Goal: Task Accomplishment & Management: Manage account settings

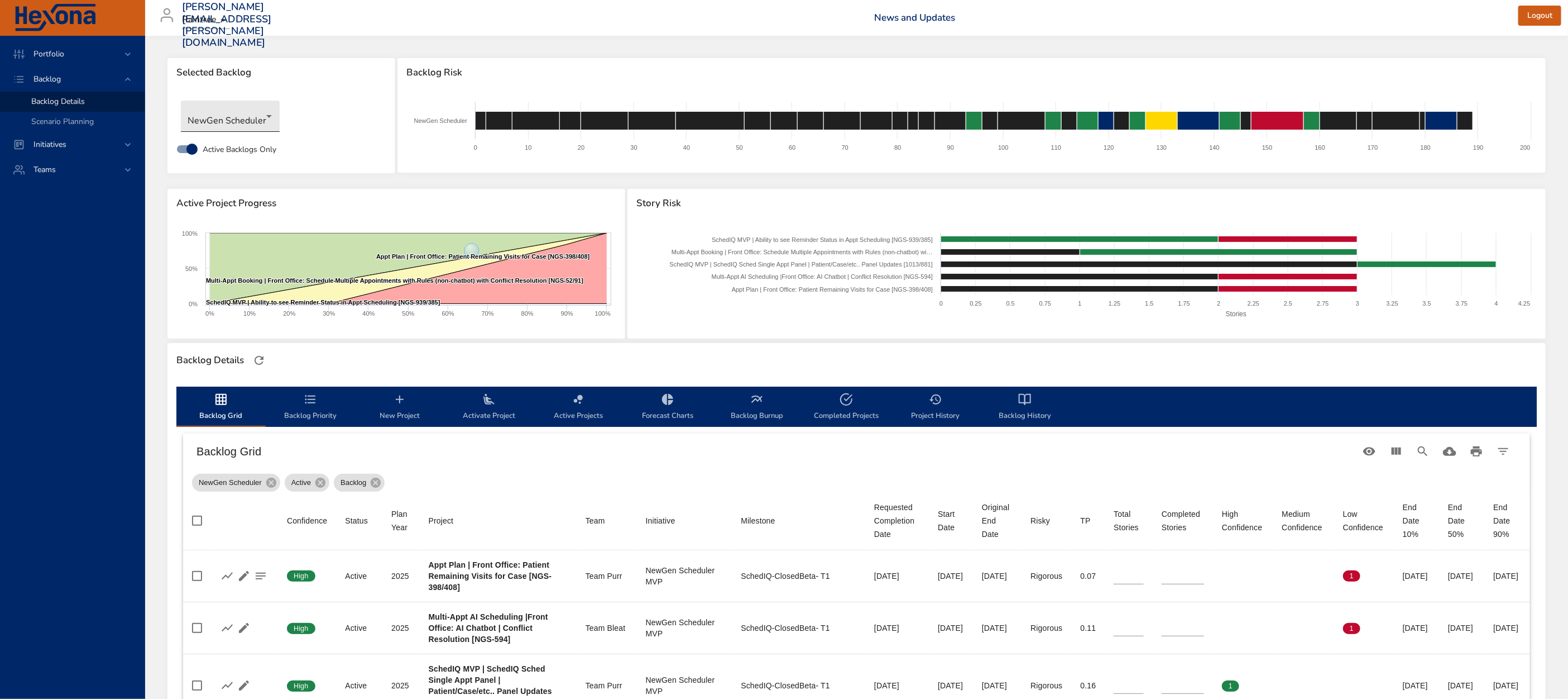
click at [222, 122] on body "Portfolio Backlog Backlog Details Scenario Planning Initiatives Teams [EMAIL_AD…" at bounding box center [784, 350] width 1568 height 699
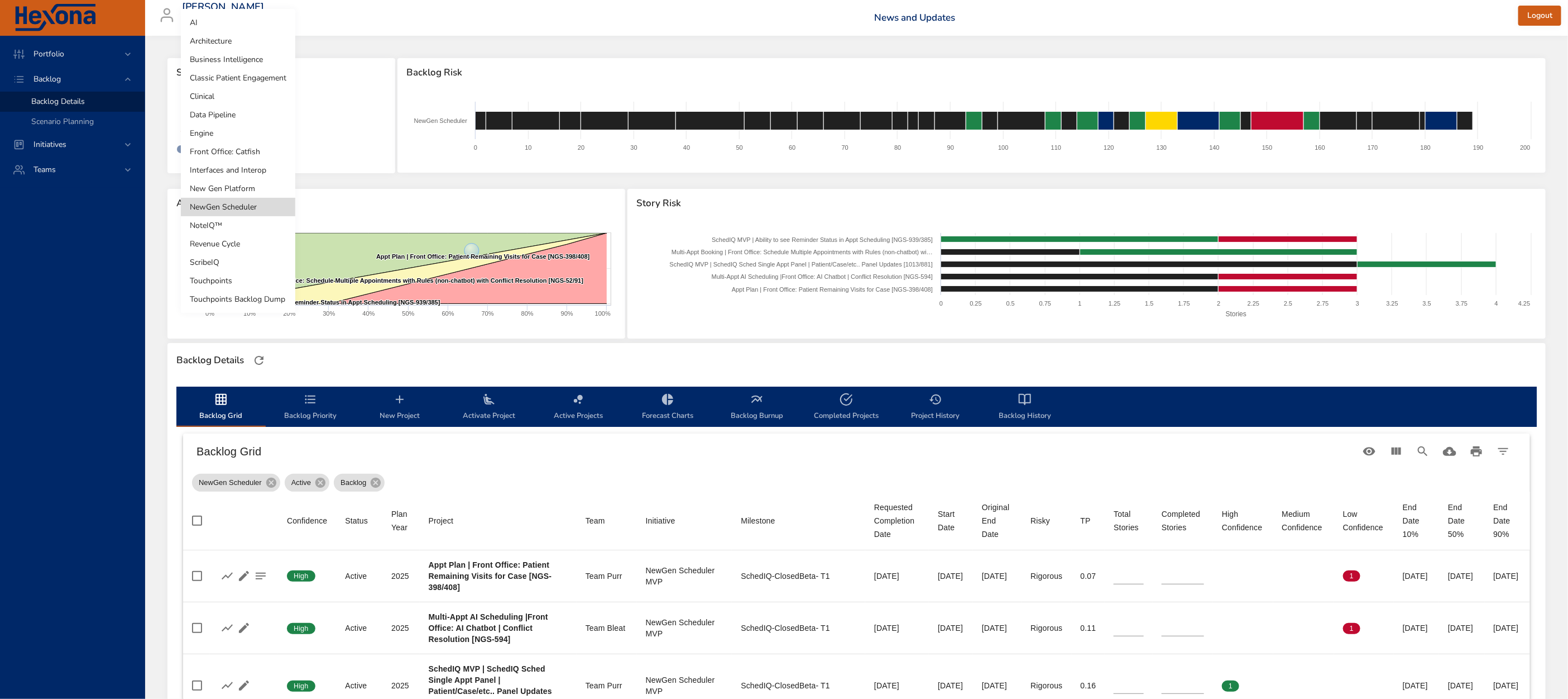
click at [254, 295] on li "Touchpoints Backlog Dump" at bounding box center [238, 299] width 114 height 19
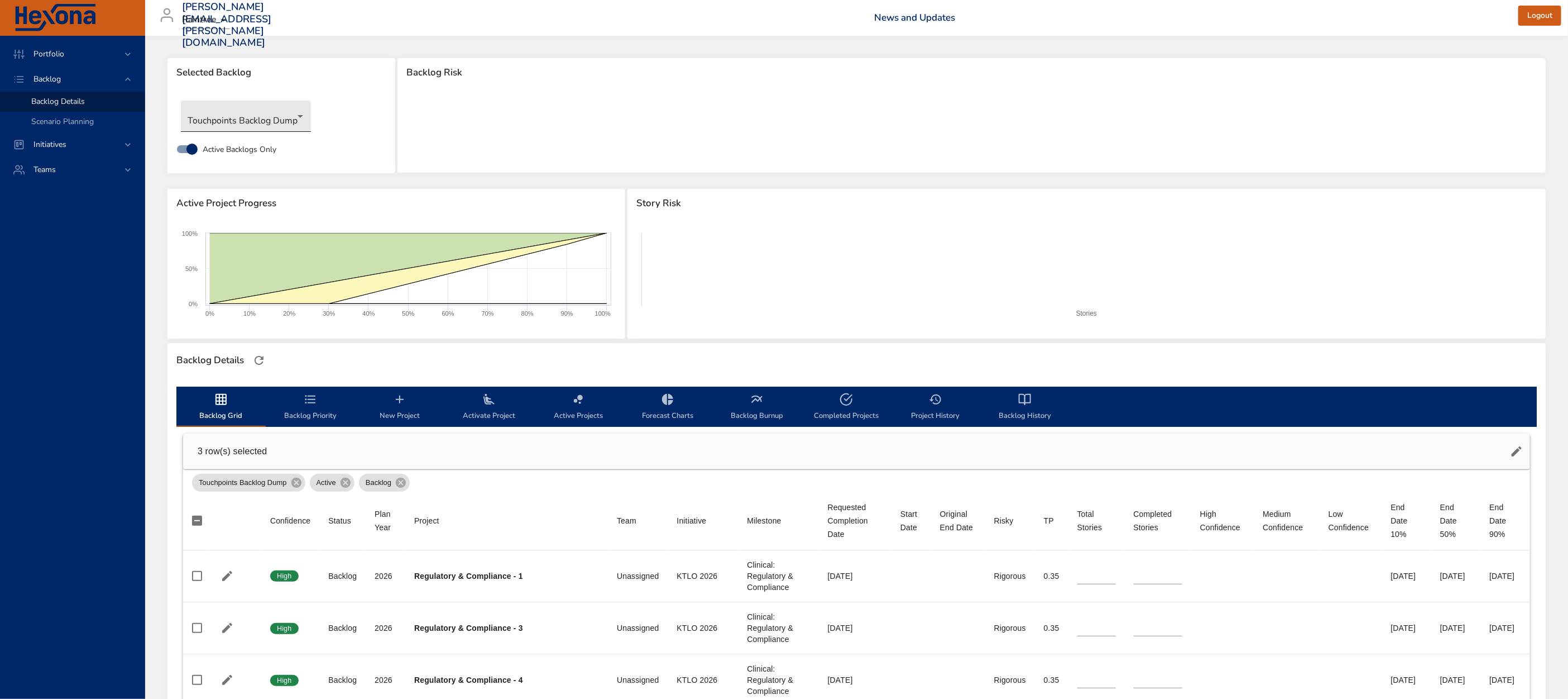
click at [227, 113] on body "Portfolio Backlog Backlog Details Scenario Planning Initiatives Teams [EMAIL_AD…" at bounding box center [784, 350] width 1568 height 699
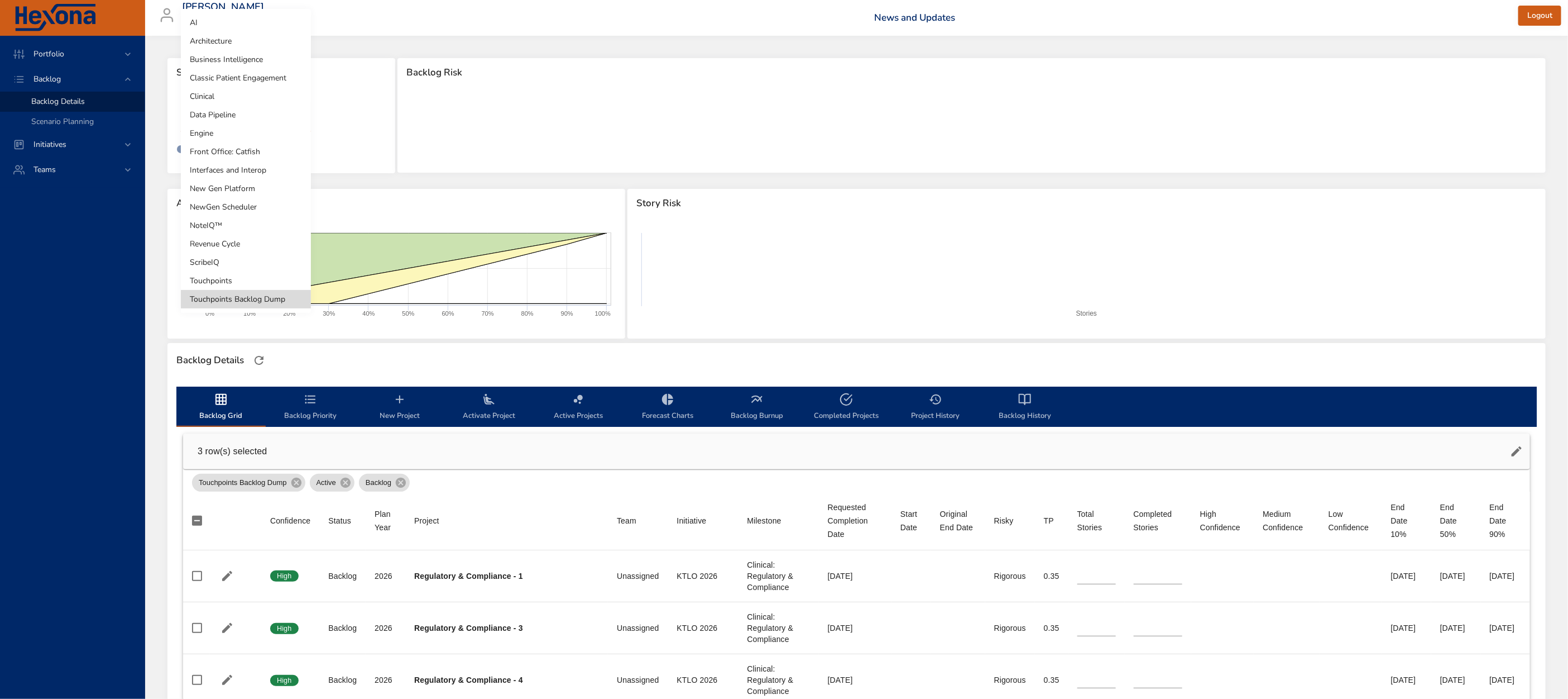
click at [253, 202] on li "NewGen Scheduler" at bounding box center [245, 207] width 130 height 19
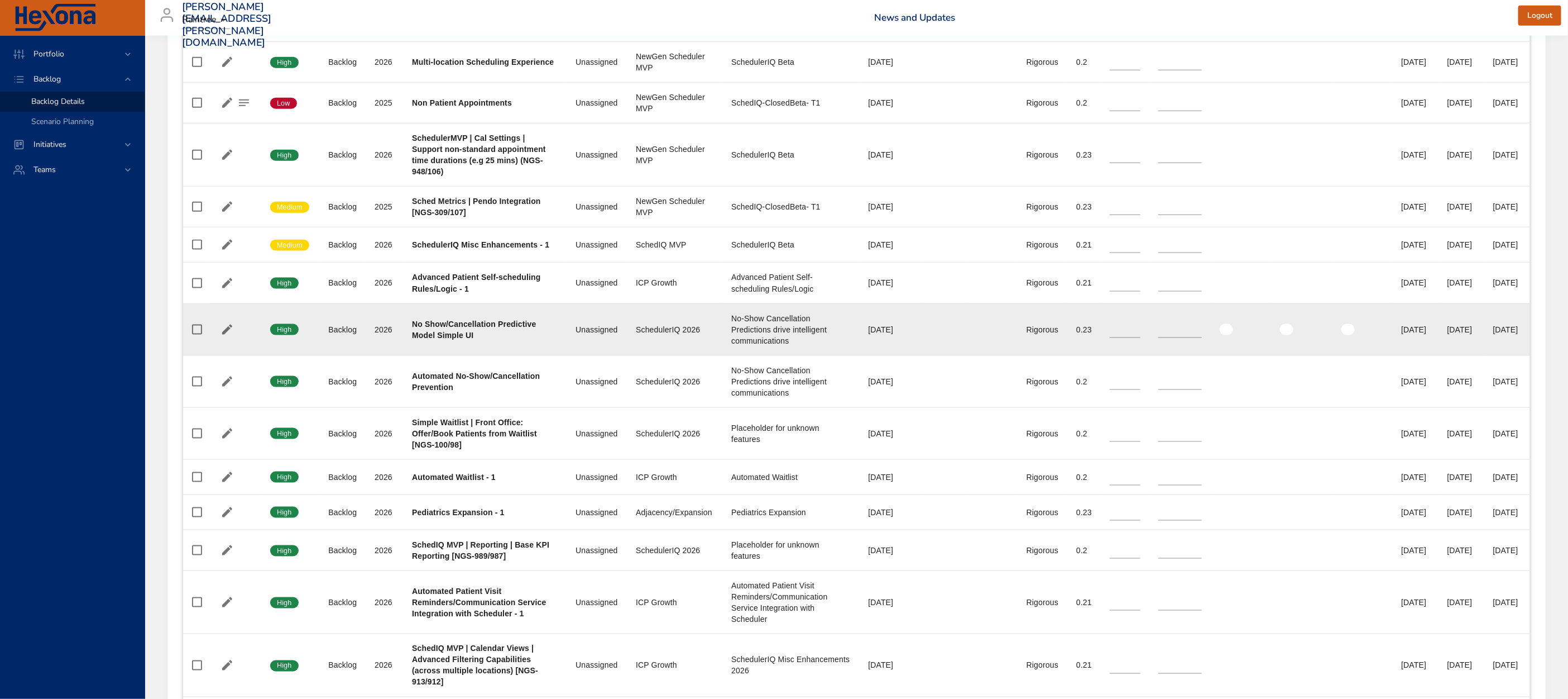
scroll to position [949, 0]
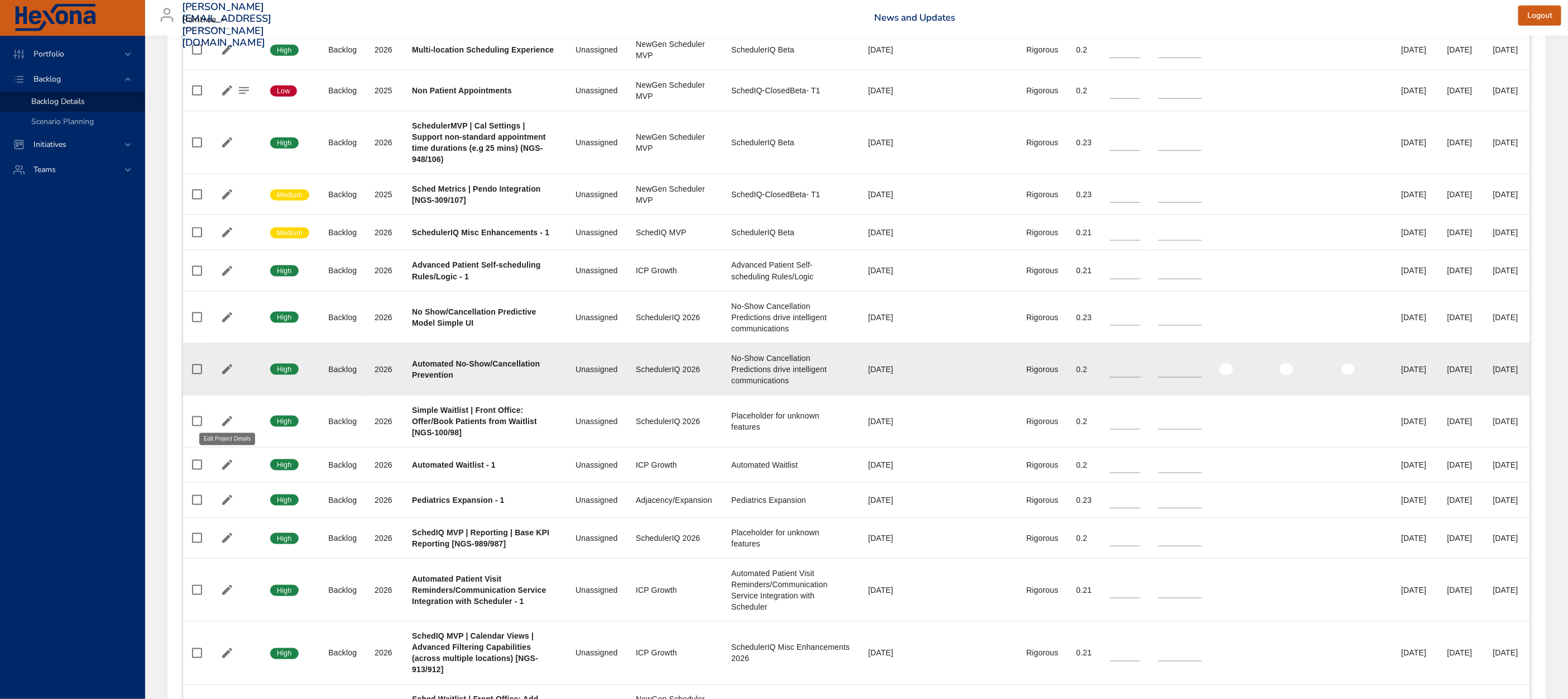
click at [222, 376] on icon "button" at bounding box center [227, 369] width 14 height 14
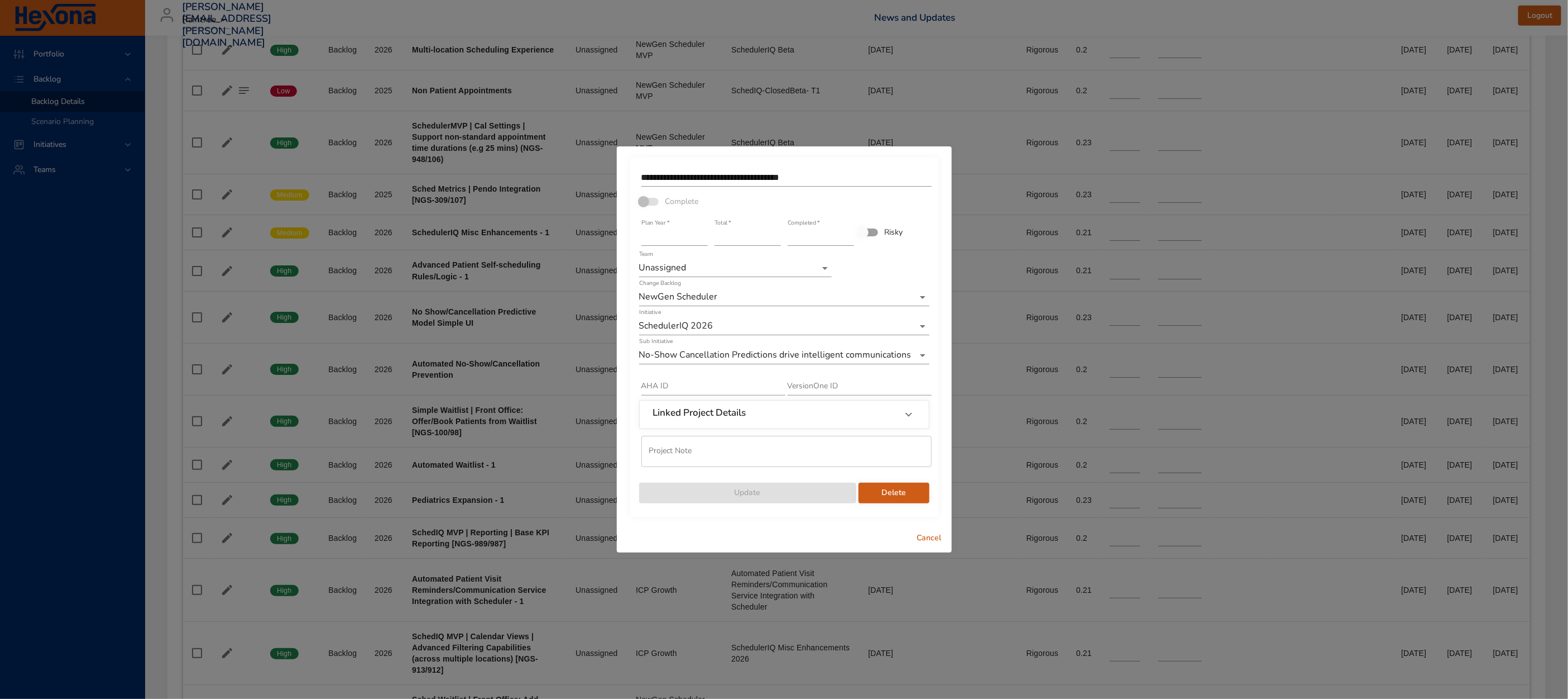
click at [715, 170] on input "**********" at bounding box center [786, 177] width 290 height 18
click at [560, 383] on div "**********" at bounding box center [784, 350] width 1568 height 699
click at [935, 544] on span "Cancel" at bounding box center [929, 538] width 27 height 14
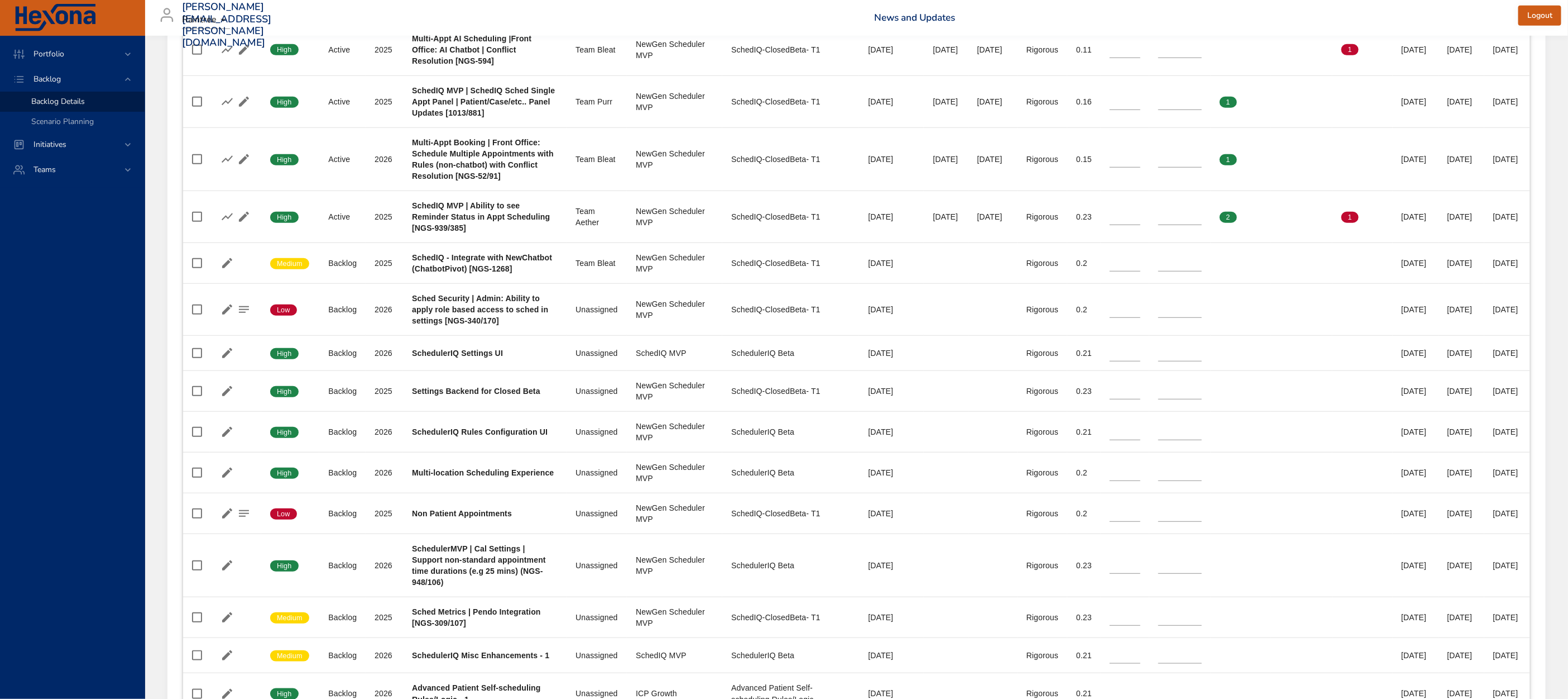
scroll to position [0, 0]
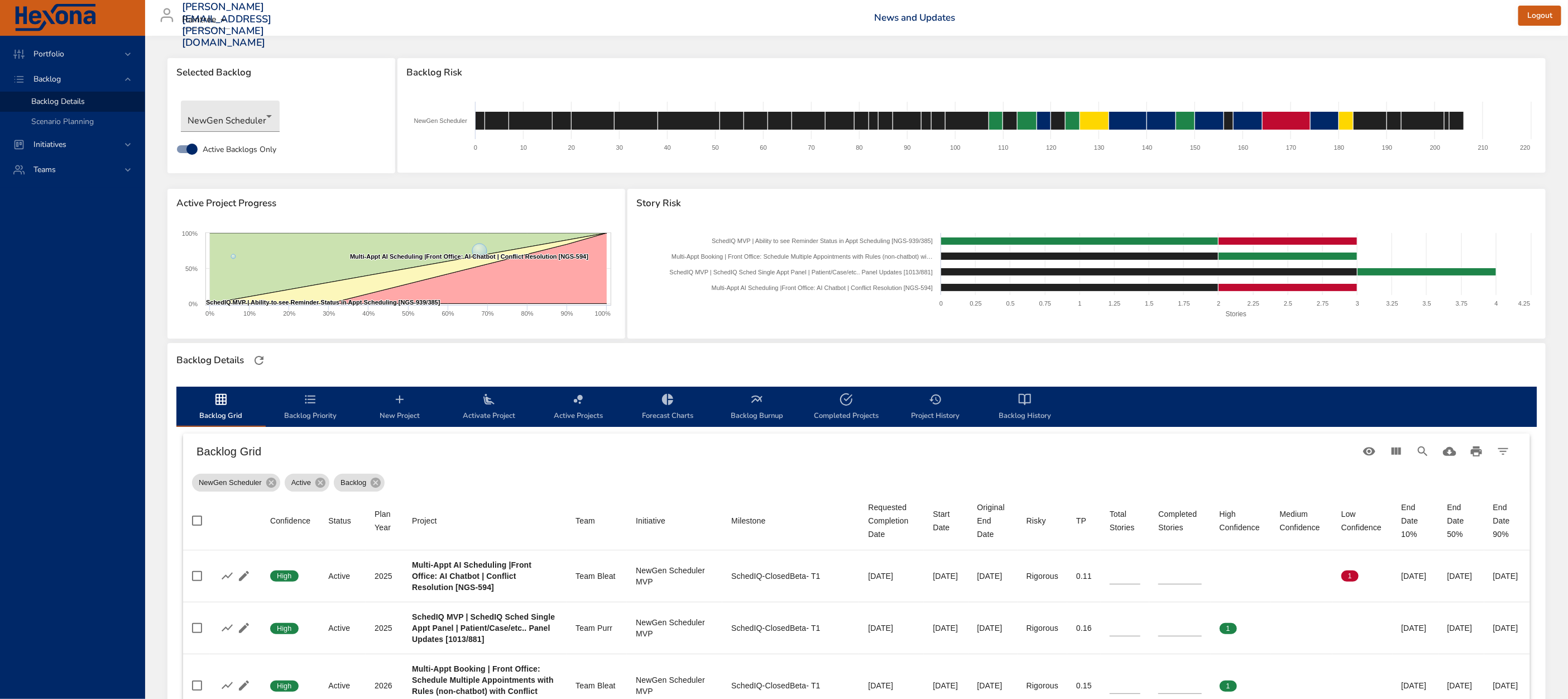
click at [401, 409] on span "New Project" at bounding box center [400, 407] width 76 height 30
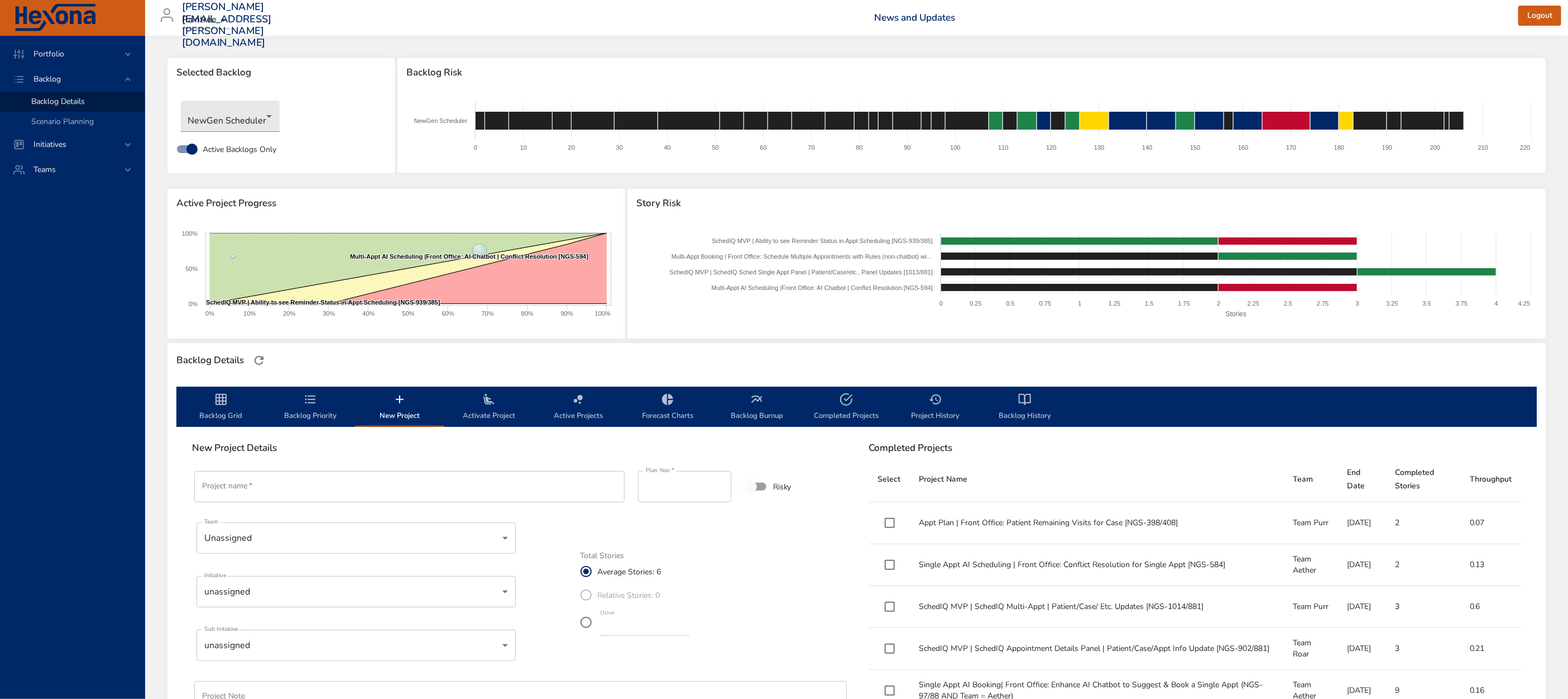
click at [451, 484] on input "Project name   *" at bounding box center [410, 486] width 430 height 31
paste input "**********"
type input "**********"
click at [679, 483] on input "****" at bounding box center [685, 486] width 93 height 31
type input "****"
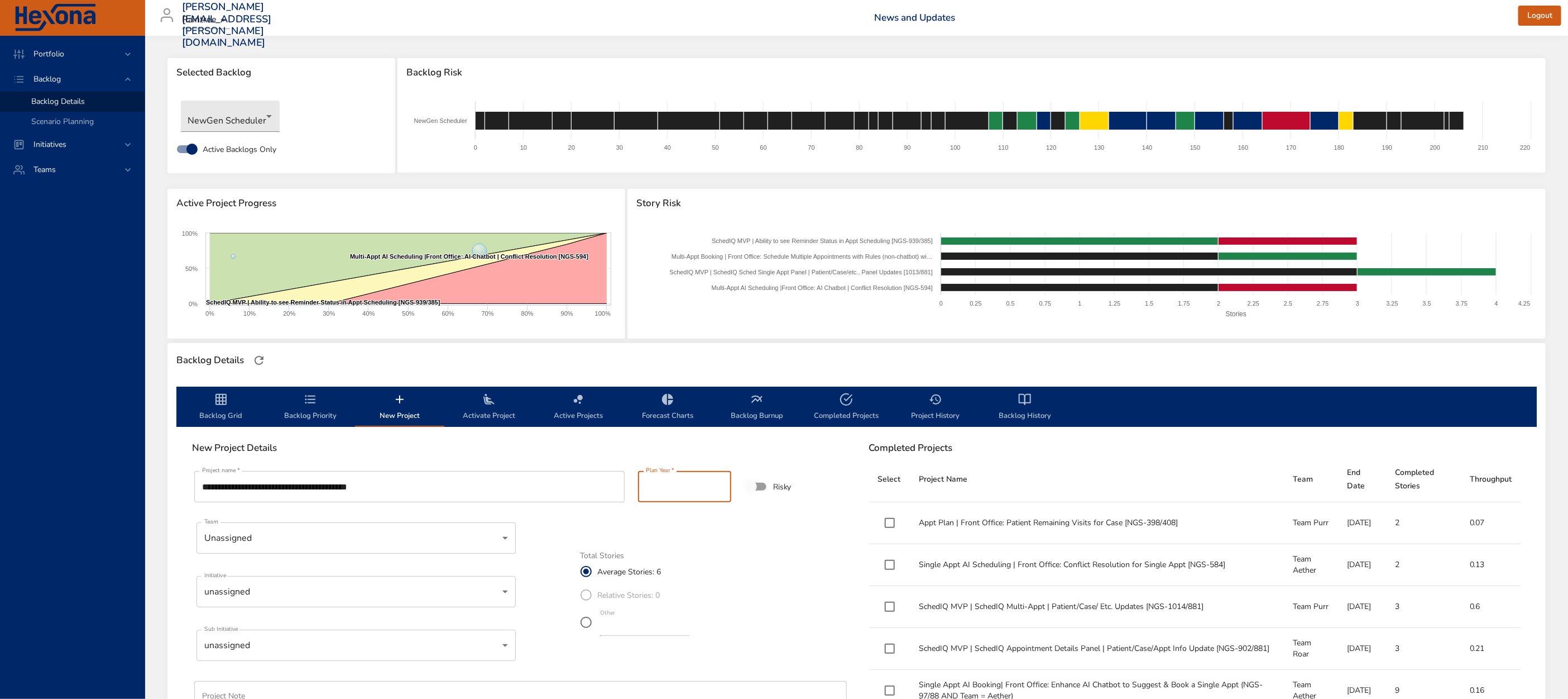
click at [722, 484] on input "****" at bounding box center [685, 486] width 93 height 31
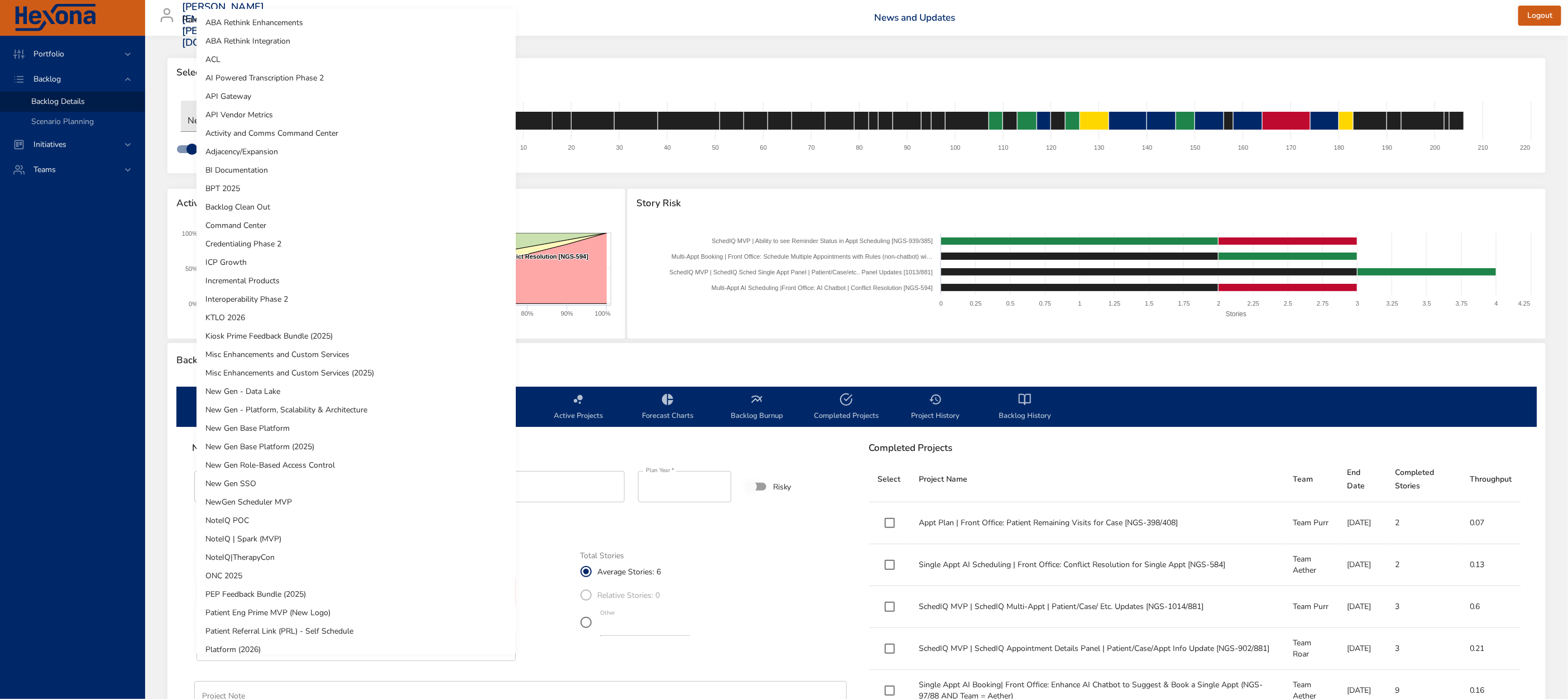
click at [382, 592] on body "Portfolio Backlog Backlog Details Scenario Planning Initiatives Teams [EMAIL_AD…" at bounding box center [784, 350] width 1568 height 699
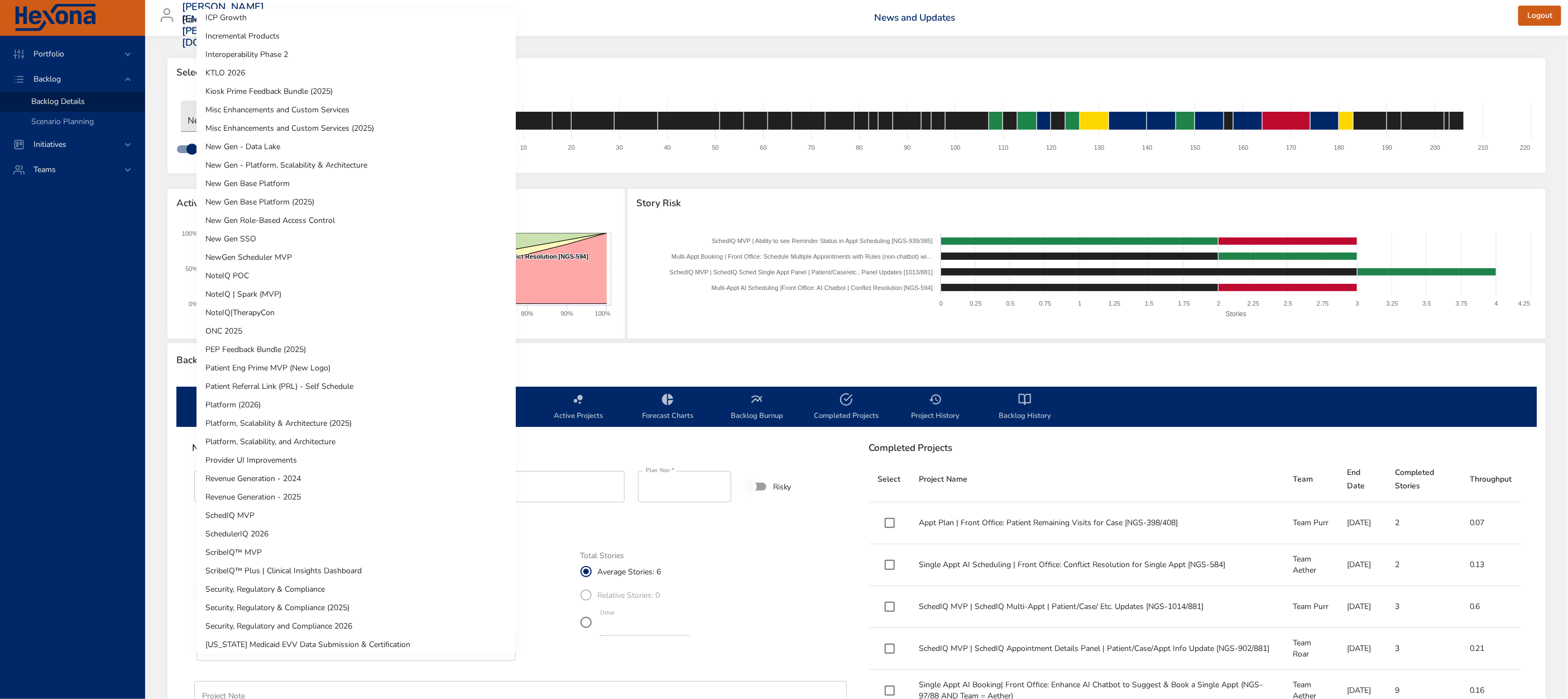
scroll to position [262, 0]
click at [293, 514] on li "SchedulerIQ 2026" at bounding box center [356, 517] width 319 height 19
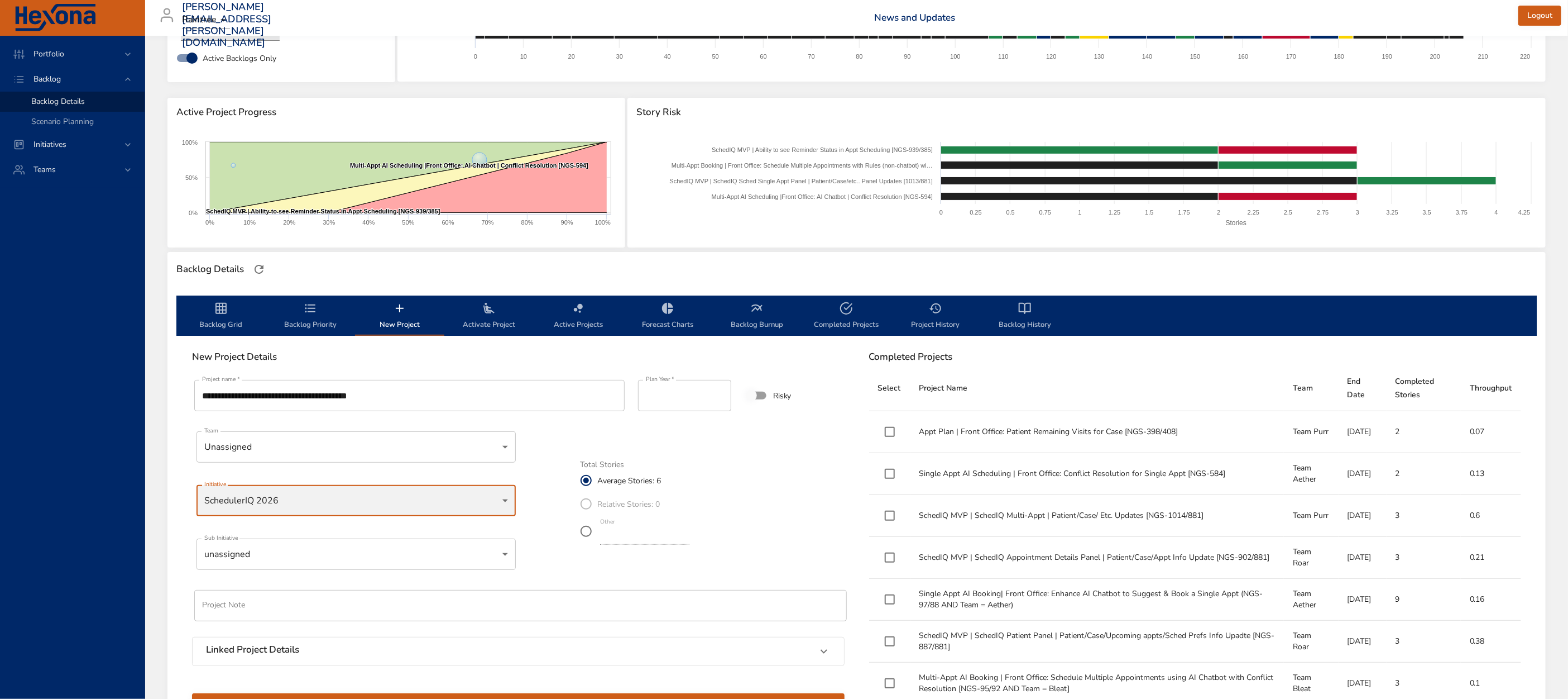
scroll to position [129, 0]
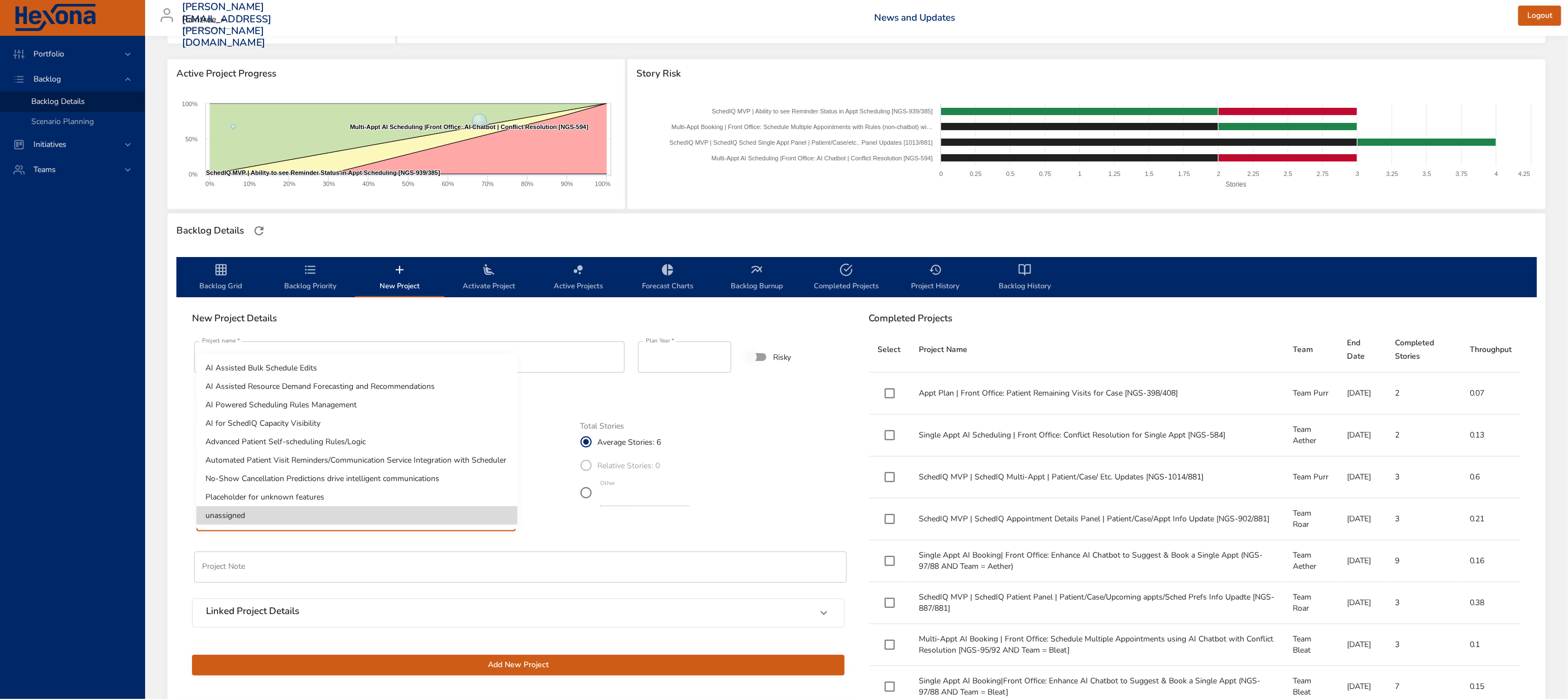
click at [325, 512] on body "Portfolio Backlog Backlog Details Scenario Planning Initiatives Teams [EMAIL_AD…" at bounding box center [784, 220] width 1568 height 699
click at [326, 484] on li "No-Show Cancellation Predictions drive intelligent communications" at bounding box center [357, 478] width 321 height 19
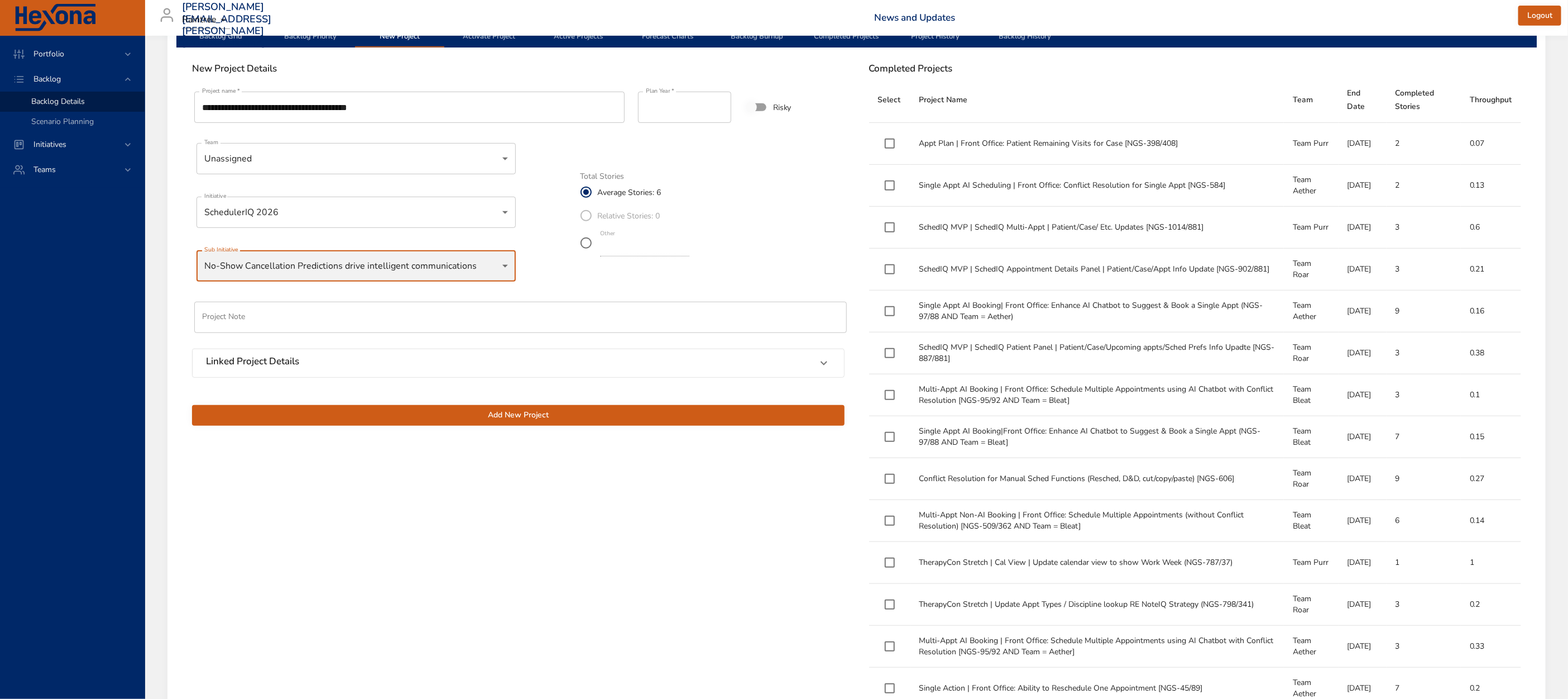
scroll to position [384, 0]
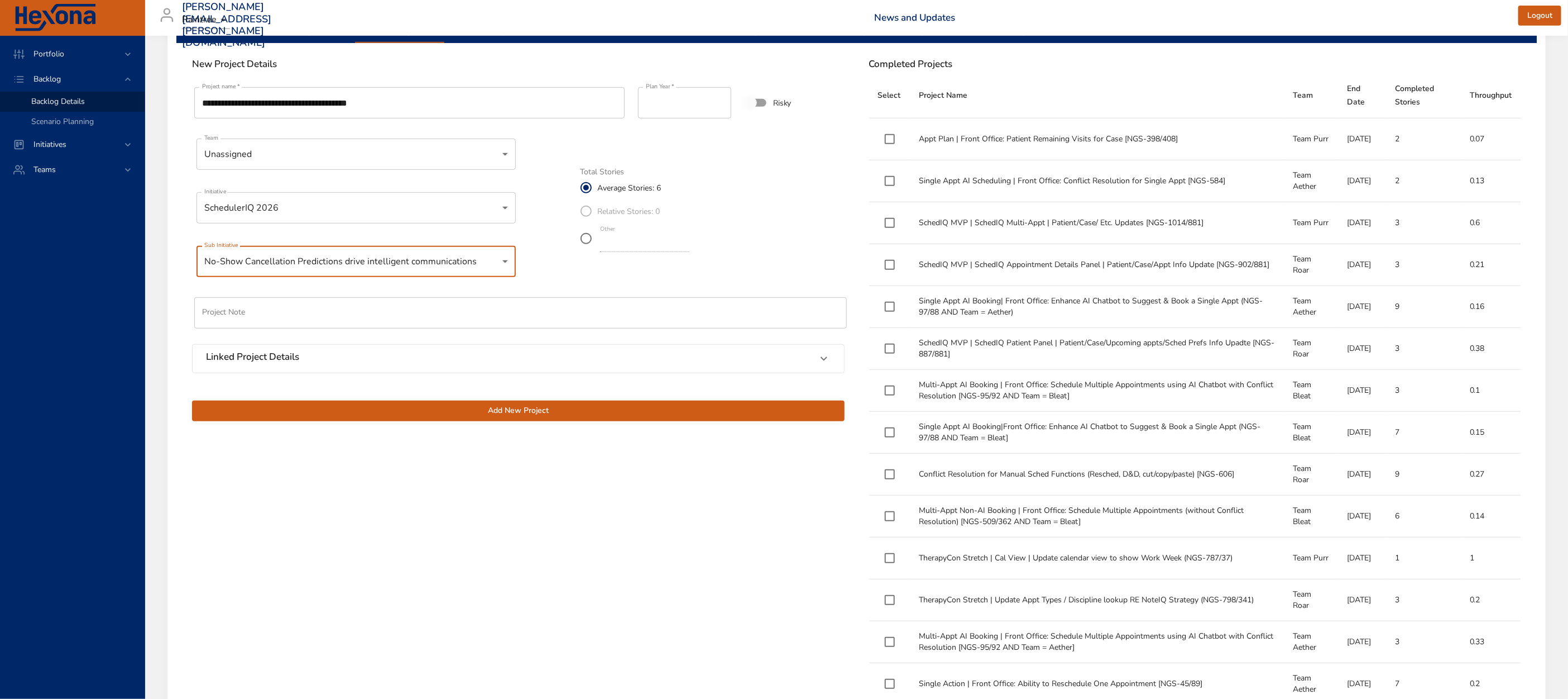
click at [527, 411] on span "Add New Project" at bounding box center [518, 410] width 635 height 14
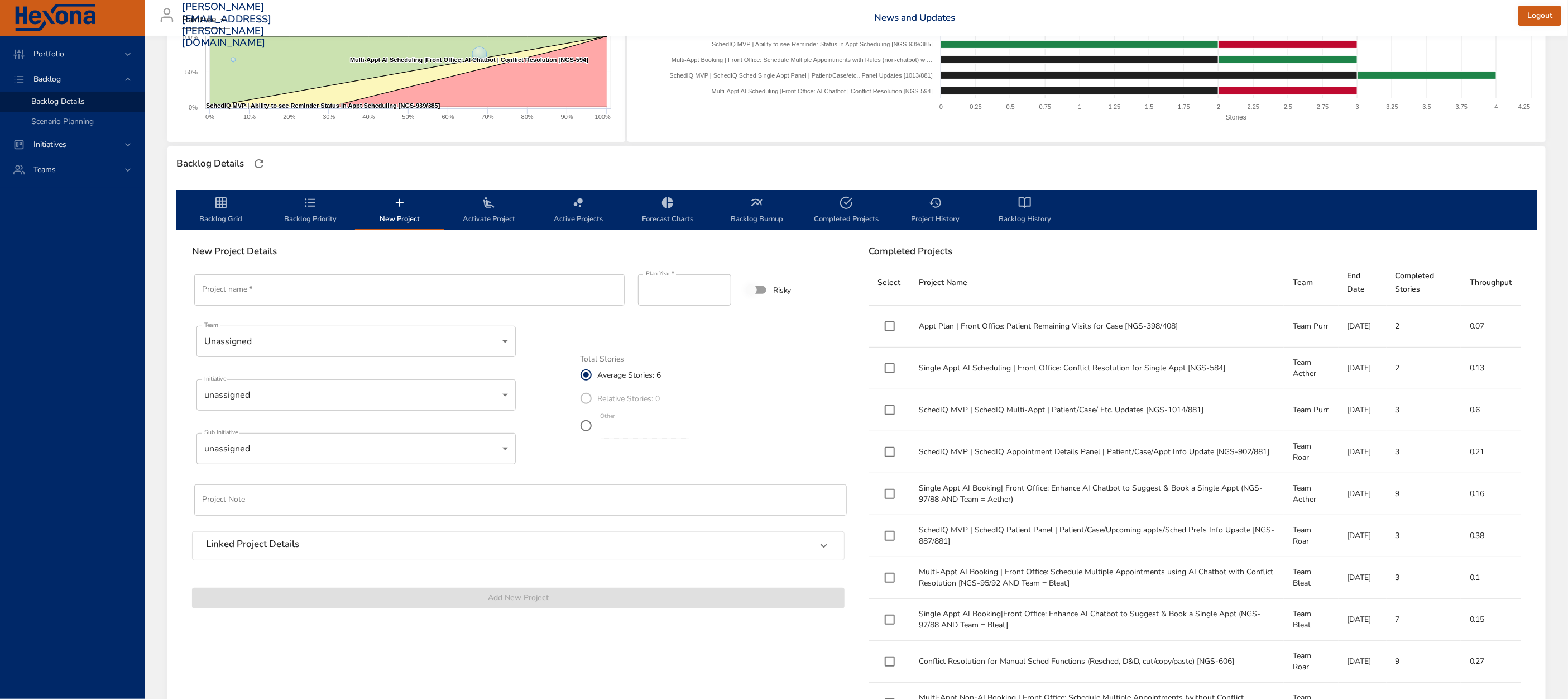
scroll to position [0, 0]
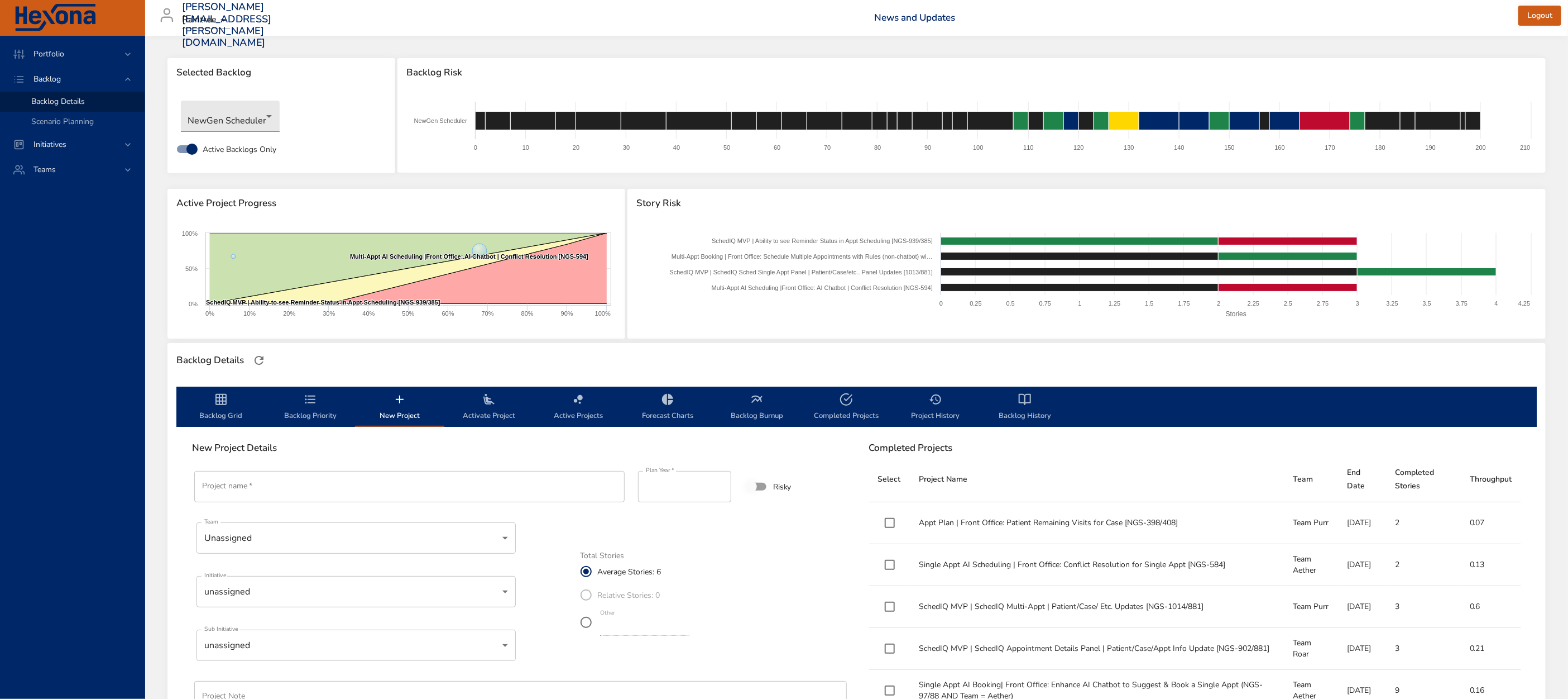
click at [219, 403] on icon "backlog-tab" at bounding box center [221, 399] width 11 height 11
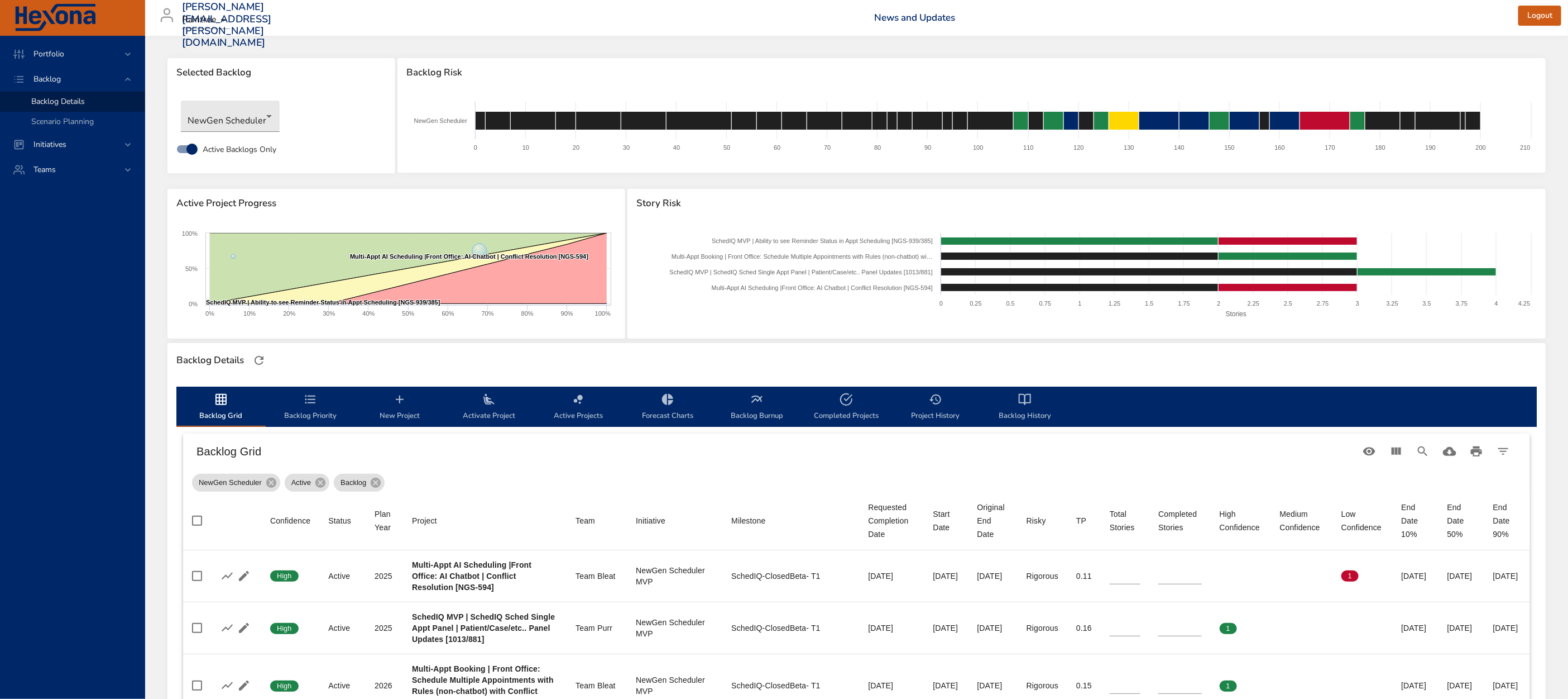
click at [310, 410] on span "Backlog Priority" at bounding box center [310, 407] width 76 height 30
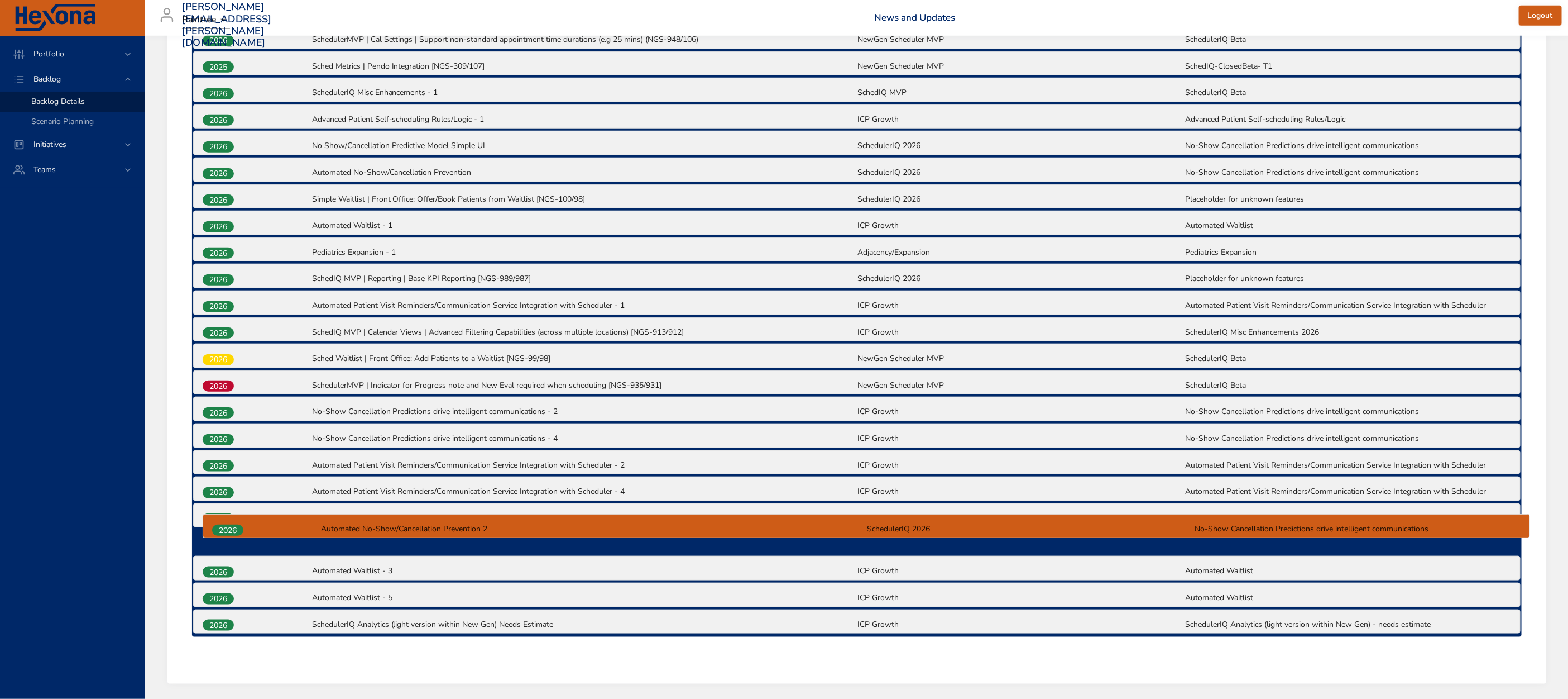
scroll to position [743, 0]
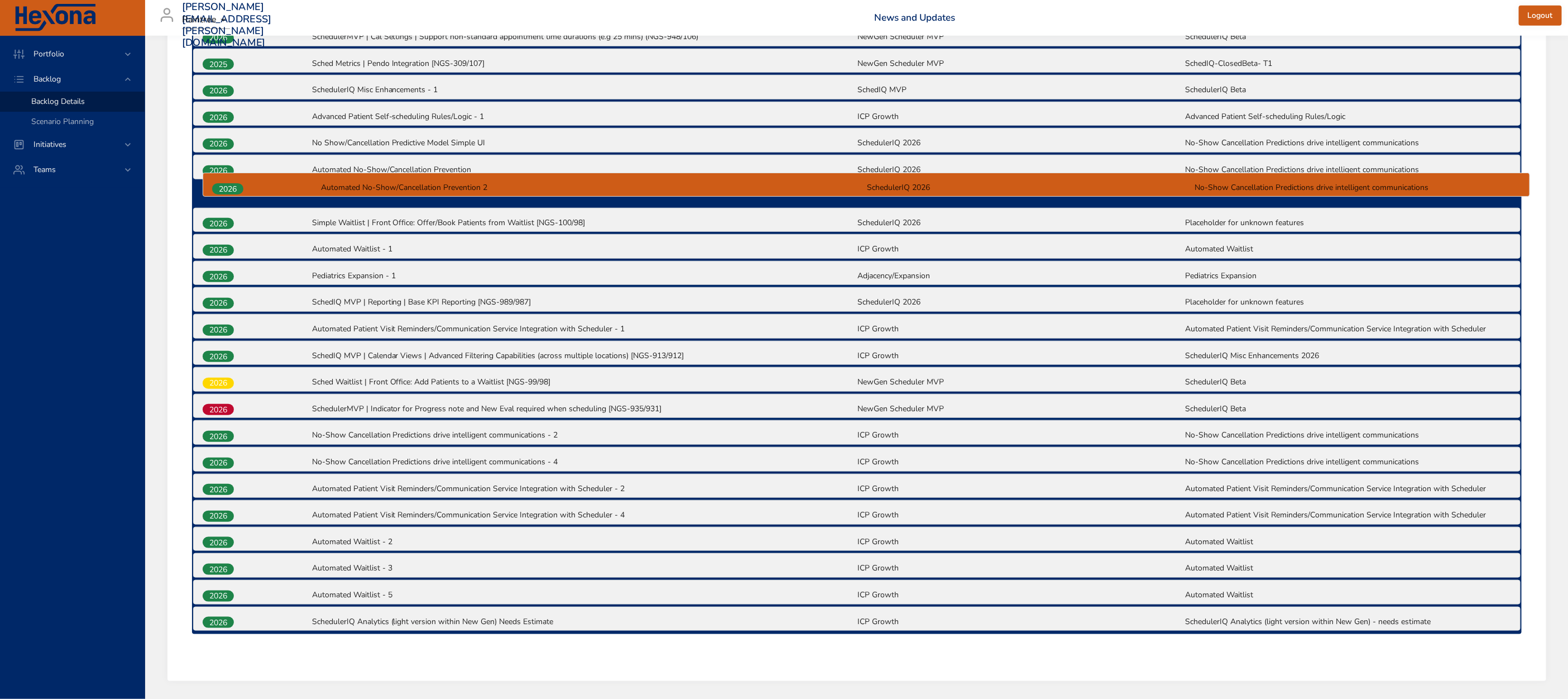
drag, startPoint x: 205, startPoint y: 617, endPoint x: 214, endPoint y: 181, distance: 436.1
click at [214, 181] on div "2025 Multi-Appt AI Scheduling |Front Office: AI Chatbot | Conflict Resolution […" at bounding box center [856, 181] width 1329 height 906
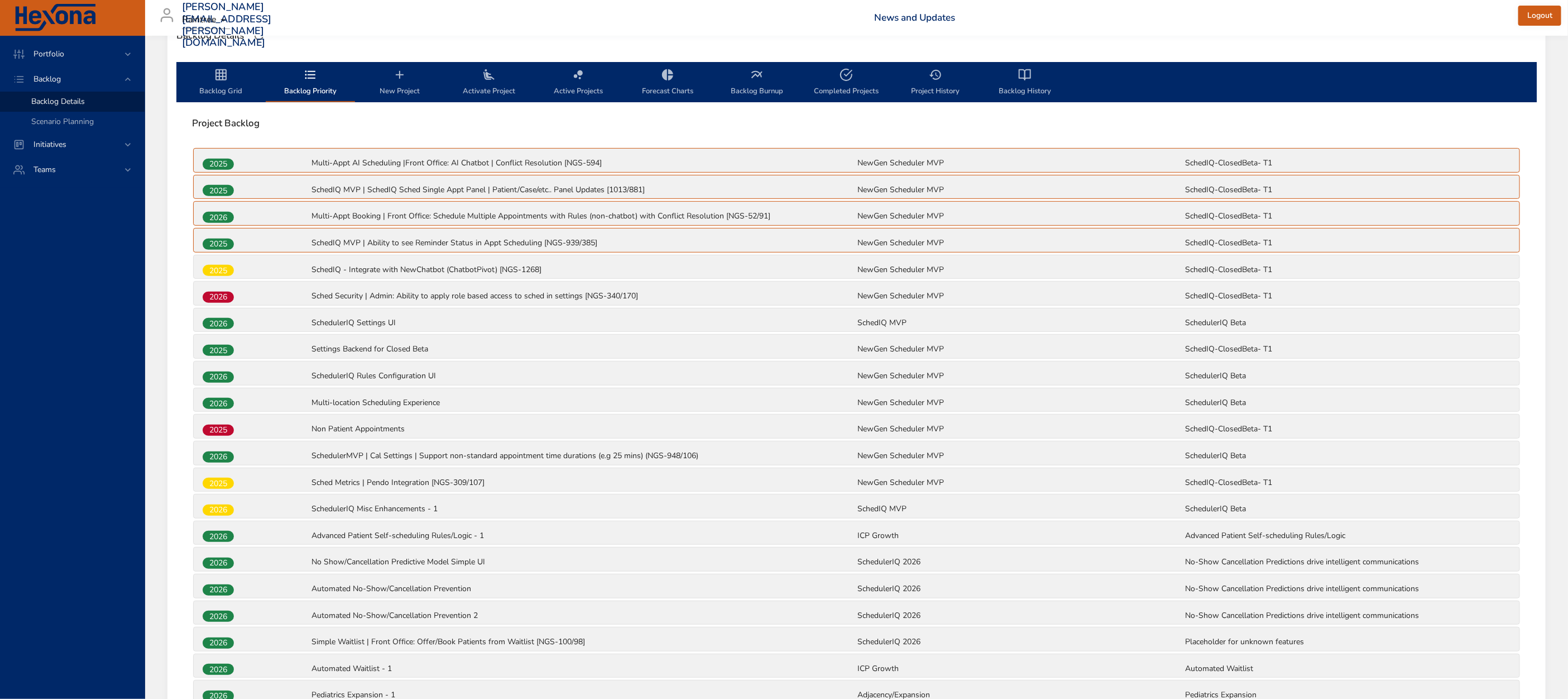
scroll to position [308, 0]
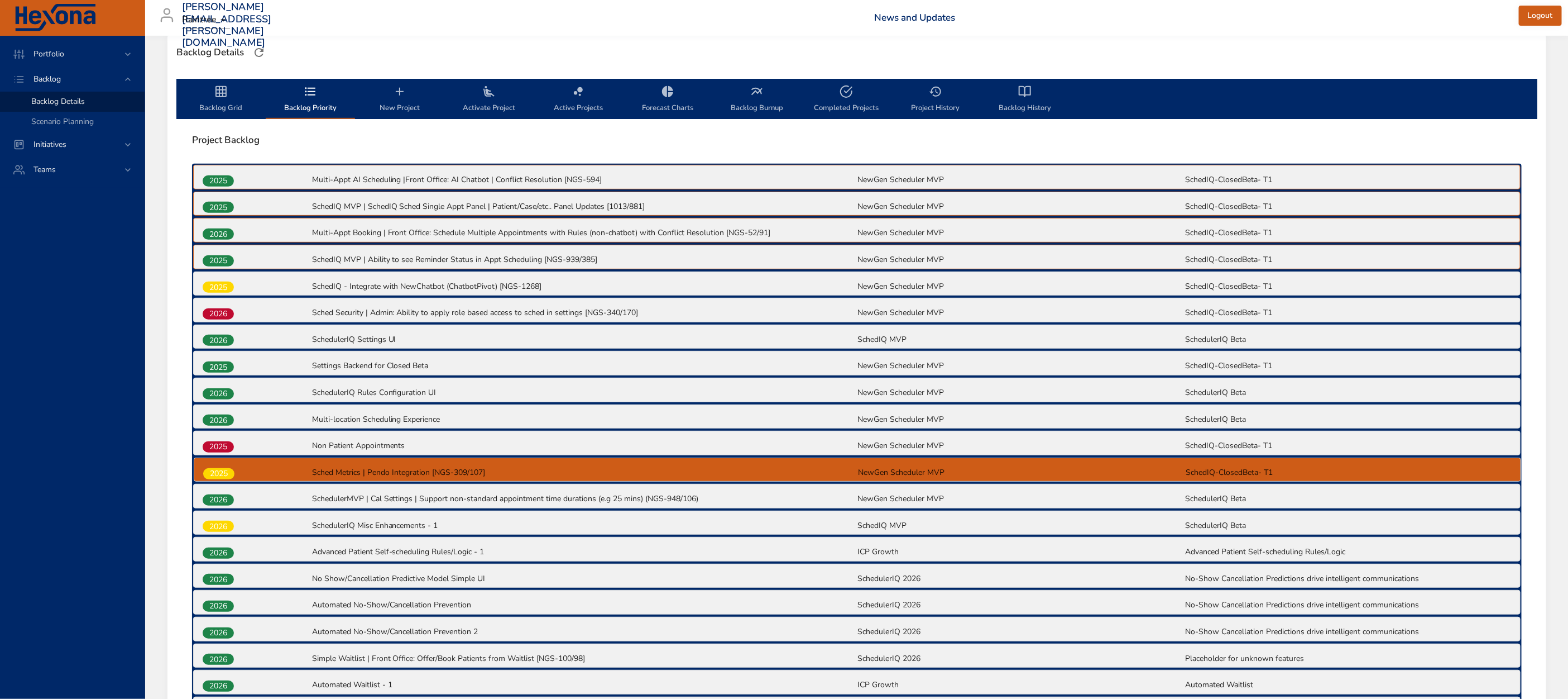
drag, startPoint x: 202, startPoint y: 496, endPoint x: 203, endPoint y: 470, distance: 26.0
click at [203, 470] on div "2025 Multi-Appt AI Scheduling |Front Office: AI Chatbot | Conflict Resolution […" at bounding box center [856, 616] width 1329 height 906
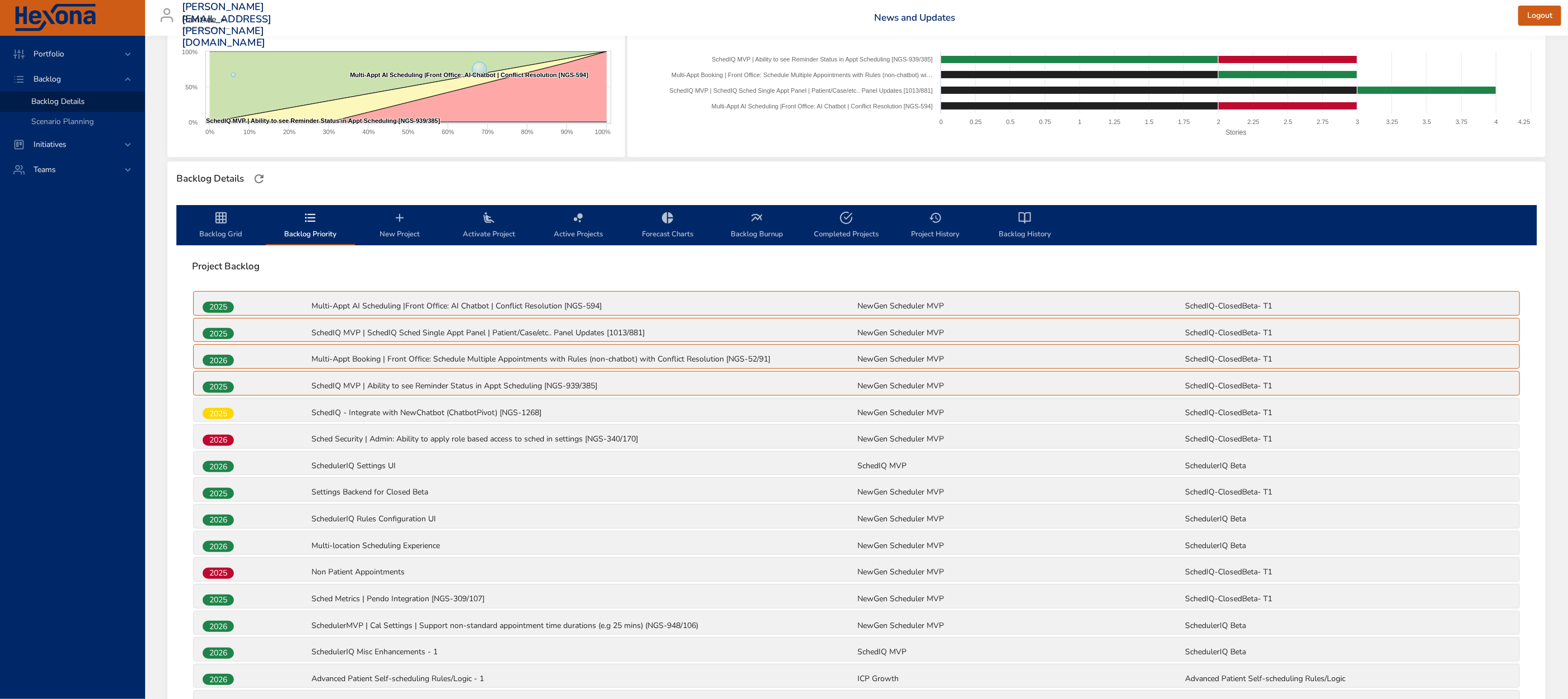
scroll to position [0, 0]
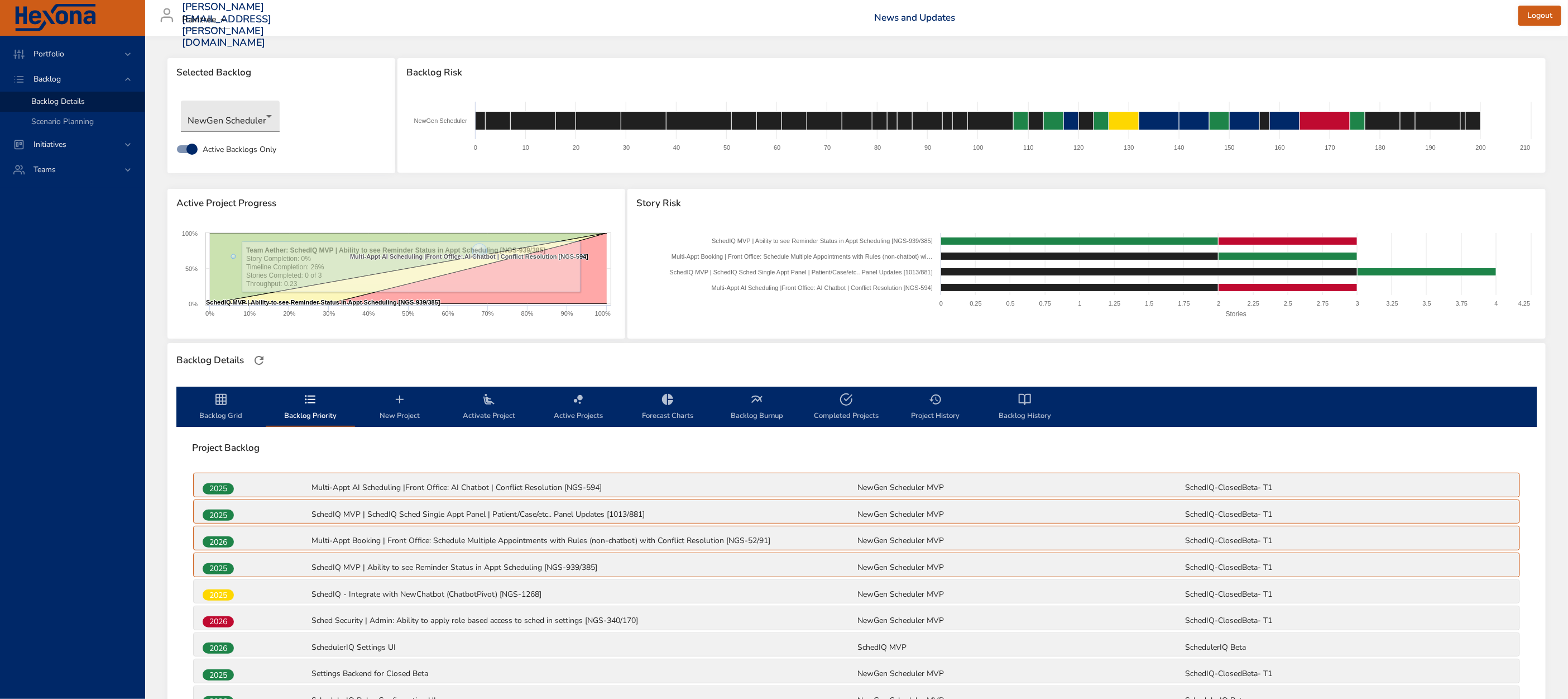
click at [393, 410] on span "New Project" at bounding box center [400, 407] width 76 height 30
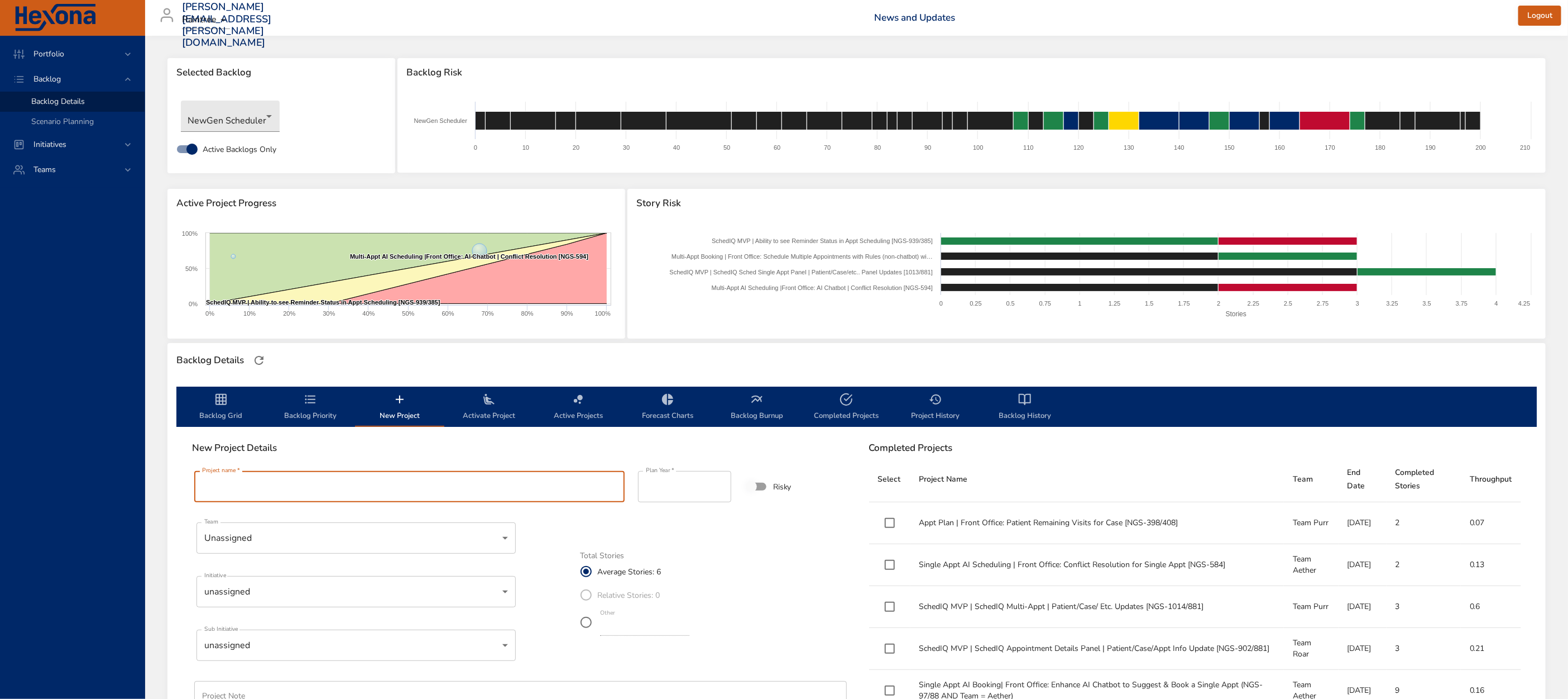
click at [433, 480] on input "Project name   *" at bounding box center [410, 486] width 430 height 31
type input "**********"
type input "****"
click at [718, 484] on input "****" at bounding box center [685, 486] width 93 height 31
click at [454, 591] on body "Portfolio Backlog Backlog Details Scenario Planning Initiatives Teams [EMAIL_AD…" at bounding box center [784, 350] width 1568 height 699
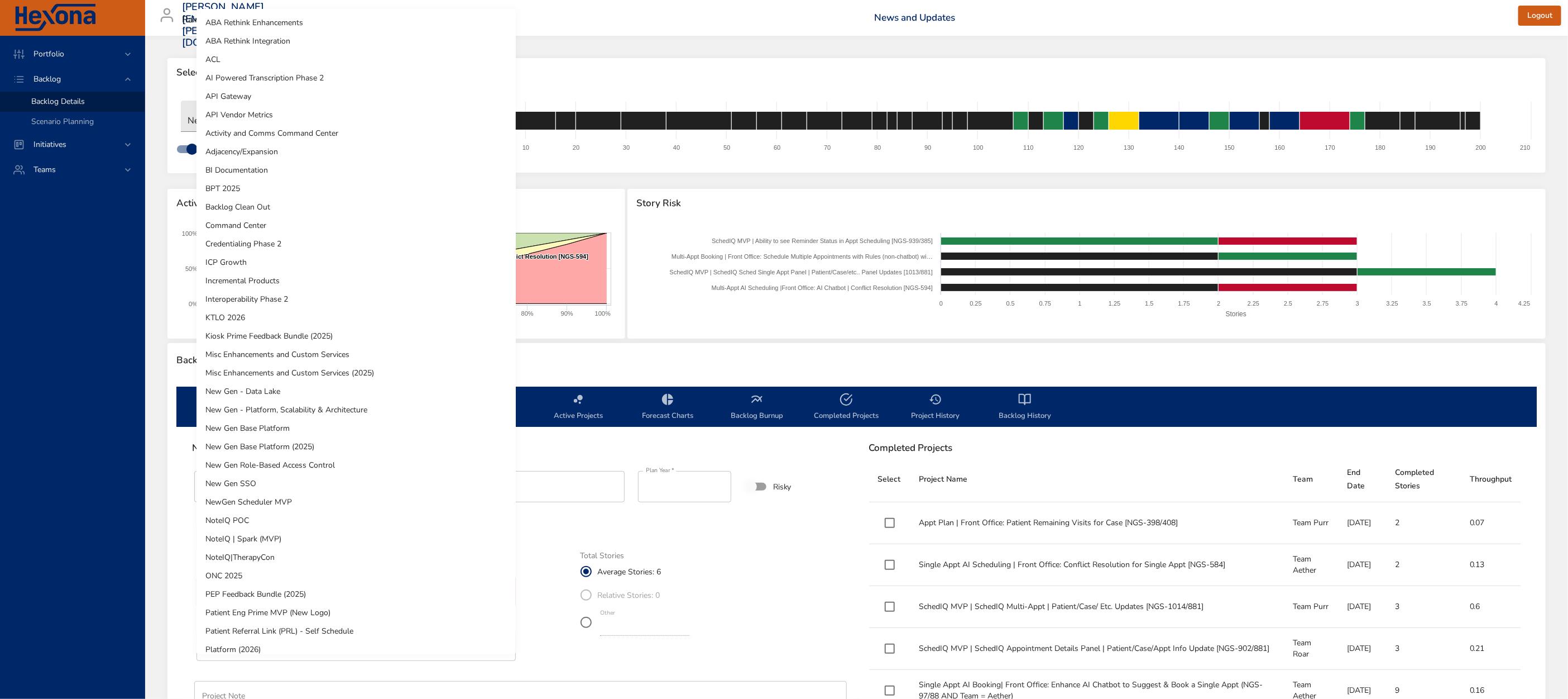
click at [276, 256] on li "ICP Growth" at bounding box center [356, 262] width 319 height 19
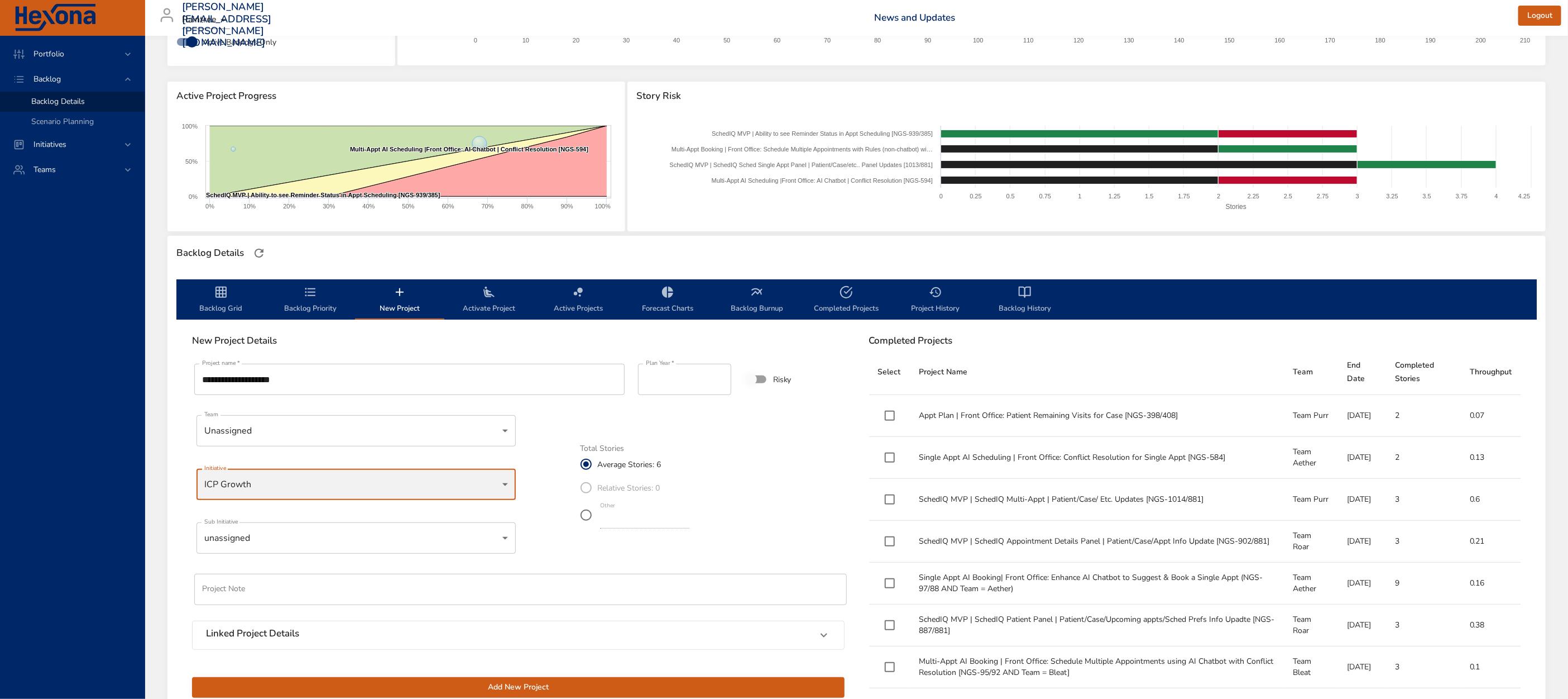
scroll to position [118, 0]
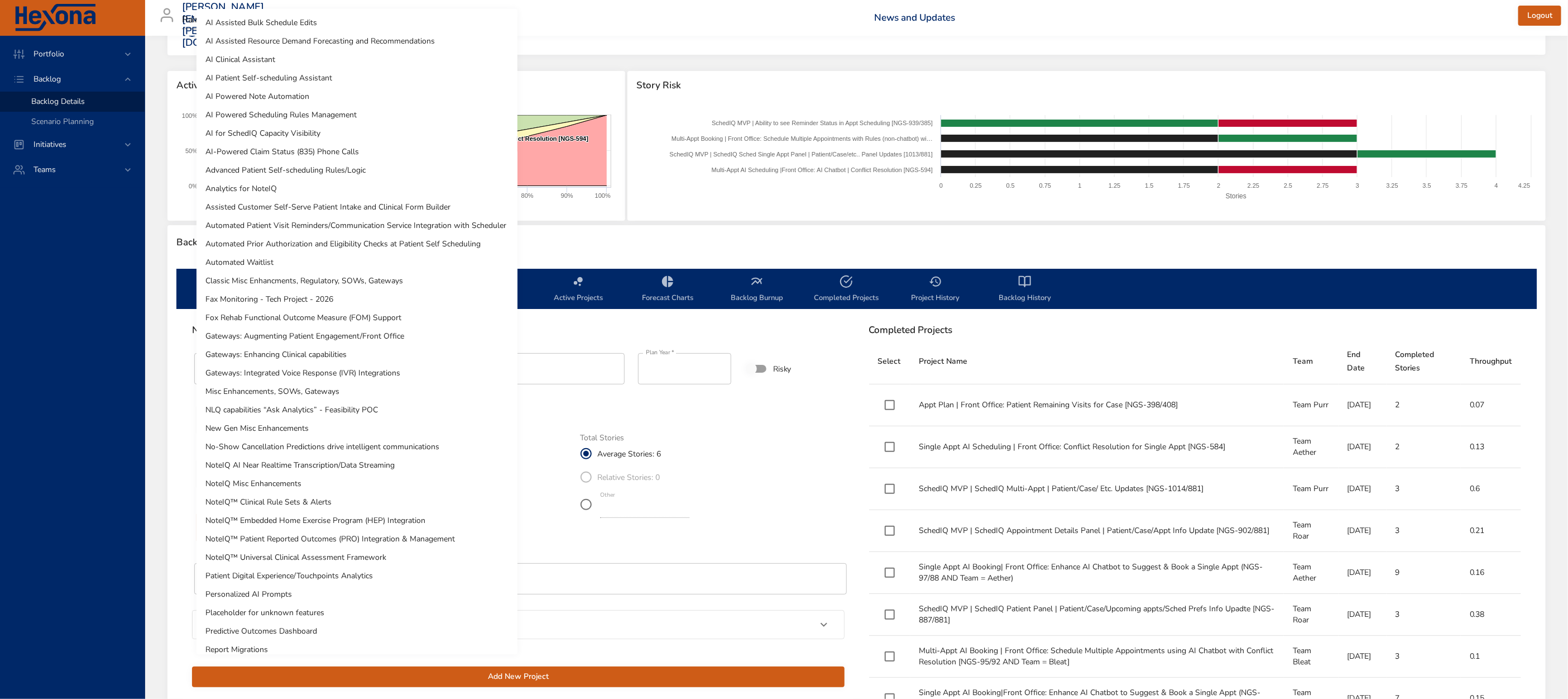
click at [373, 539] on body "Portfolio Backlog Backlog Details Scenario Planning Initiatives Teams [EMAIL_AD…" at bounding box center [784, 231] width 1568 height 699
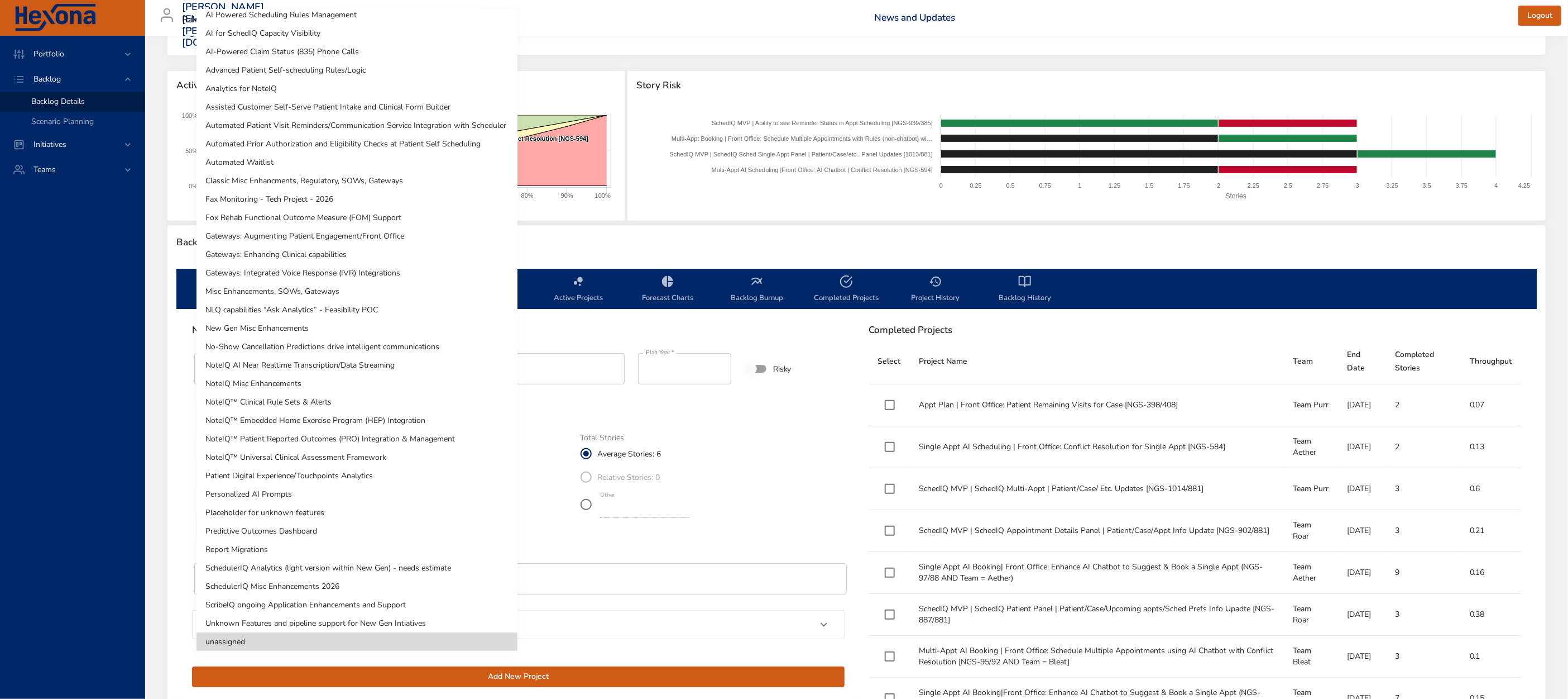
click at [277, 165] on li "Automated Waitlist" at bounding box center [357, 162] width 321 height 19
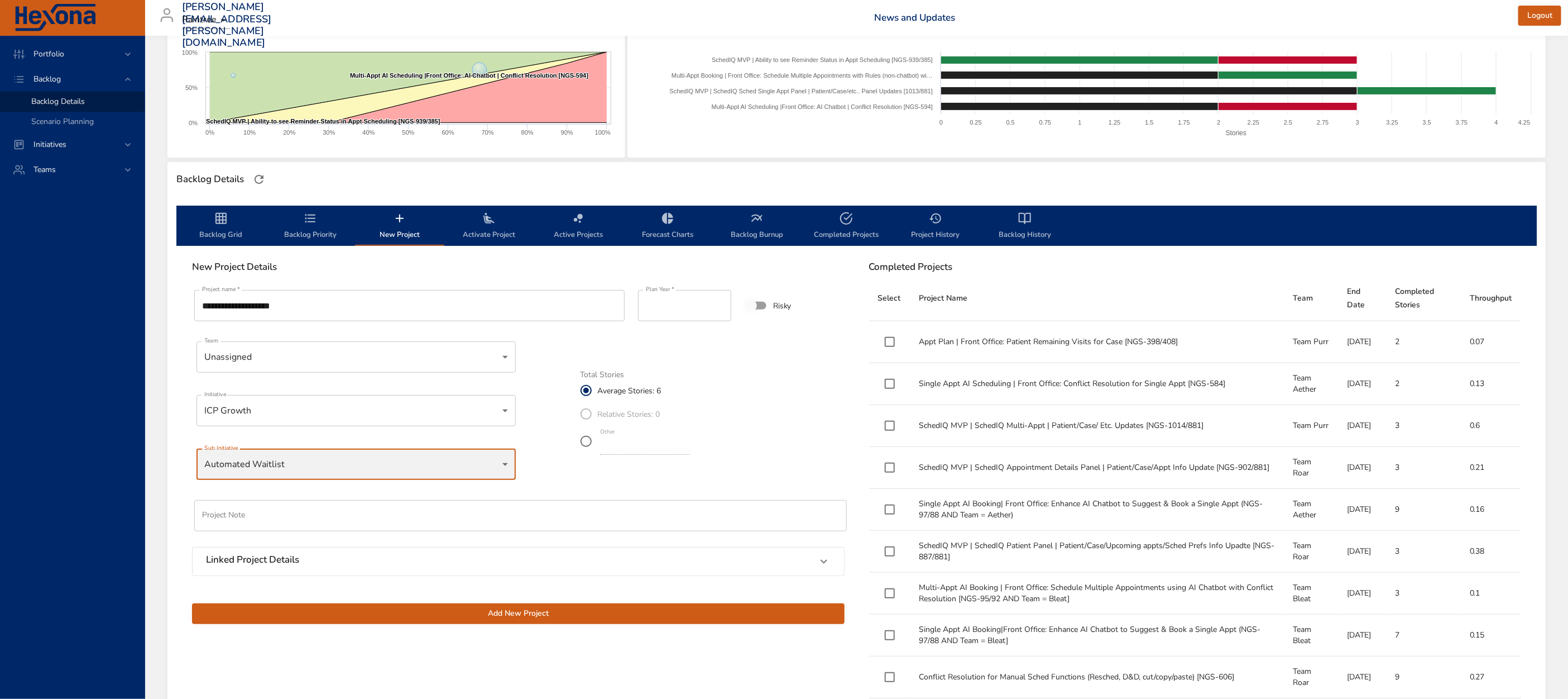
scroll to position [185, 0]
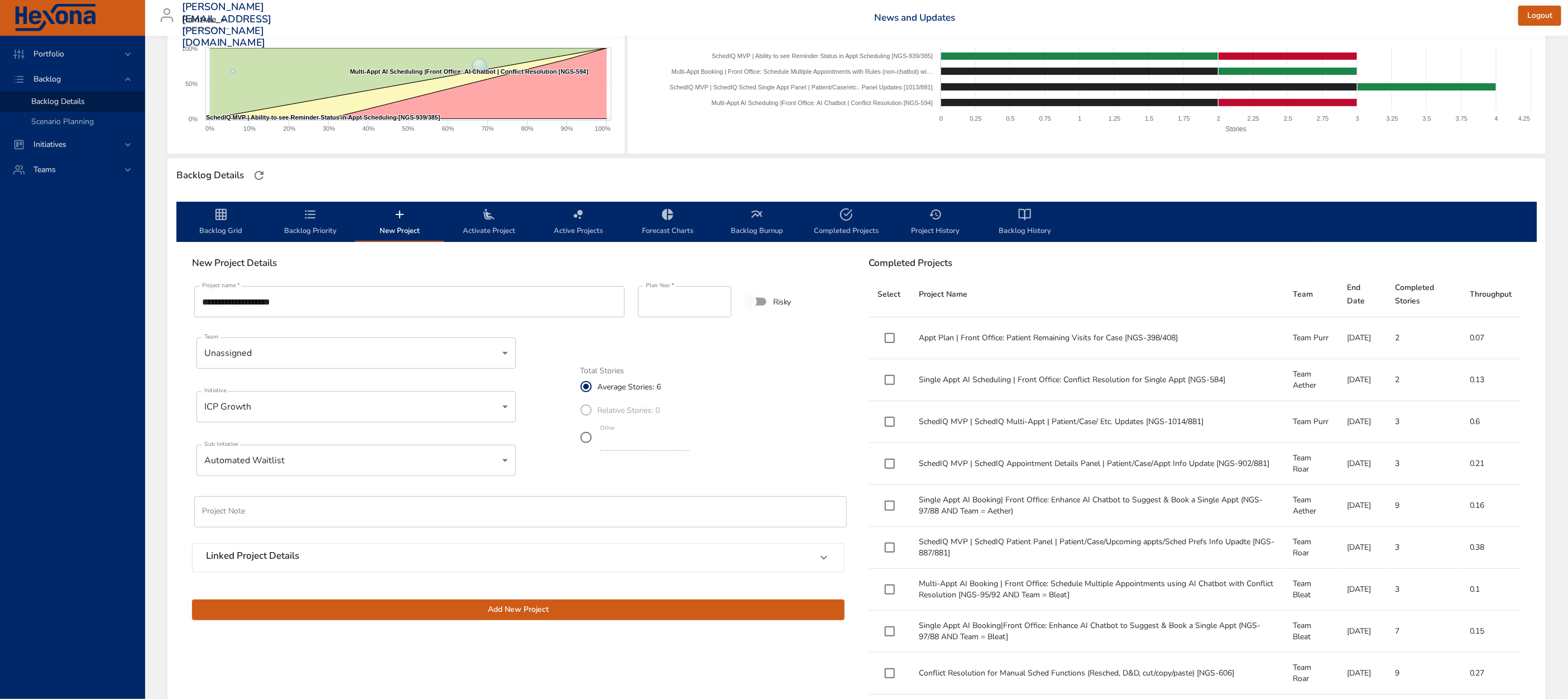
click at [513, 613] on span "Add New Project" at bounding box center [518, 609] width 635 height 14
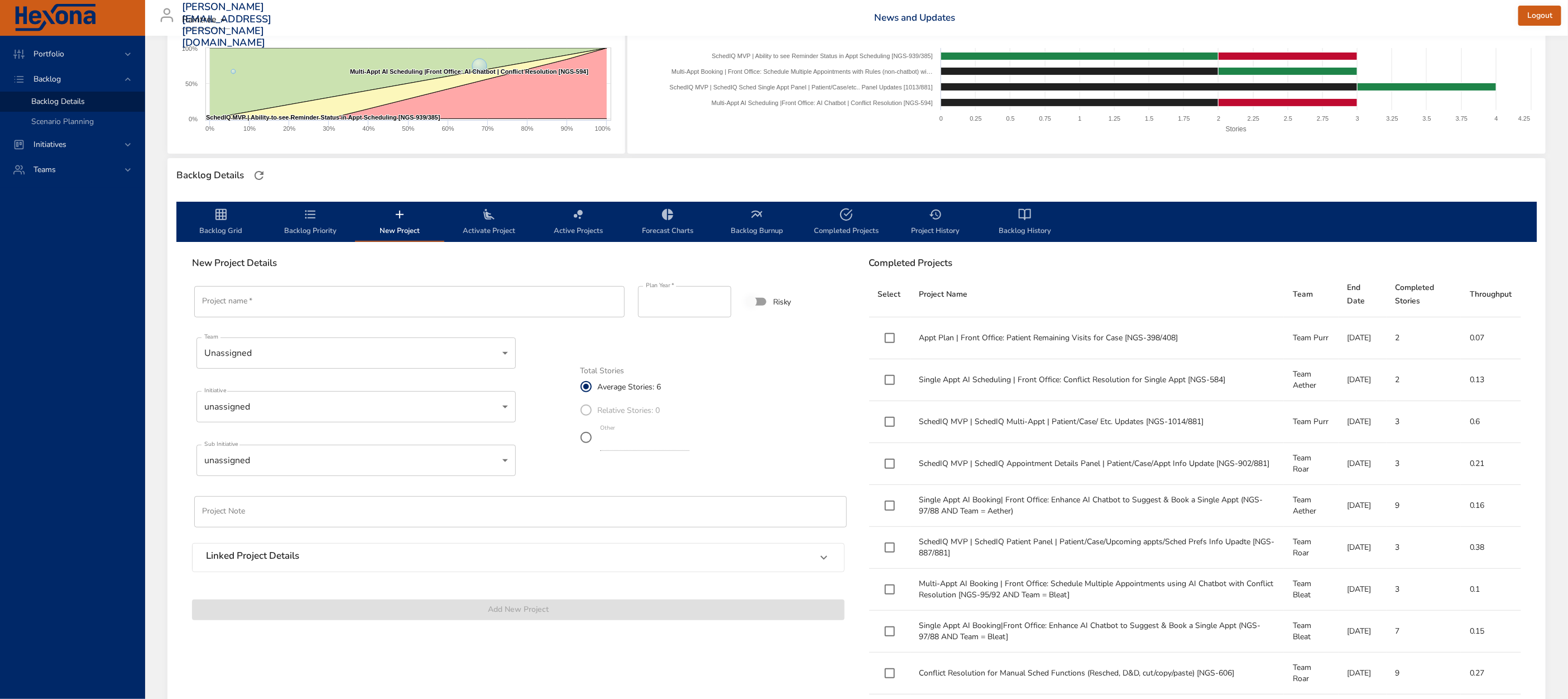
click at [314, 229] on span "Backlog Priority" at bounding box center [310, 223] width 76 height 30
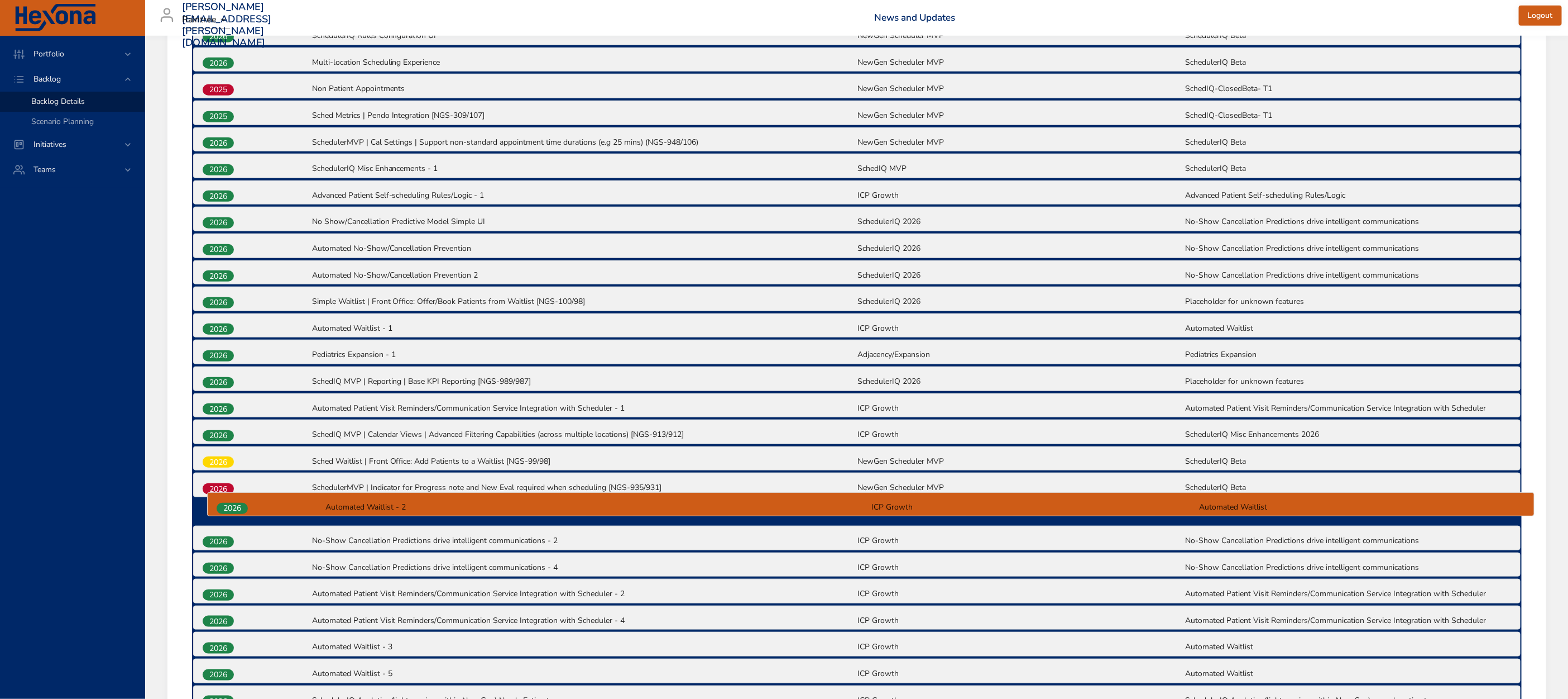
scroll to position [666, 0]
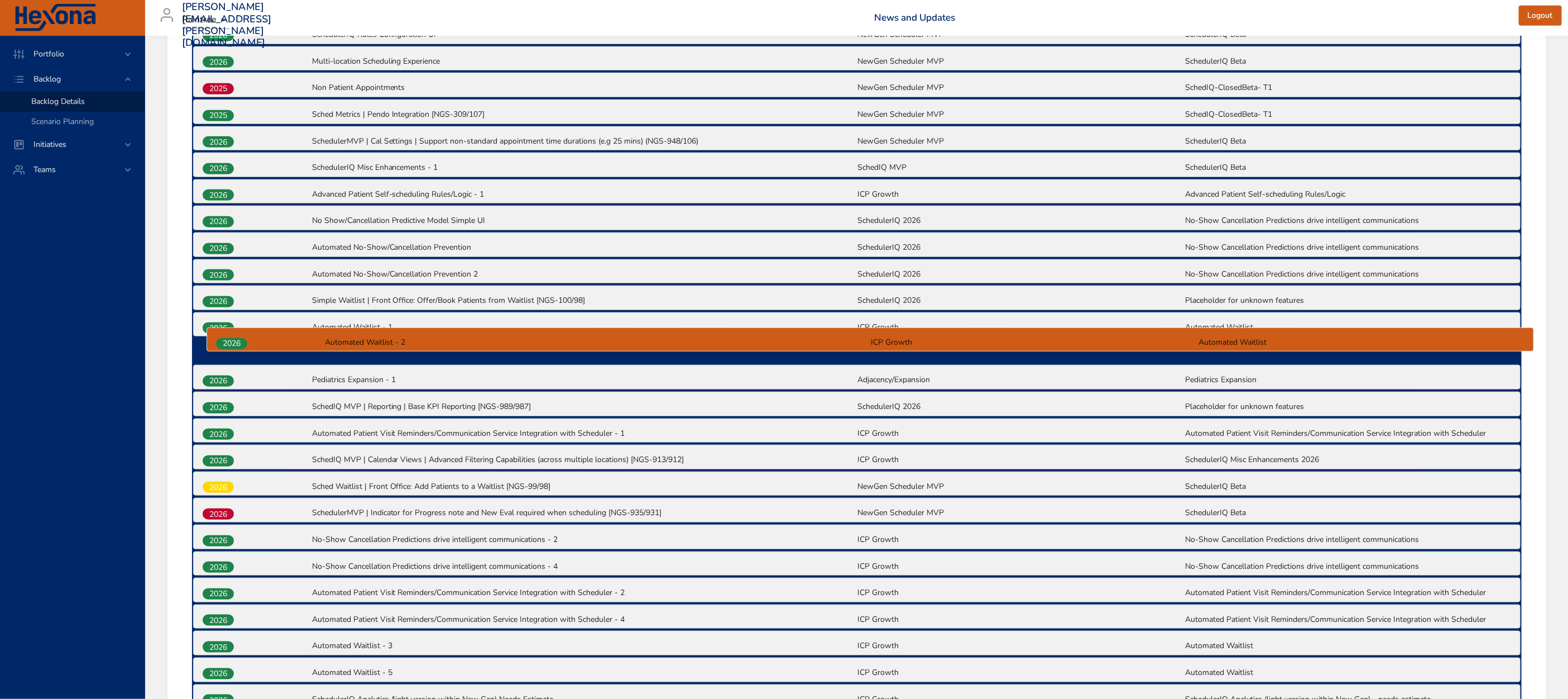
drag, startPoint x: 210, startPoint y: 613, endPoint x: 225, endPoint y: 337, distance: 276.4
click at [225, 337] on div "2025 Multi-Appt AI Scheduling |Front Office: AI Chatbot | Conflict Resolution […" at bounding box center [856, 272] width 1329 height 933
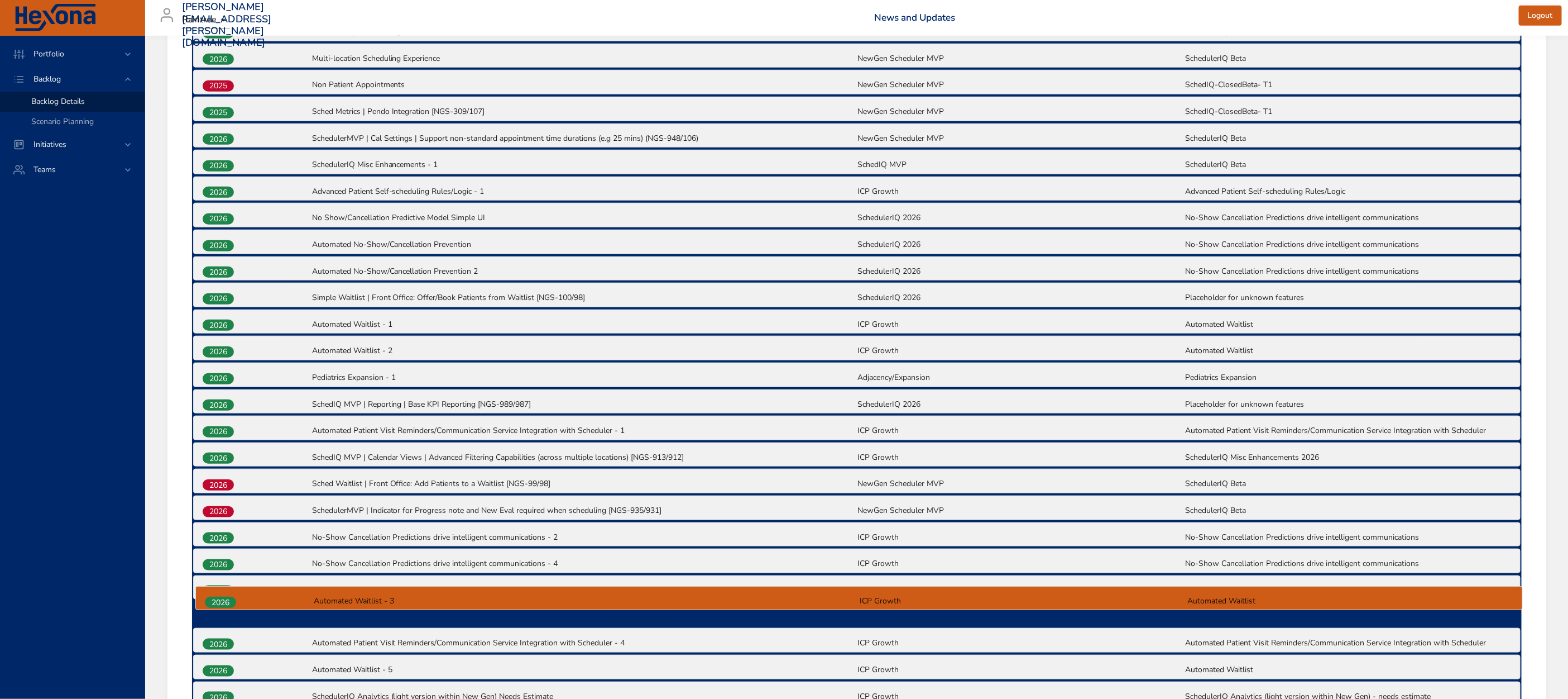
scroll to position [670, 0]
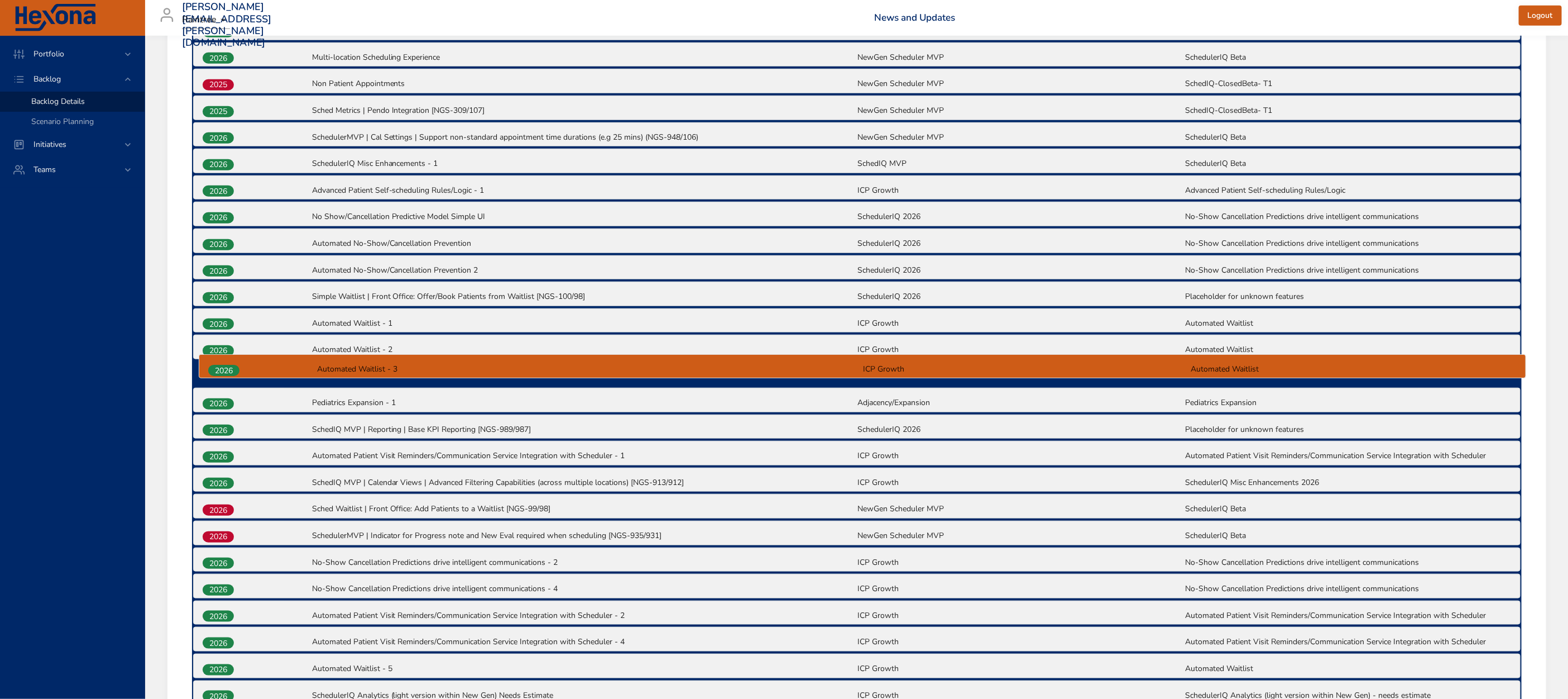
drag, startPoint x: 204, startPoint y: 630, endPoint x: 211, endPoint y: 360, distance: 270.1
click at [211, 360] on div "2025 Multi-Appt AI Scheduling |Front Office: AI Chatbot | Conflict Resolution […" at bounding box center [856, 268] width 1329 height 933
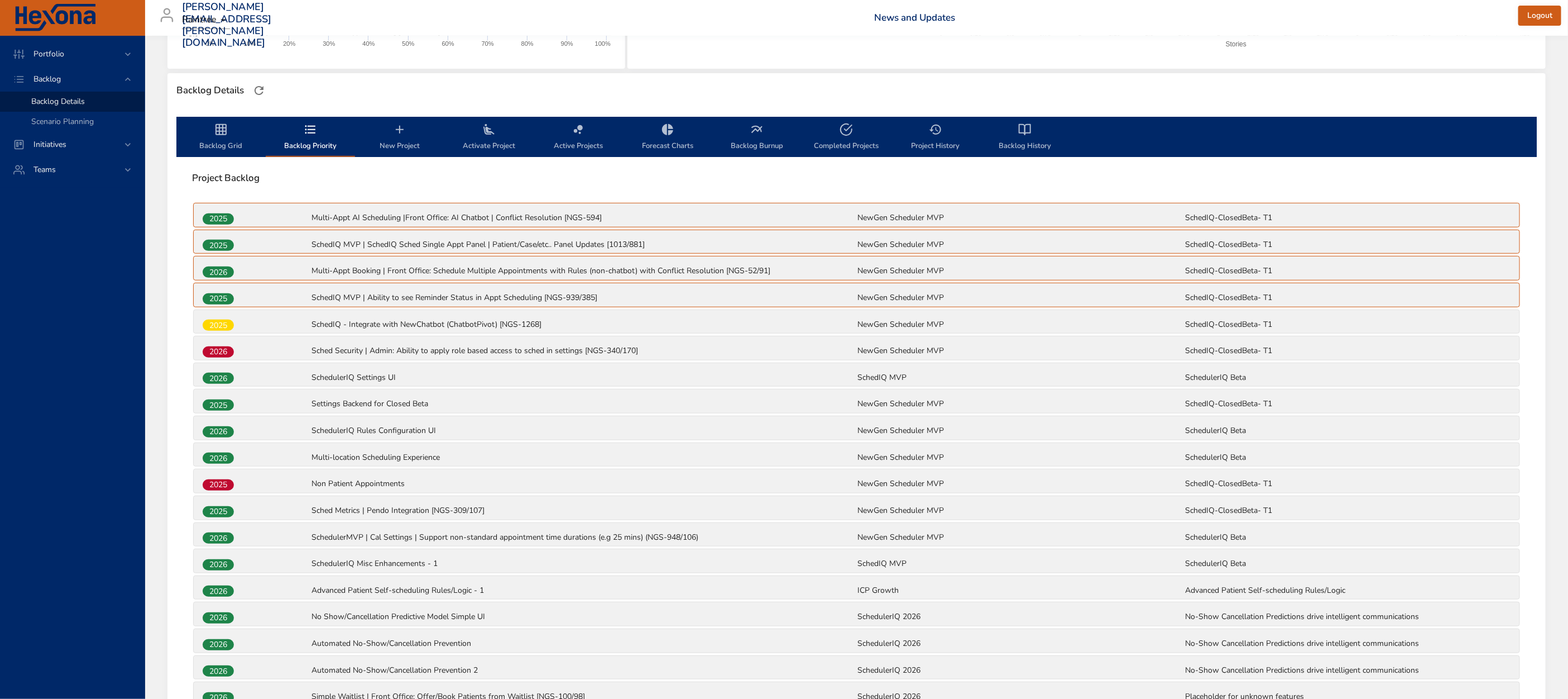
scroll to position [259, 0]
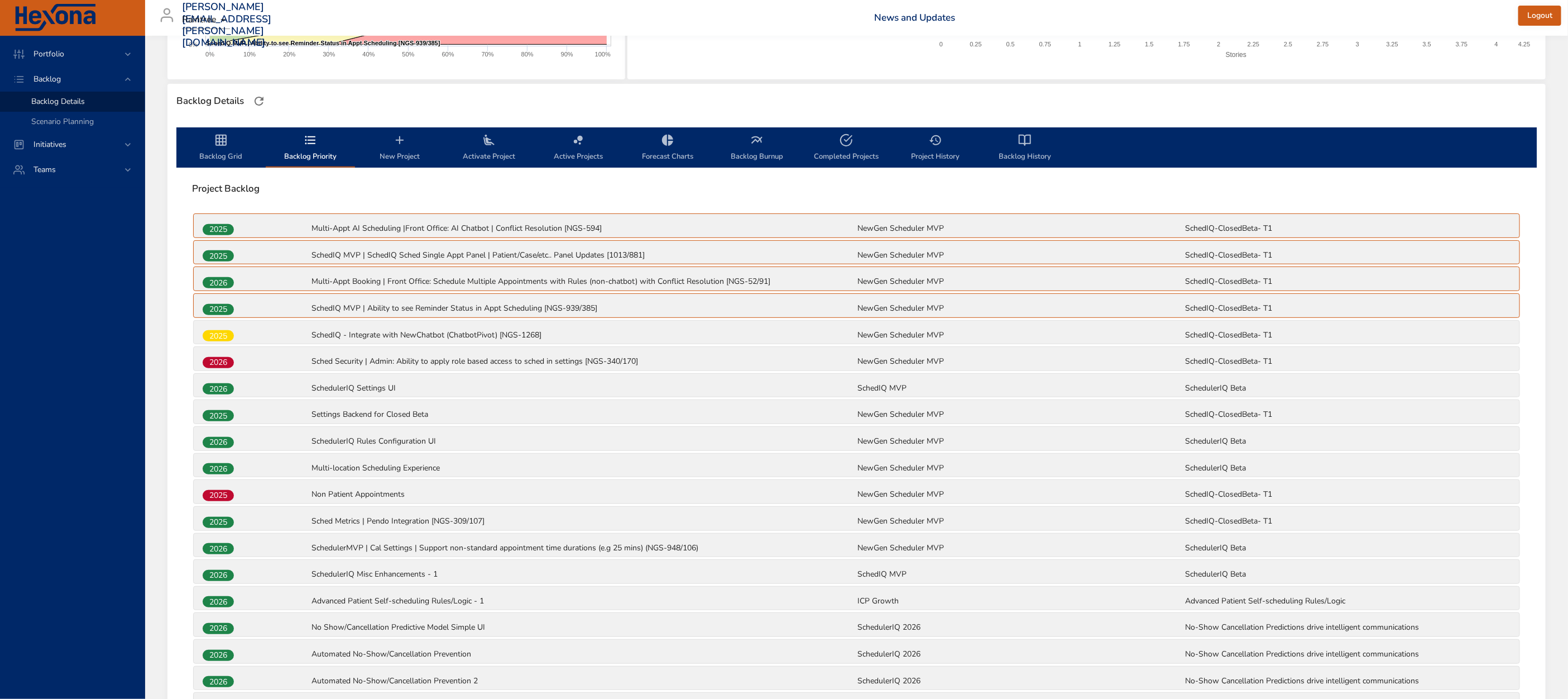
click at [216, 147] on span "Backlog Grid" at bounding box center [221, 149] width 76 height 30
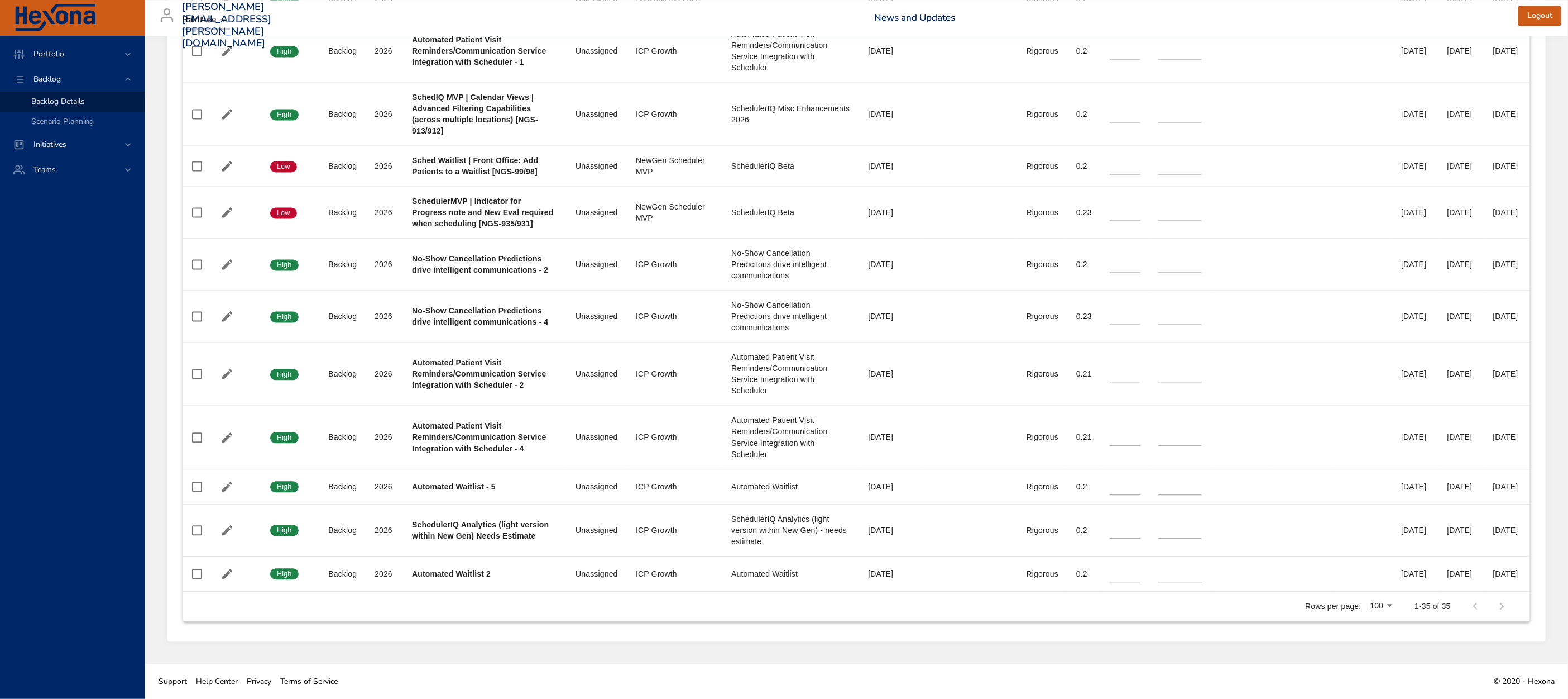
scroll to position [1688, 0]
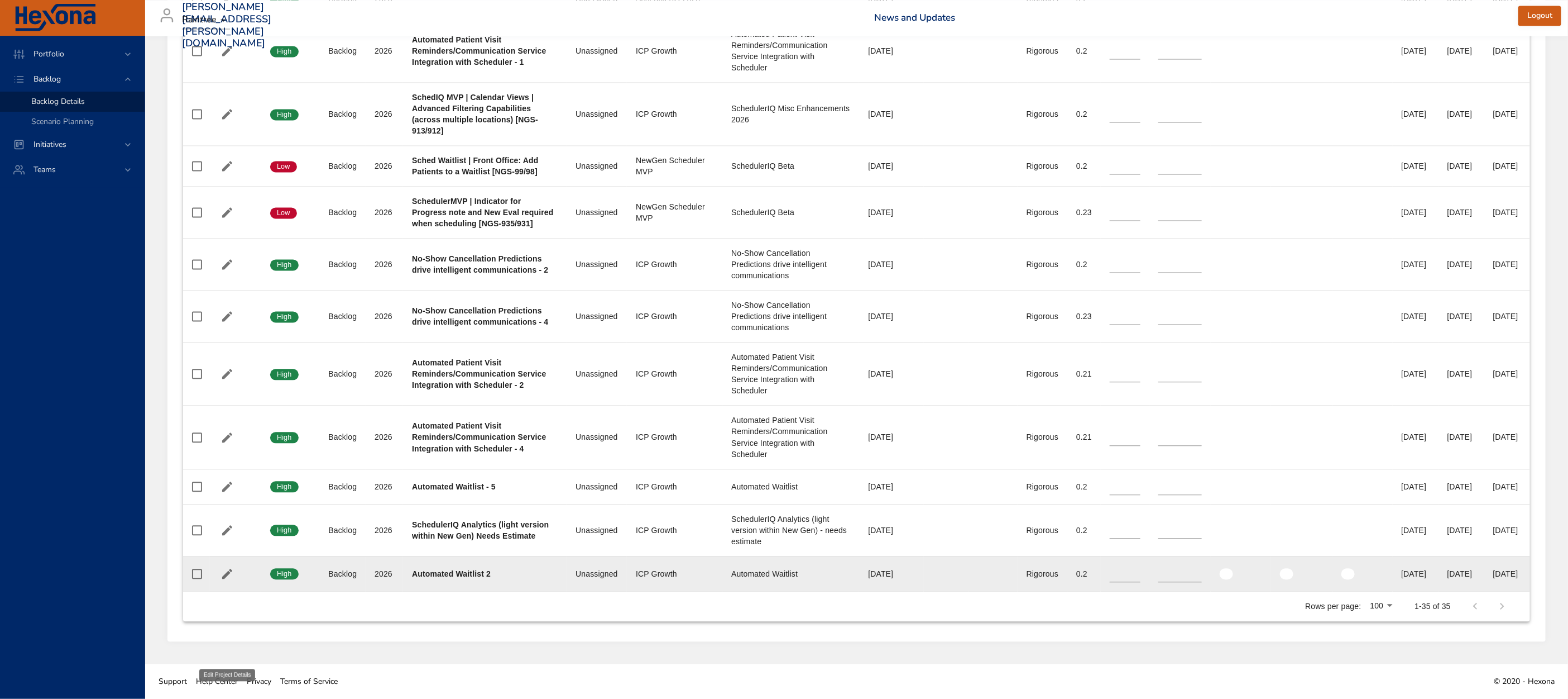
click at [231, 576] on icon "button" at bounding box center [227, 574] width 14 height 14
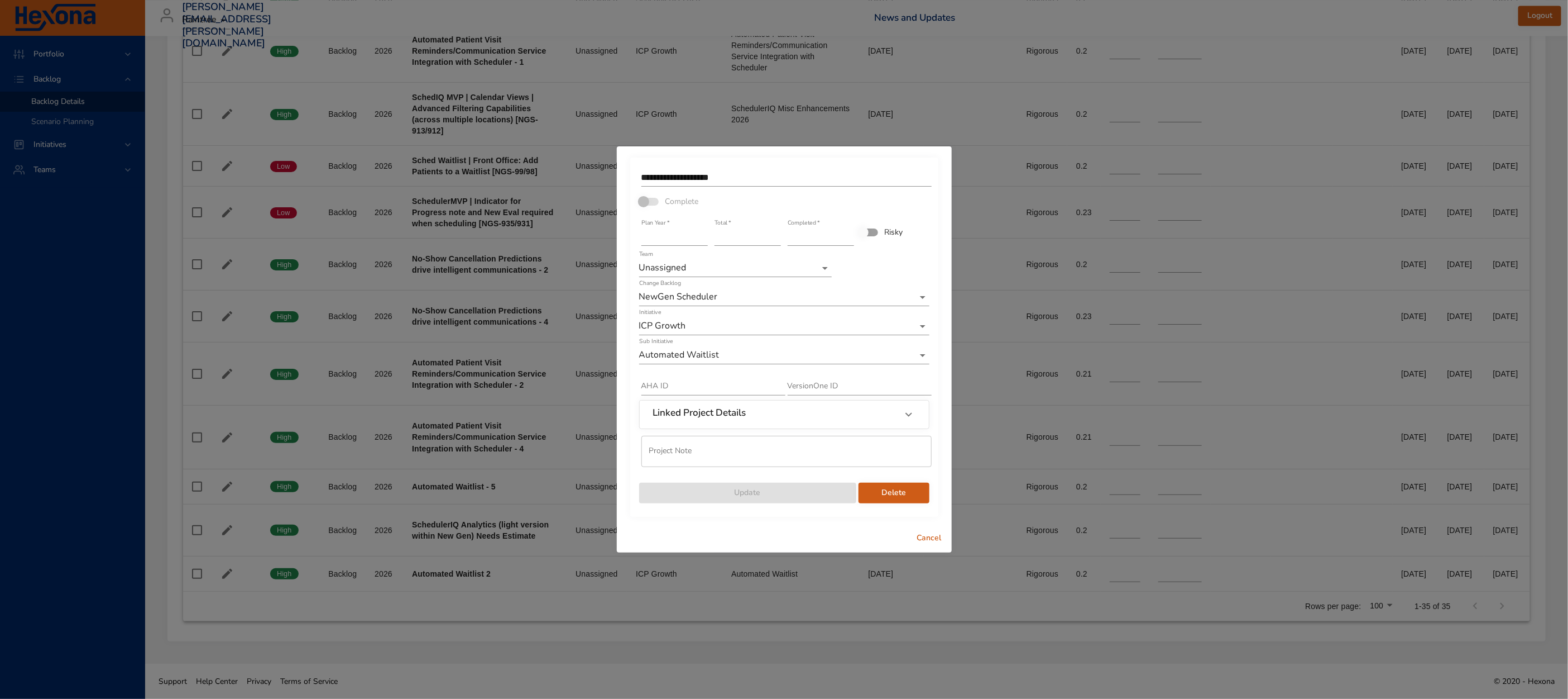
click at [904, 492] on span "Delete" at bounding box center [894, 493] width 53 height 14
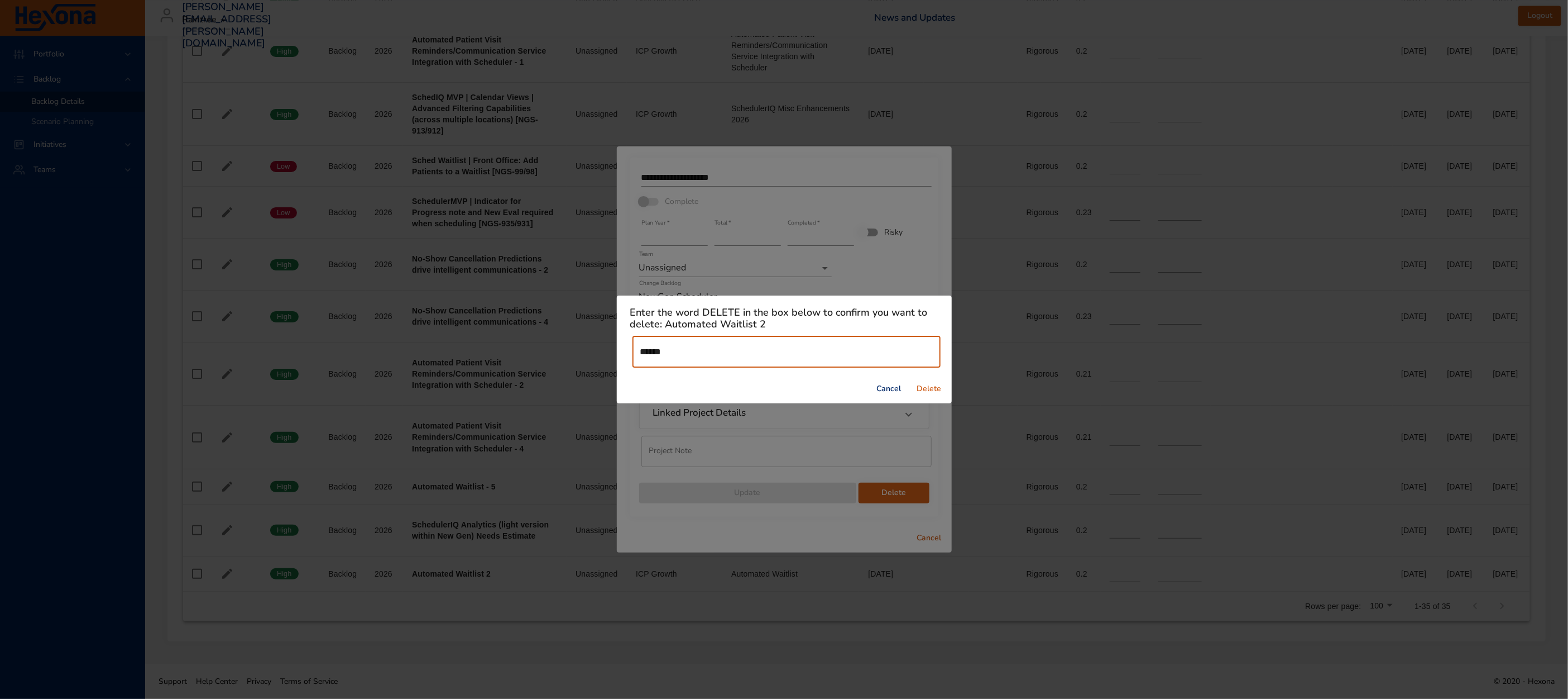
type input "******"
click at [932, 392] on span "Delete" at bounding box center [929, 389] width 27 height 14
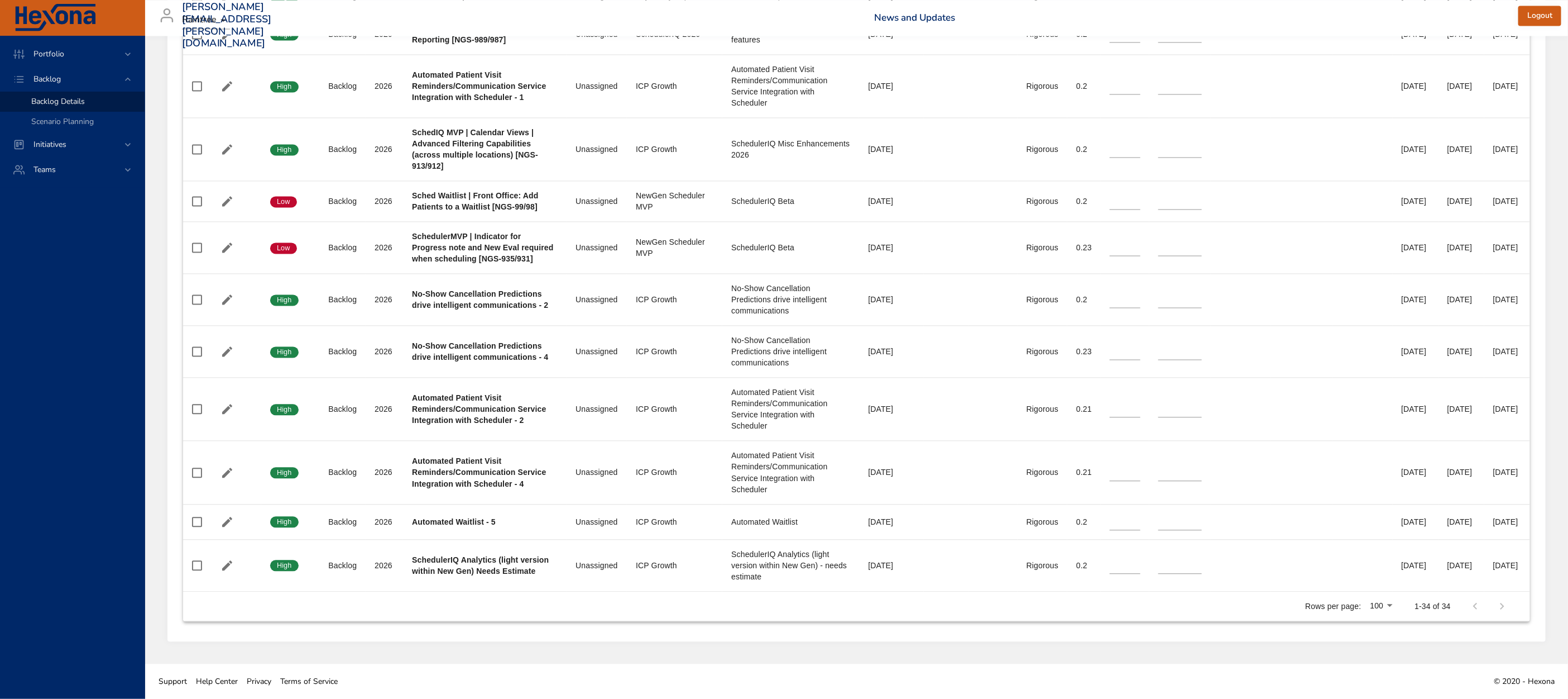
scroll to position [1654, 0]
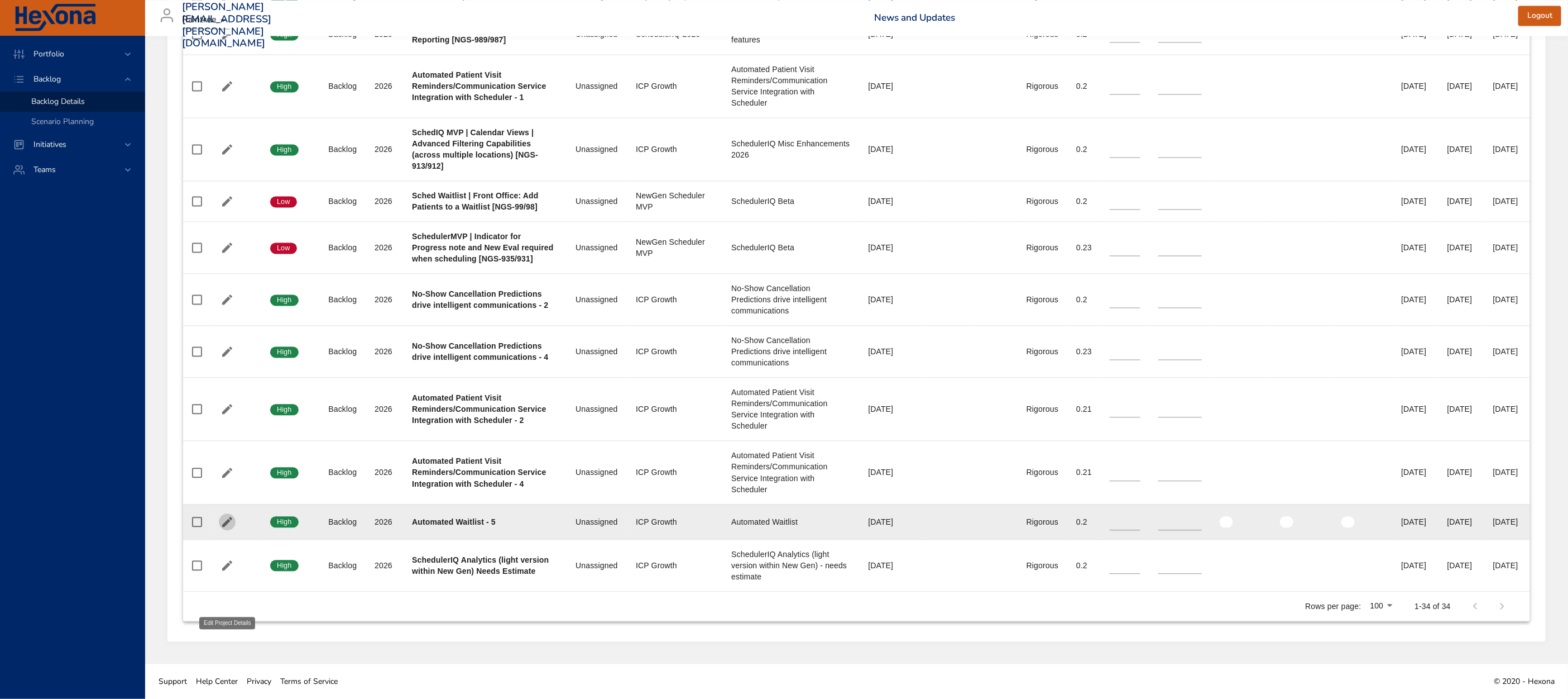
click at [232, 522] on icon "button" at bounding box center [227, 522] width 14 height 14
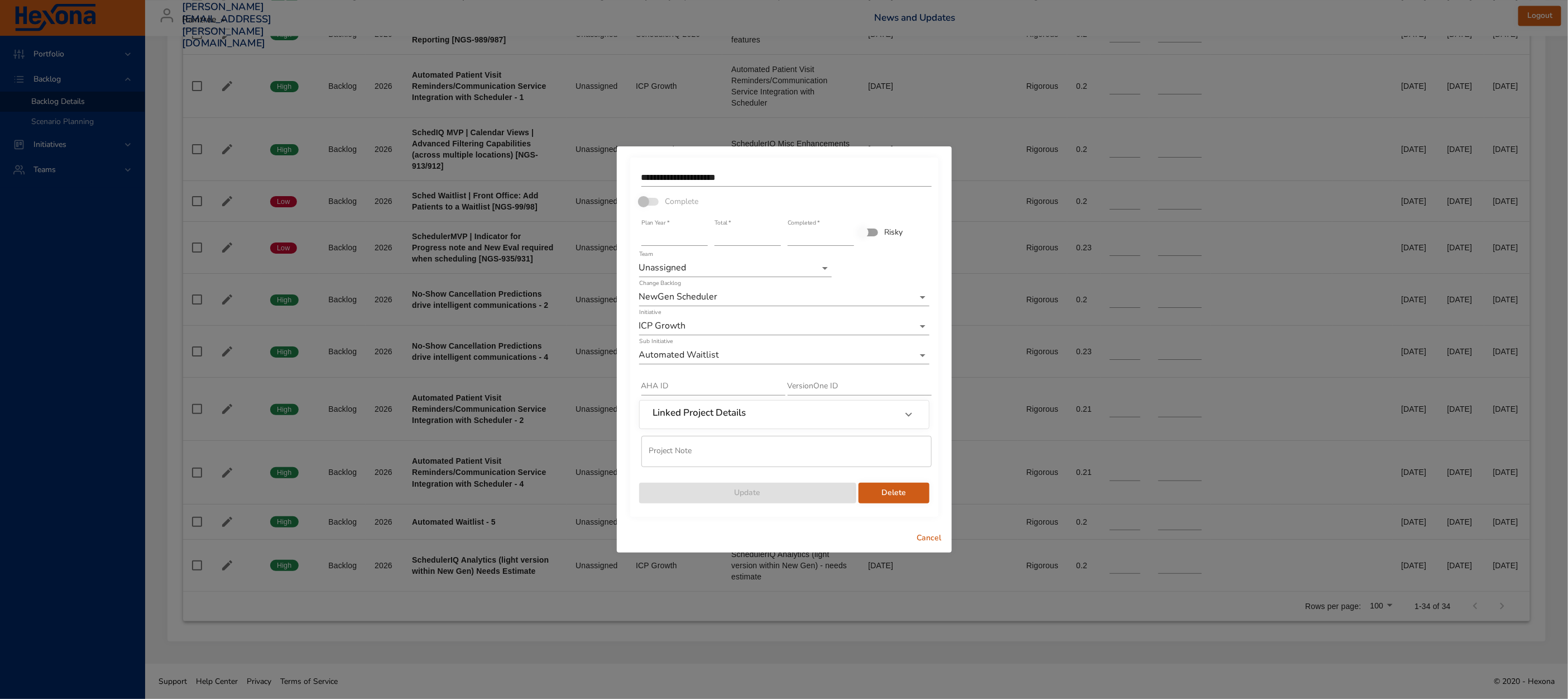
click at [895, 501] on button "Delete" at bounding box center [894, 493] width 71 height 21
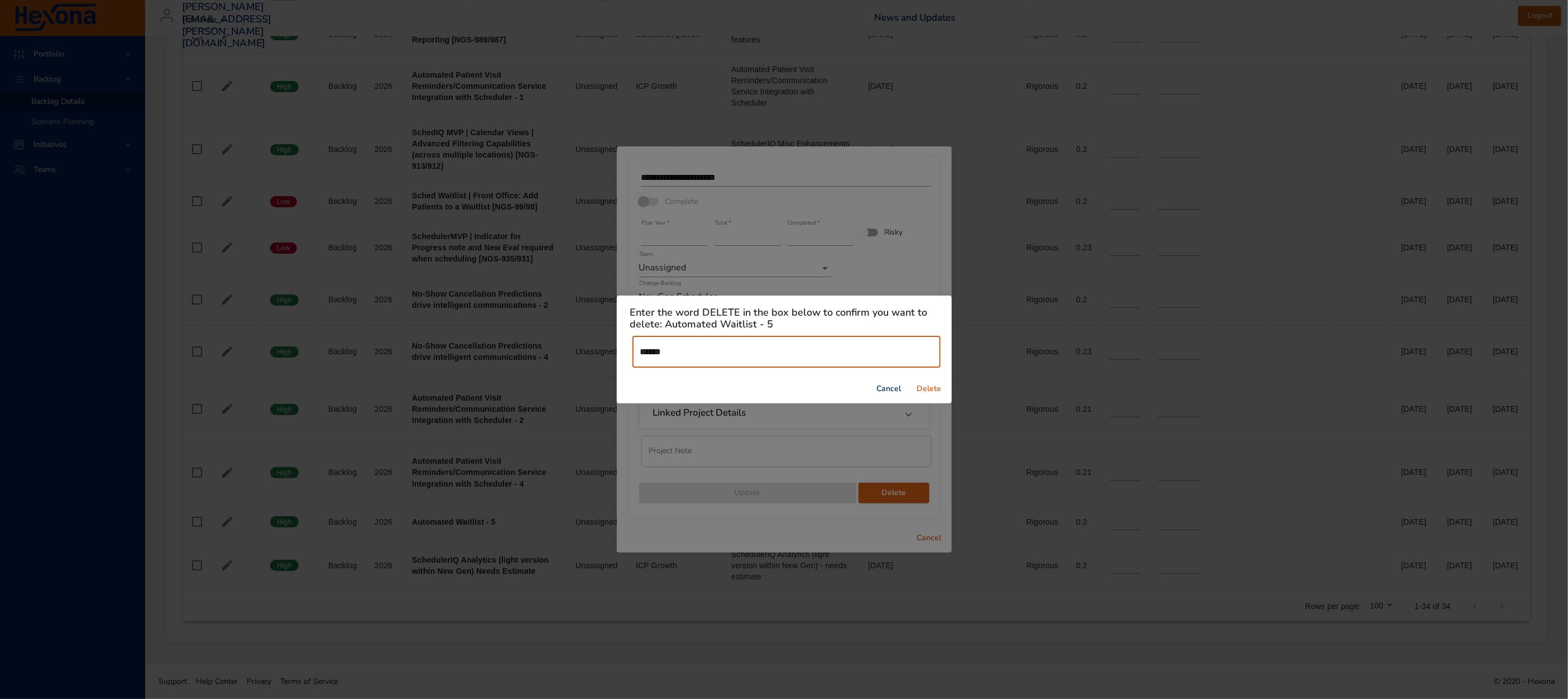
type input "******"
click at [928, 386] on span "Delete" at bounding box center [929, 389] width 27 height 14
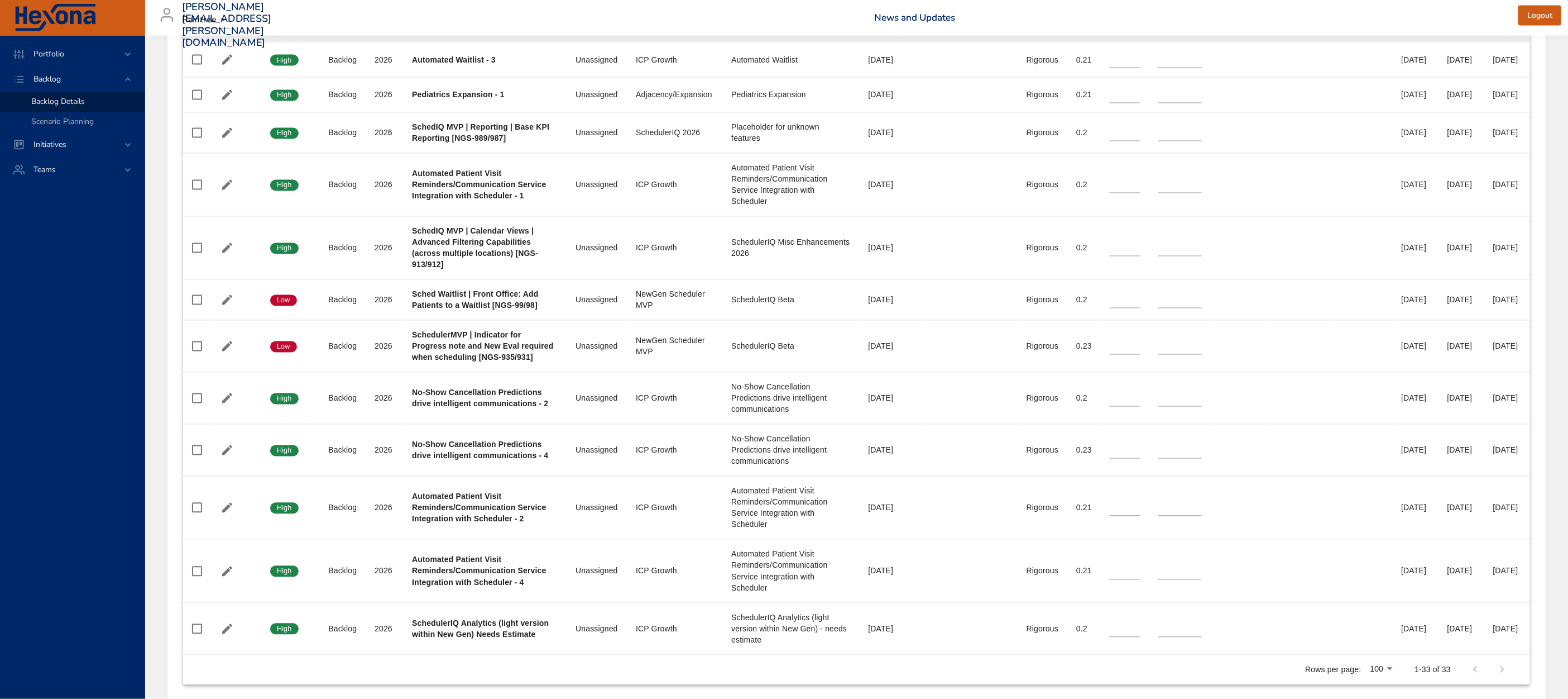
scroll to position [1618, 0]
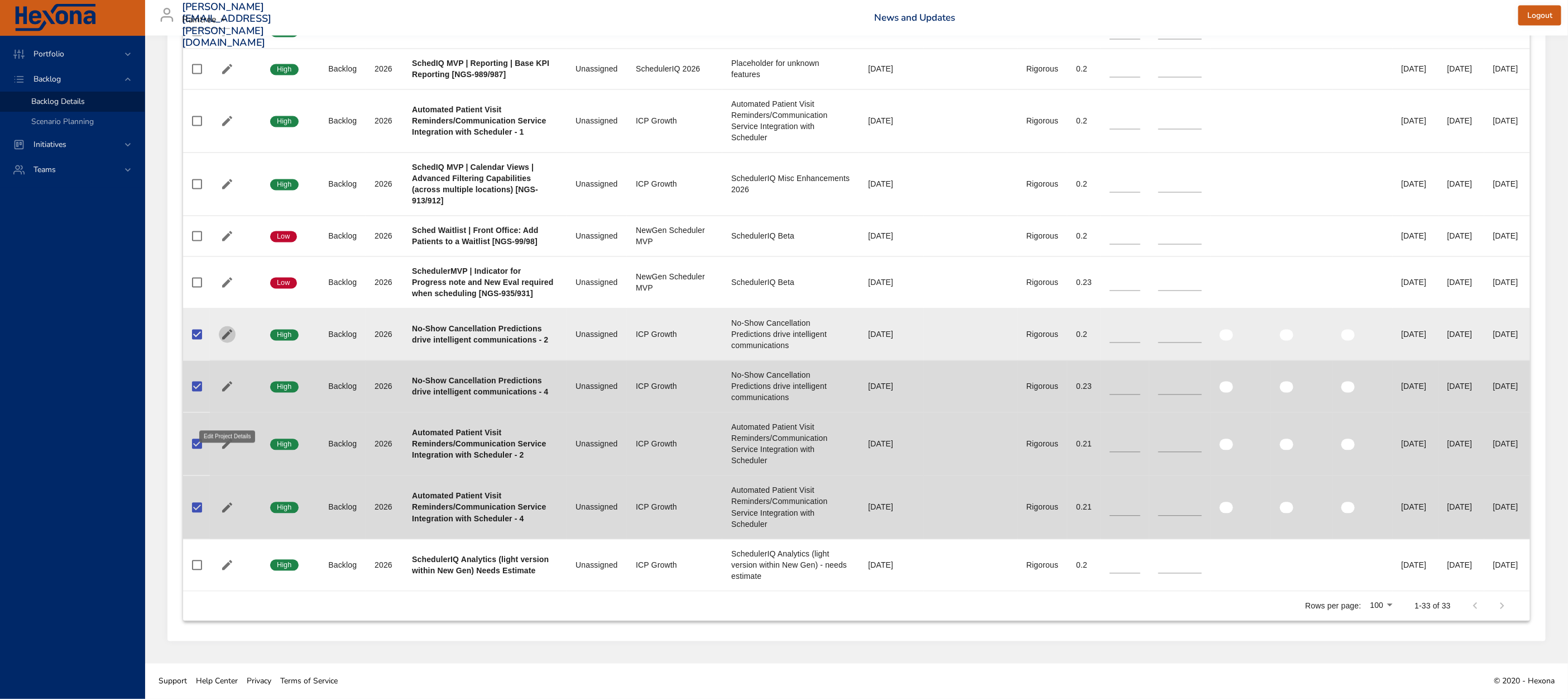
click at [230, 338] on icon "button" at bounding box center [227, 335] width 14 height 14
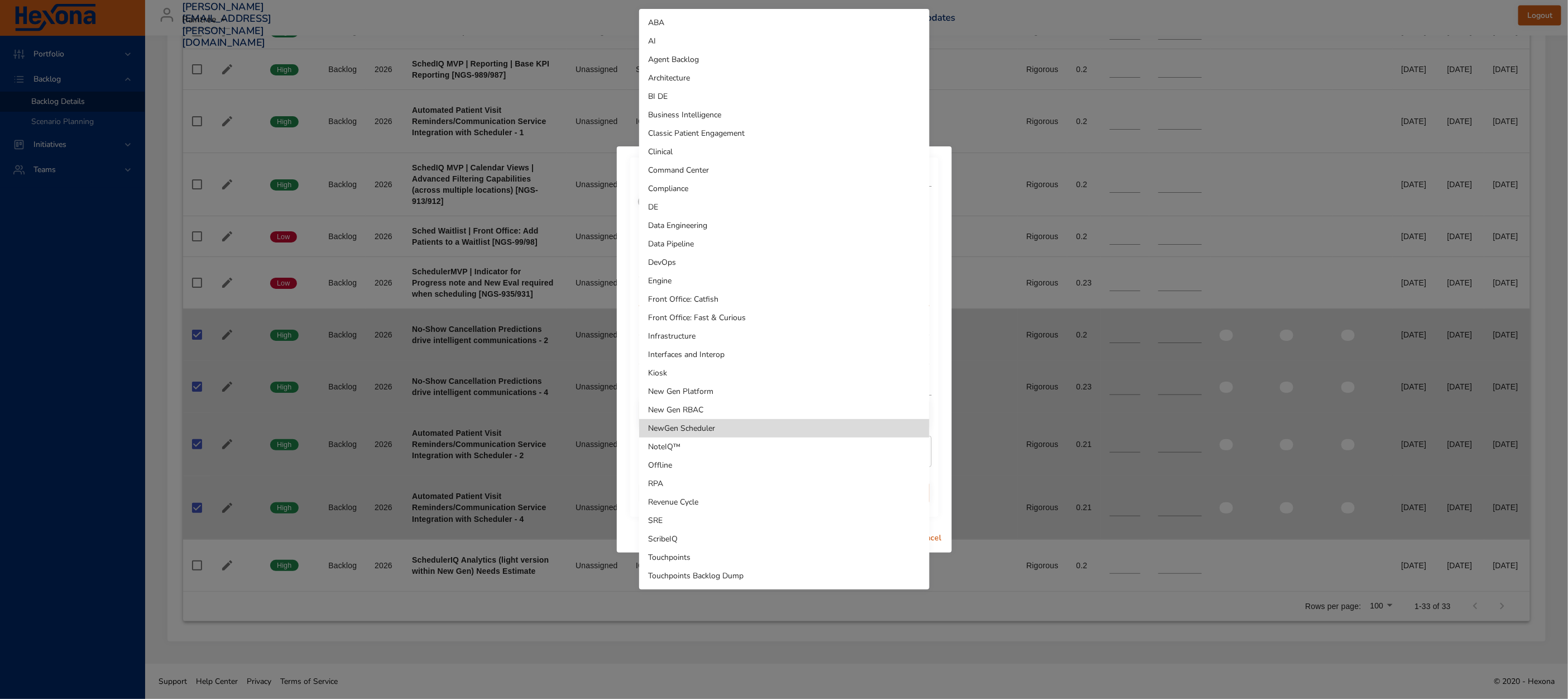
click at [710, 578] on li "Touchpoints Backlog Dump" at bounding box center [784, 576] width 290 height 19
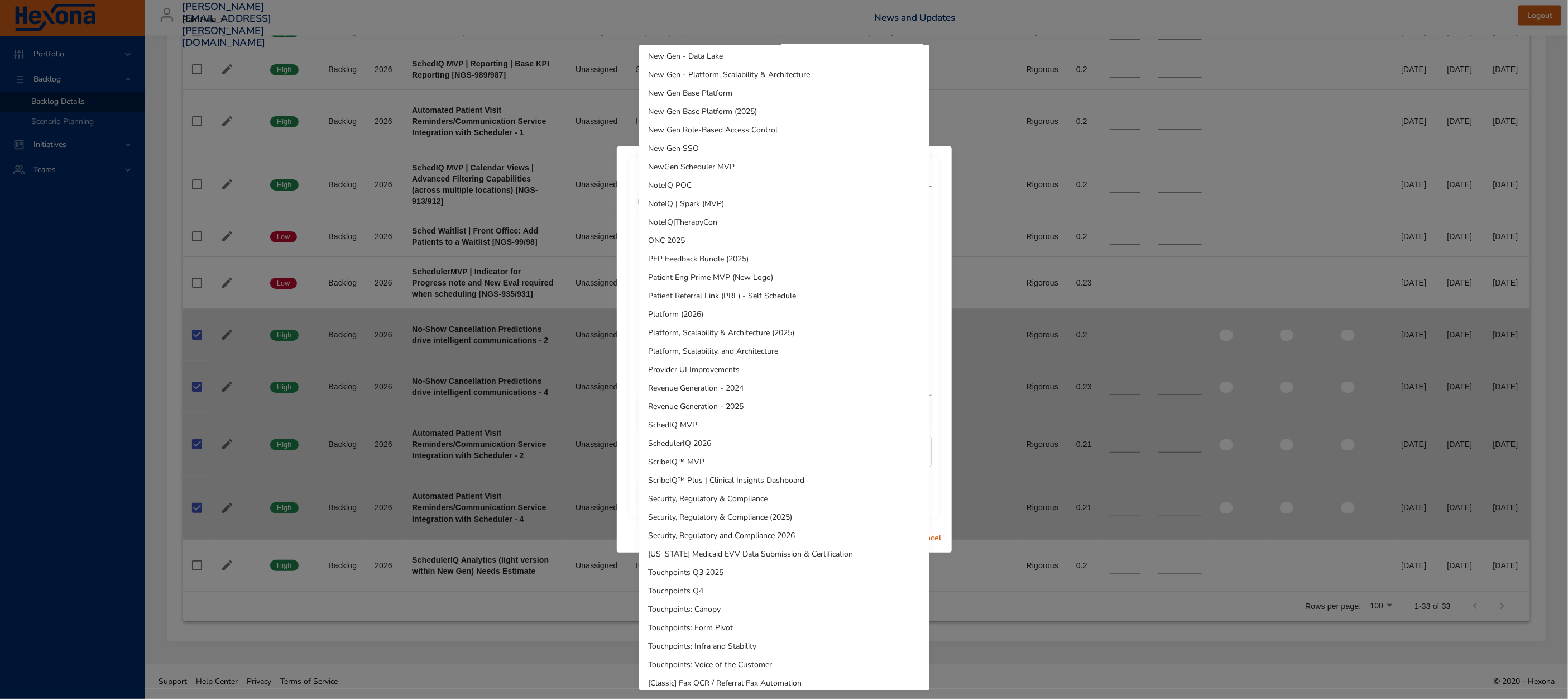
scroll to position [414, 0]
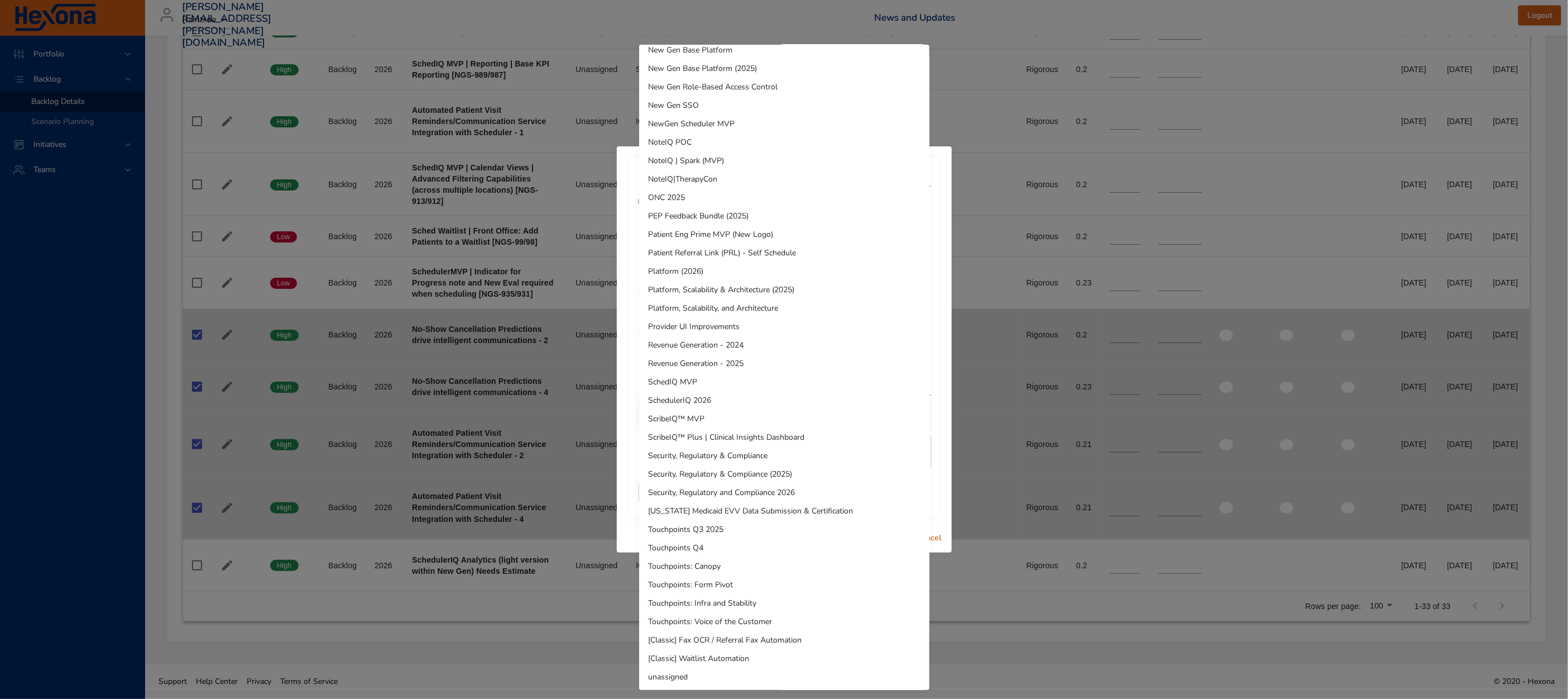
click at [695, 669] on li "unassigned" at bounding box center [784, 677] width 290 height 19
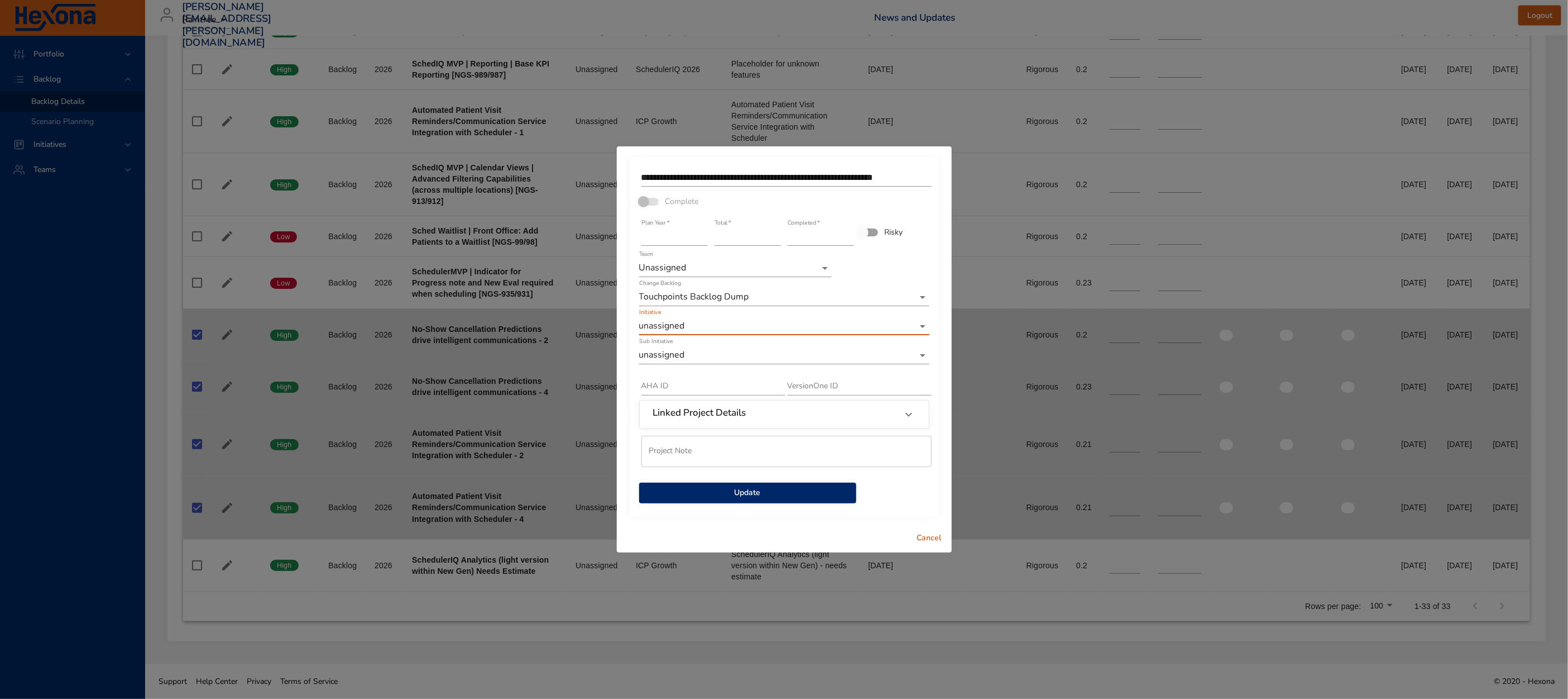
click at [723, 494] on span "Update" at bounding box center [748, 493] width 199 height 14
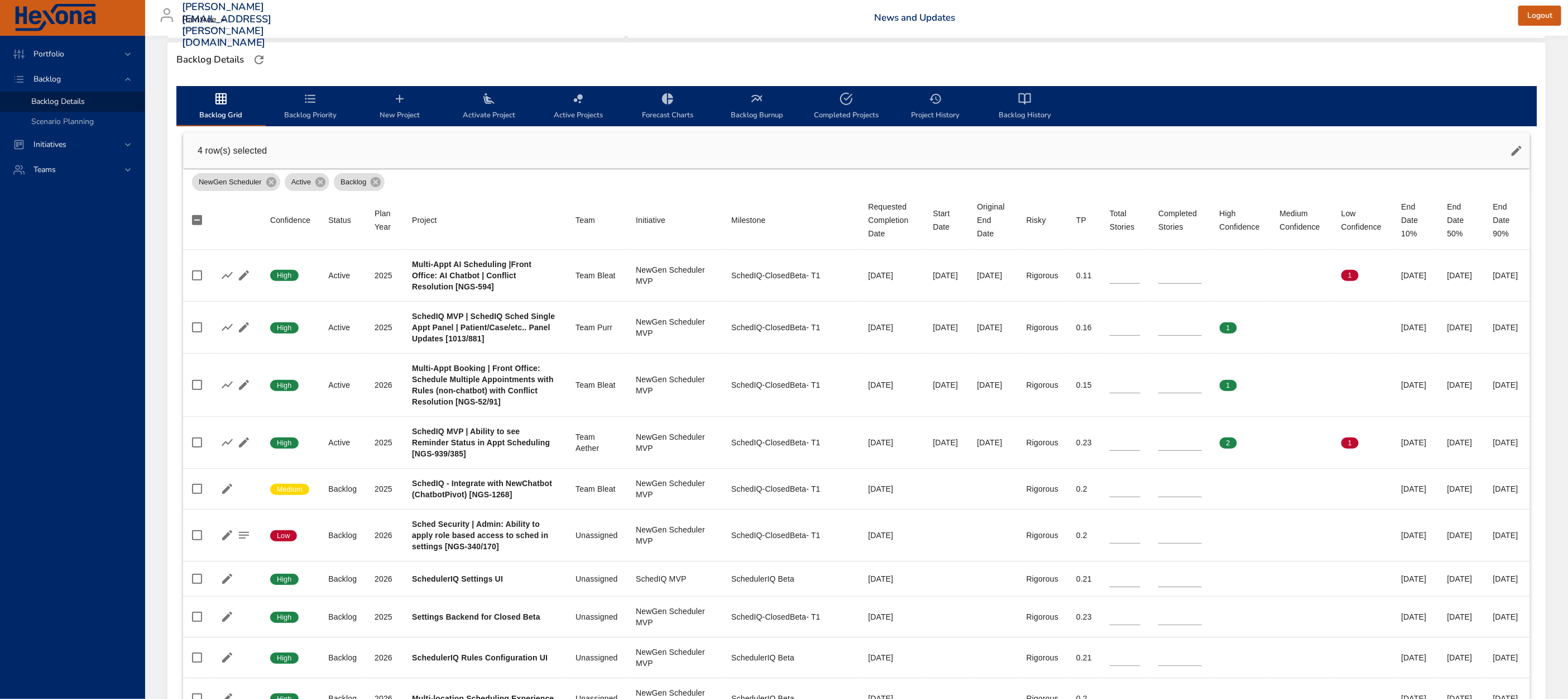
scroll to position [0, 0]
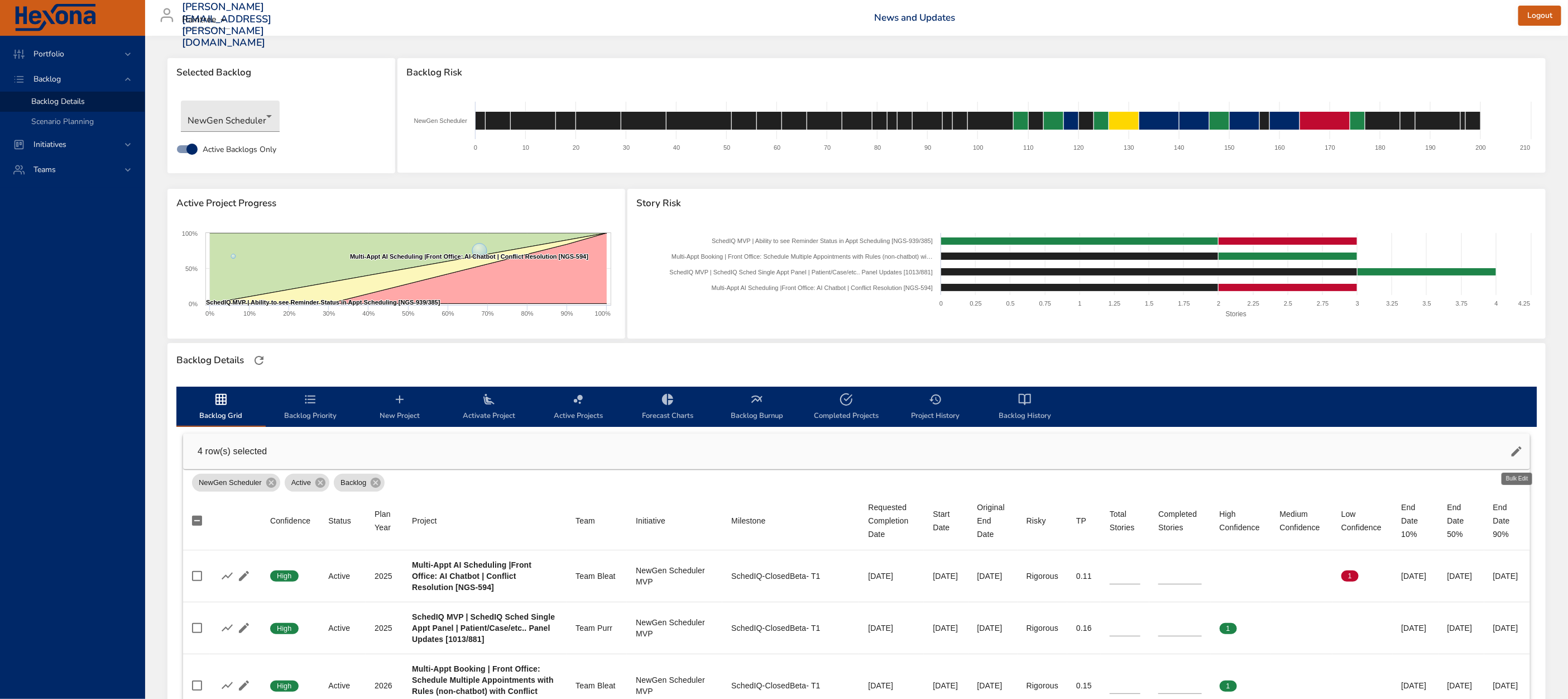
click at [1516, 450] on icon "button" at bounding box center [1516, 451] width 10 height 10
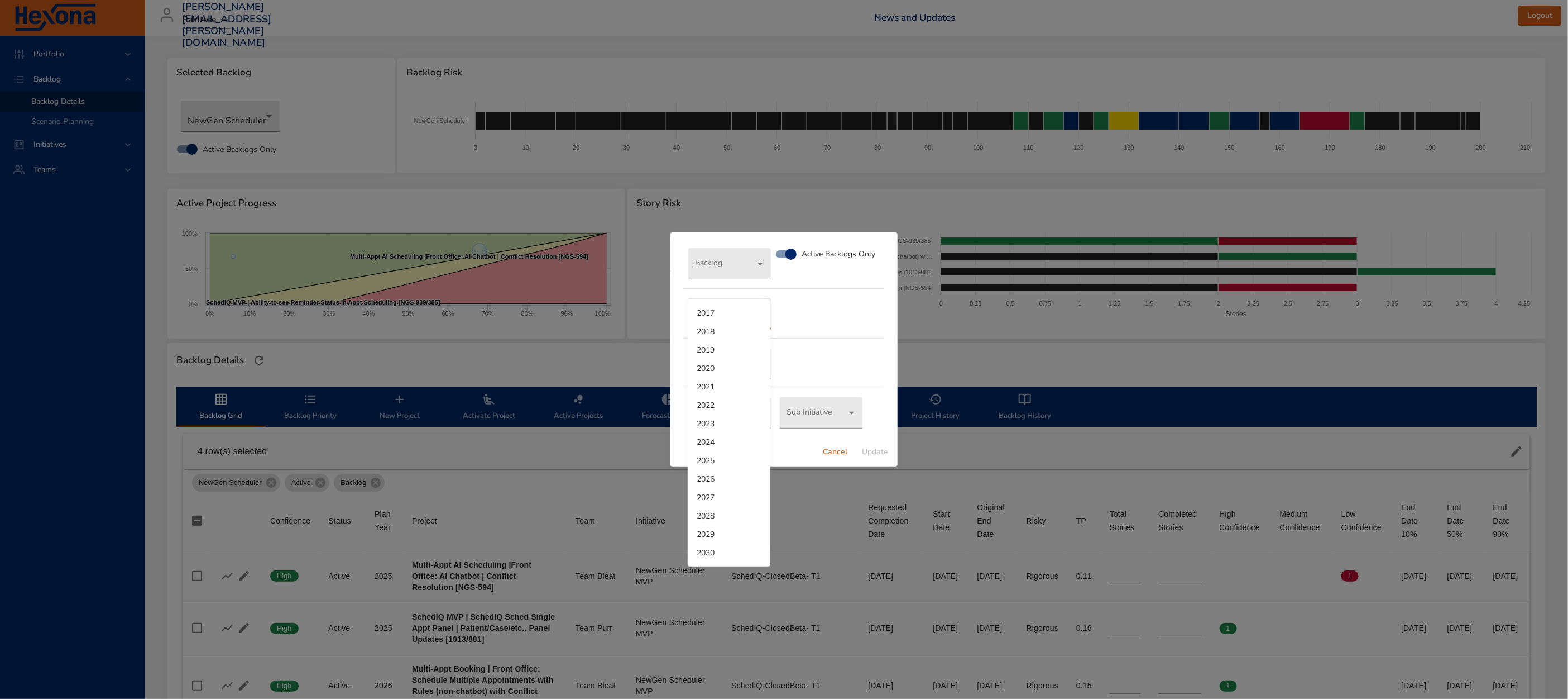
click at [740, 311] on body "Portfolio Backlog Backlog Details Scenario Planning Initiatives Teams [EMAIL_AD…" at bounding box center [784, 350] width 1568 height 699
click at [718, 476] on li "2026" at bounding box center [729, 479] width 83 height 19
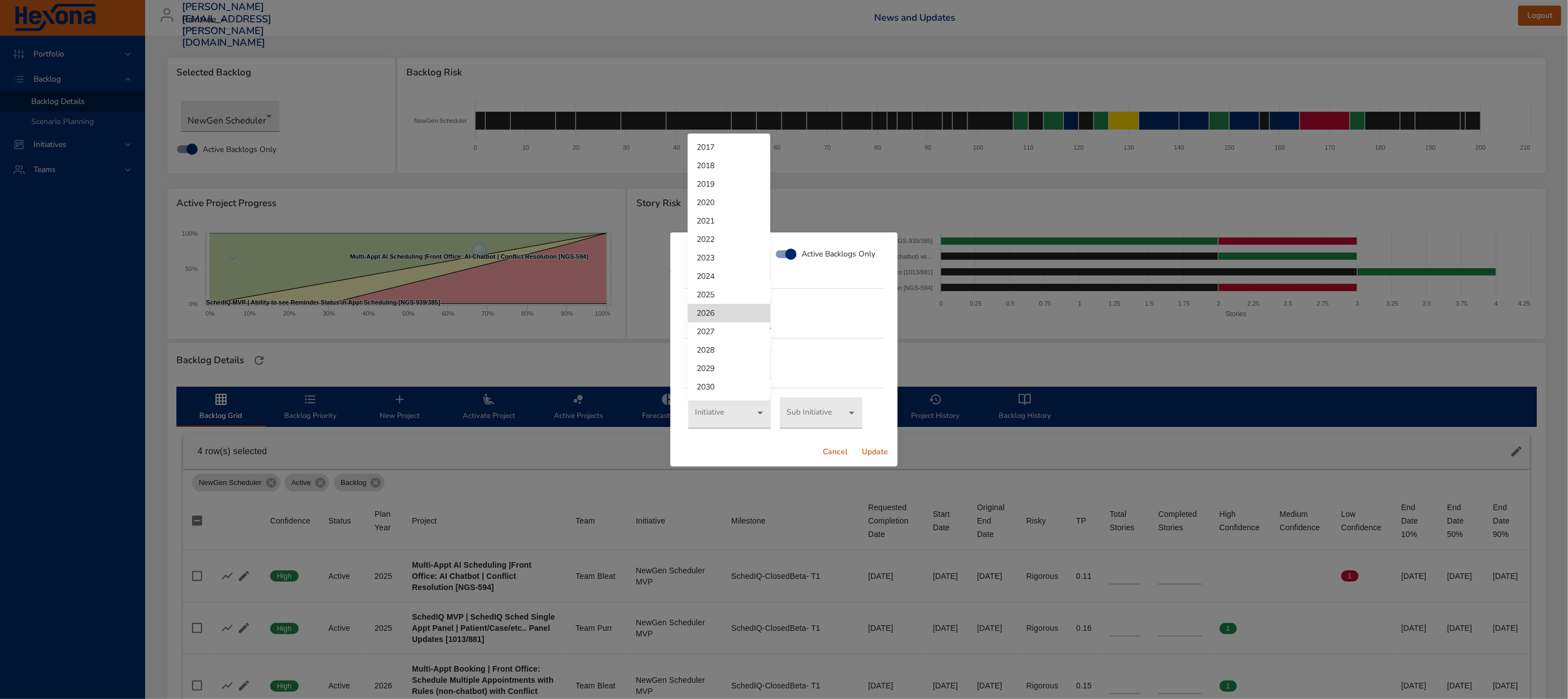
click at [731, 323] on body "Portfolio Backlog Backlog Details Scenario Planning Initiatives Teams [EMAIL_AD…" at bounding box center [784, 350] width 1568 height 699
click at [825, 322] on div at bounding box center [784, 350] width 1568 height 699
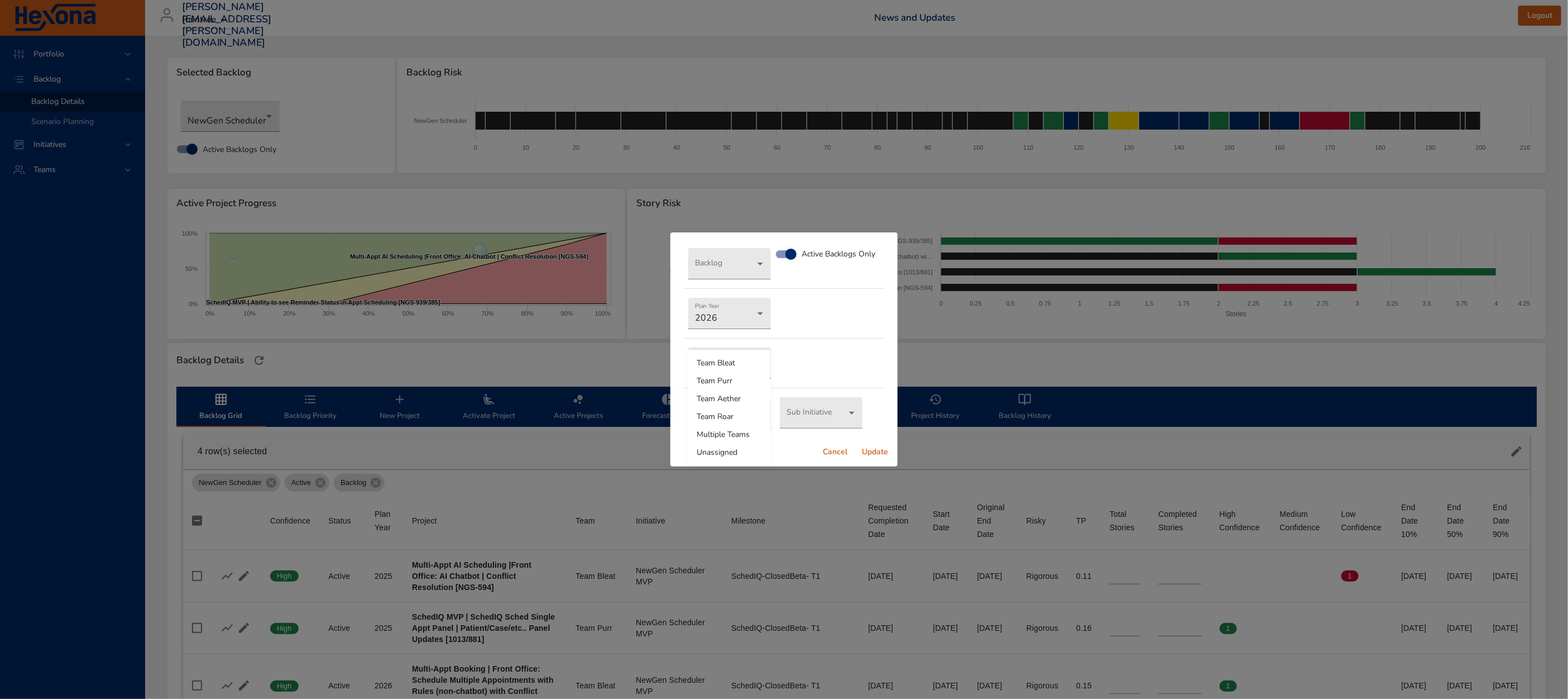
click at [727, 356] on body "Portfolio Backlog Backlog Details Scenario Planning Initiatives Teams [EMAIL_AD…" at bounding box center [784, 350] width 1568 height 699
click at [811, 363] on div at bounding box center [784, 350] width 1568 height 699
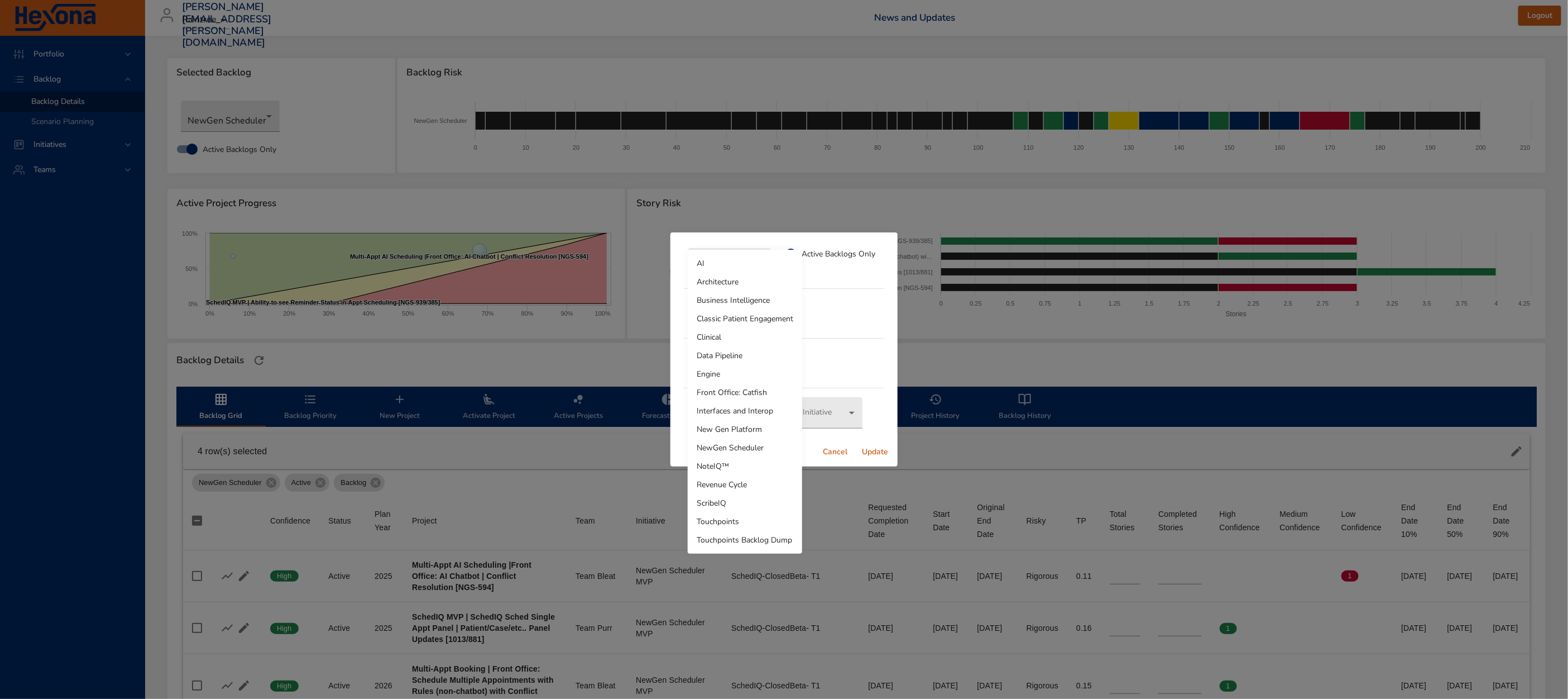
click at [743, 277] on body "Portfolio Backlog Backlog Details Scenario Planning Initiatives Teams [EMAIL_AD…" at bounding box center [784, 350] width 1568 height 699
click at [767, 543] on li "Touchpoints Backlog Dump" at bounding box center [745, 540] width 114 height 19
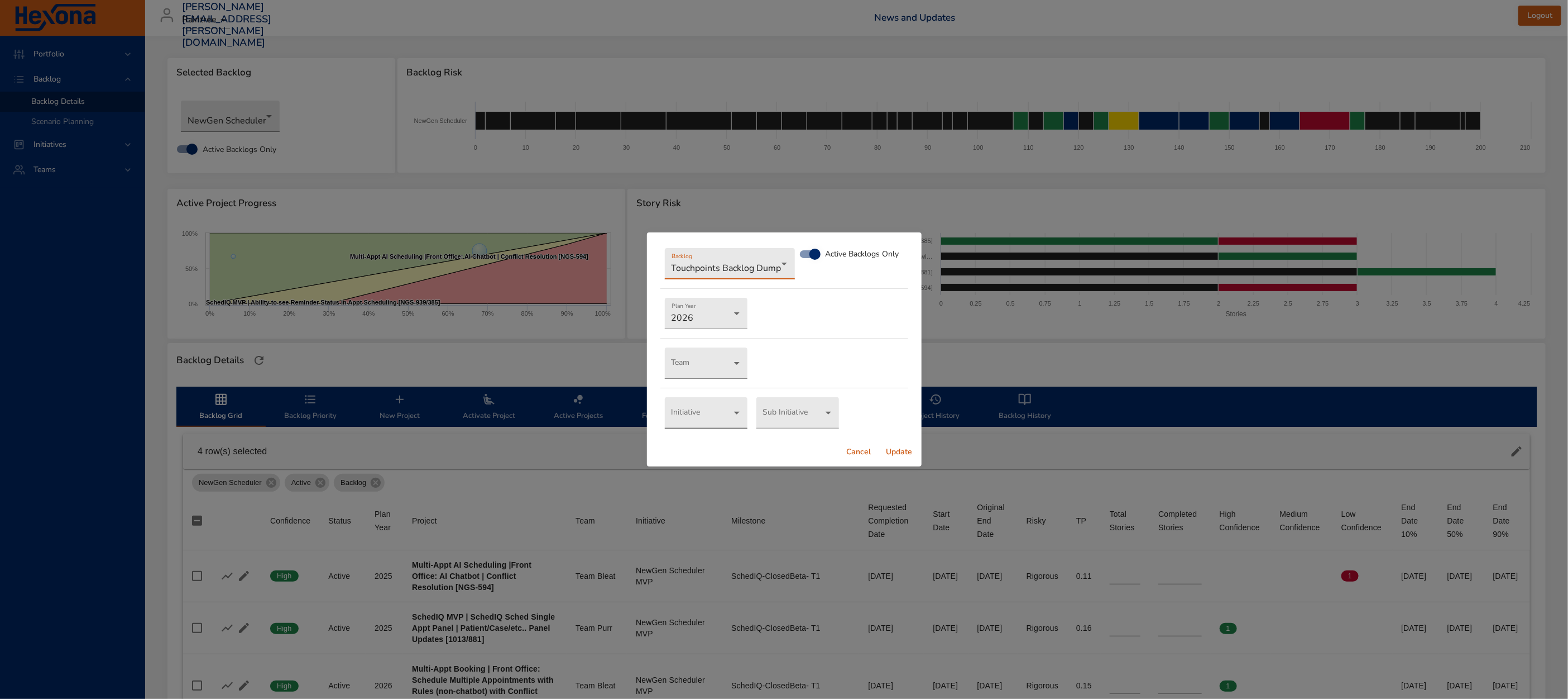
click at [707, 414] on body "Portfolio Backlog Backlog Details Scenario Planning Initiatives Teams [EMAIL_AD…" at bounding box center [784, 350] width 1568 height 699
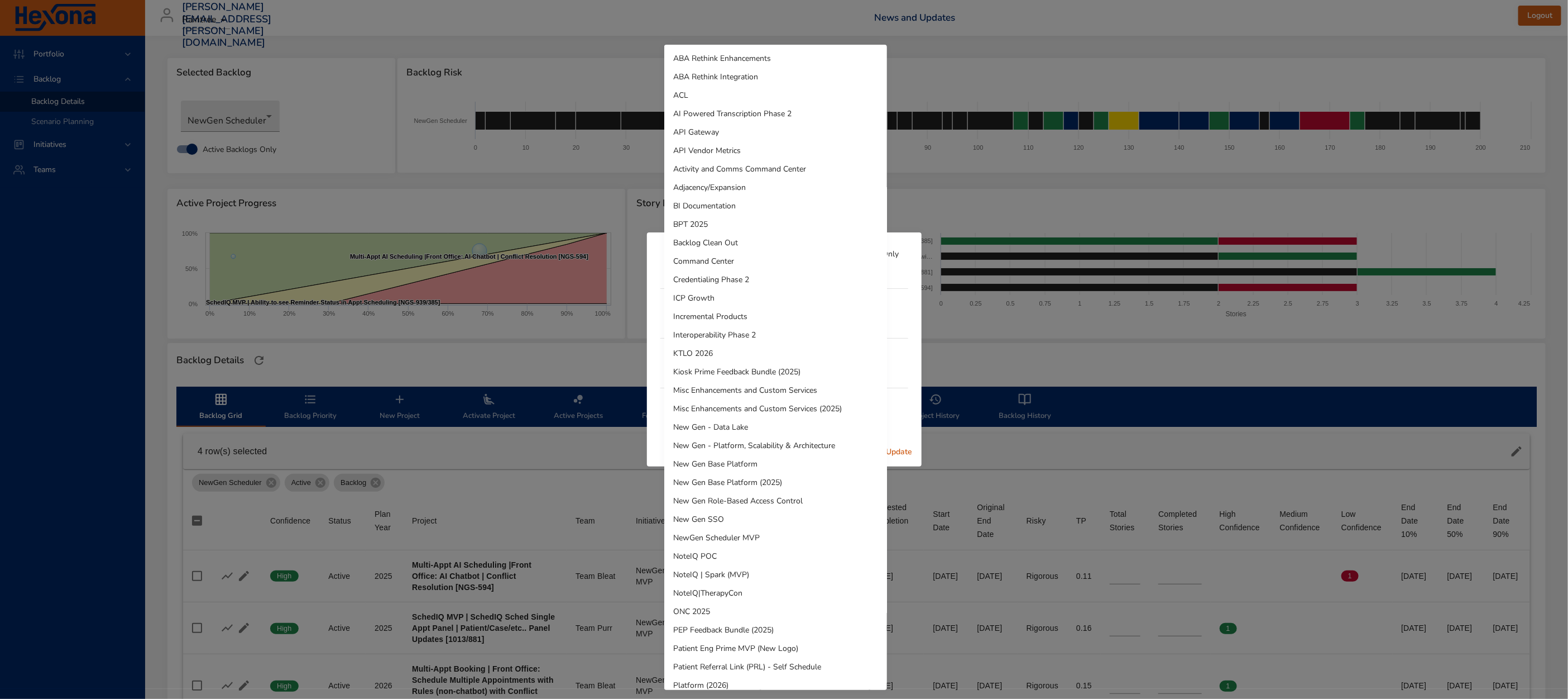
scroll to position [414, 0]
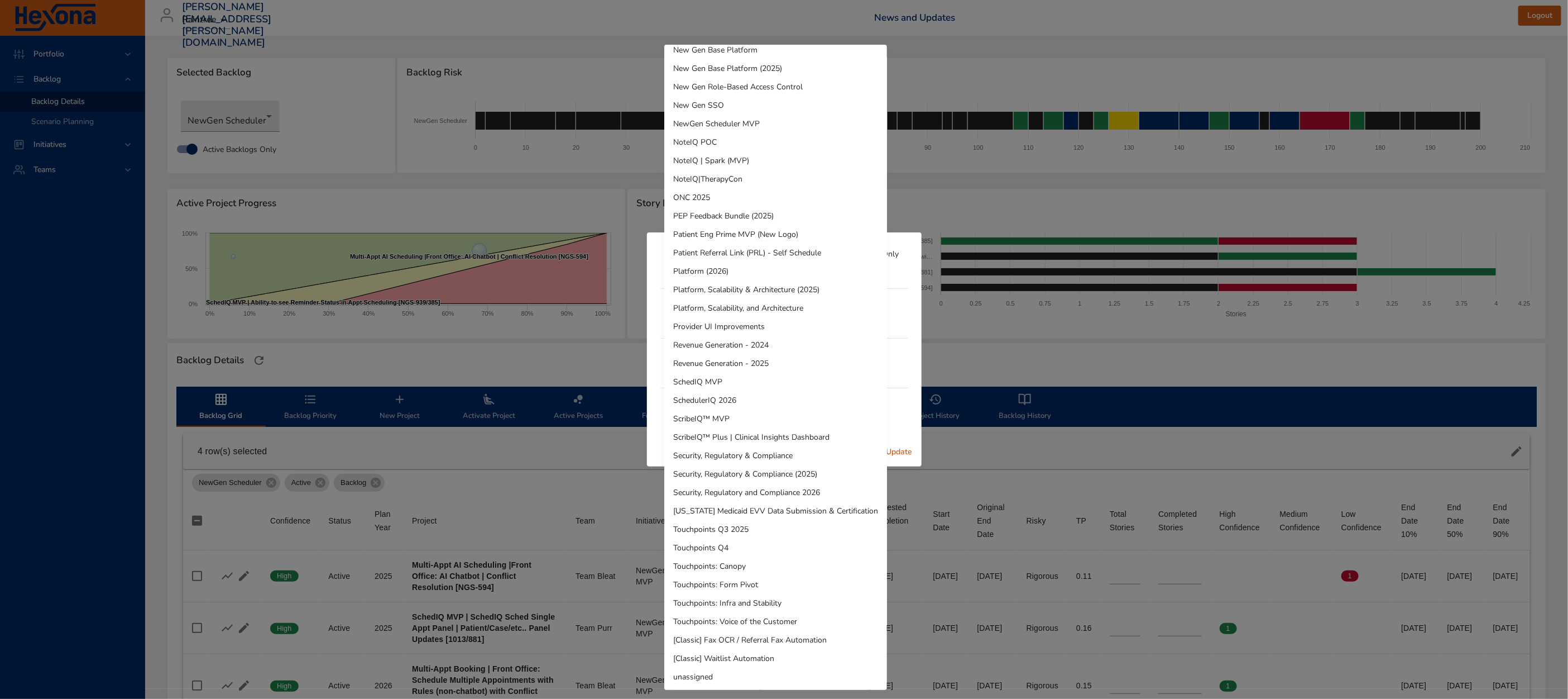
click at [907, 385] on div at bounding box center [784, 350] width 1568 height 699
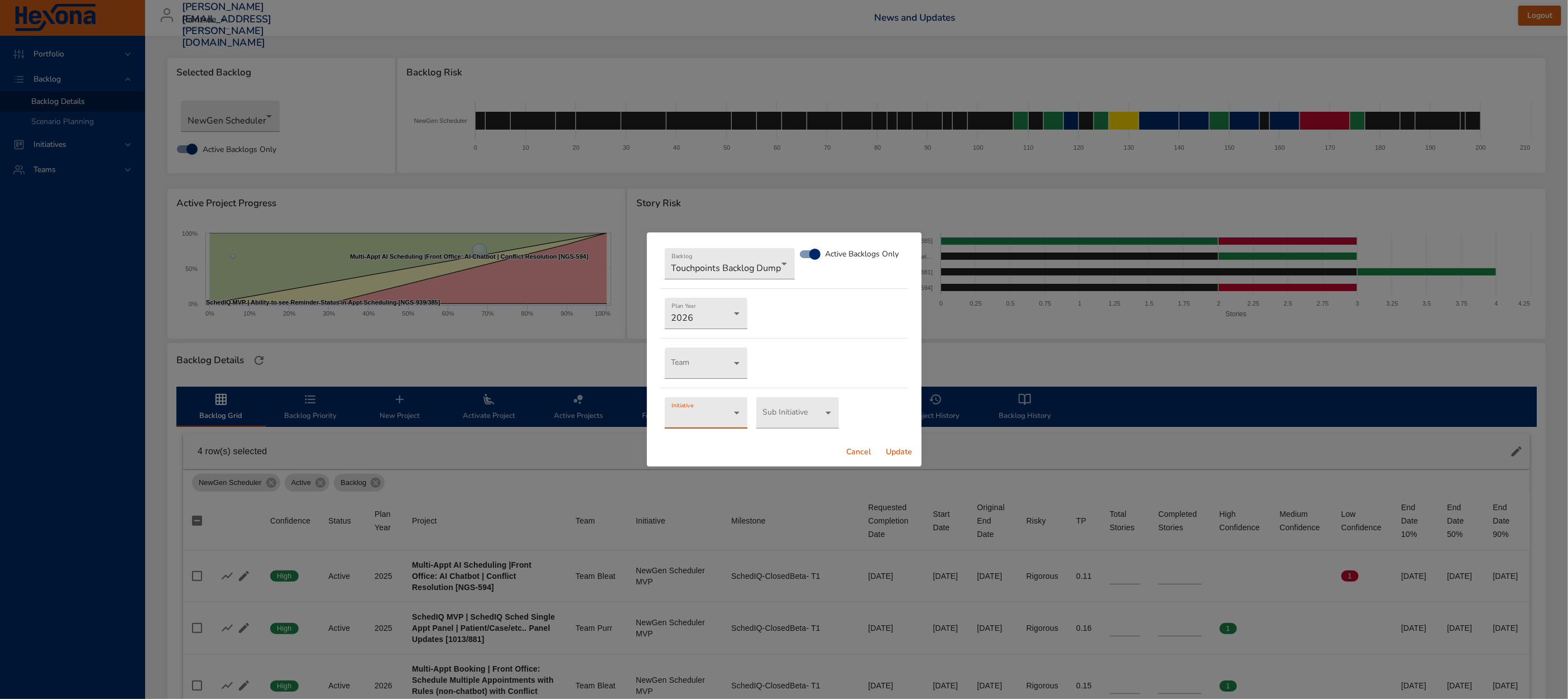
click at [723, 410] on body "Portfolio Backlog Backlog Details Scenario Planning Initiatives Teams [EMAIL_AD…" at bounding box center [784, 350] width 1568 height 699
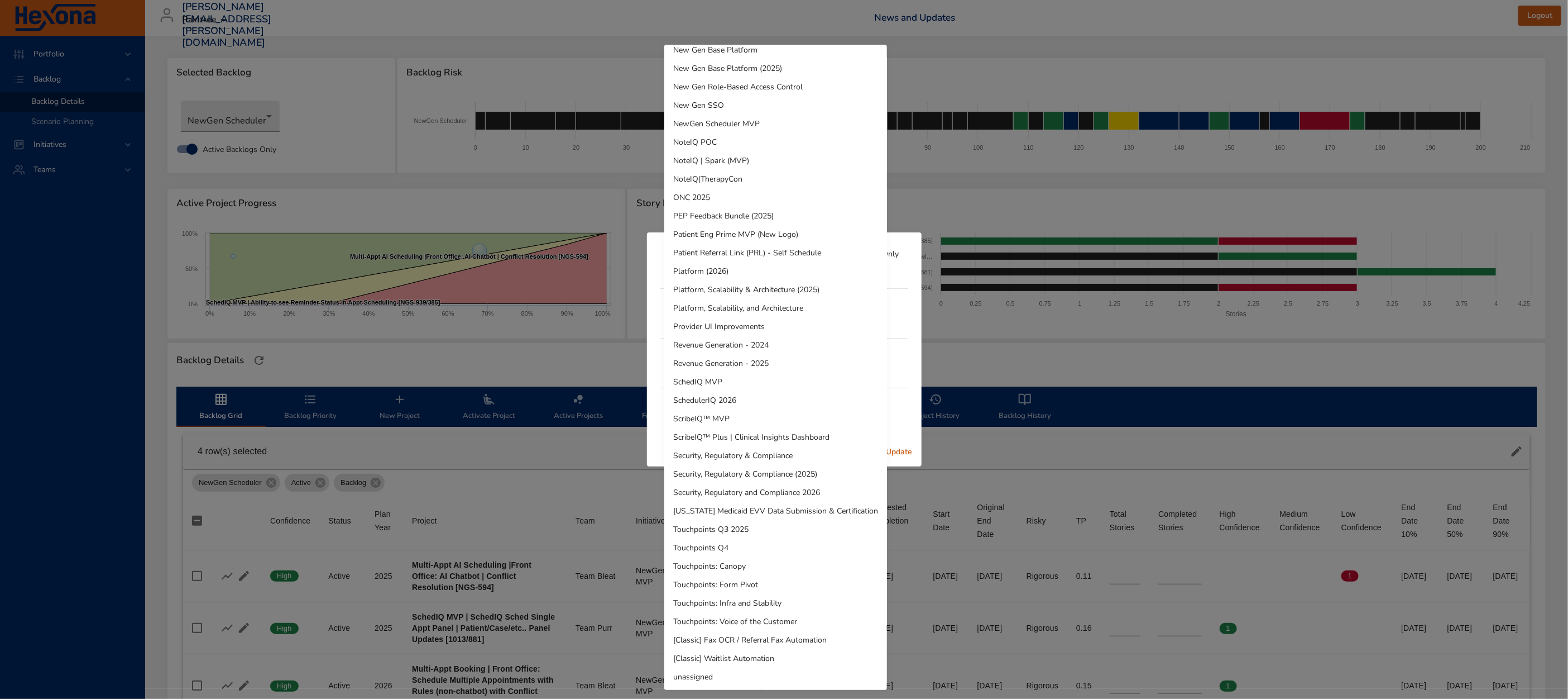
click at [714, 672] on li "unassigned" at bounding box center [776, 677] width 222 height 19
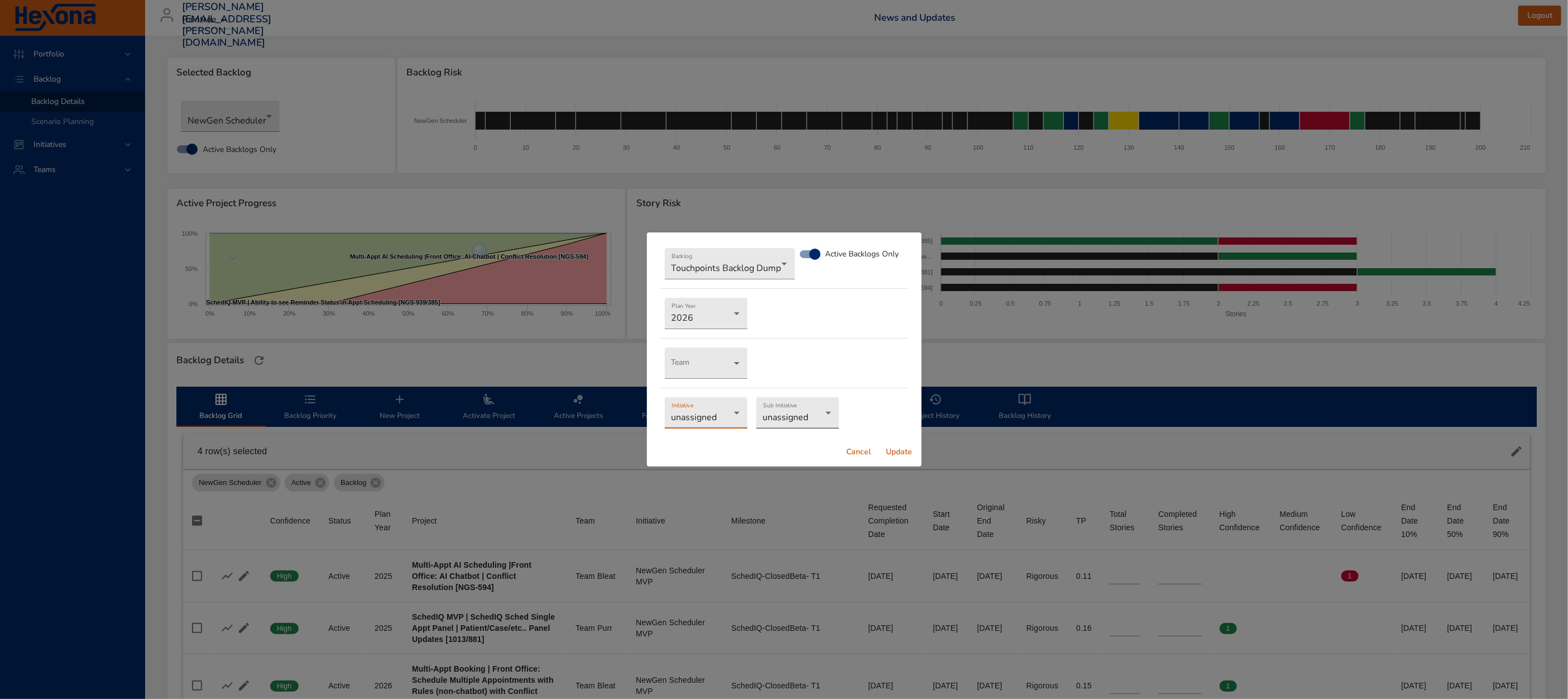
click at [785, 420] on body "Portfolio Backlog Backlog Details Scenario Planning Initiatives Teams [EMAIL_AD…" at bounding box center [784, 350] width 1568 height 699
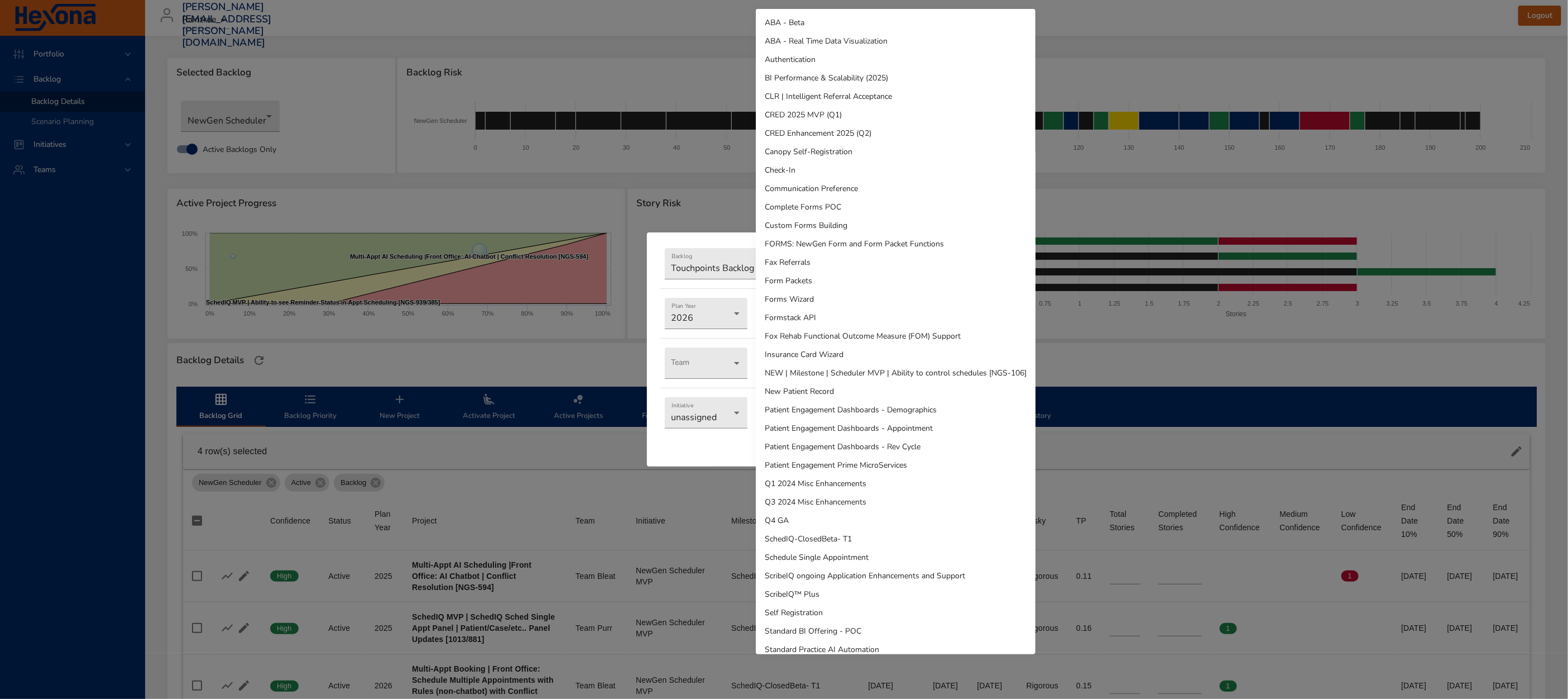
scroll to position [45, 0]
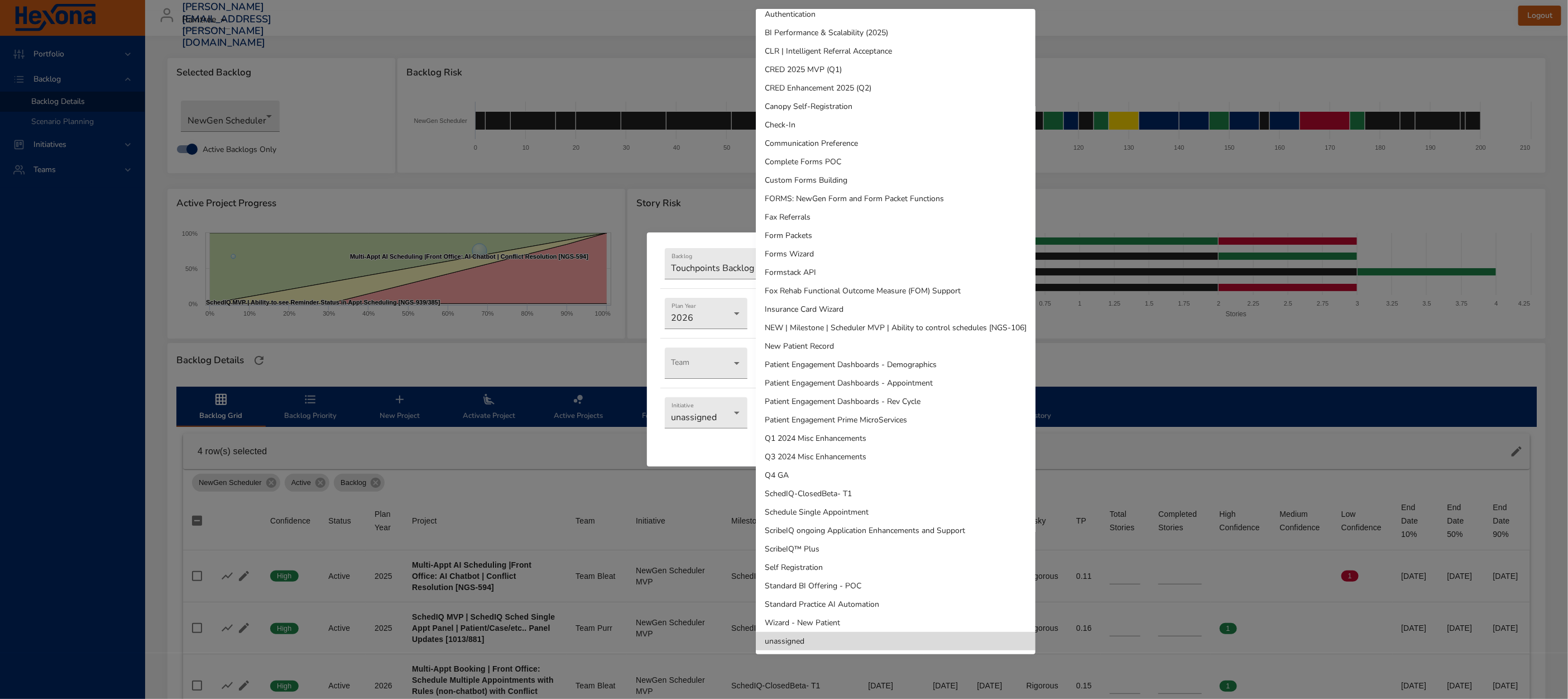
click at [692, 452] on div at bounding box center [784, 350] width 1568 height 699
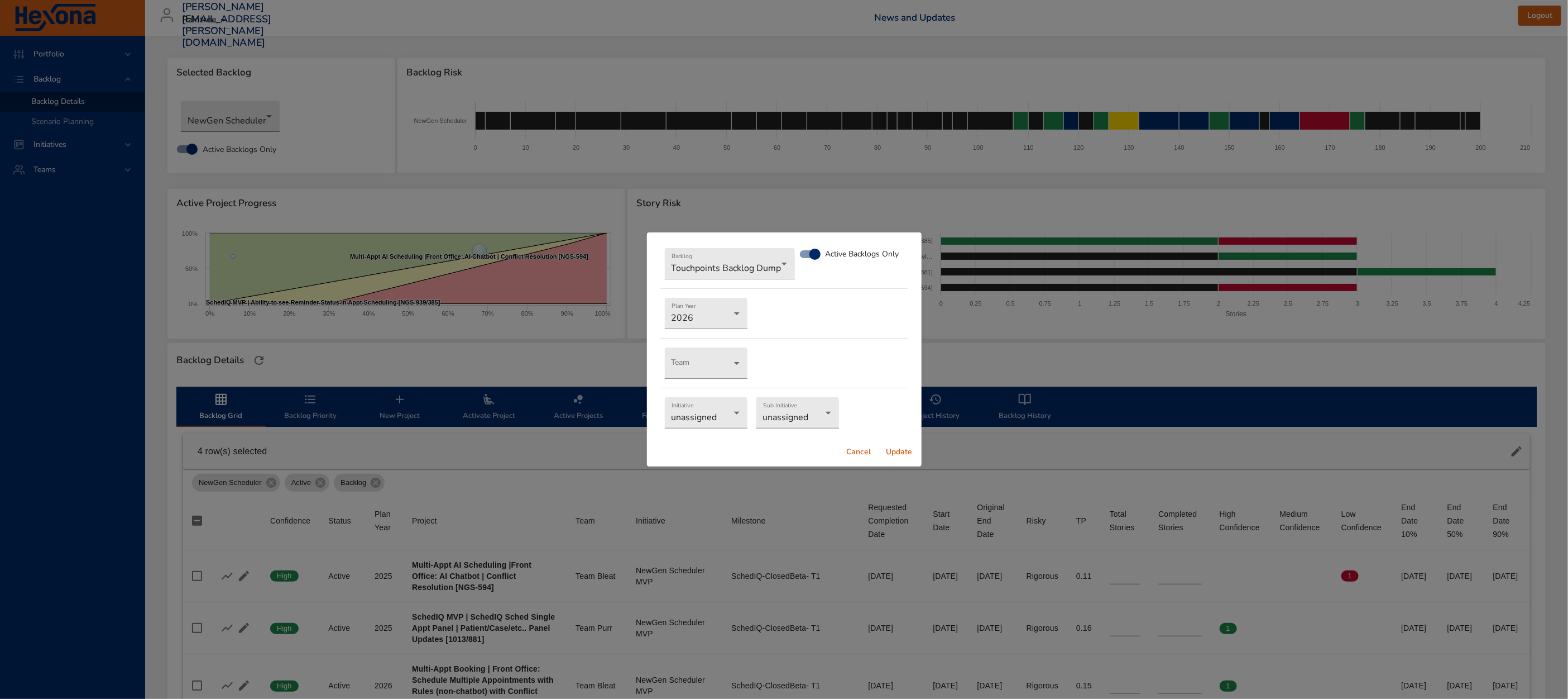
click at [902, 449] on span "Update" at bounding box center [899, 452] width 27 height 14
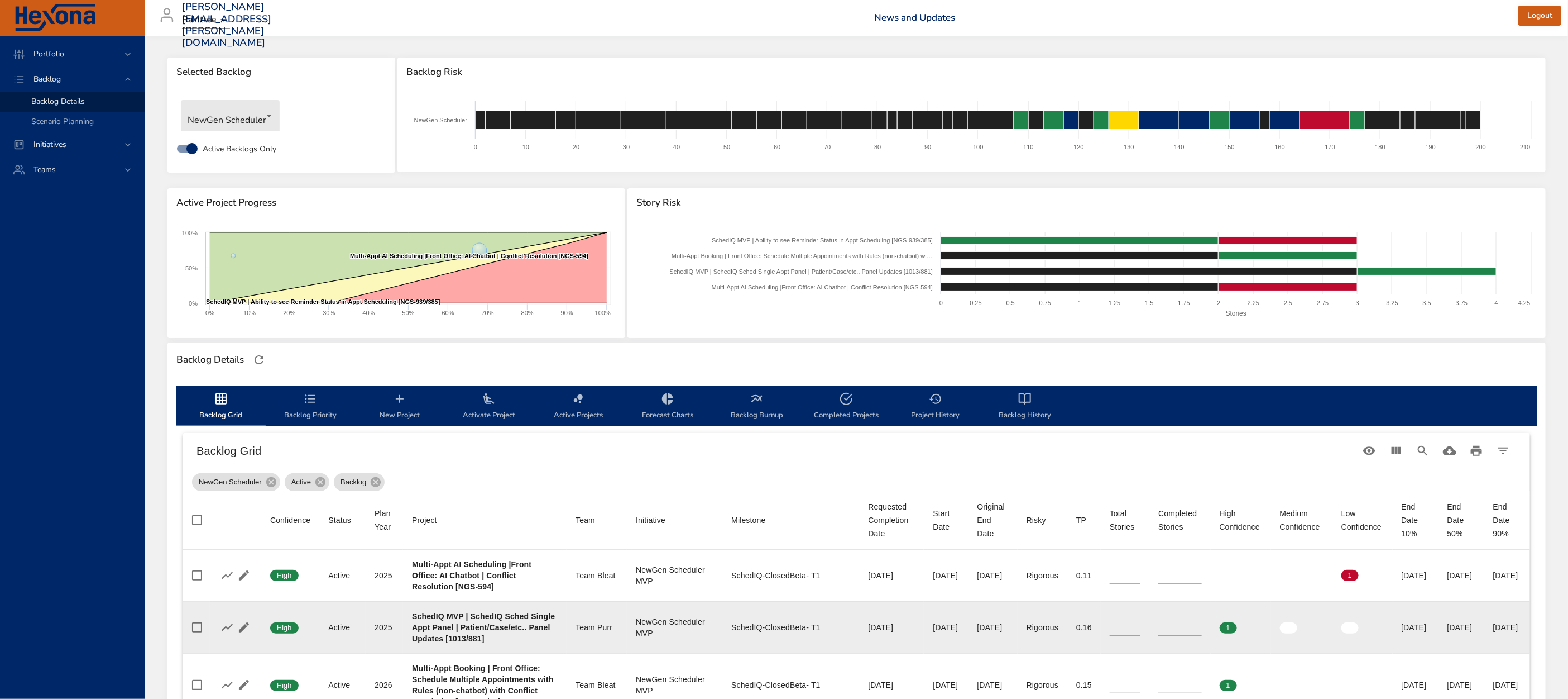
scroll to position [0, 0]
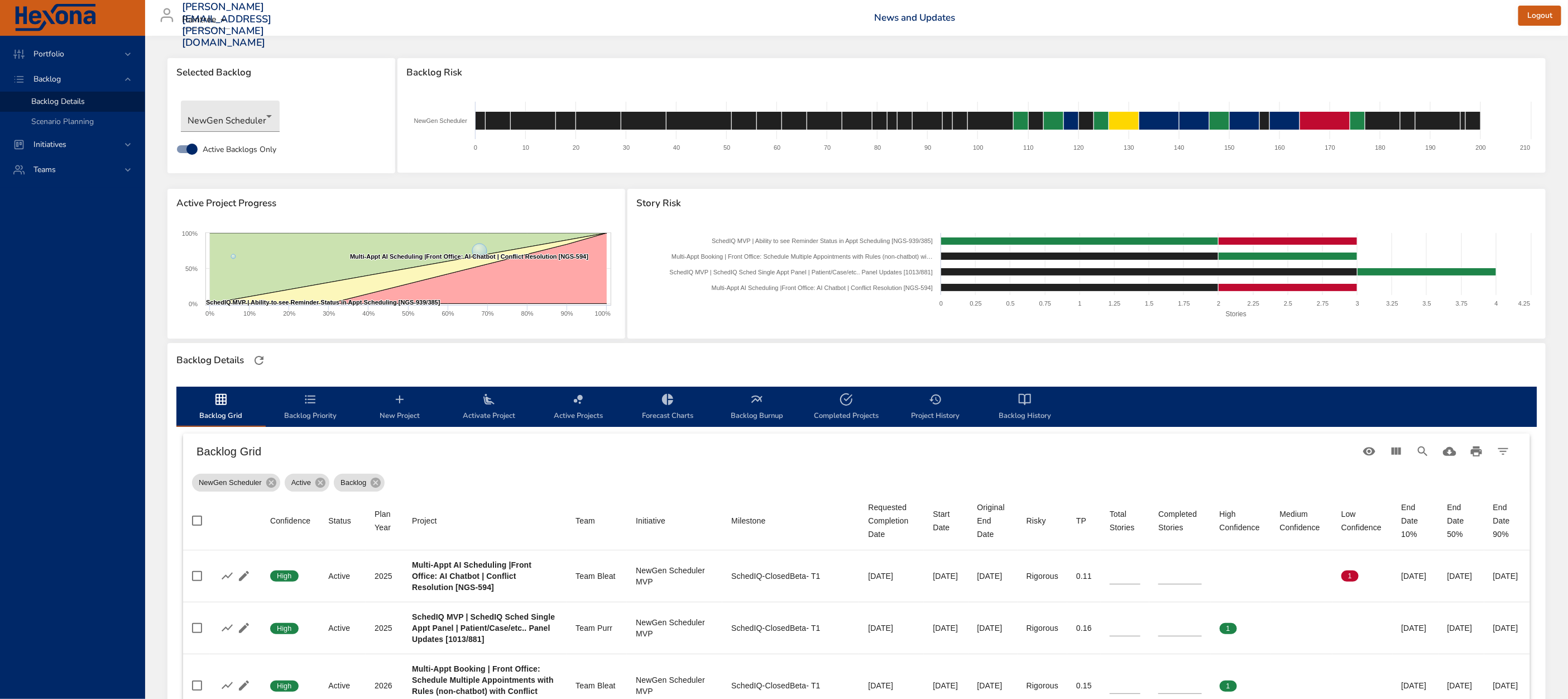
click at [301, 397] on span "Backlog Priority" at bounding box center [310, 407] width 76 height 30
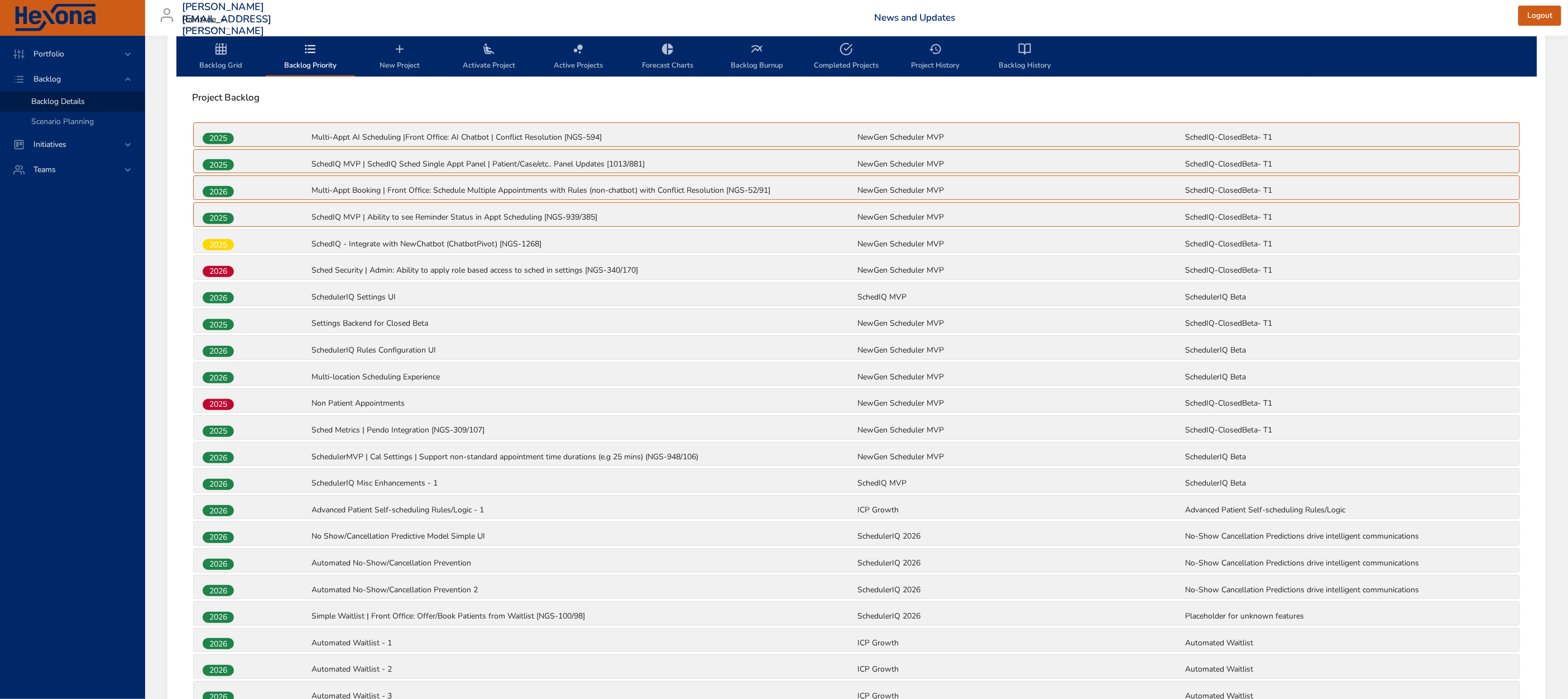
scroll to position [367, 0]
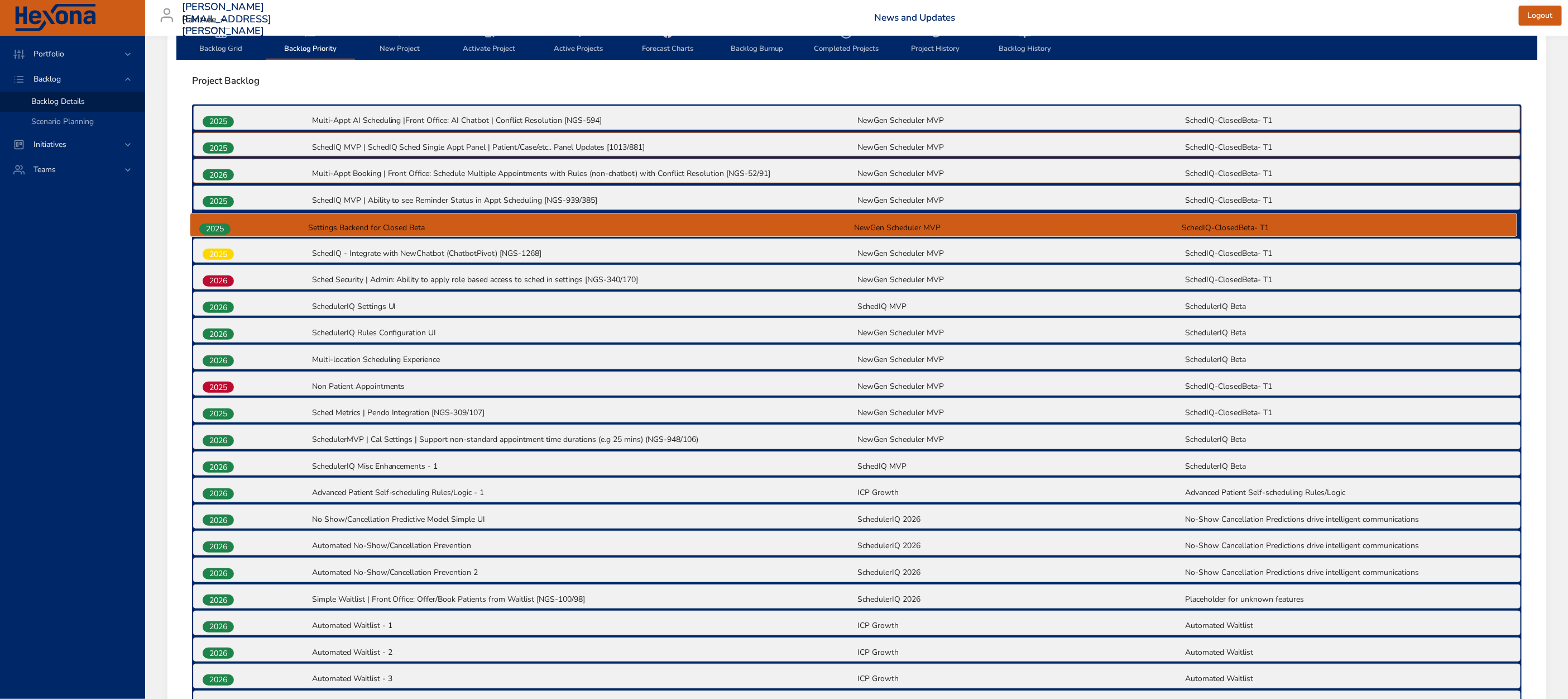
drag, startPoint x: 204, startPoint y: 306, endPoint x: 201, endPoint y: 227, distance: 79.1
click at [201, 227] on div "2025 Multi-Appt AI Scheduling |Front Office: AI Chatbot | Conflict Resolution […" at bounding box center [856, 478] width 1329 height 746
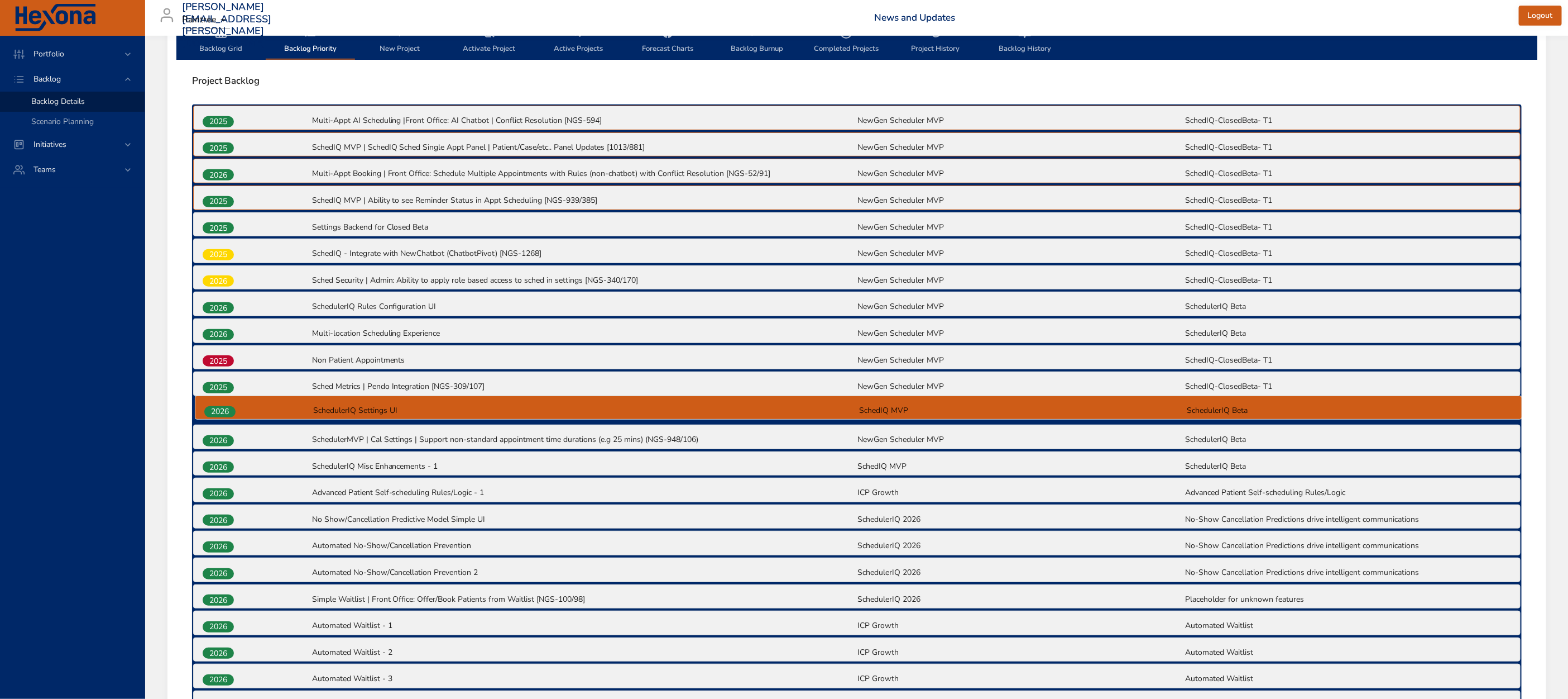
drag, startPoint x: 204, startPoint y: 302, endPoint x: 206, endPoint y: 411, distance: 109.0
click at [206, 411] on div "2025 Multi-Appt AI Scheduling |Front Office: AI Chatbot | Conflict Resolution […" at bounding box center [856, 478] width 1329 height 746
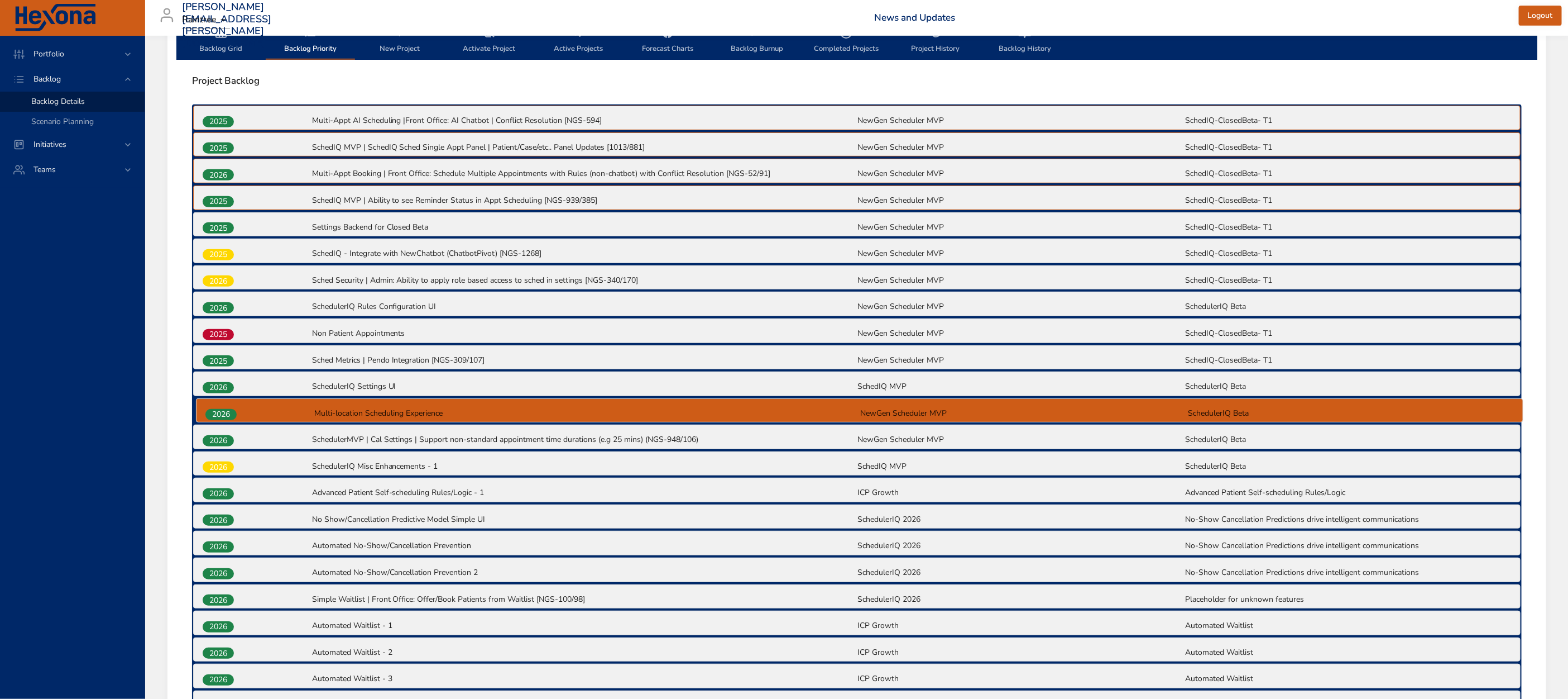
drag, startPoint x: 206, startPoint y: 326, endPoint x: 209, endPoint y: 412, distance: 86.1
click at [209, 412] on div "2025 Multi-Appt AI Scheduling |Front Office: AI Chatbot | Conflict Resolution […" at bounding box center [856, 478] width 1329 height 746
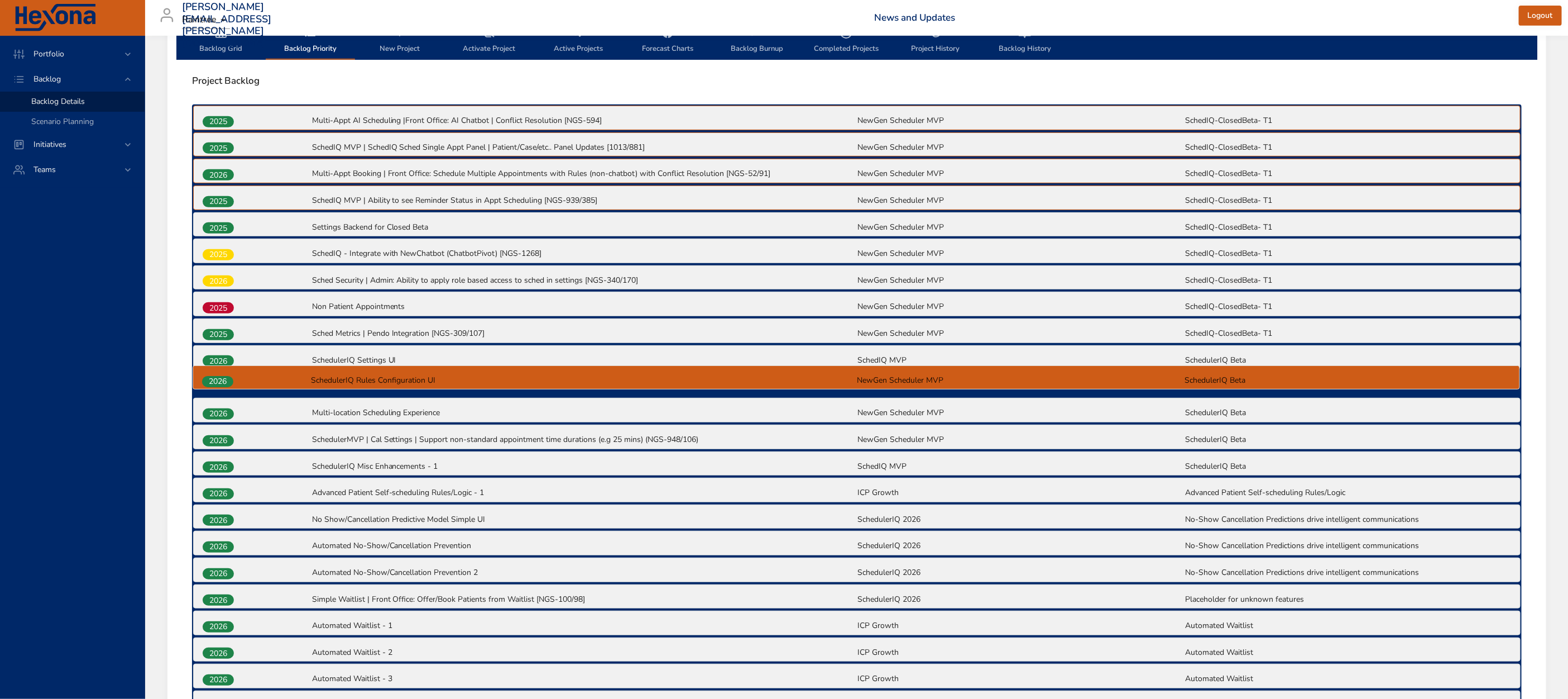
drag, startPoint x: 215, startPoint y: 299, endPoint x: 214, endPoint y: 378, distance: 79.0
click at [214, 378] on div "2025 Multi-Appt AI Scheduling |Front Office: AI Chatbot | Conflict Resolution […" at bounding box center [856, 478] width 1329 height 746
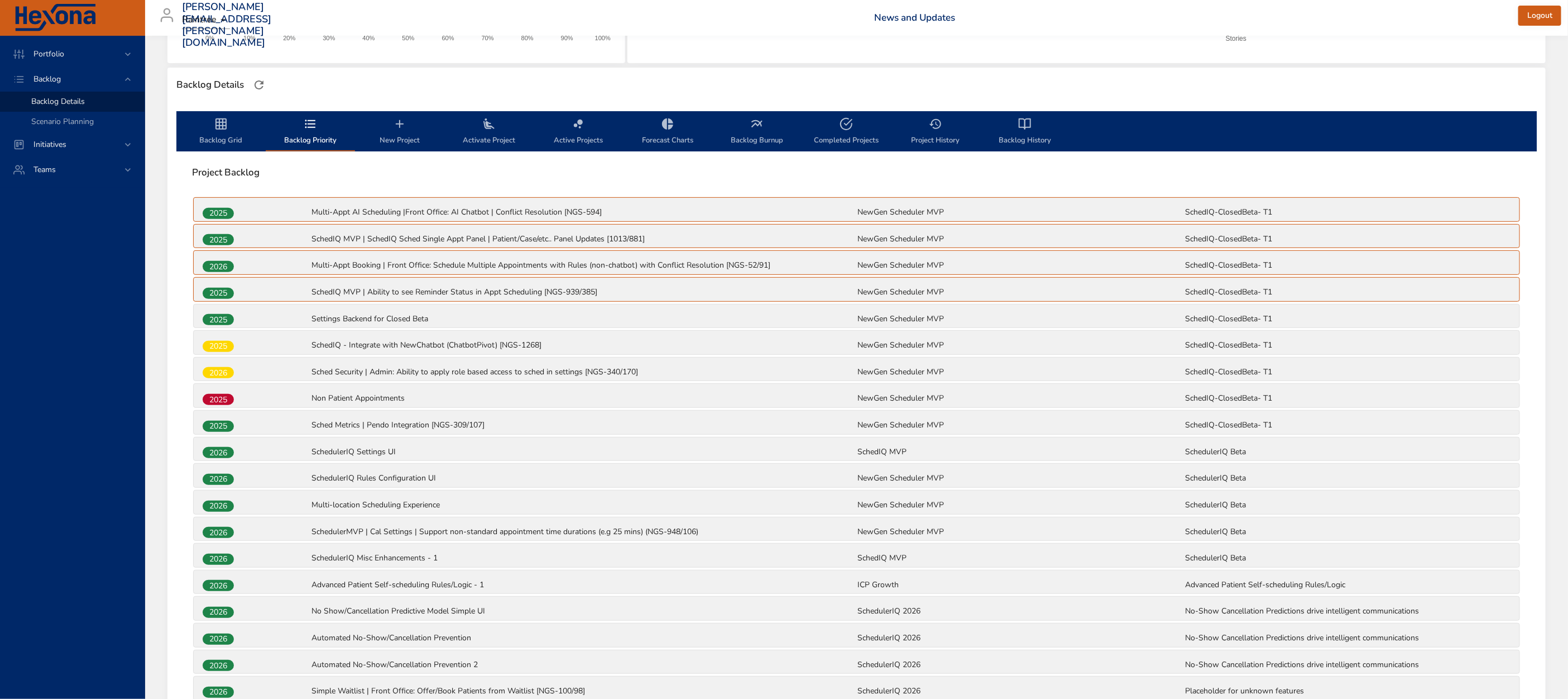
scroll to position [200, 0]
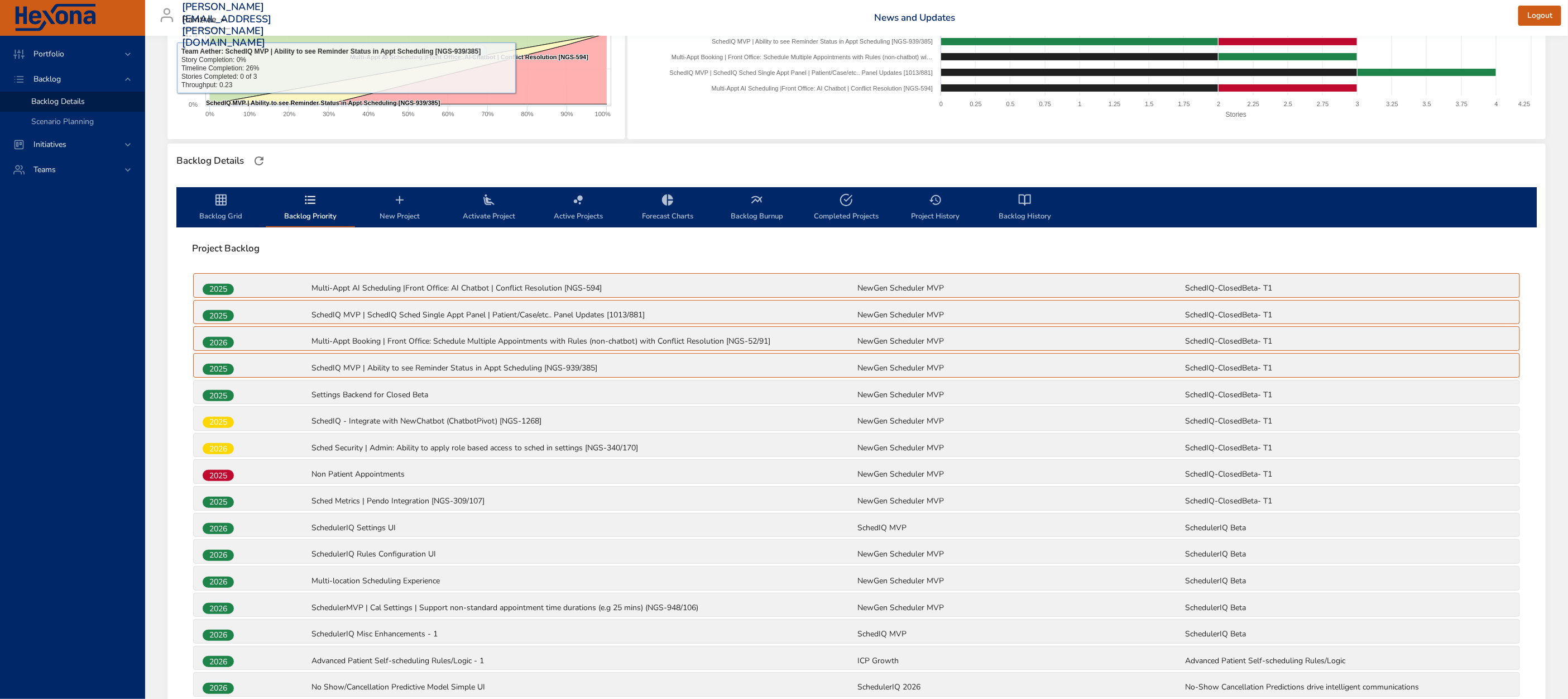
click at [216, 214] on span "Backlog Grid" at bounding box center [221, 208] width 76 height 30
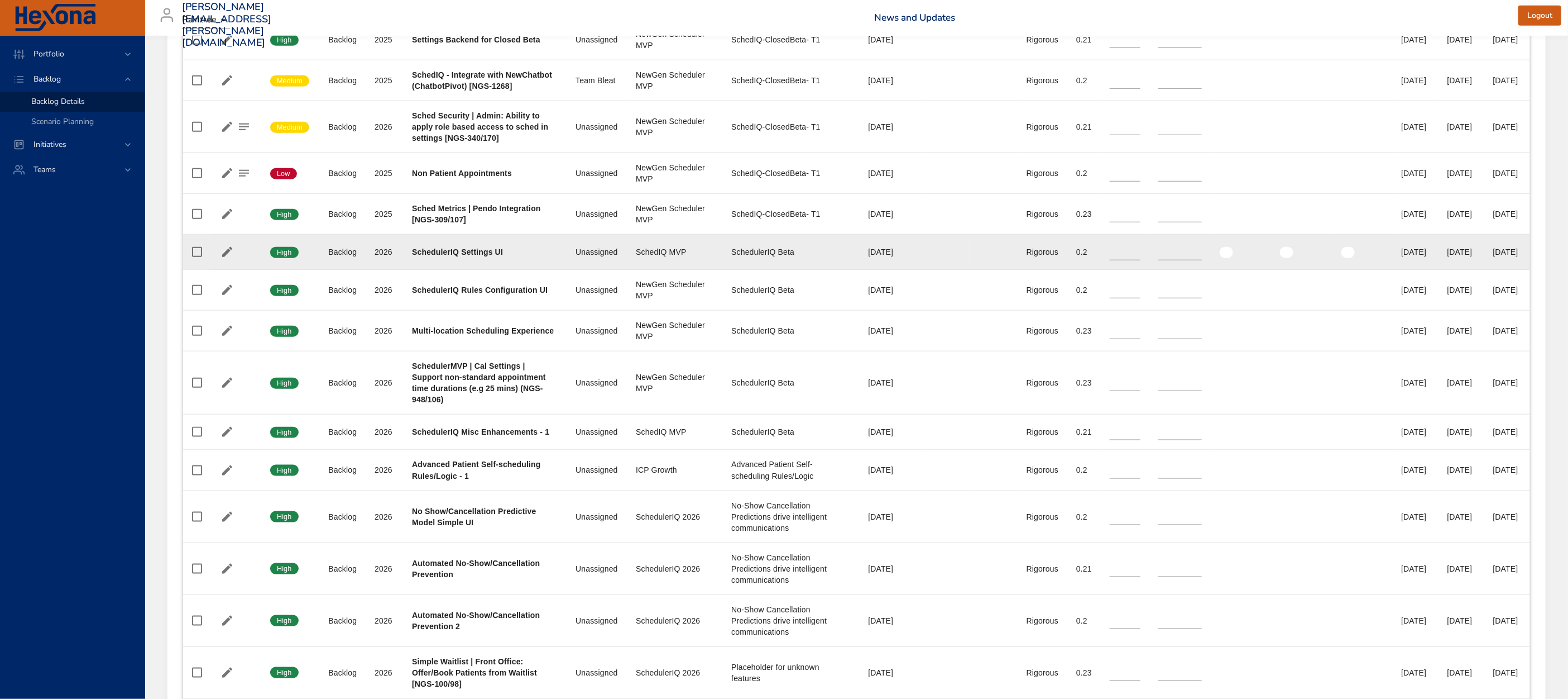
scroll to position [773, 0]
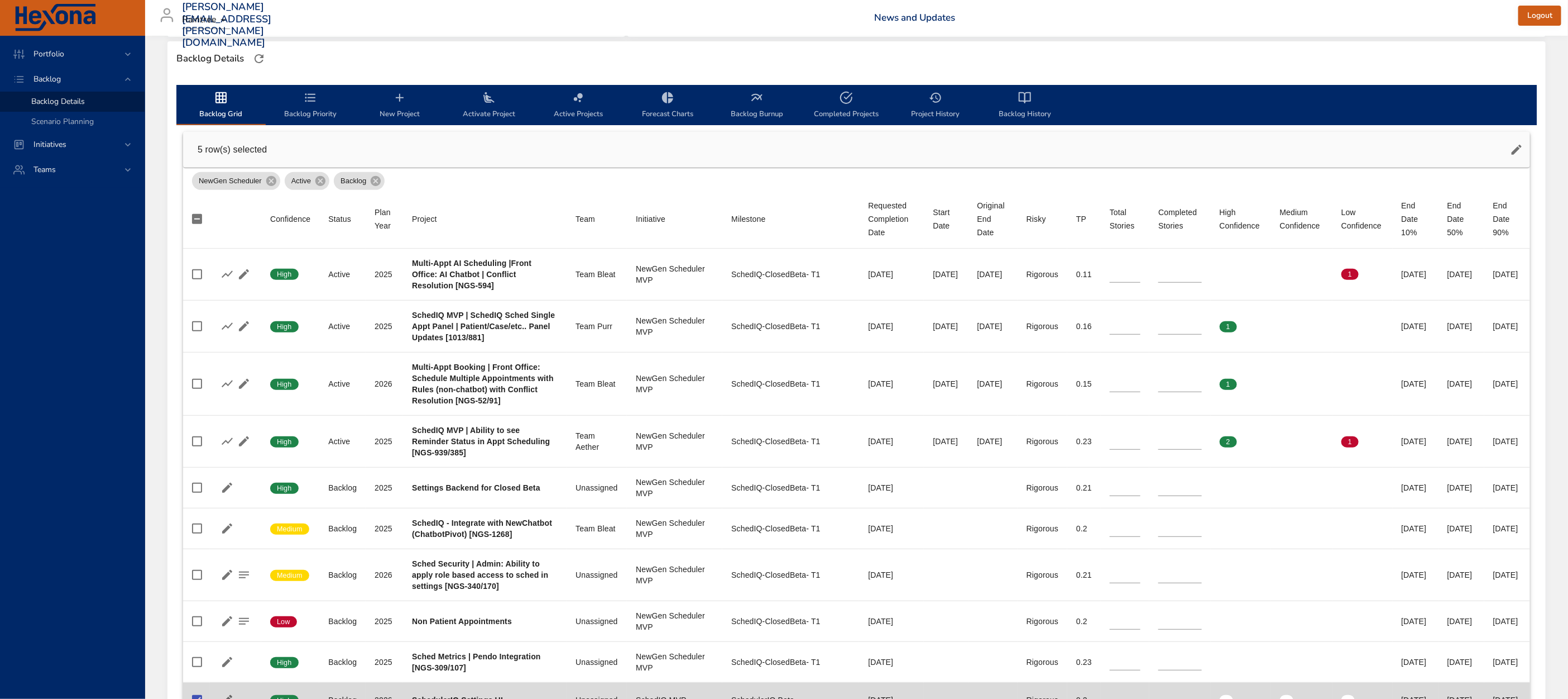
scroll to position [57, 0]
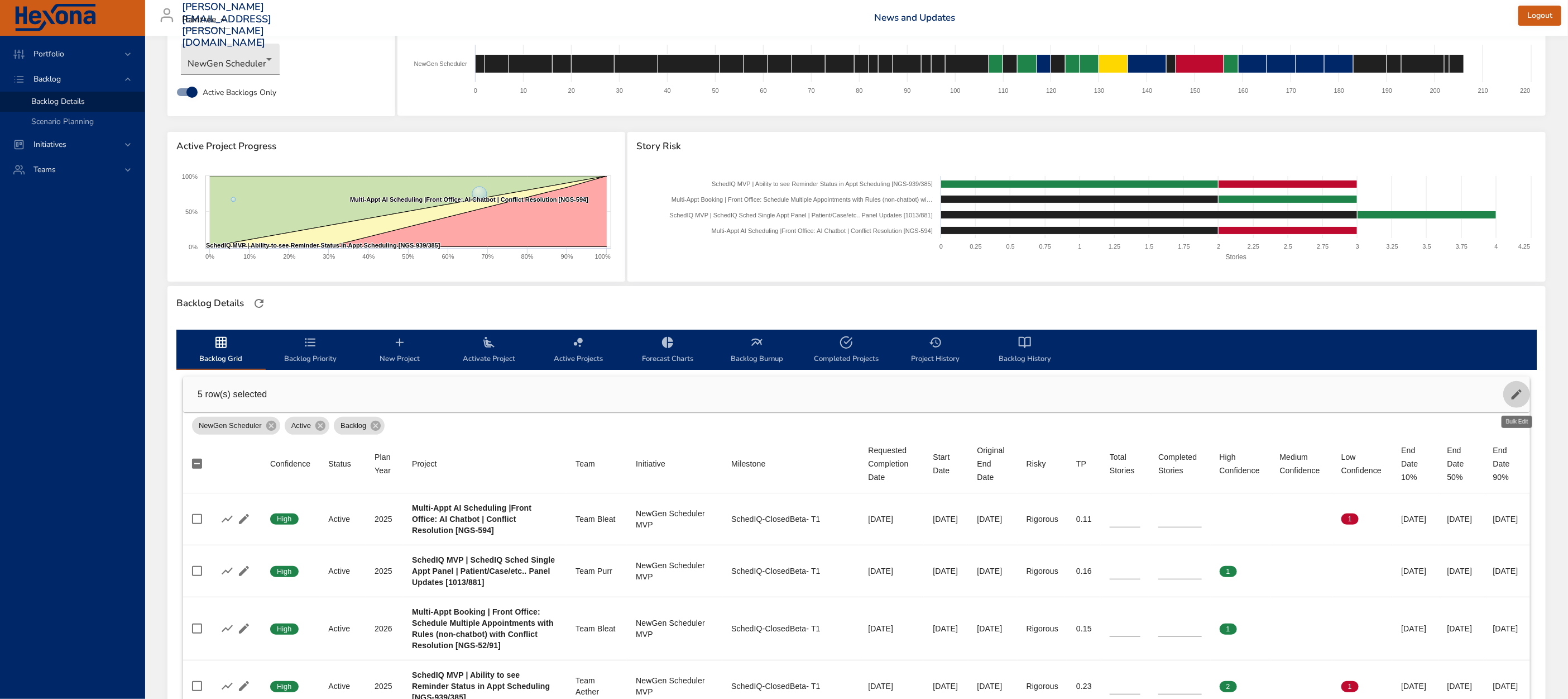
click at [1514, 391] on icon "button" at bounding box center [1517, 394] width 14 height 14
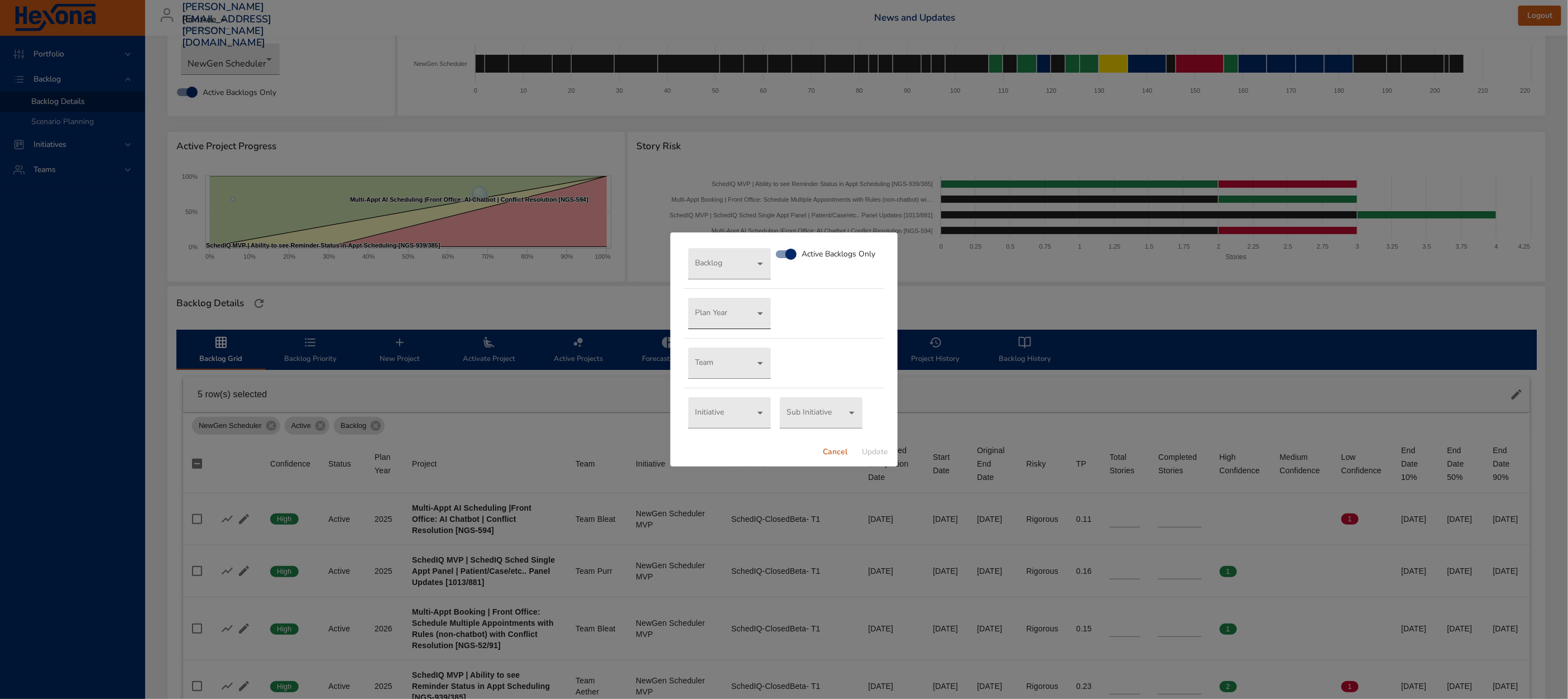
click at [716, 314] on body "Portfolio Backlog Backlog Details Scenario Planning Initiatives Teams [EMAIL_AD…" at bounding box center [784, 292] width 1568 height 699
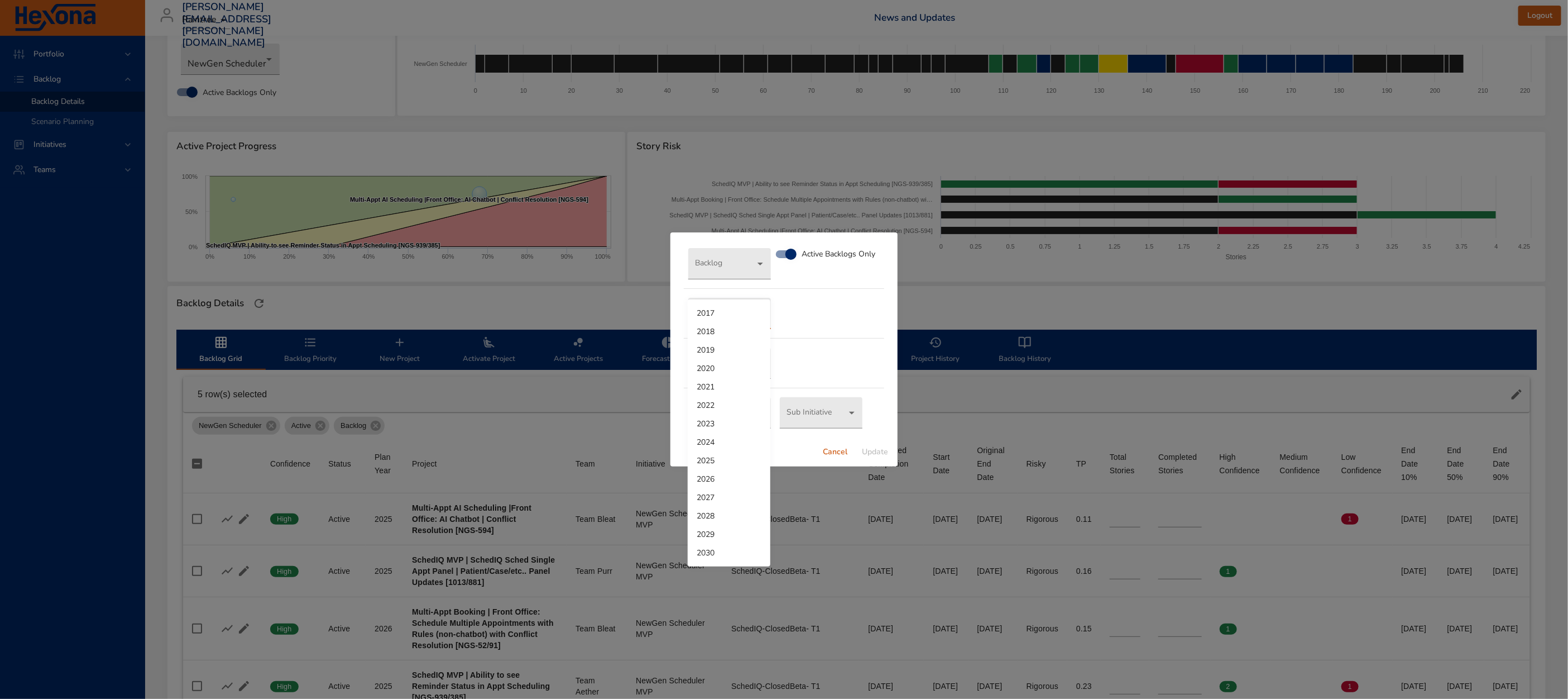
click at [710, 474] on li "2026" at bounding box center [729, 479] width 83 height 19
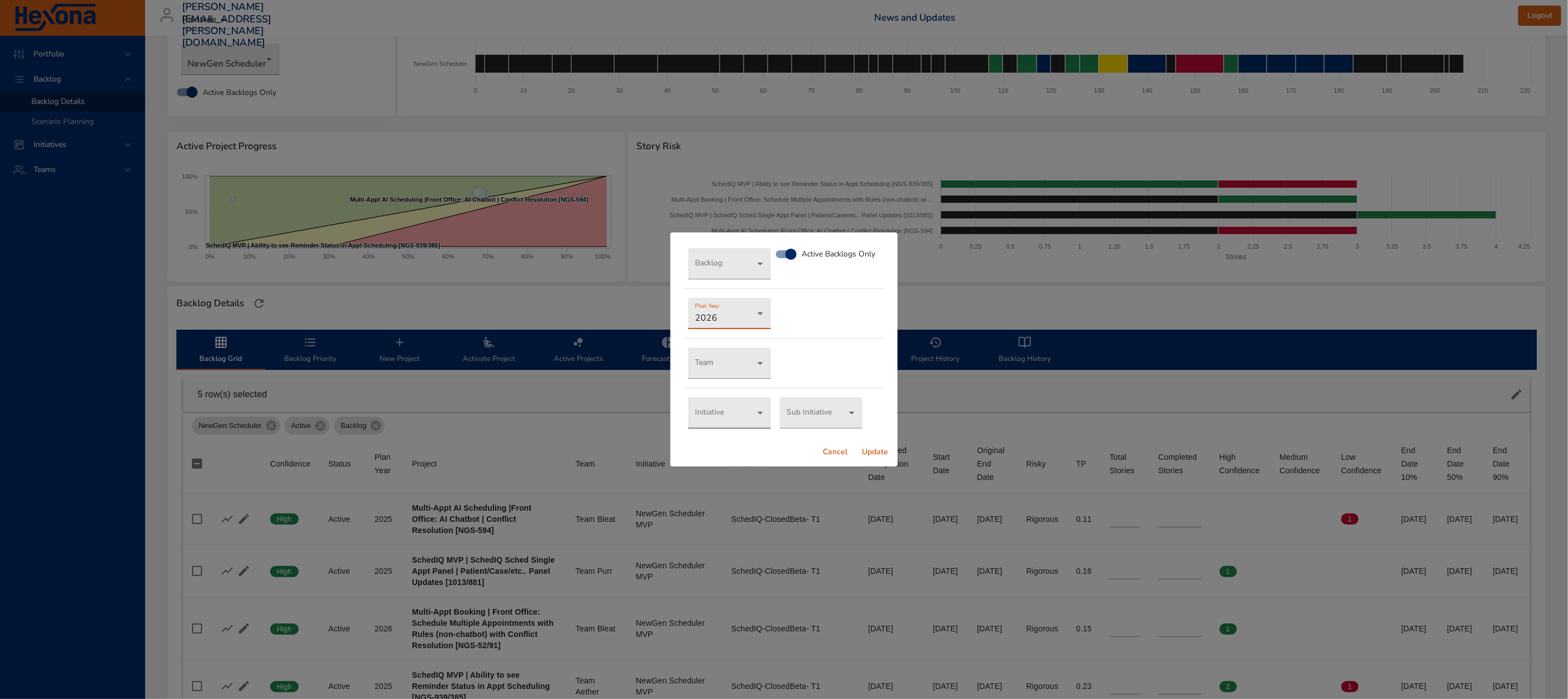
click at [718, 416] on body "Portfolio Backlog Backlog Details Scenario Planning Initiatives Teams [EMAIL_AD…" at bounding box center [784, 292] width 1568 height 699
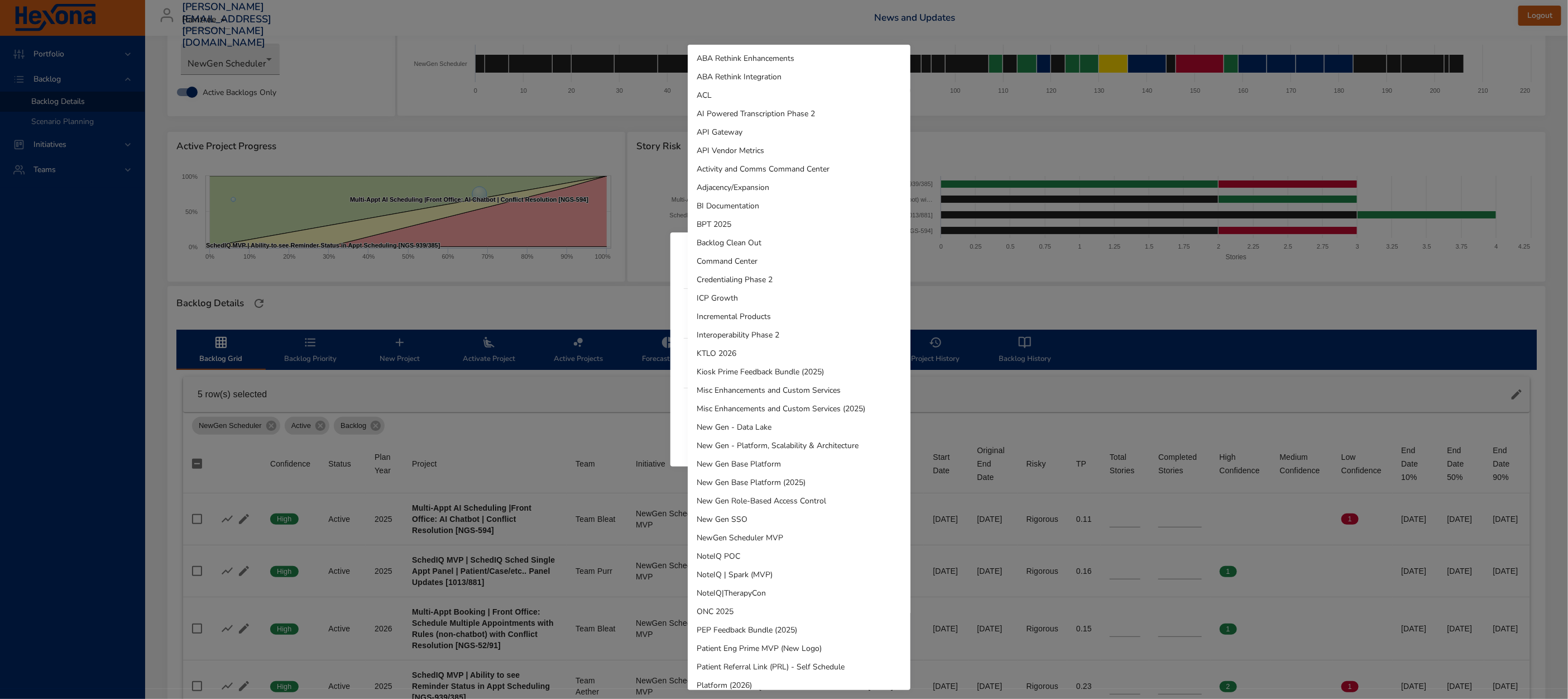
click at [734, 294] on li "ICP Growth" at bounding box center [799, 298] width 222 height 19
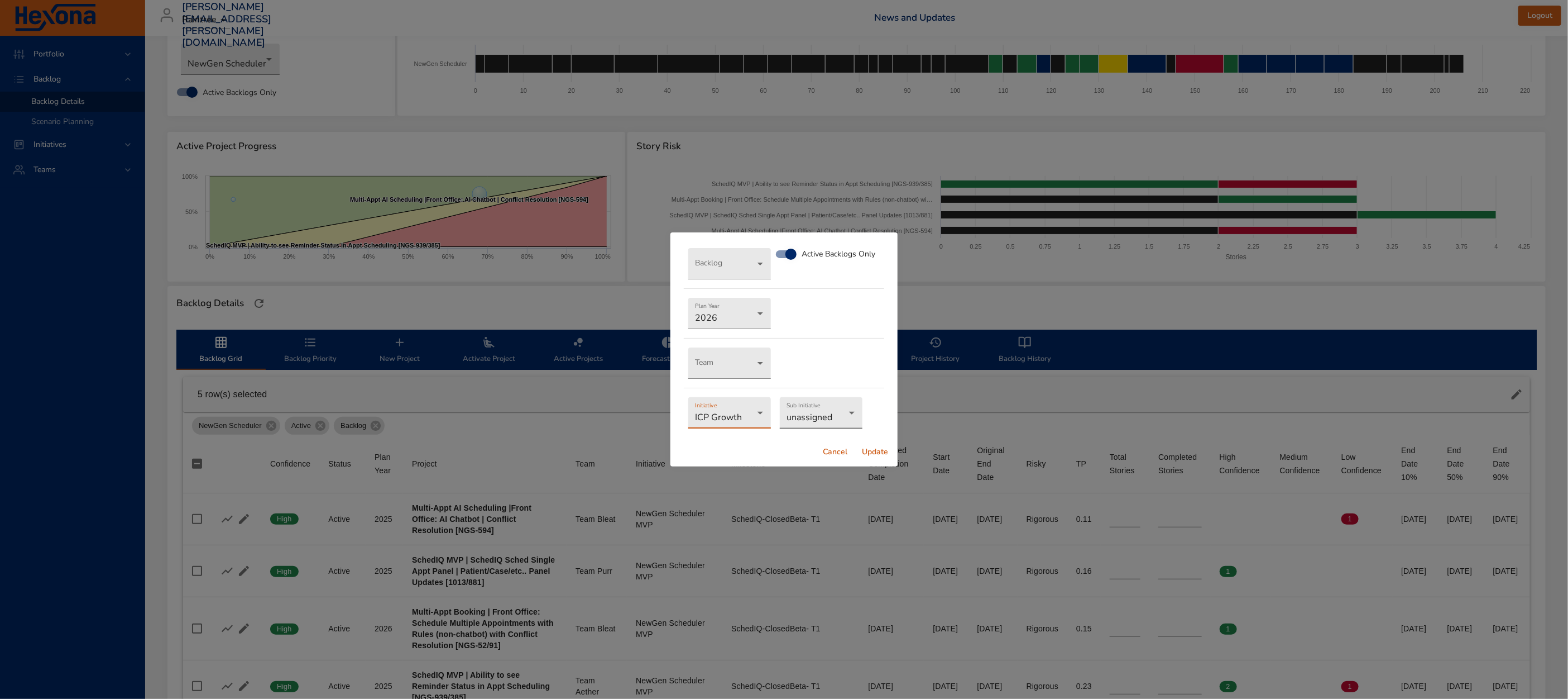
click at [827, 422] on body "Portfolio Backlog Backlog Details Scenario Planning Initiatives Teams [EMAIL_AD…" at bounding box center [784, 292] width 1568 height 699
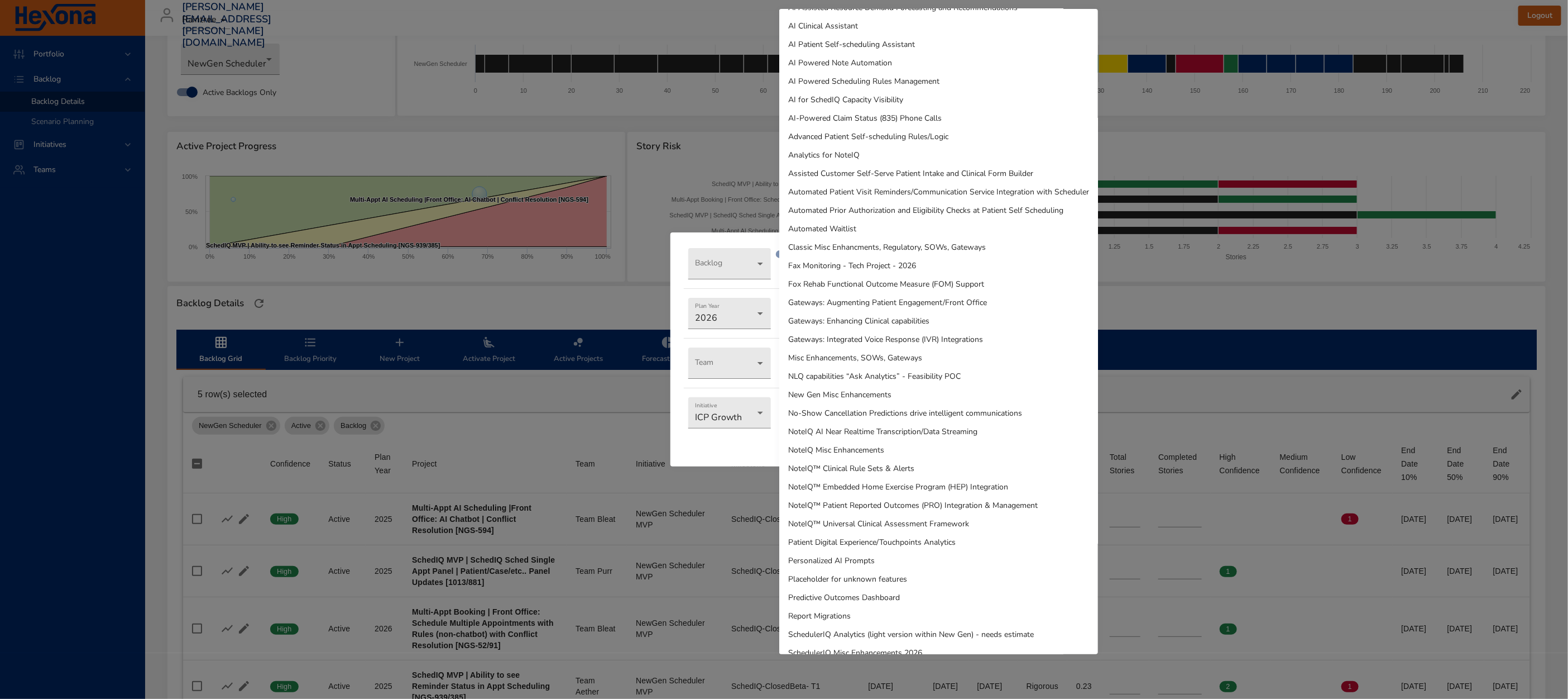
scroll to position [0, 0]
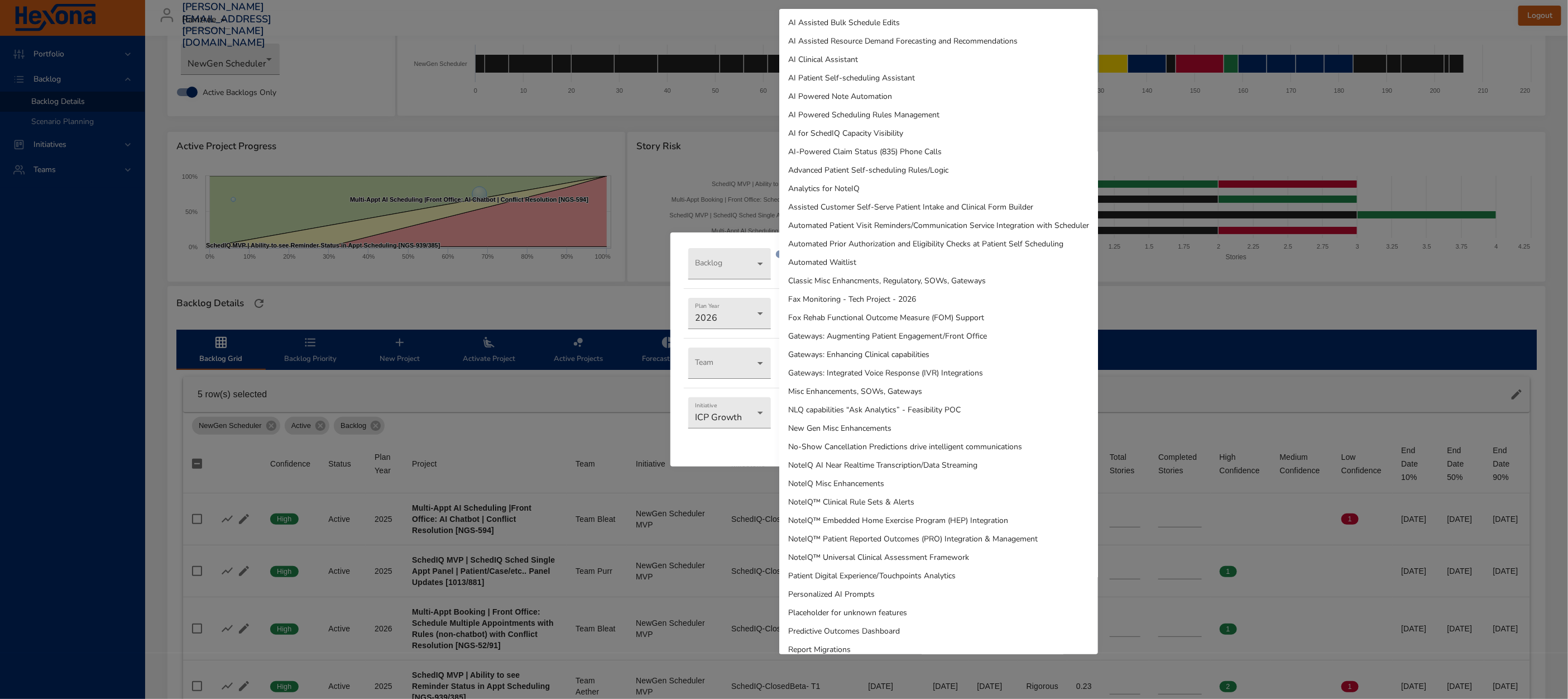
click at [546, 313] on div at bounding box center [784, 350] width 1568 height 699
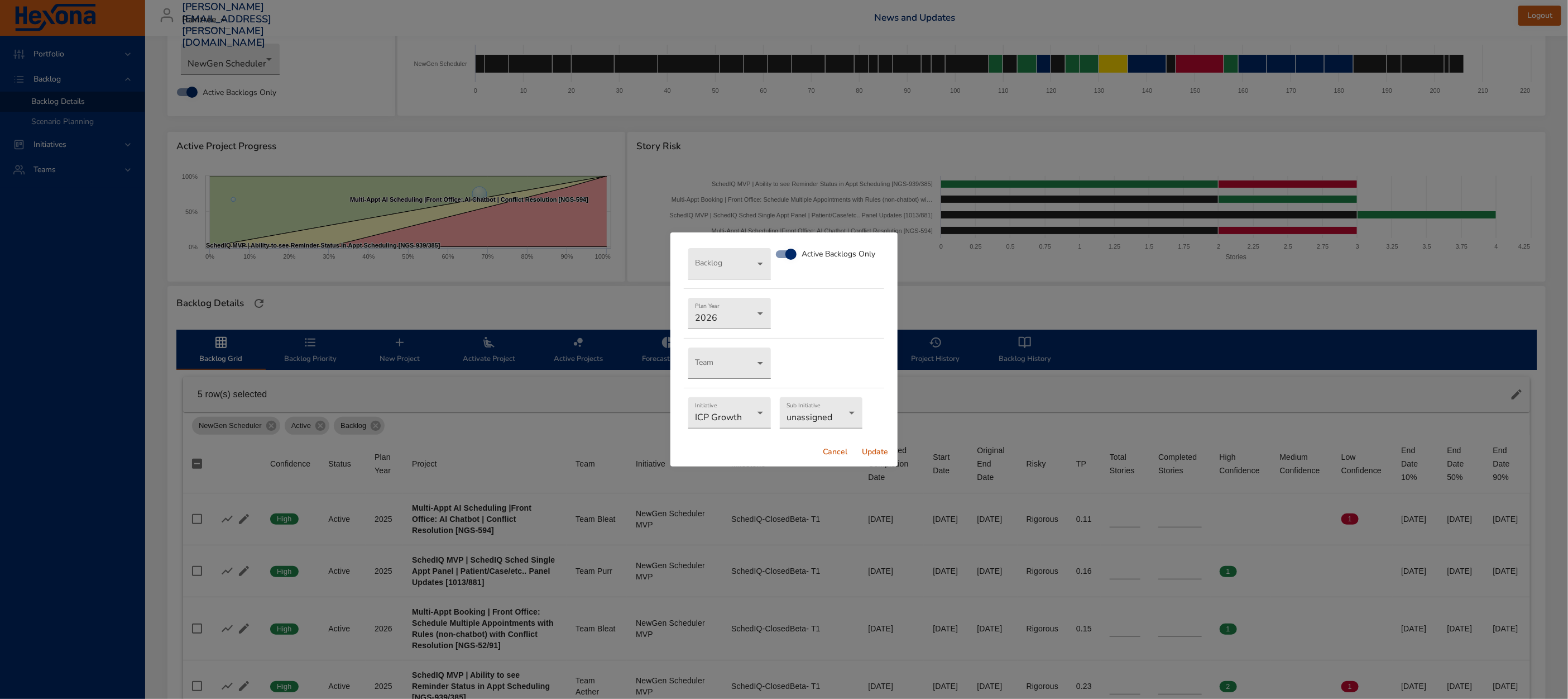
click at [836, 454] on span "Cancel" at bounding box center [835, 452] width 27 height 14
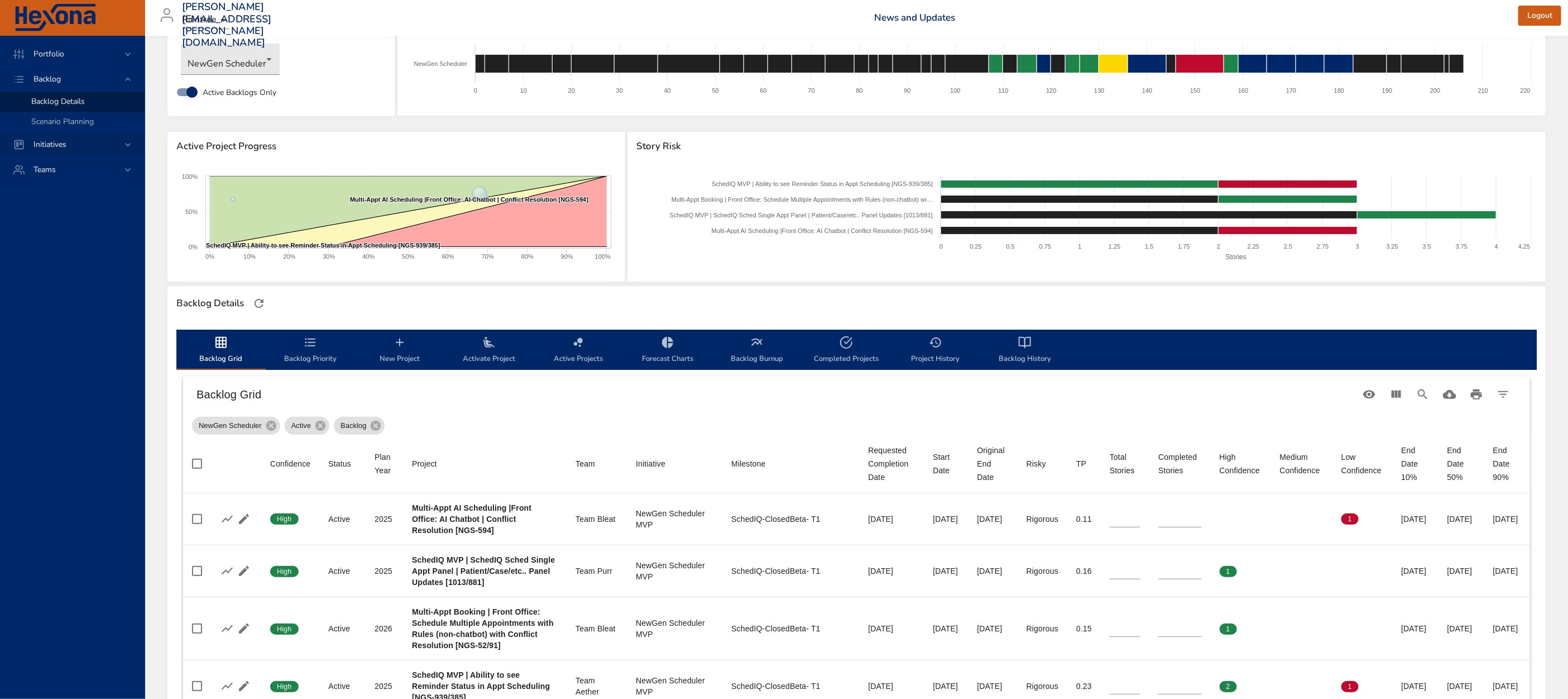
click at [56, 140] on span "Initiatives" at bounding box center [50, 144] width 51 height 11
click at [62, 123] on span "Dashboard" at bounding box center [50, 126] width 38 height 11
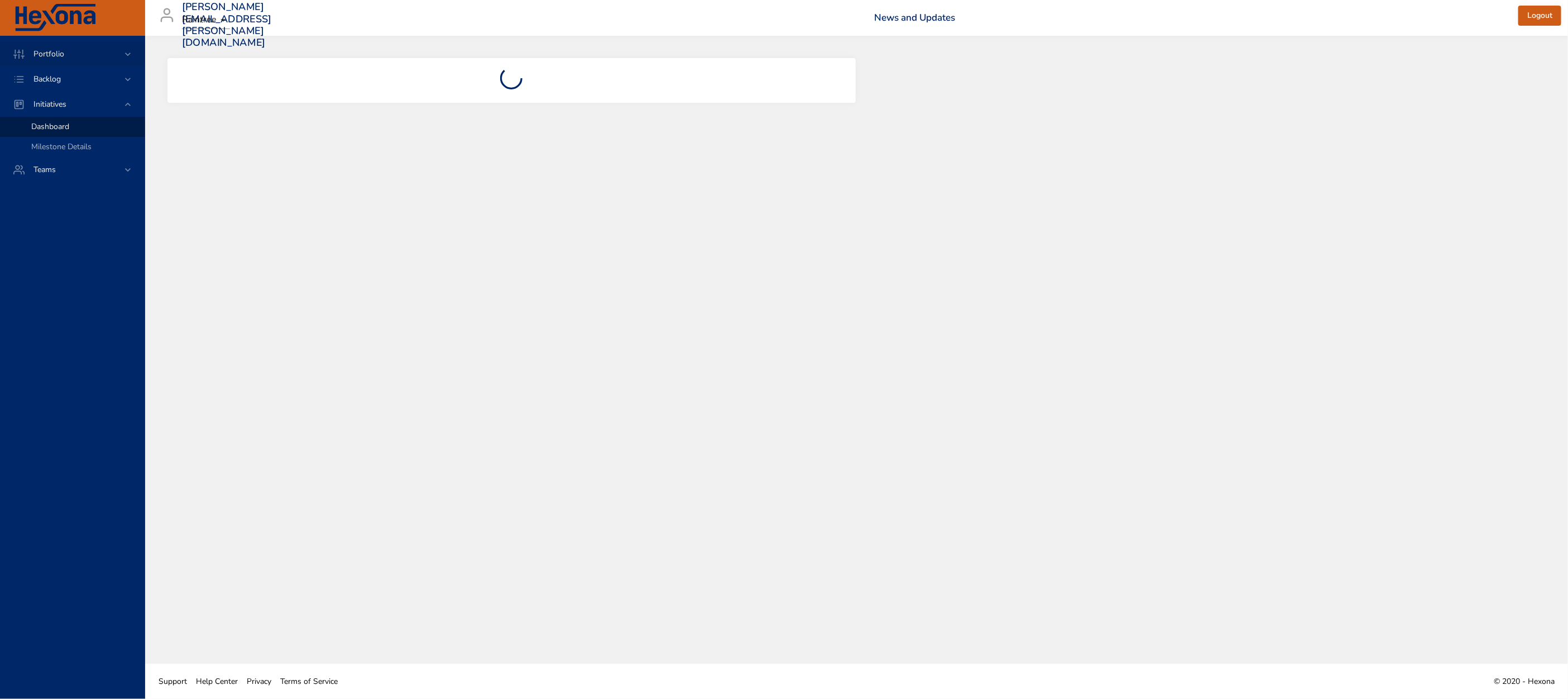
click at [89, 48] on div "Portfolio" at bounding box center [73, 53] width 98 height 12
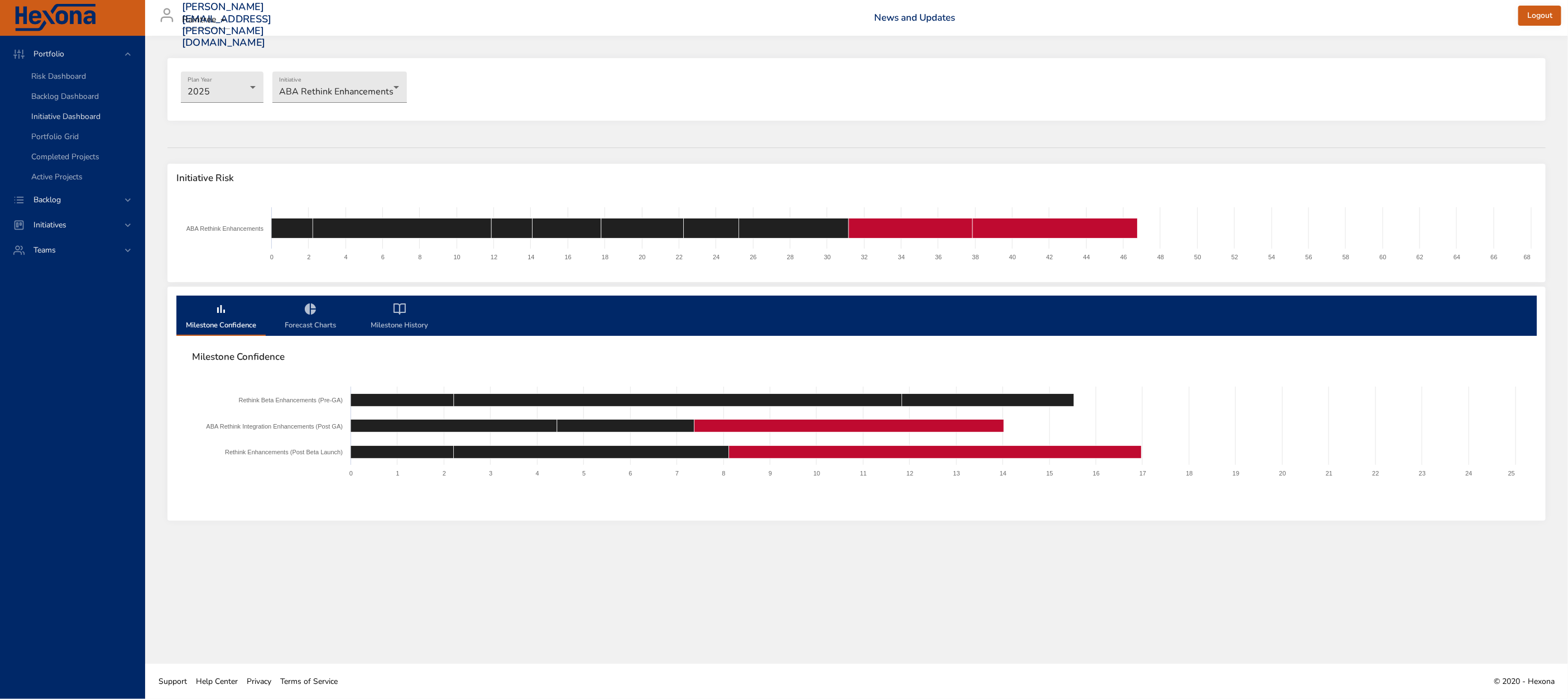
click at [80, 113] on span "Initiative Dashboard" at bounding box center [65, 116] width 69 height 11
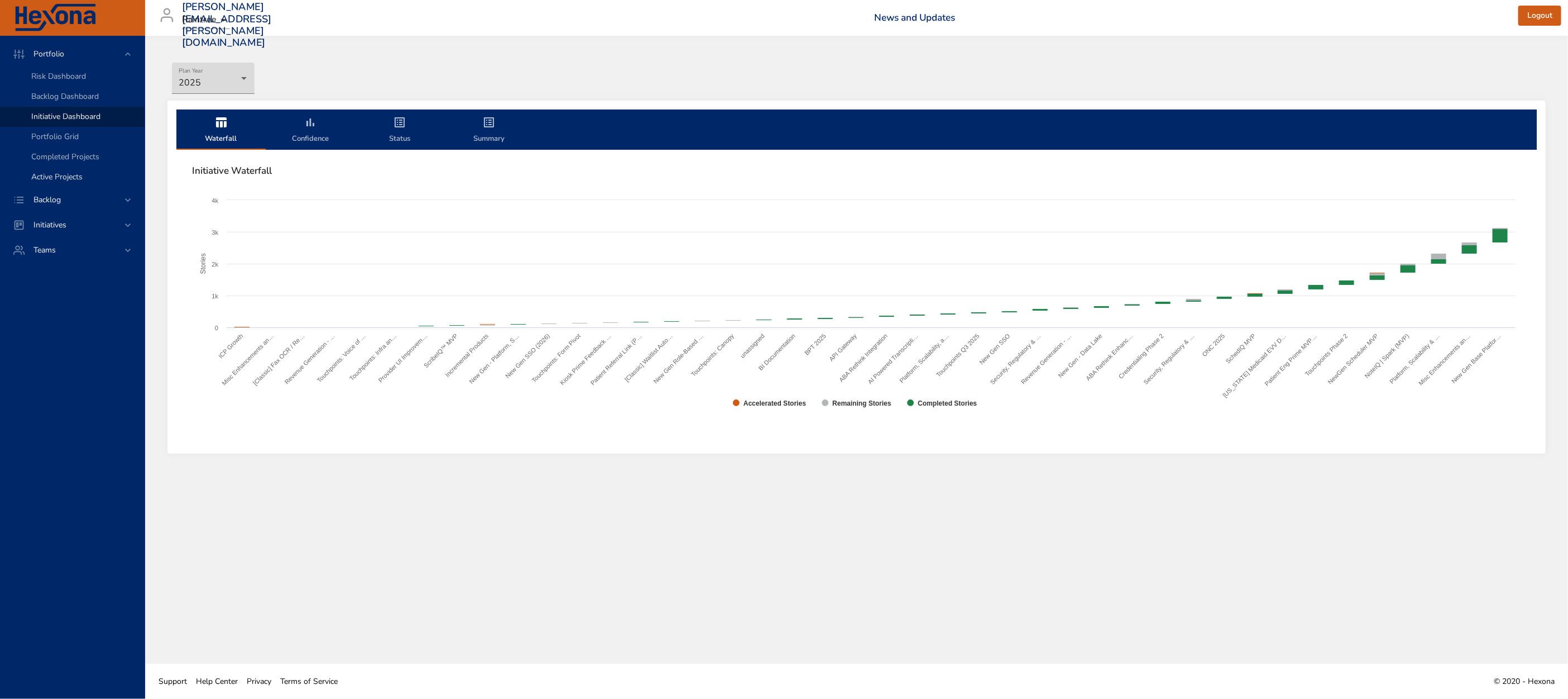
click at [71, 175] on span "Active Projects" at bounding box center [57, 177] width 52 height 11
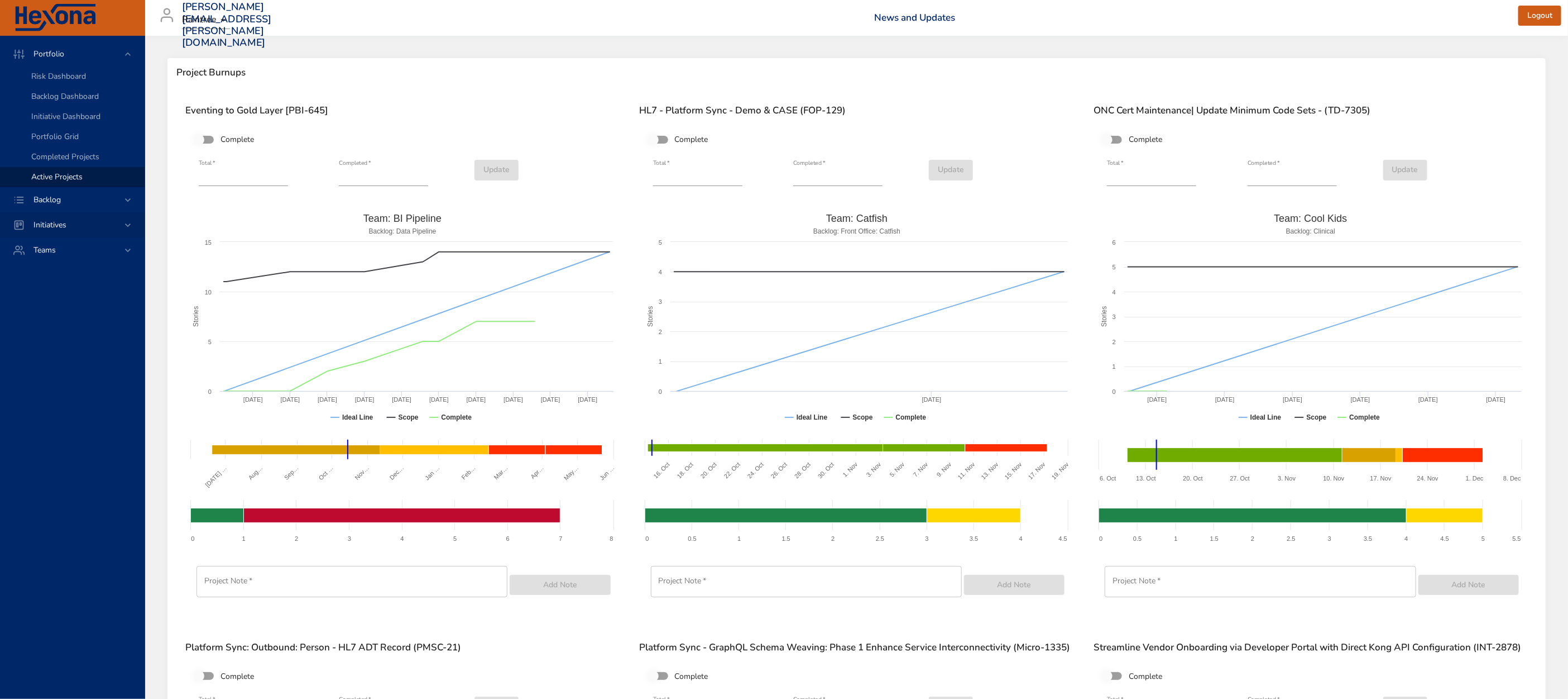
click at [69, 230] on span "Initiatives" at bounding box center [50, 225] width 51 height 11
click at [47, 151] on span "Milestone Details" at bounding box center [61, 146] width 60 height 11
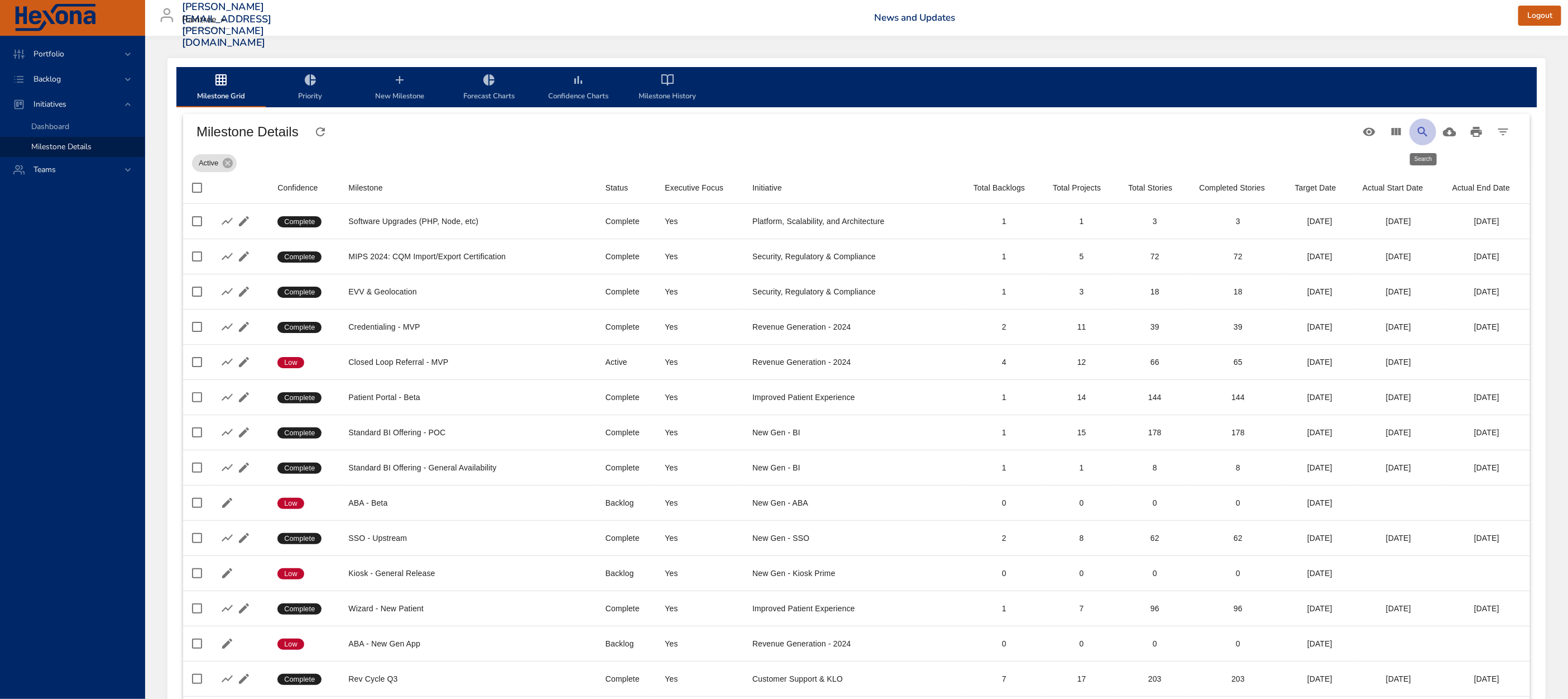
click at [1421, 136] on icon "Search" at bounding box center [1423, 132] width 14 height 14
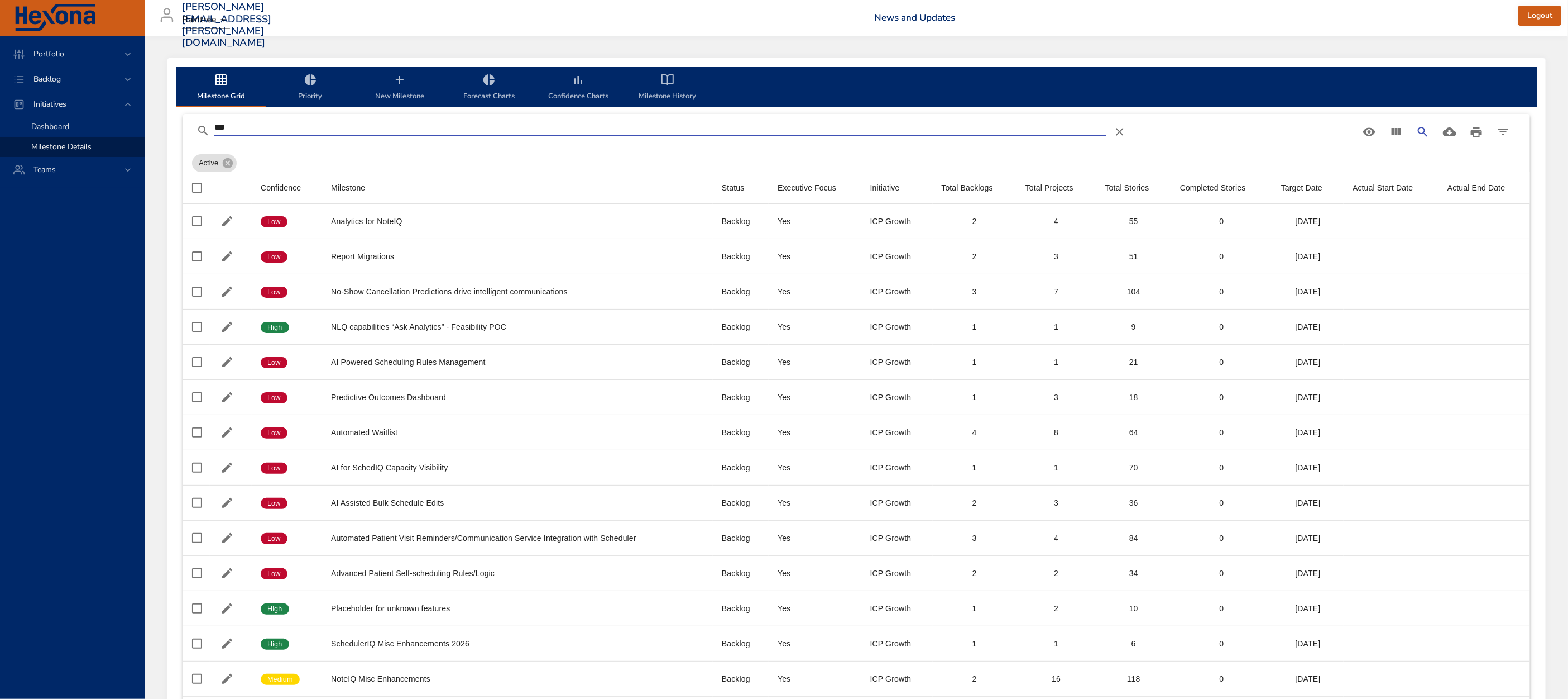
type input "***"
click at [56, 127] on span "Dashboard" at bounding box center [50, 126] width 38 height 11
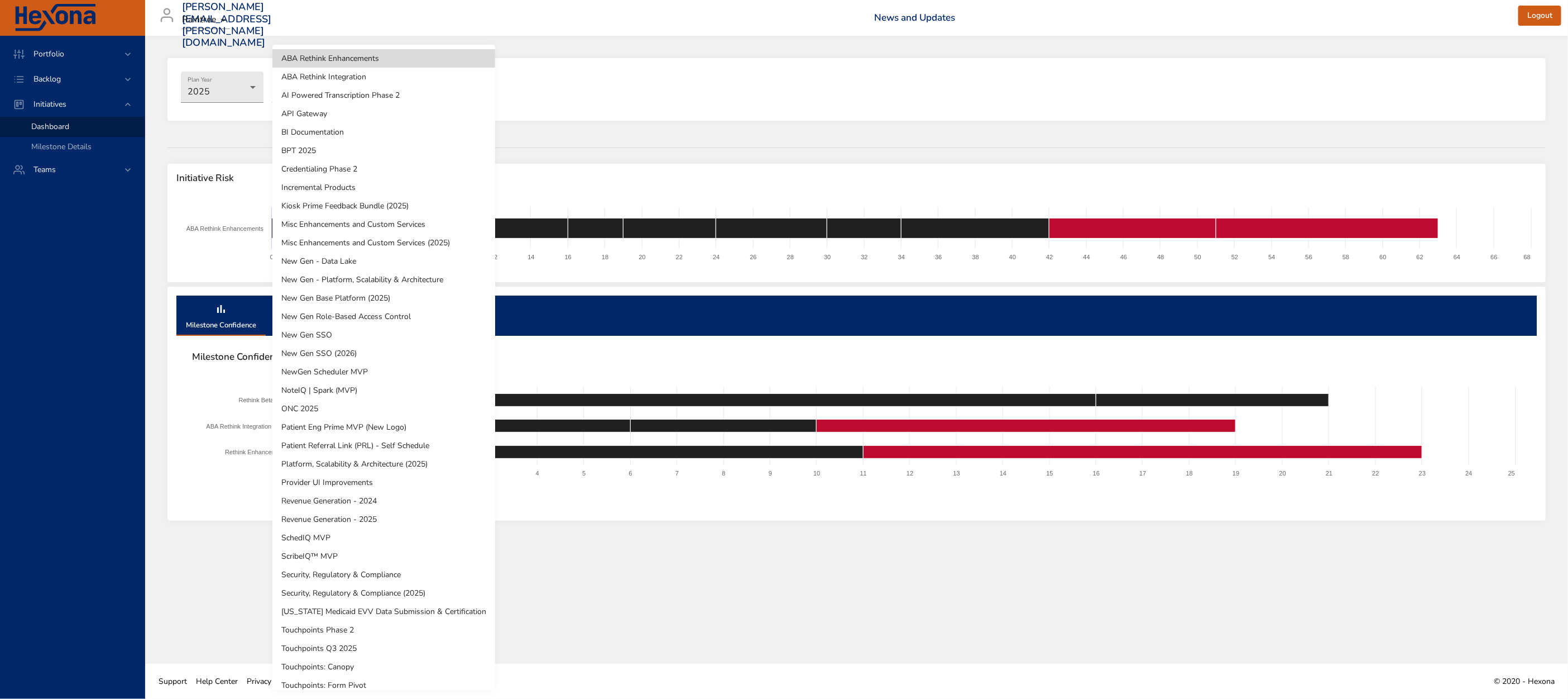
click at [301, 88] on body "Portfolio Backlog Initiatives Dashboard Milestone Details Teams matt.smallcomb@…" at bounding box center [784, 350] width 1568 height 699
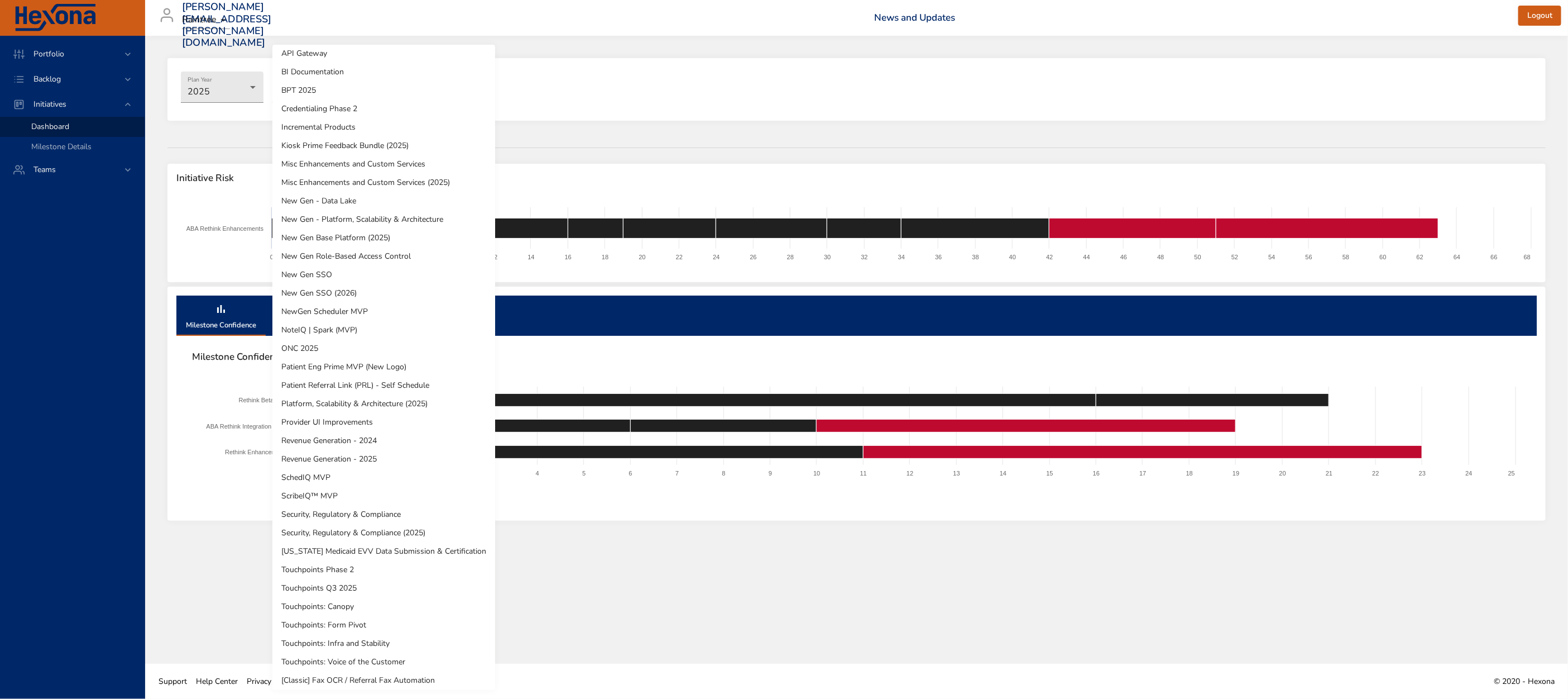
scroll to position [101, 0]
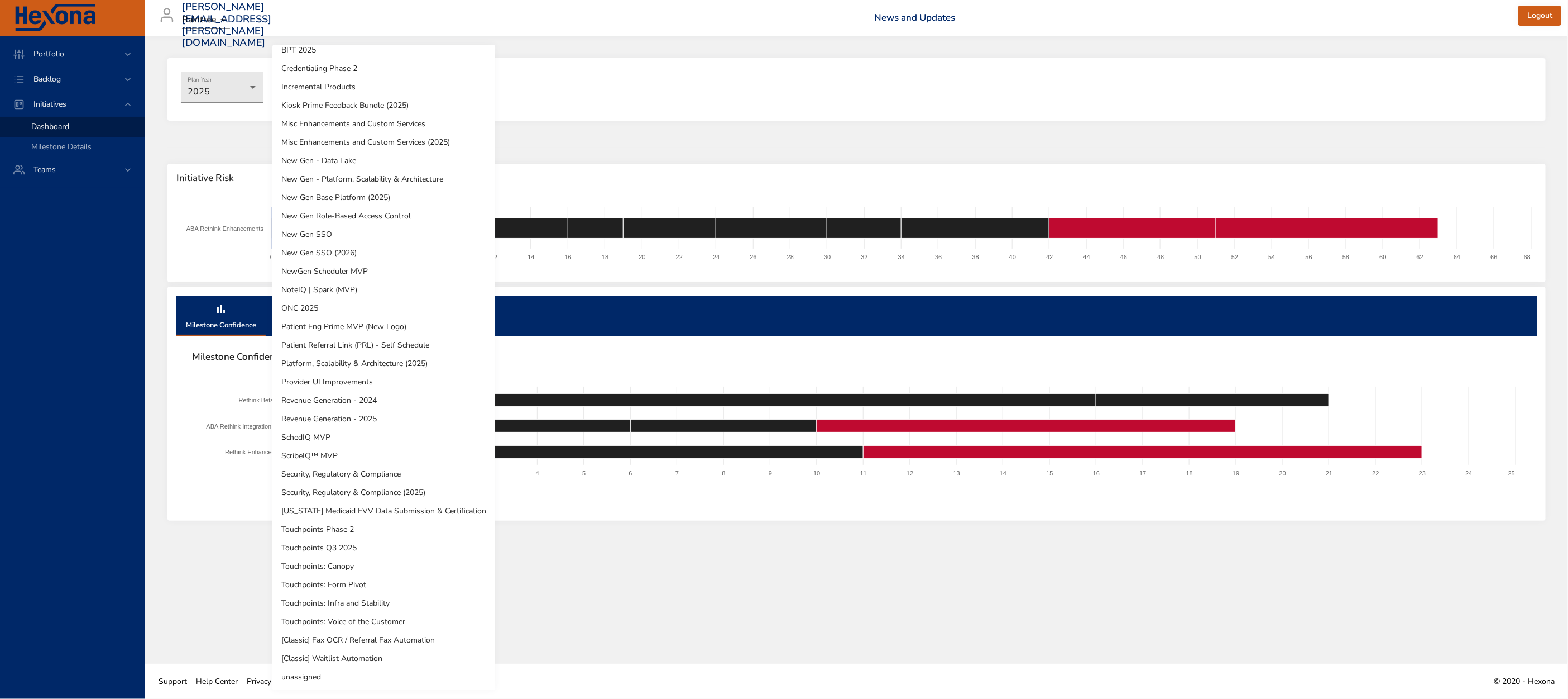
click at [203, 85] on div at bounding box center [784, 350] width 1568 height 699
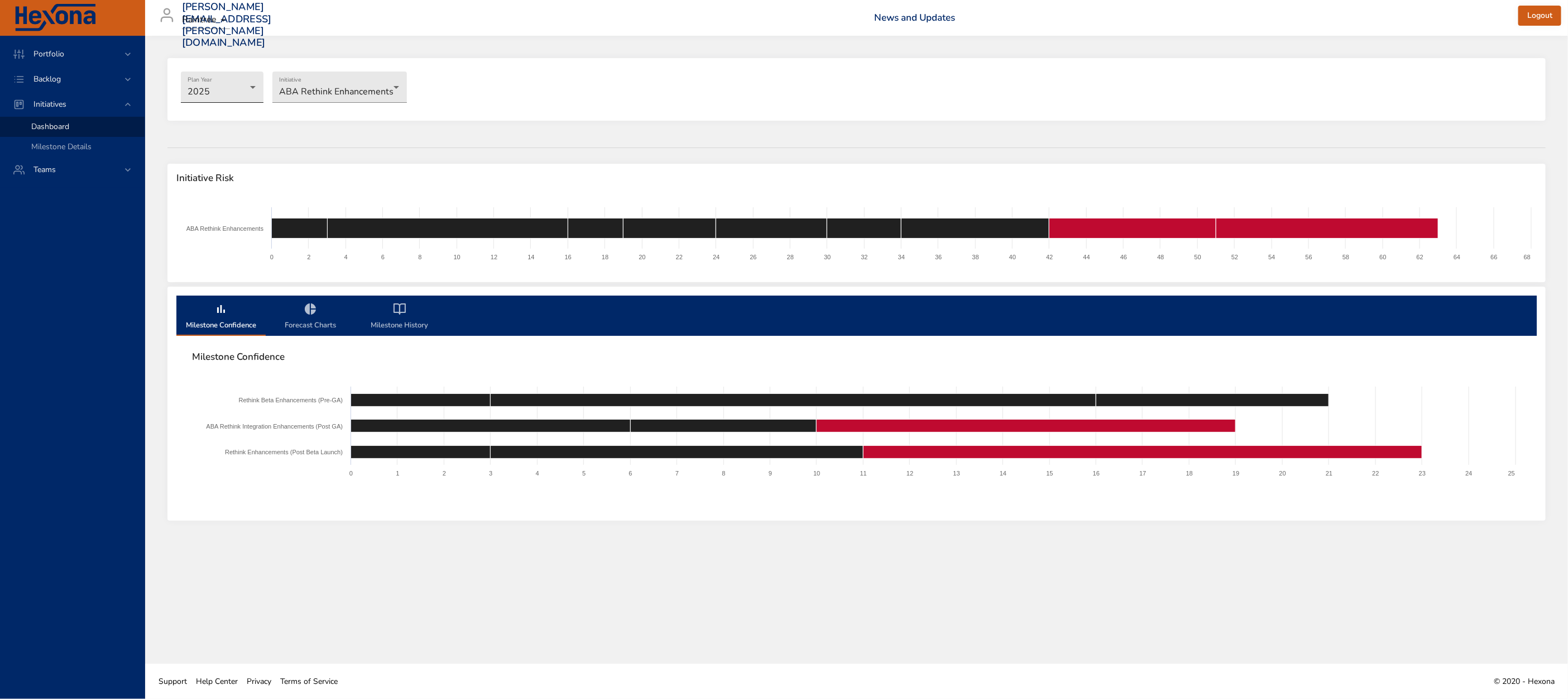
click at [215, 90] on body "Portfolio Backlog Initiatives Dashboard Milestone Details Teams matt.smallcomb@…" at bounding box center [784, 350] width 1568 height 699
click at [214, 101] on li "2026" at bounding box center [222, 105] width 83 height 19
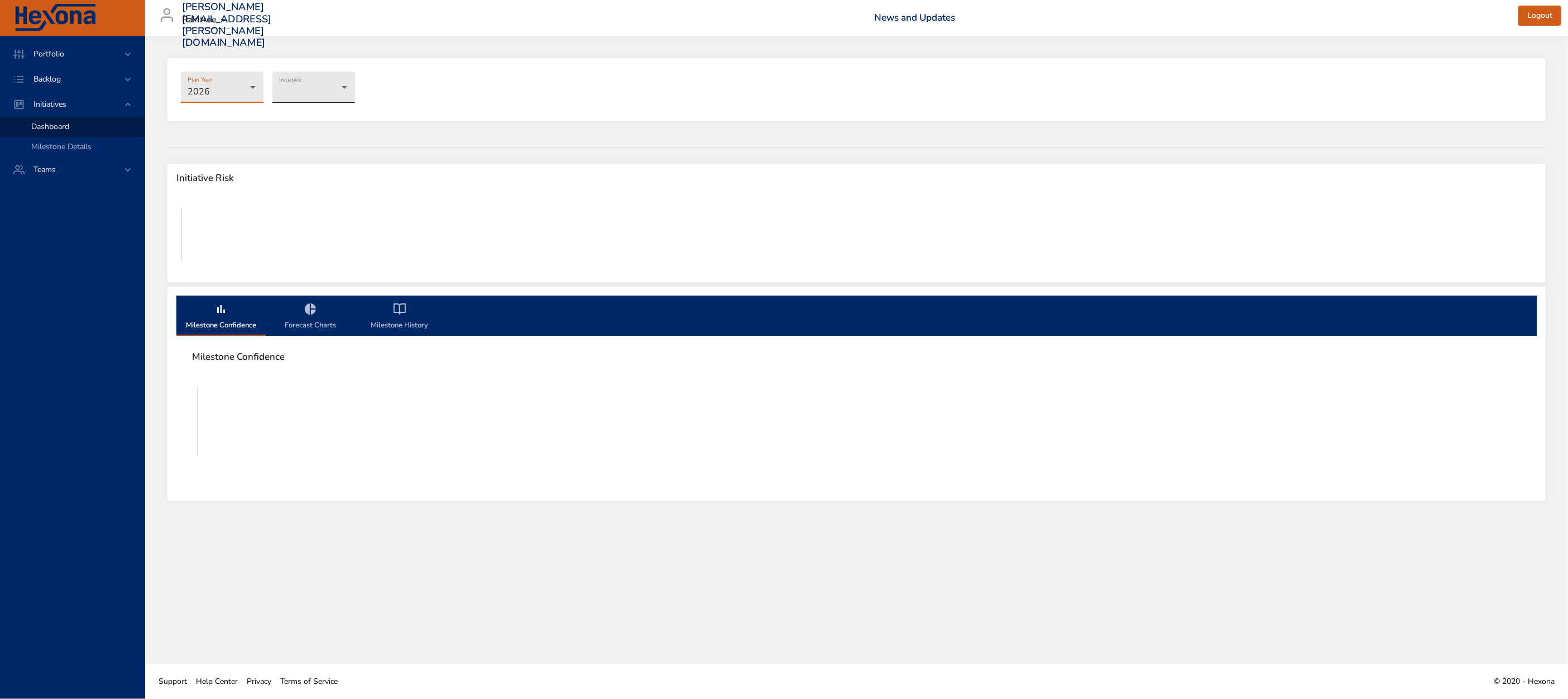
click at [332, 96] on body "Portfolio Backlog Initiatives Dashboard Milestone Details Teams matt.smallcomb@…" at bounding box center [784, 350] width 1568 height 699
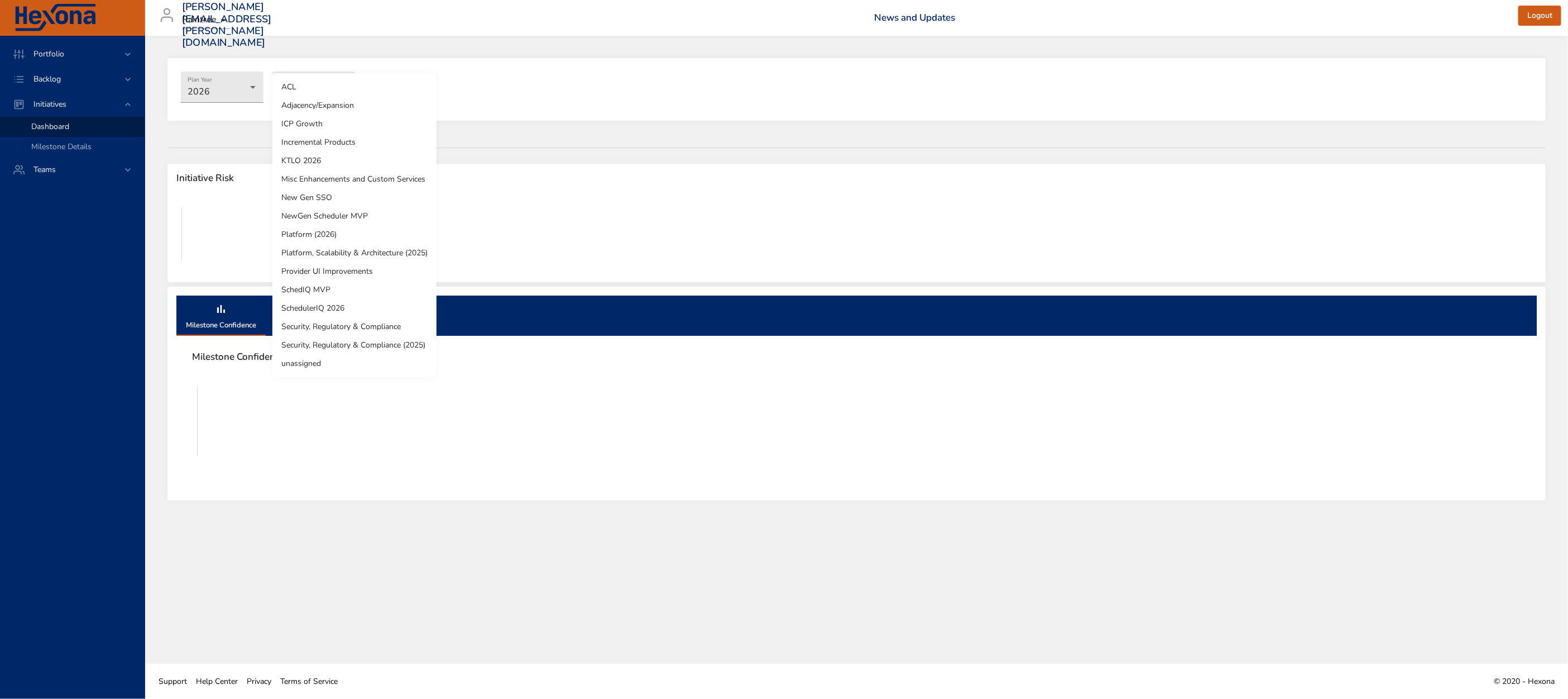
click at [309, 119] on li "ICP Growth" at bounding box center [354, 124] width 164 height 19
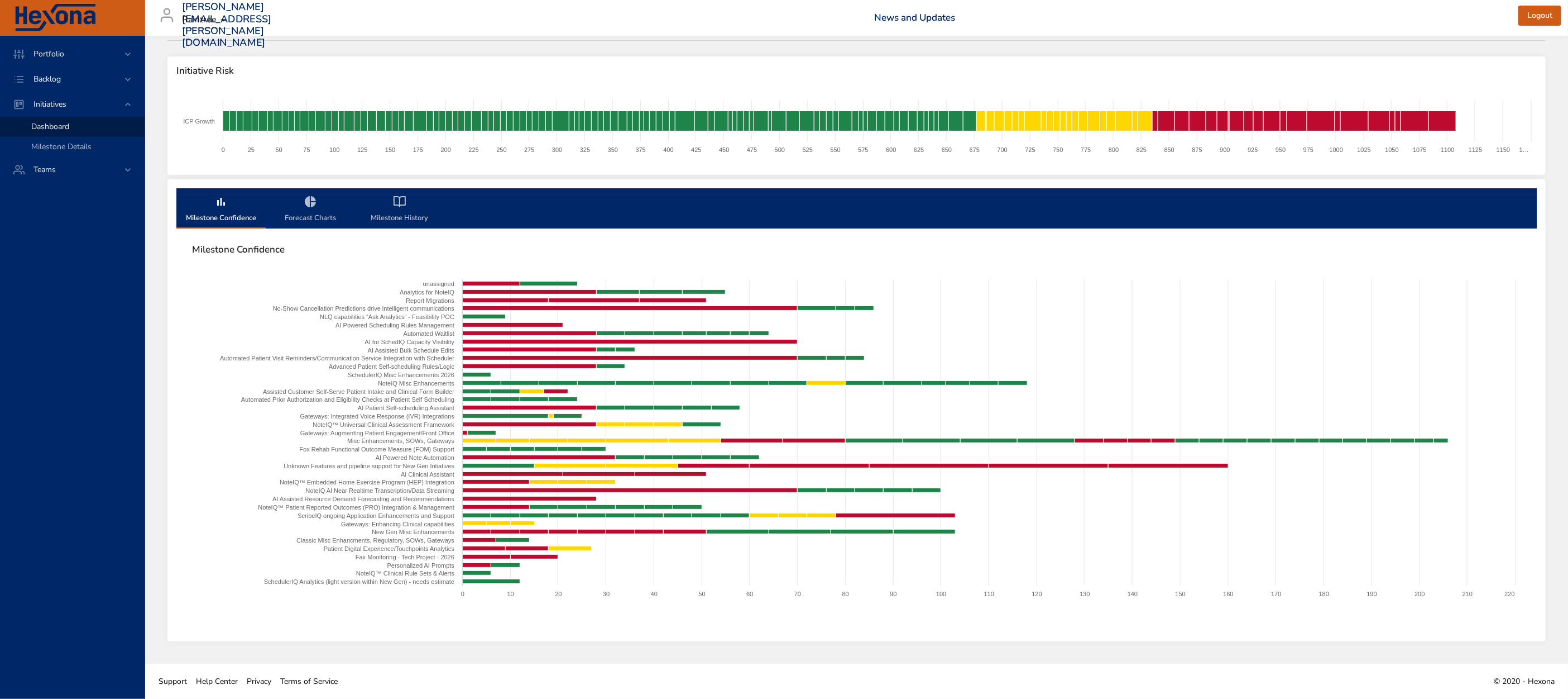
scroll to position [0, 0]
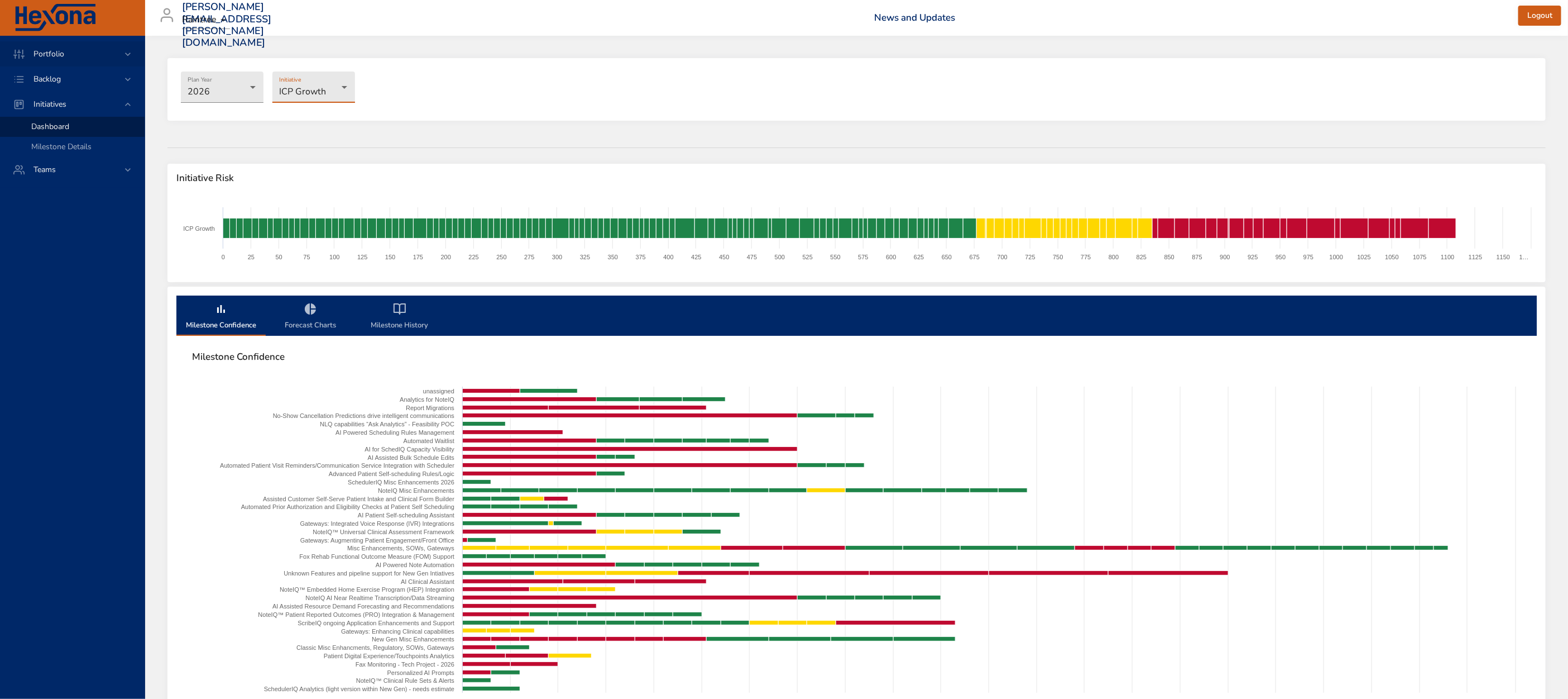
click at [62, 58] on span "Portfolio" at bounding box center [49, 53] width 48 height 11
click at [63, 120] on span "Initiative Dashboard" at bounding box center [65, 116] width 69 height 11
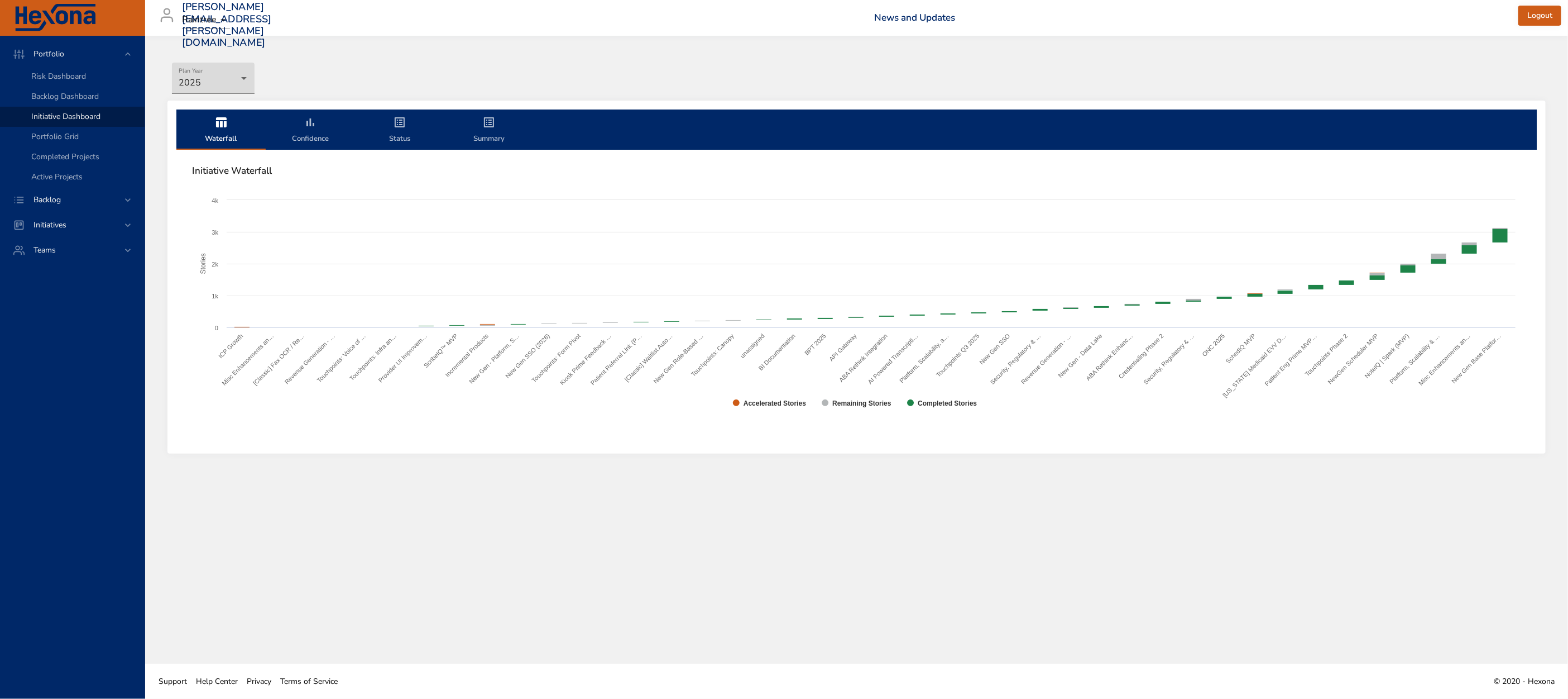
click at [473, 126] on span "Summary" at bounding box center [489, 131] width 76 height 30
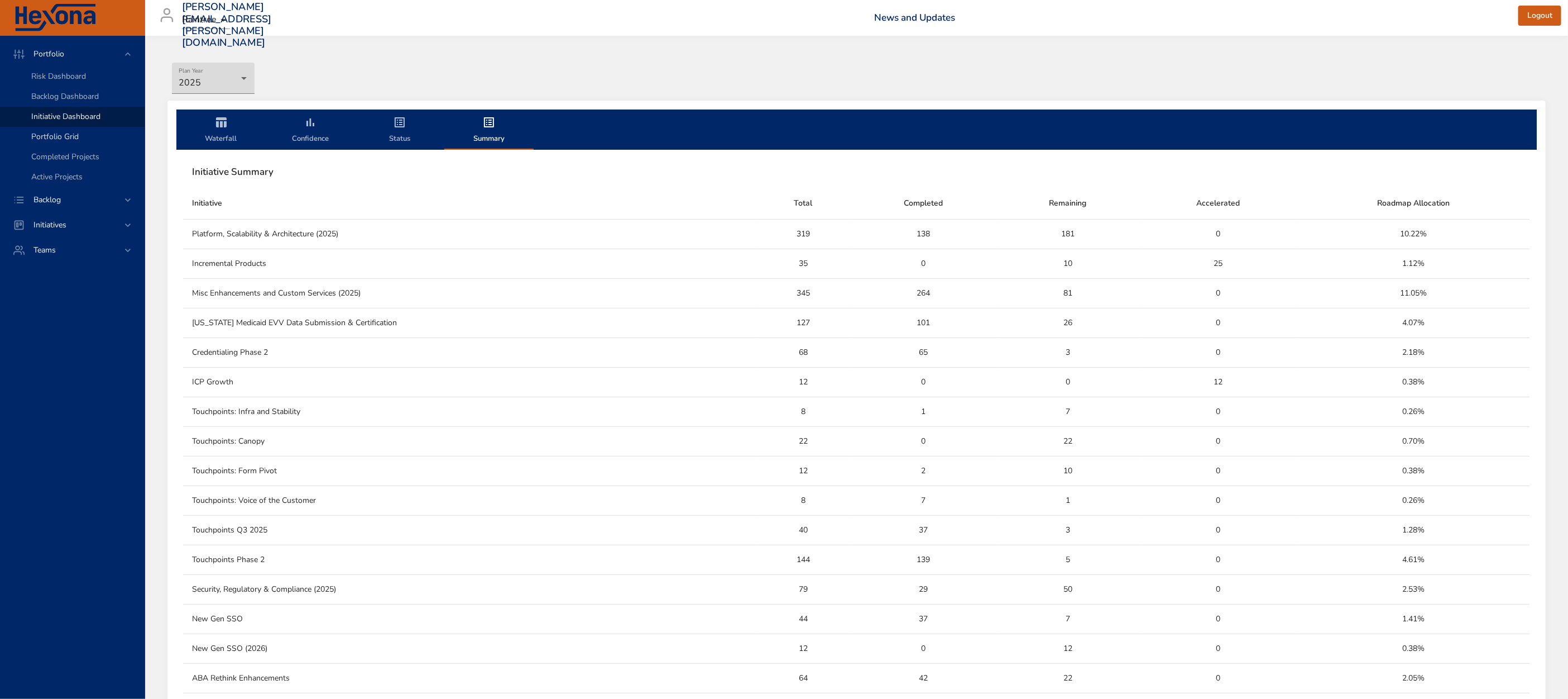
click at [68, 135] on span "Portfolio Grid" at bounding box center [55, 136] width 47 height 11
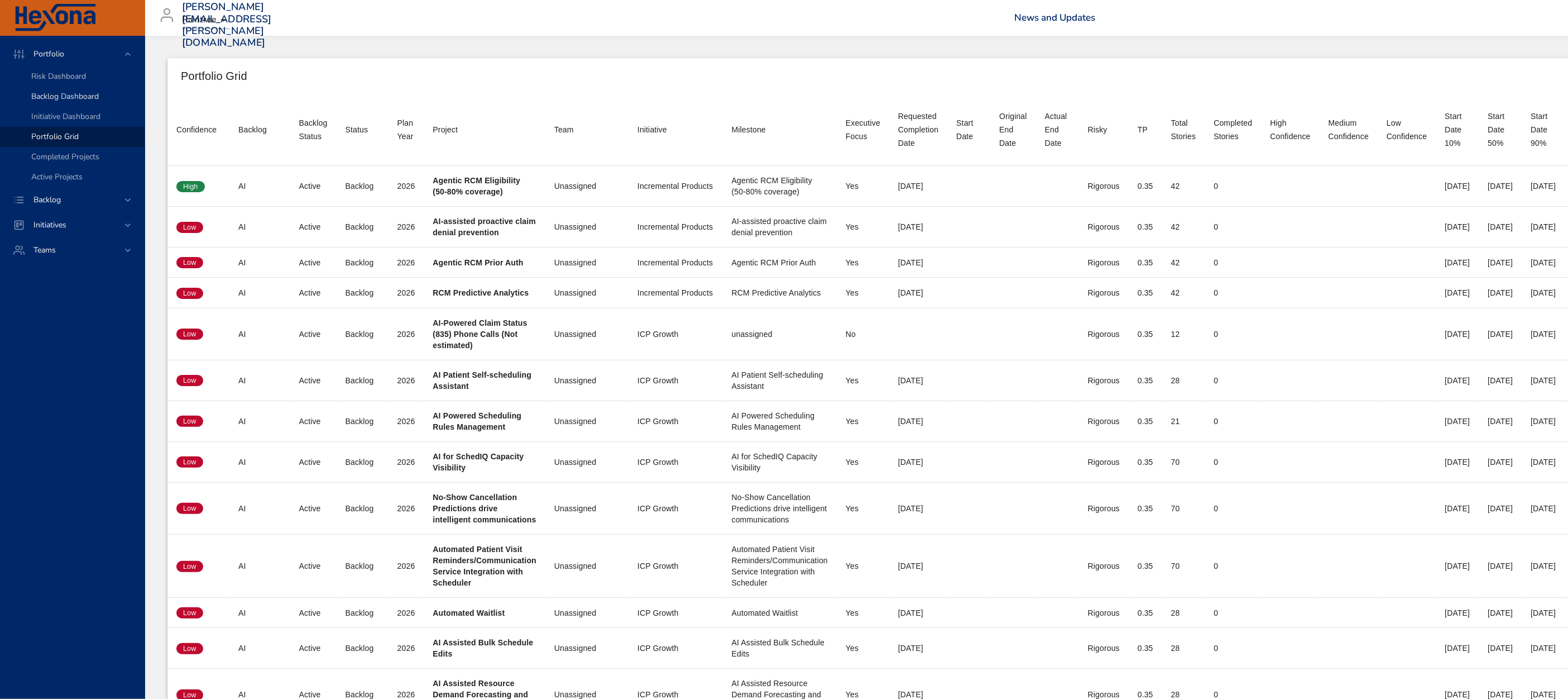
click at [54, 98] on span "Backlog Dashboard" at bounding box center [65, 96] width 68 height 11
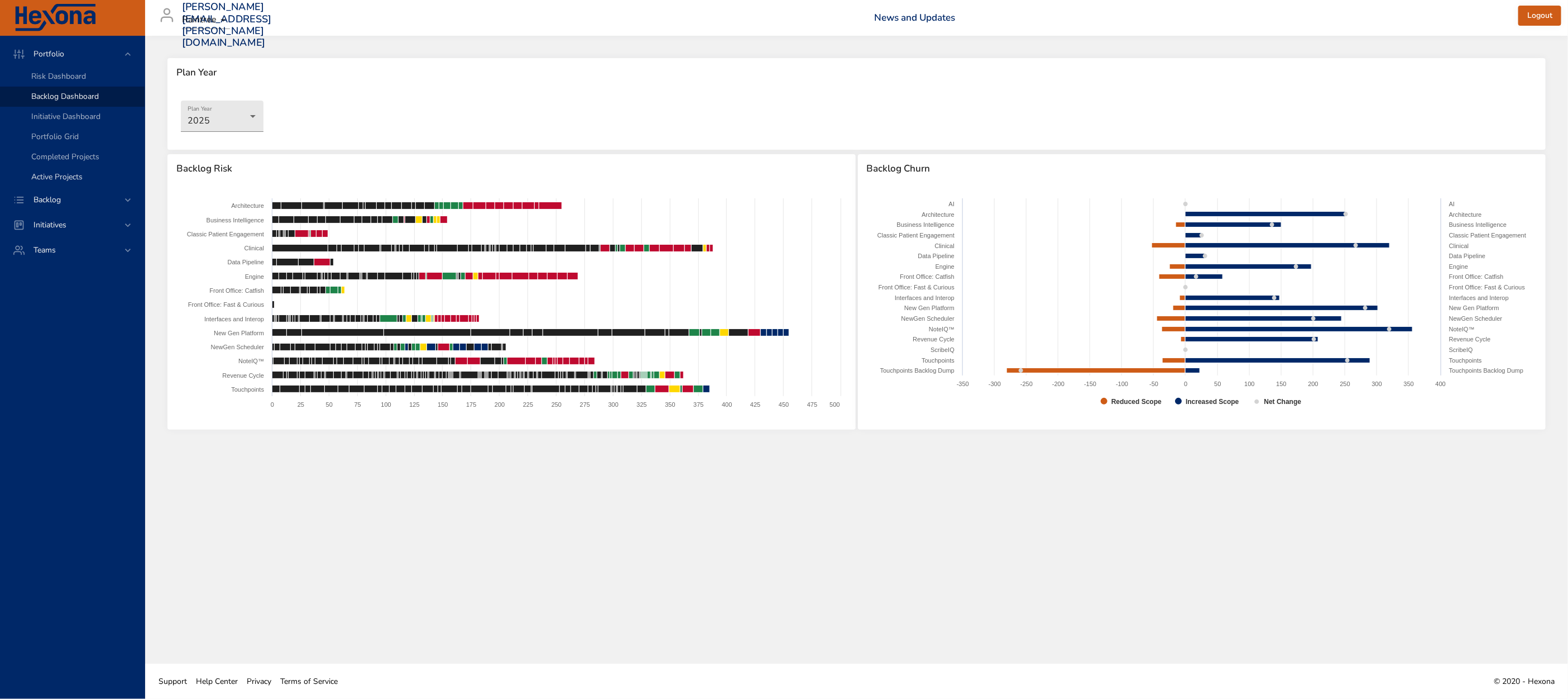
click at [73, 171] on link "Active Projects" at bounding box center [72, 177] width 145 height 20
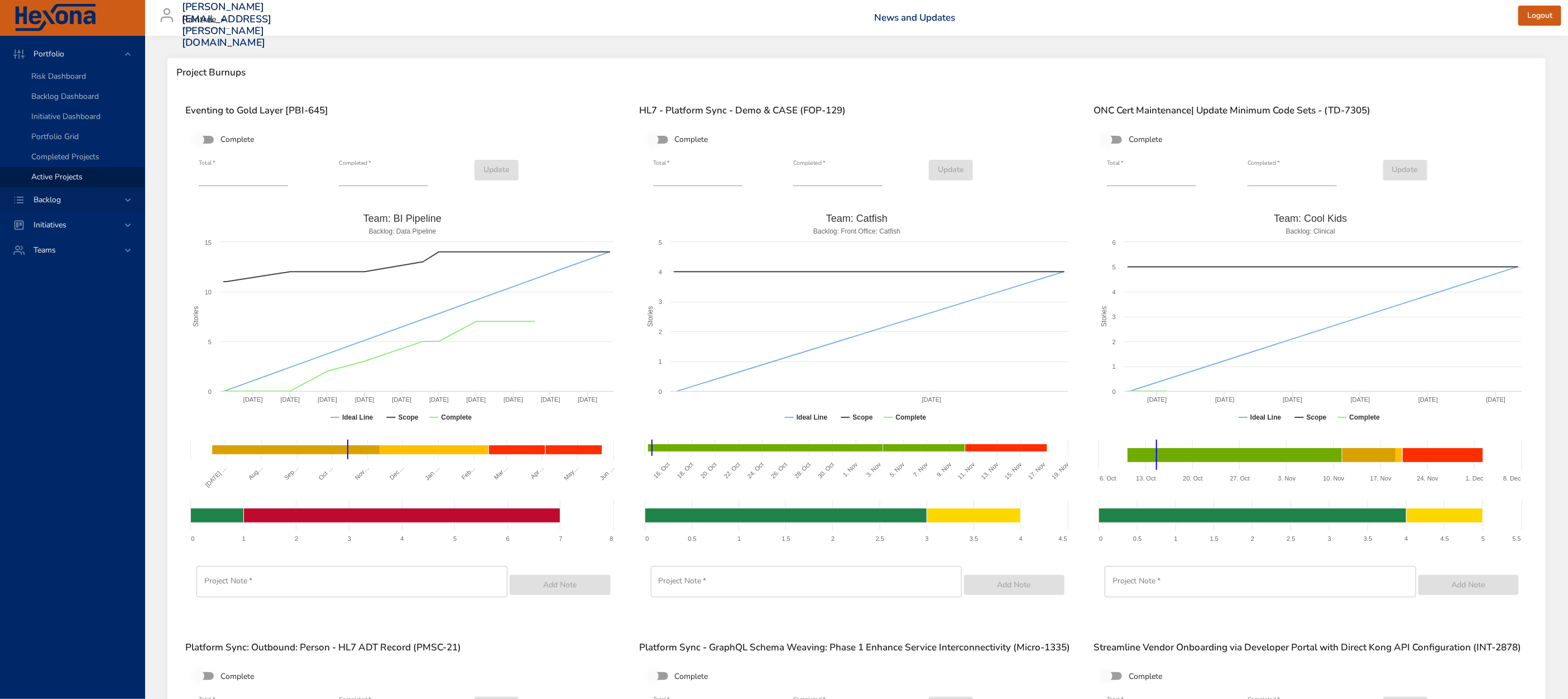
click at [56, 204] on span "Backlog" at bounding box center [47, 200] width 45 height 11
click at [65, 98] on span "Backlog Details" at bounding box center [58, 101] width 53 height 11
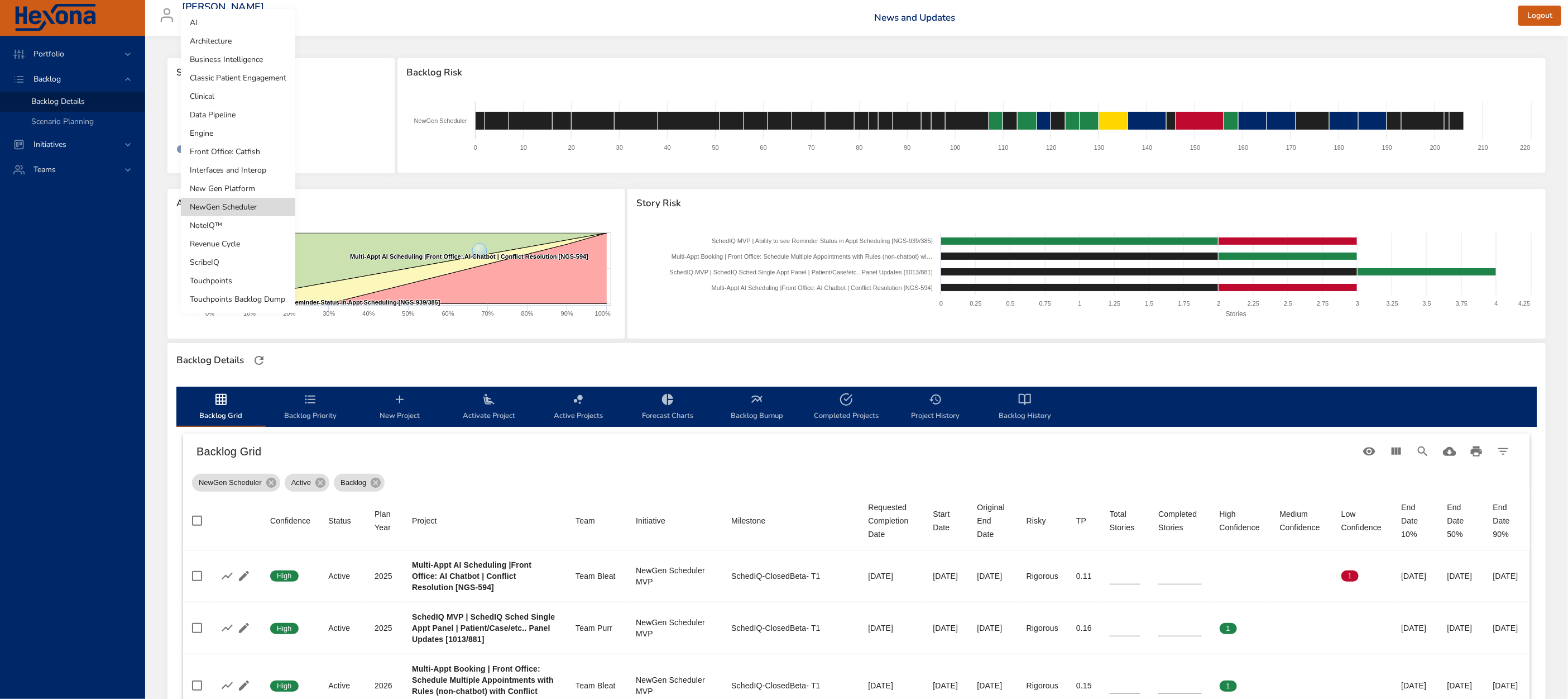
click at [244, 123] on body "Portfolio Backlog Backlog Details Scenario Planning Initiatives Teams [EMAIL_AD…" at bounding box center [784, 350] width 1568 height 699
click at [250, 205] on li "NewGen Scheduler" at bounding box center [238, 207] width 114 height 19
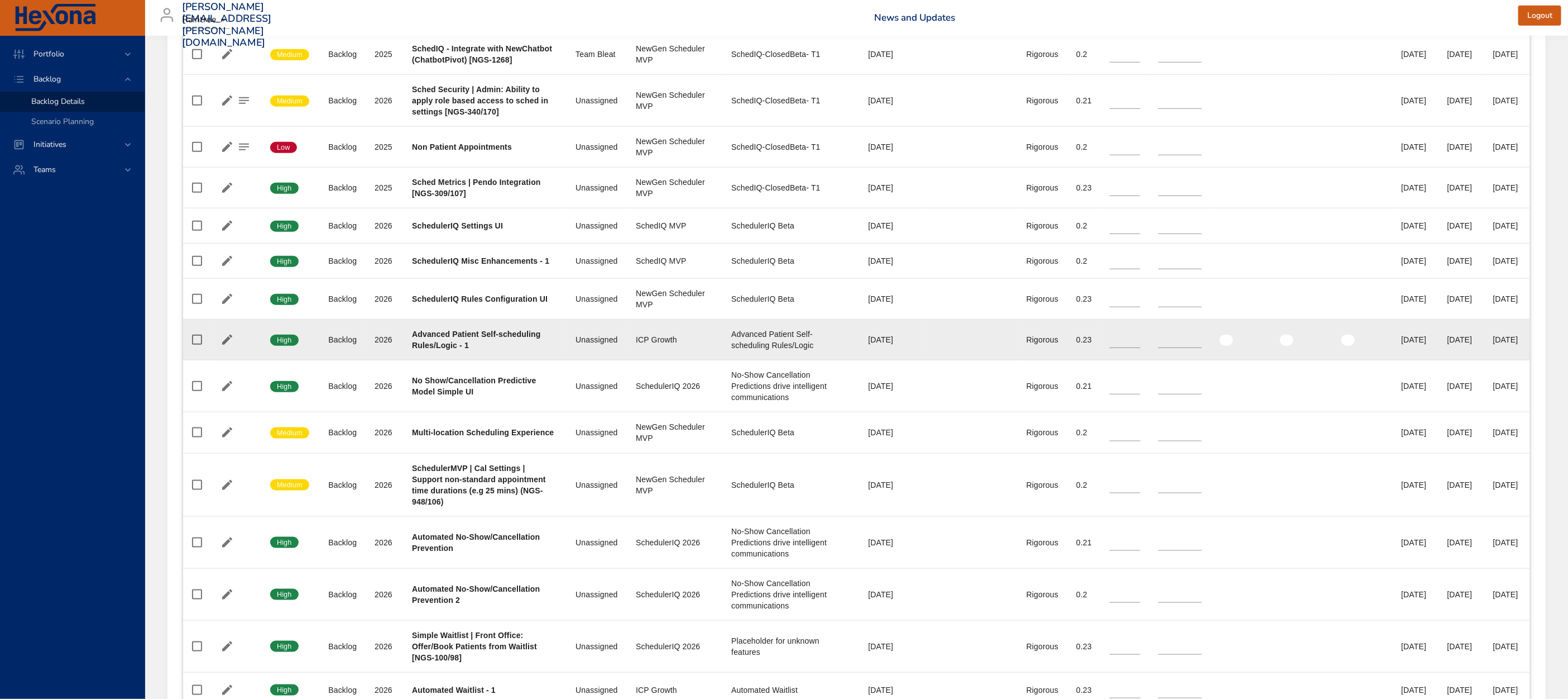
scroll to position [354, 0]
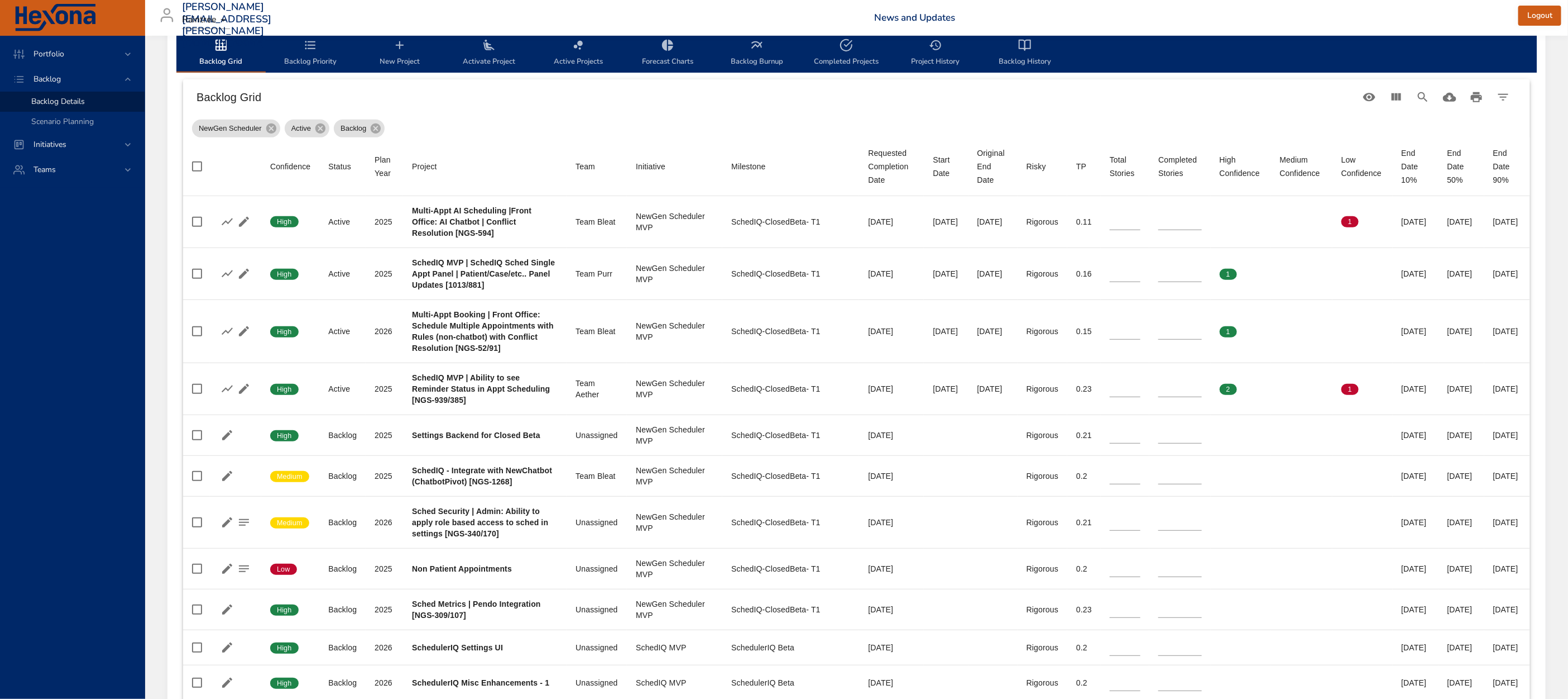
click at [313, 50] on icon "backlog-tab" at bounding box center [311, 45] width 14 height 14
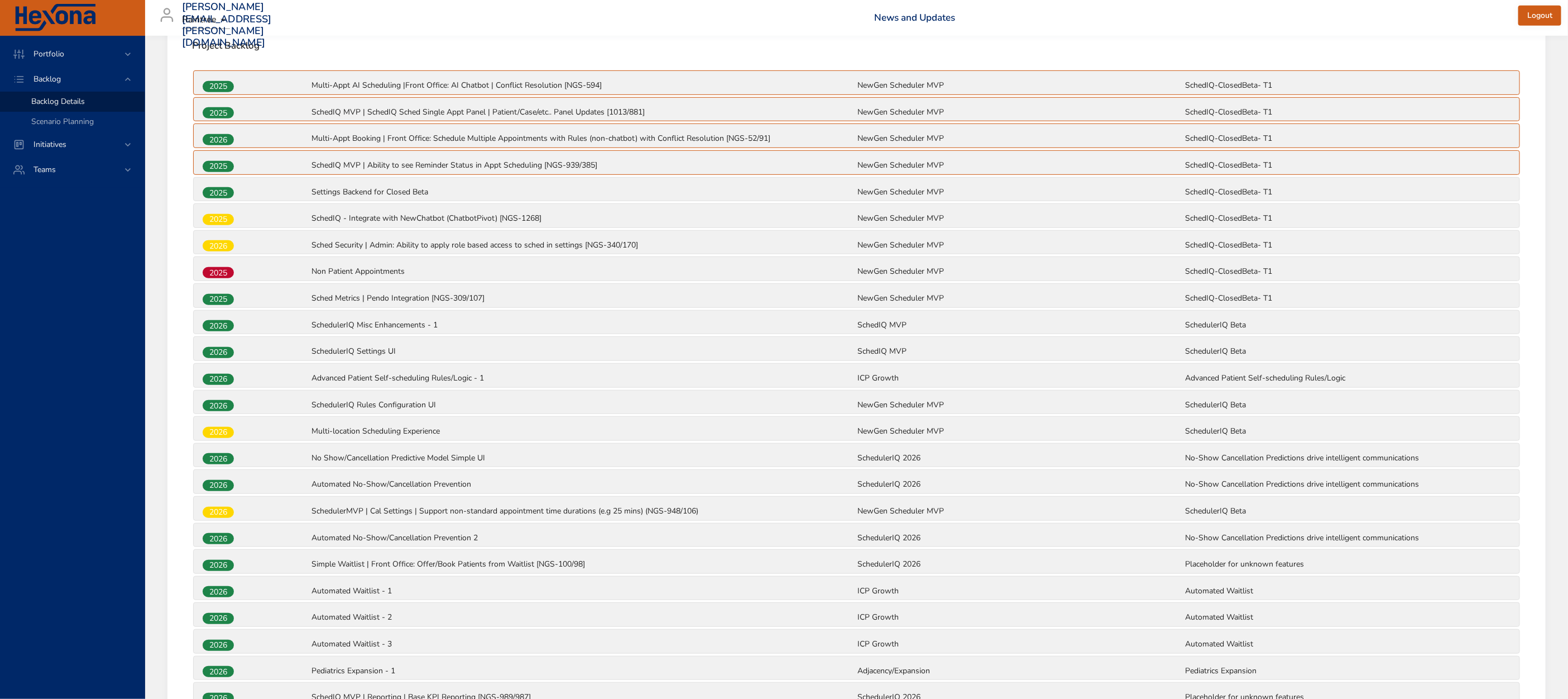
scroll to position [407, 0]
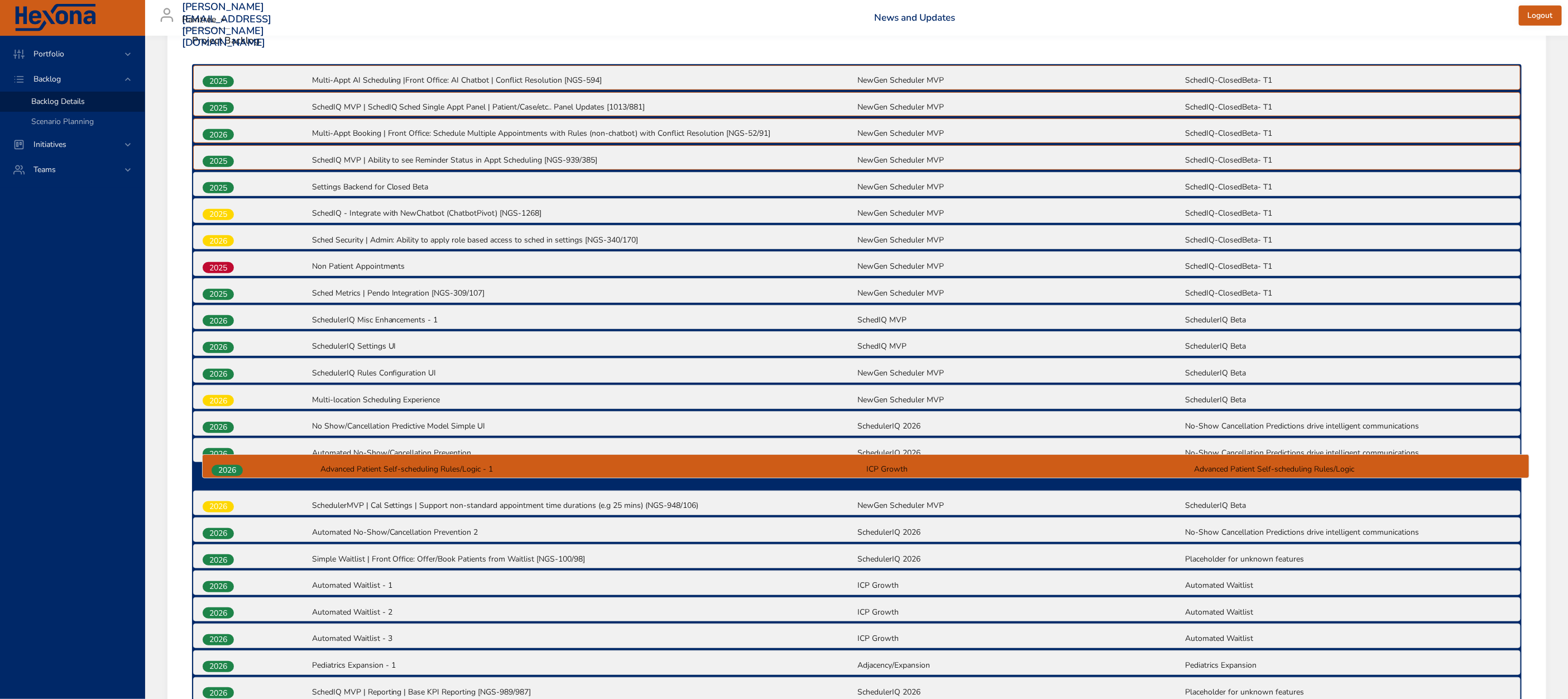
drag, startPoint x: 206, startPoint y: 371, endPoint x: 216, endPoint y: 475, distance: 104.5
click at [216, 475] on div "2025 Multi-Appt AI Scheduling |Front Office: AI Chatbot | Conflict Resolution […" at bounding box center [856, 437] width 1329 height 746
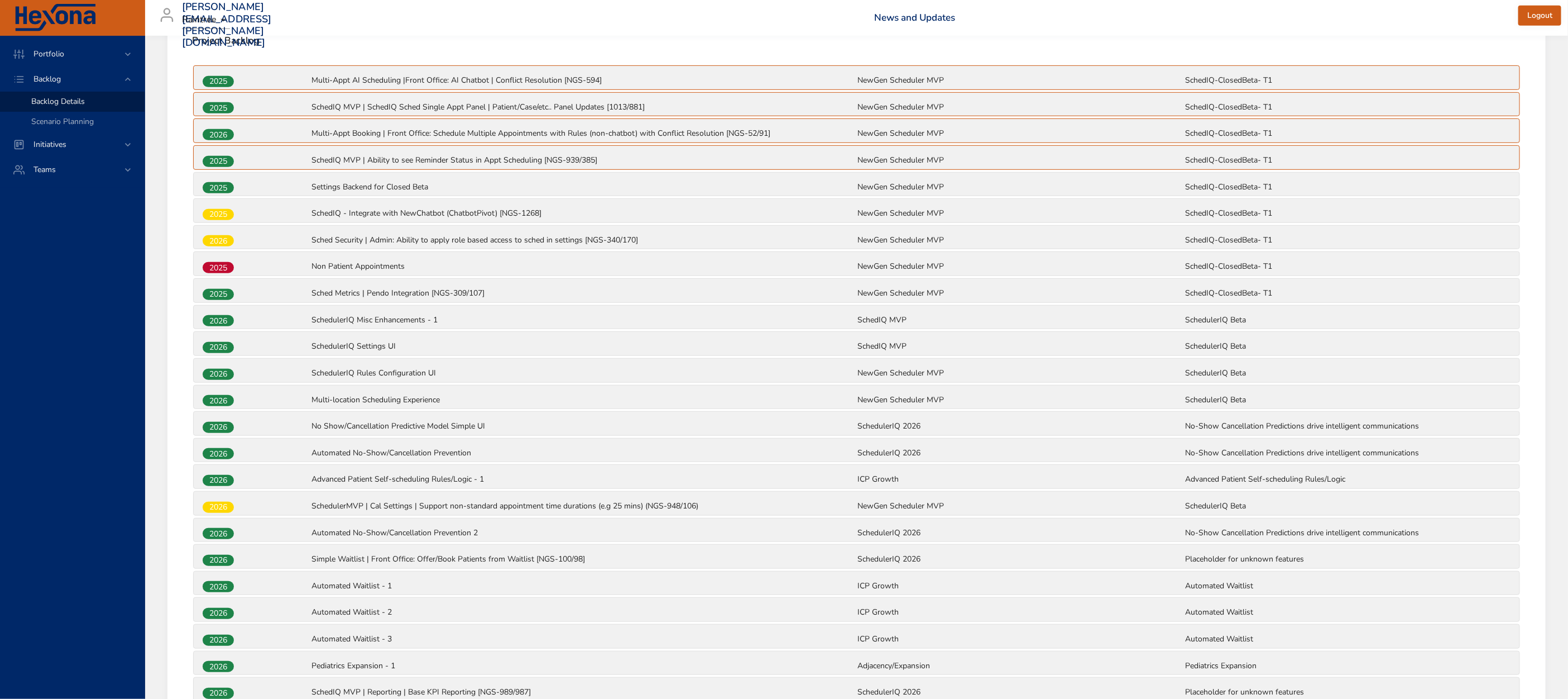
scroll to position [403, 0]
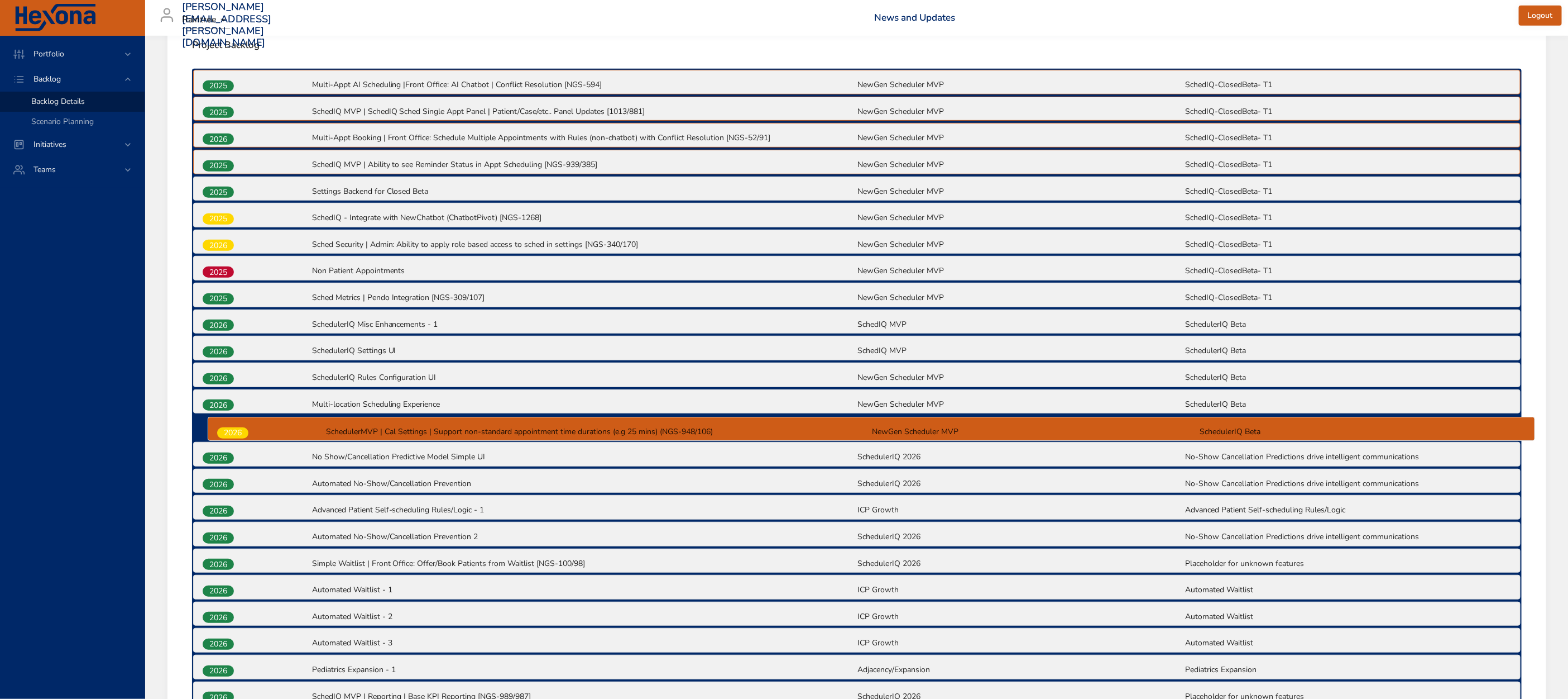
drag, startPoint x: 203, startPoint y: 507, endPoint x: 219, endPoint y: 430, distance: 78.6
click at [219, 430] on div "2025 Multi-Appt AI Scheduling |Front Office: AI Chatbot | Conflict Resolution […" at bounding box center [856, 442] width 1329 height 746
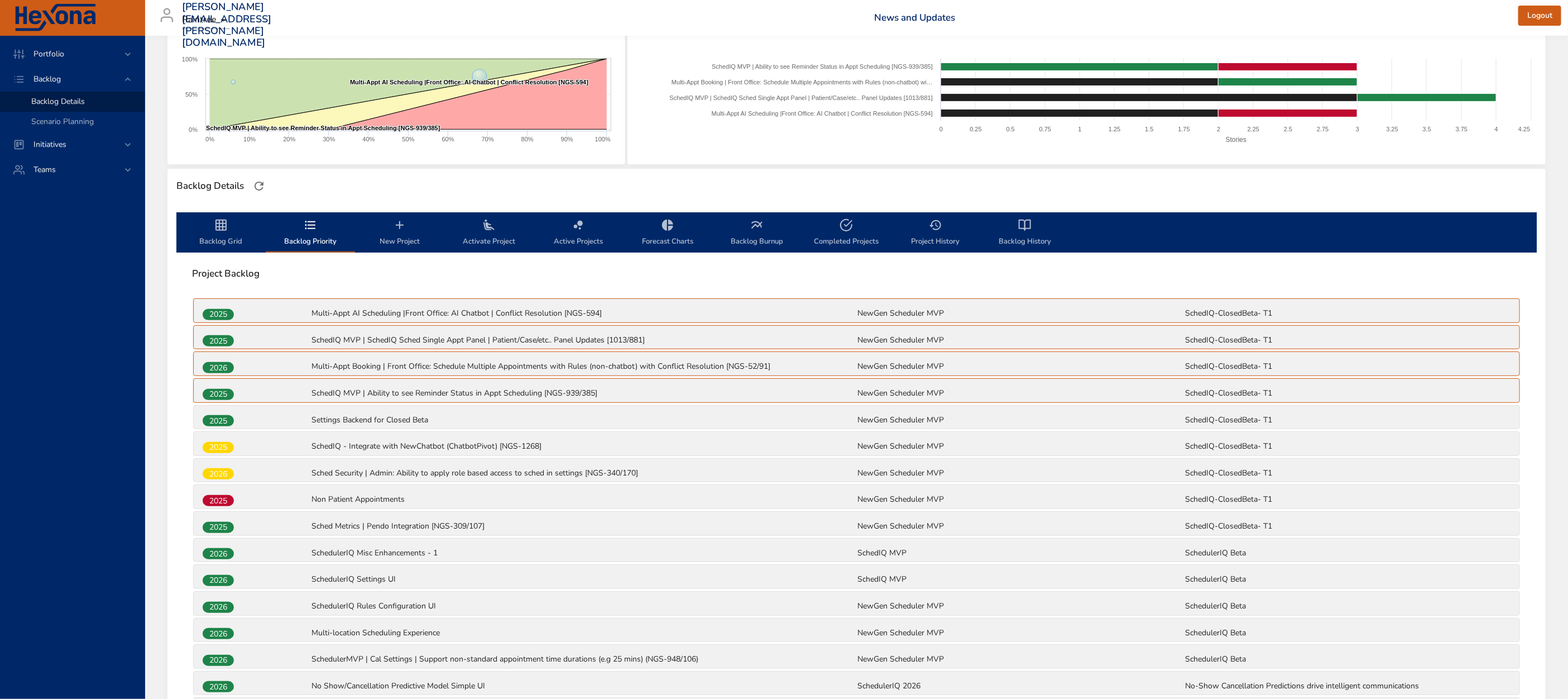
scroll to position [0, 0]
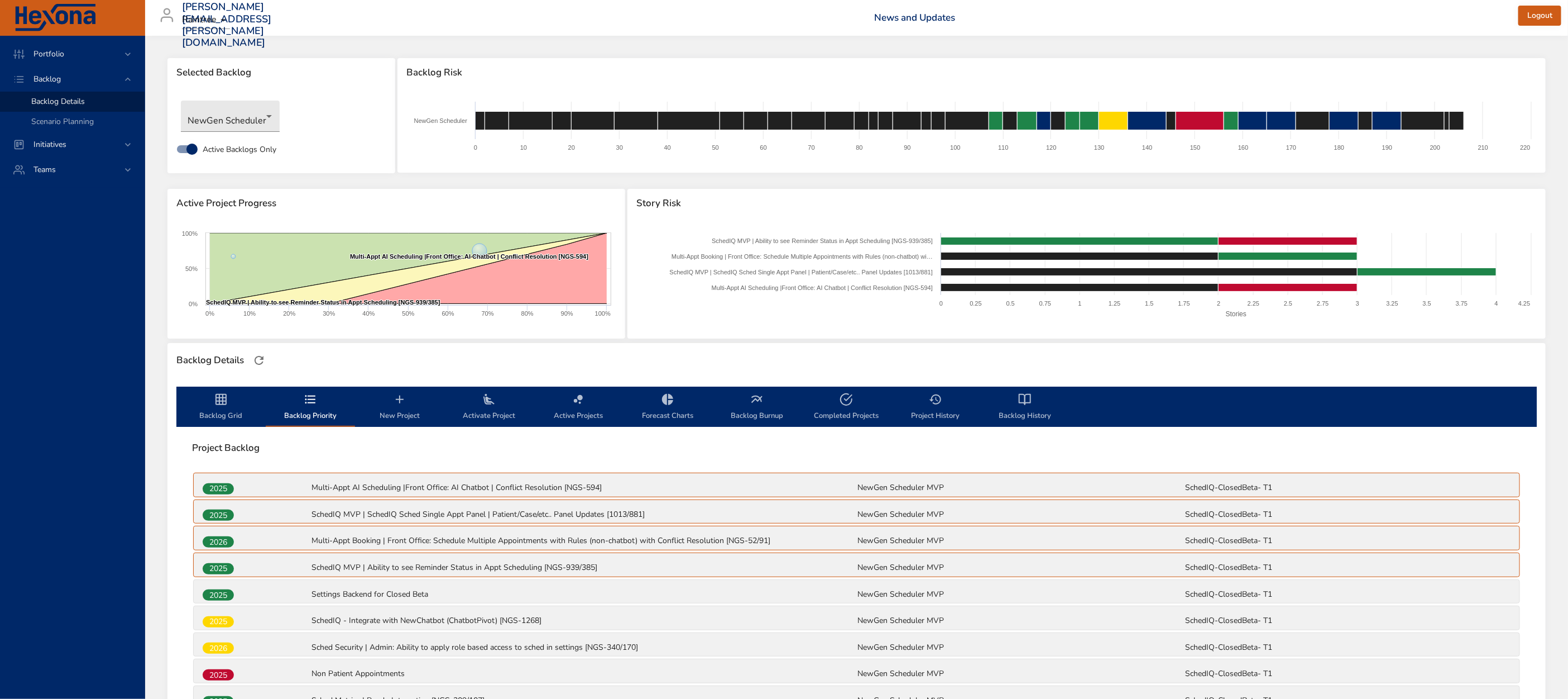
click at [221, 407] on span "Backlog Grid" at bounding box center [221, 407] width 76 height 30
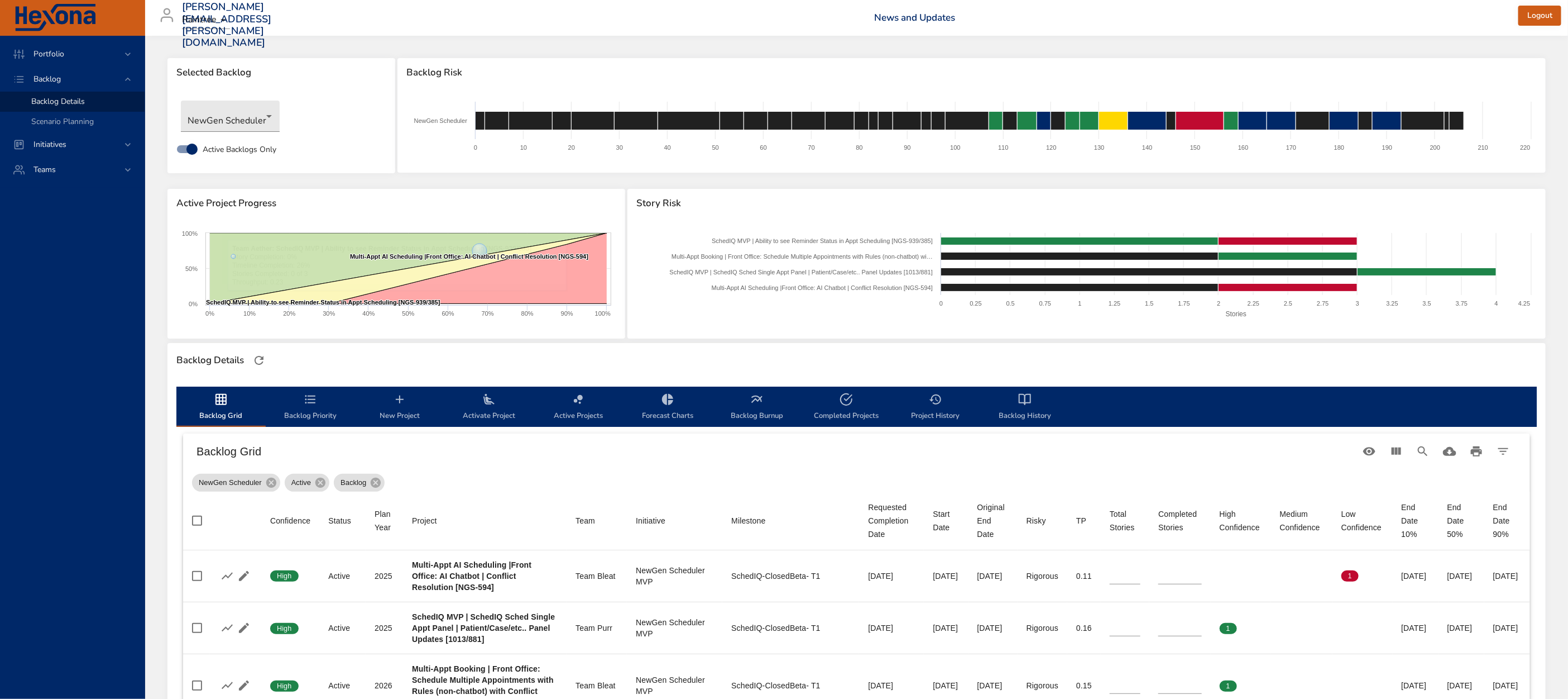
click at [316, 411] on span "Backlog Priority" at bounding box center [310, 407] width 76 height 30
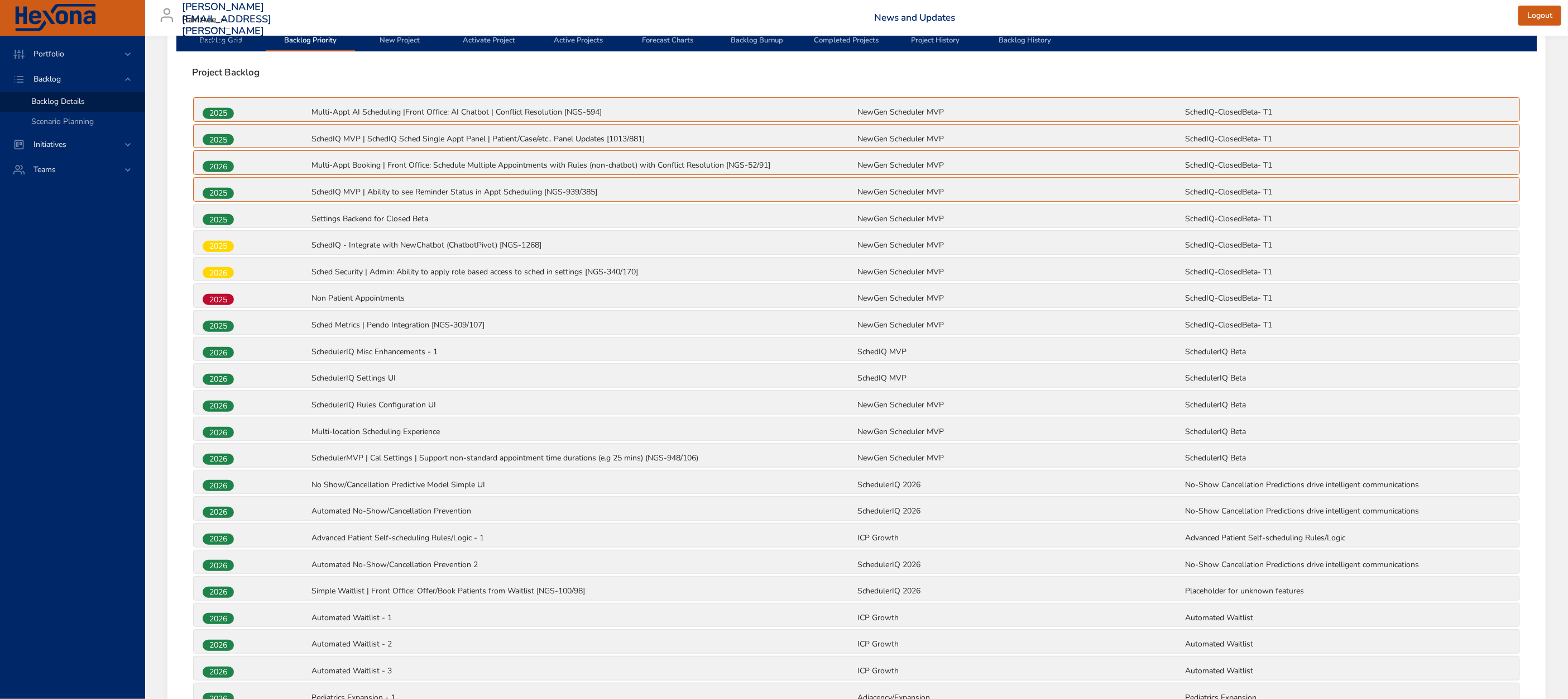
scroll to position [387, 0]
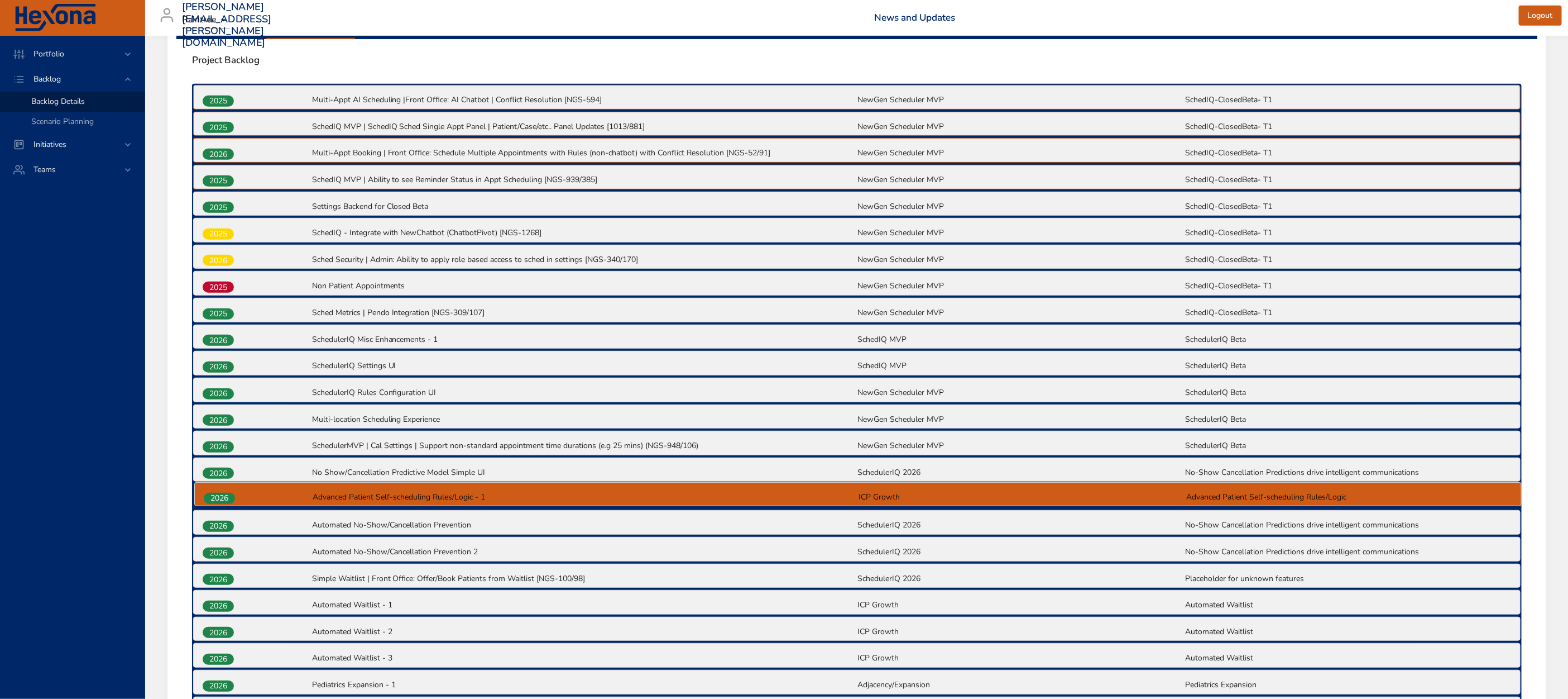
drag, startPoint x: 203, startPoint y: 516, endPoint x: 204, endPoint y: 490, distance: 26.0
click at [204, 490] on div "2025 Multi-Appt AI Scheduling |Front Office: AI Chatbot | Conflict Resolution […" at bounding box center [856, 457] width 1329 height 746
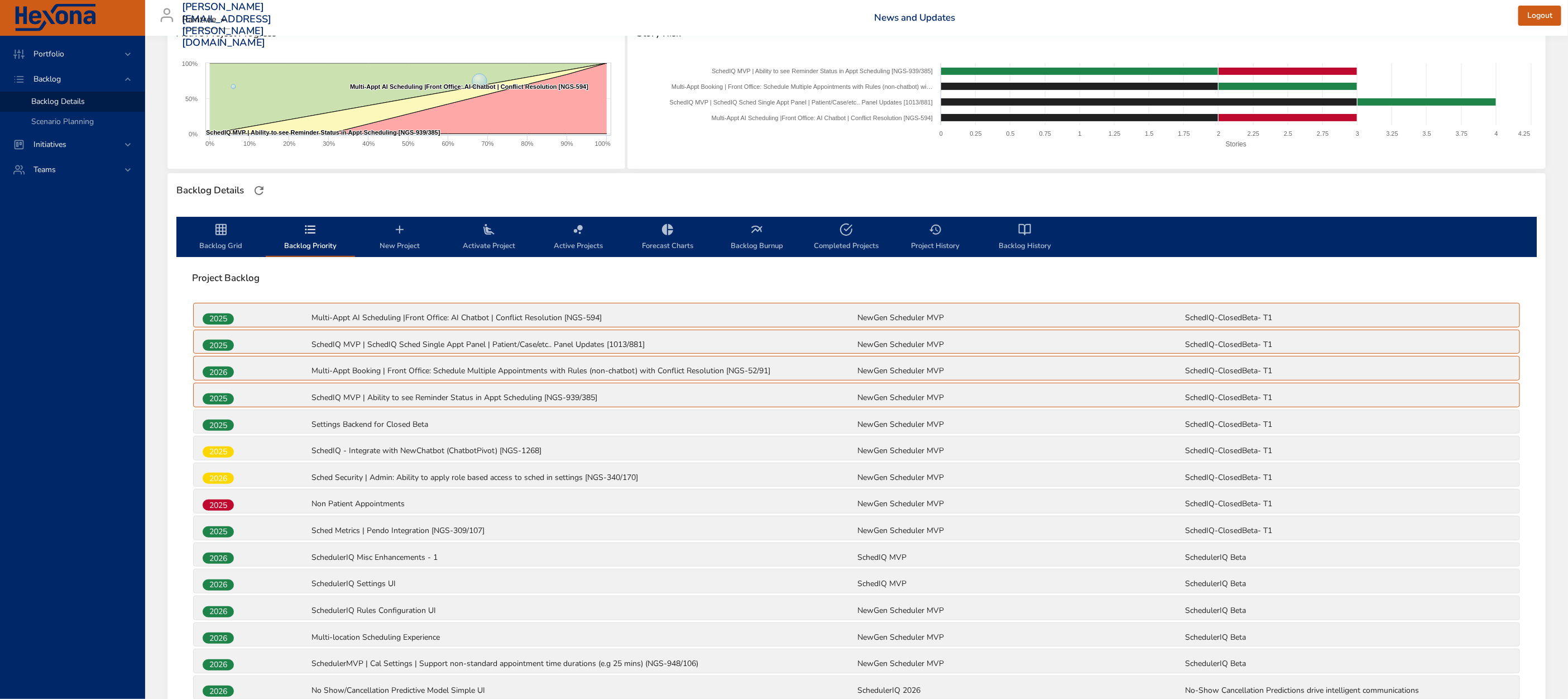
scroll to position [0, 0]
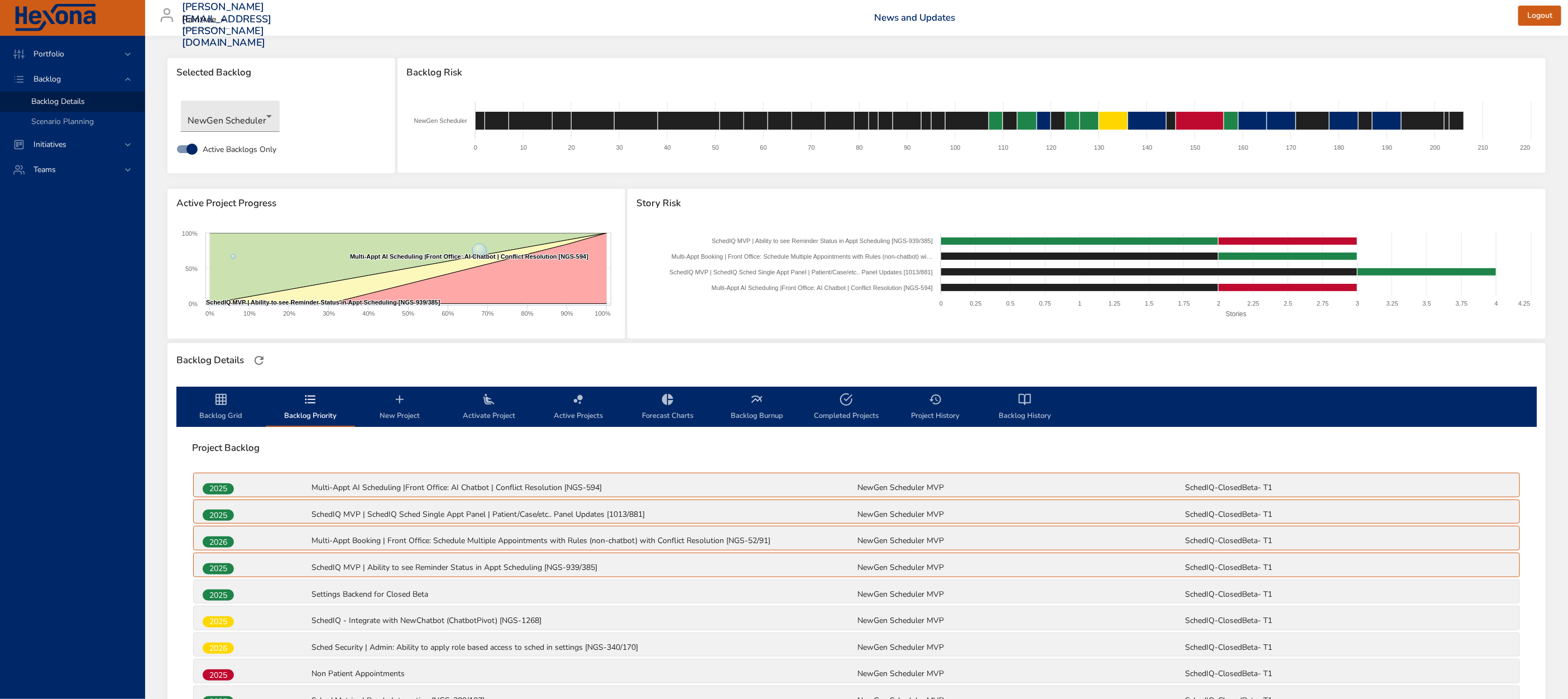
click at [218, 405] on icon "backlog-tab" at bounding box center [221, 399] width 14 height 14
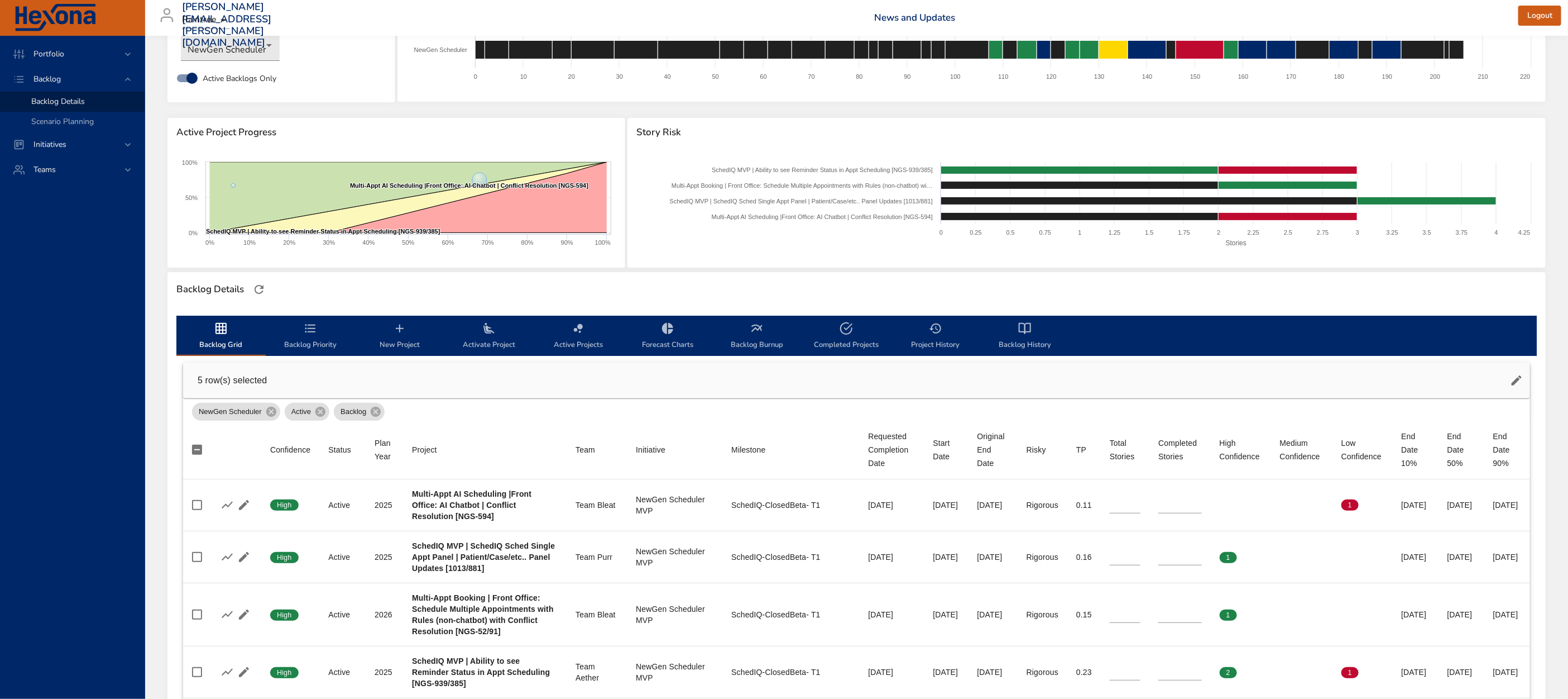
scroll to position [44, 0]
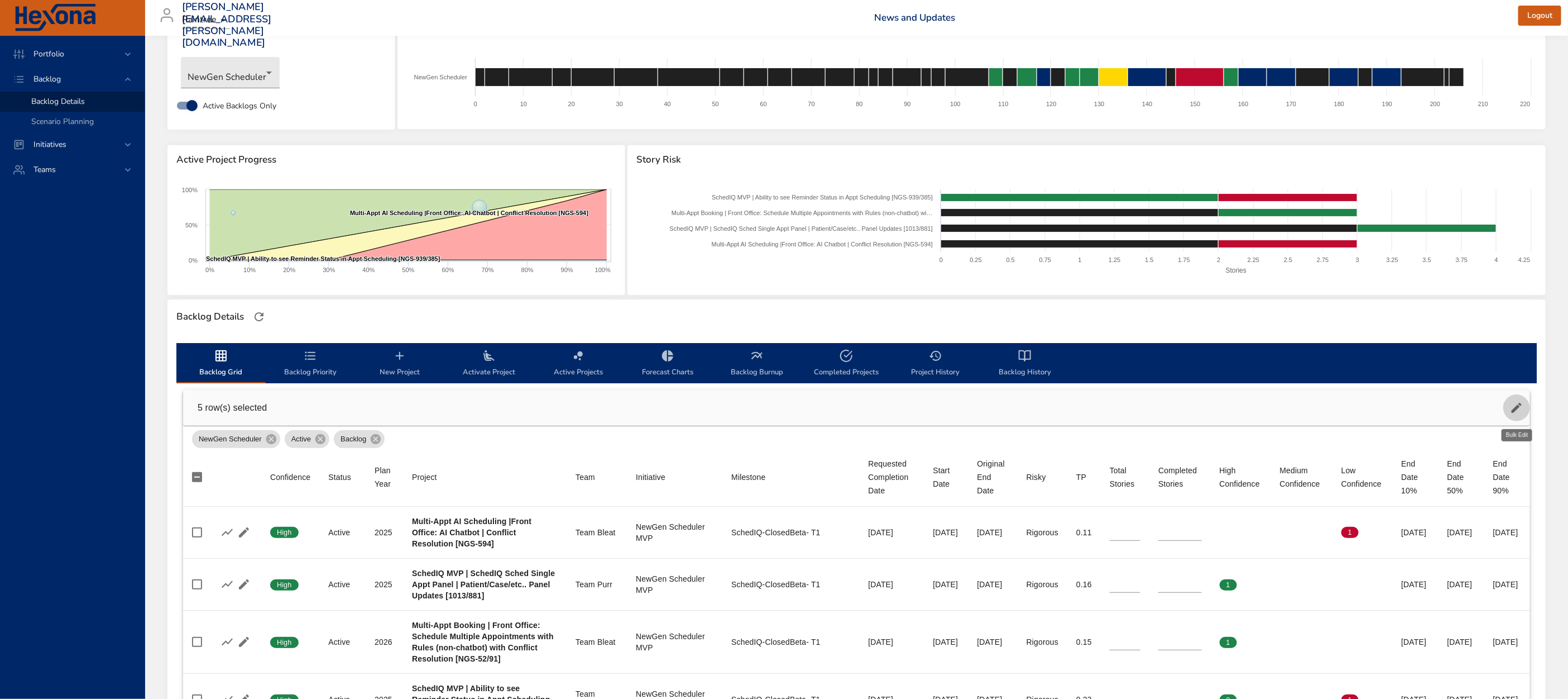
click at [1516, 404] on icon "button" at bounding box center [1517, 408] width 14 height 14
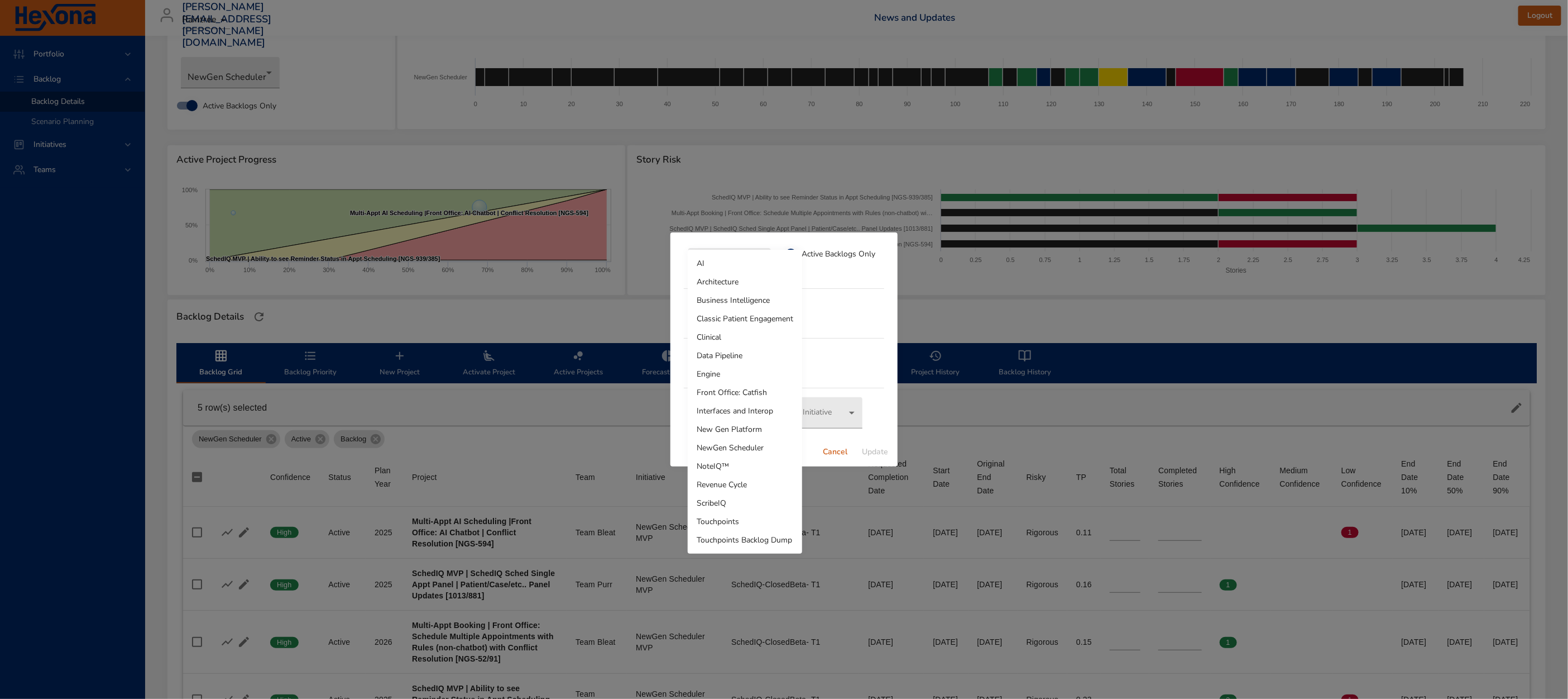
click at [718, 262] on body "Portfolio Backlog Backlog Details Scenario Planning Initiatives Teams [EMAIL_AD…" at bounding box center [784, 306] width 1568 height 699
click at [835, 327] on div at bounding box center [784, 350] width 1568 height 699
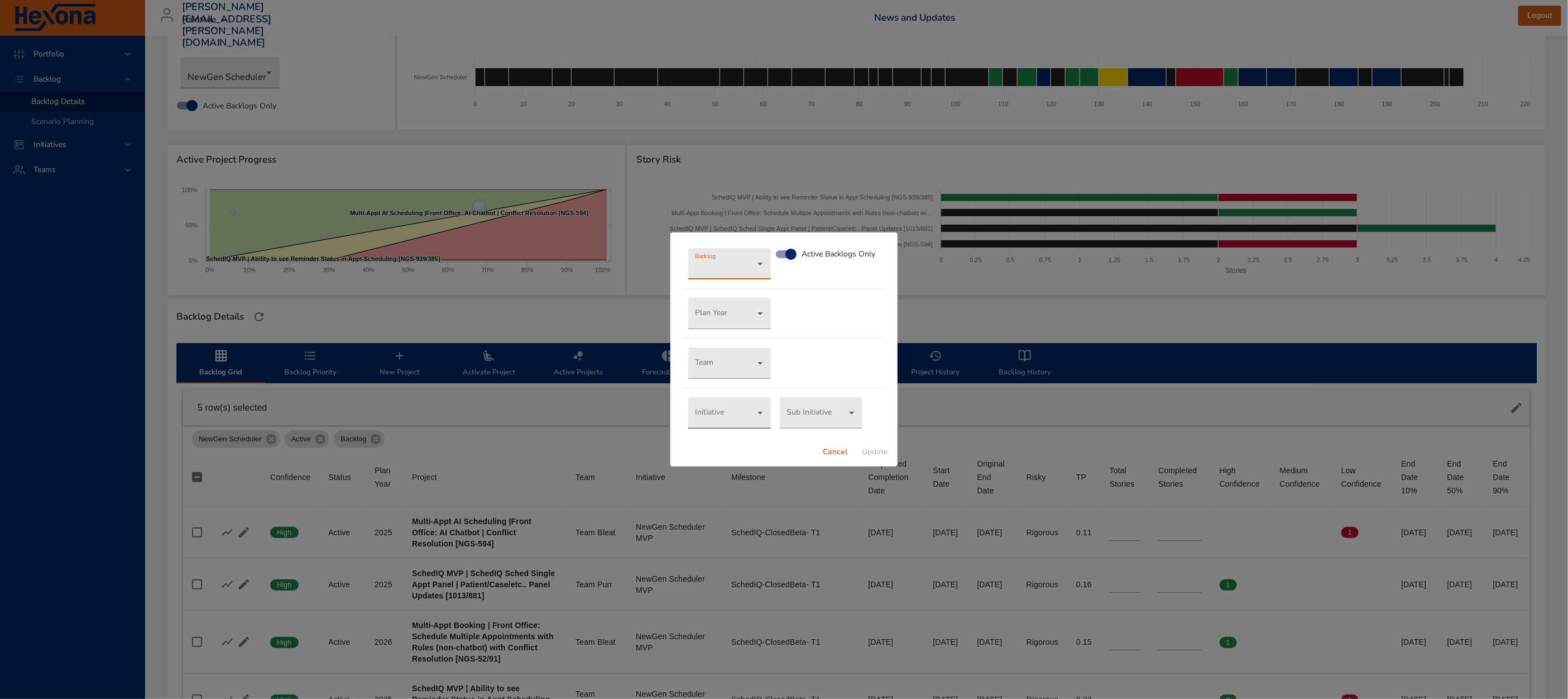
click at [715, 415] on body "Portfolio Backlog Backlog Details Scenario Planning Initiatives Teams [EMAIL_AD…" at bounding box center [784, 306] width 1568 height 699
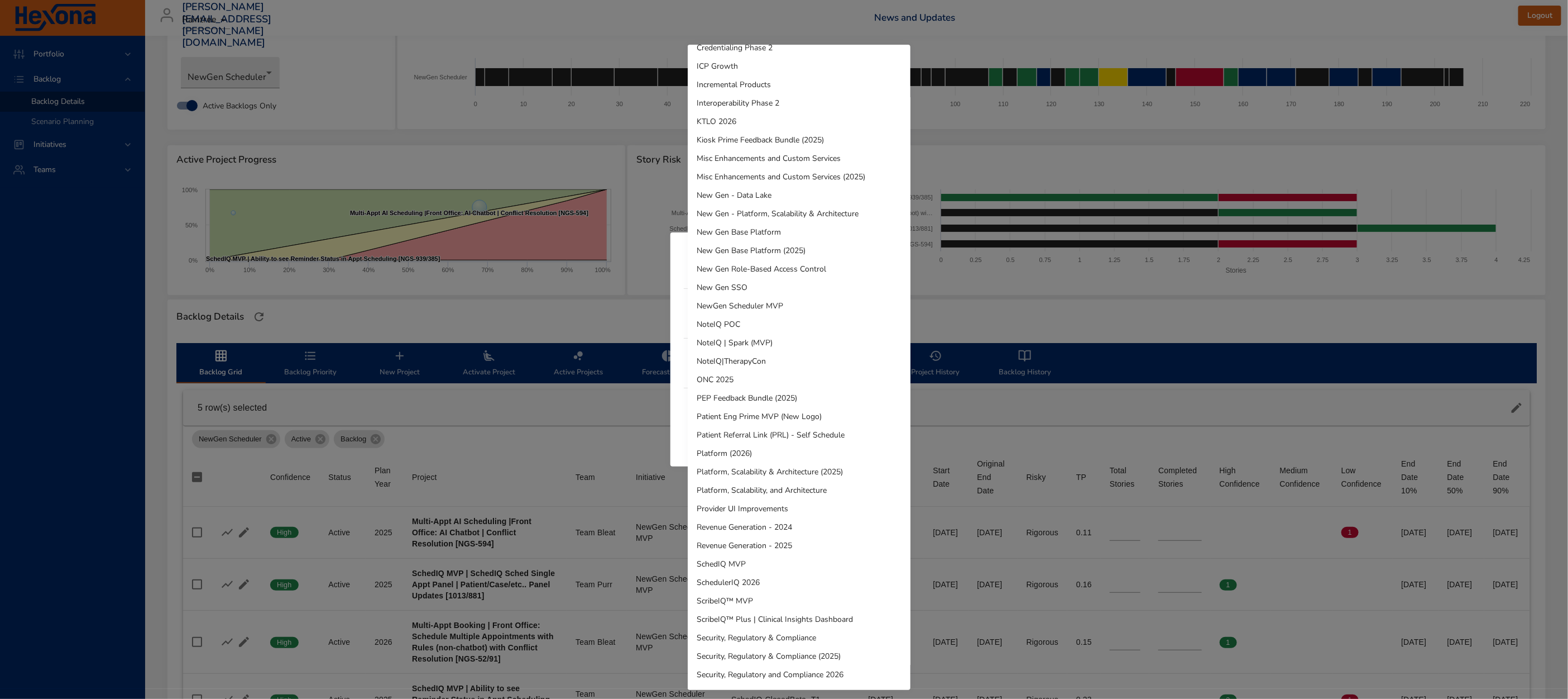
scroll to position [414, 0]
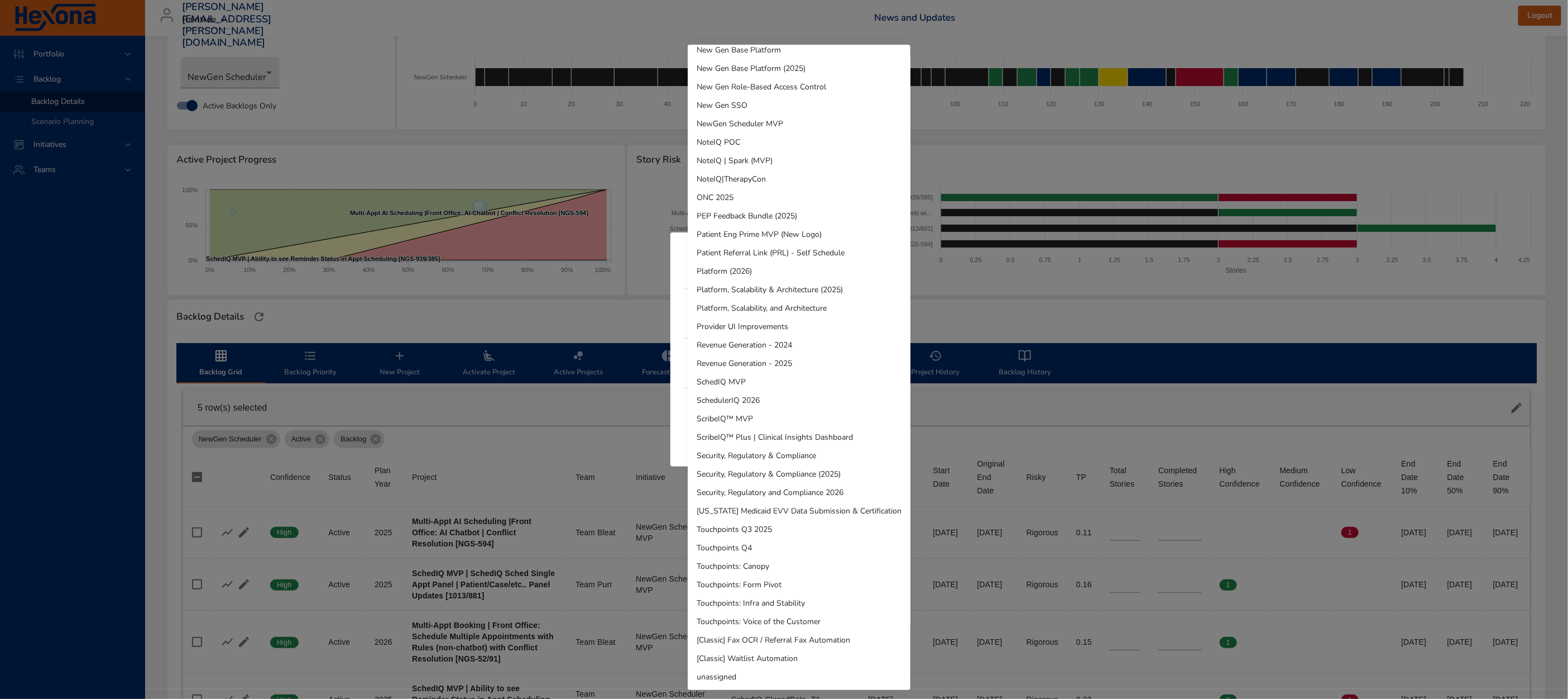
click at [737, 387] on li "SchedIQ MVP" at bounding box center [799, 382] width 222 height 19
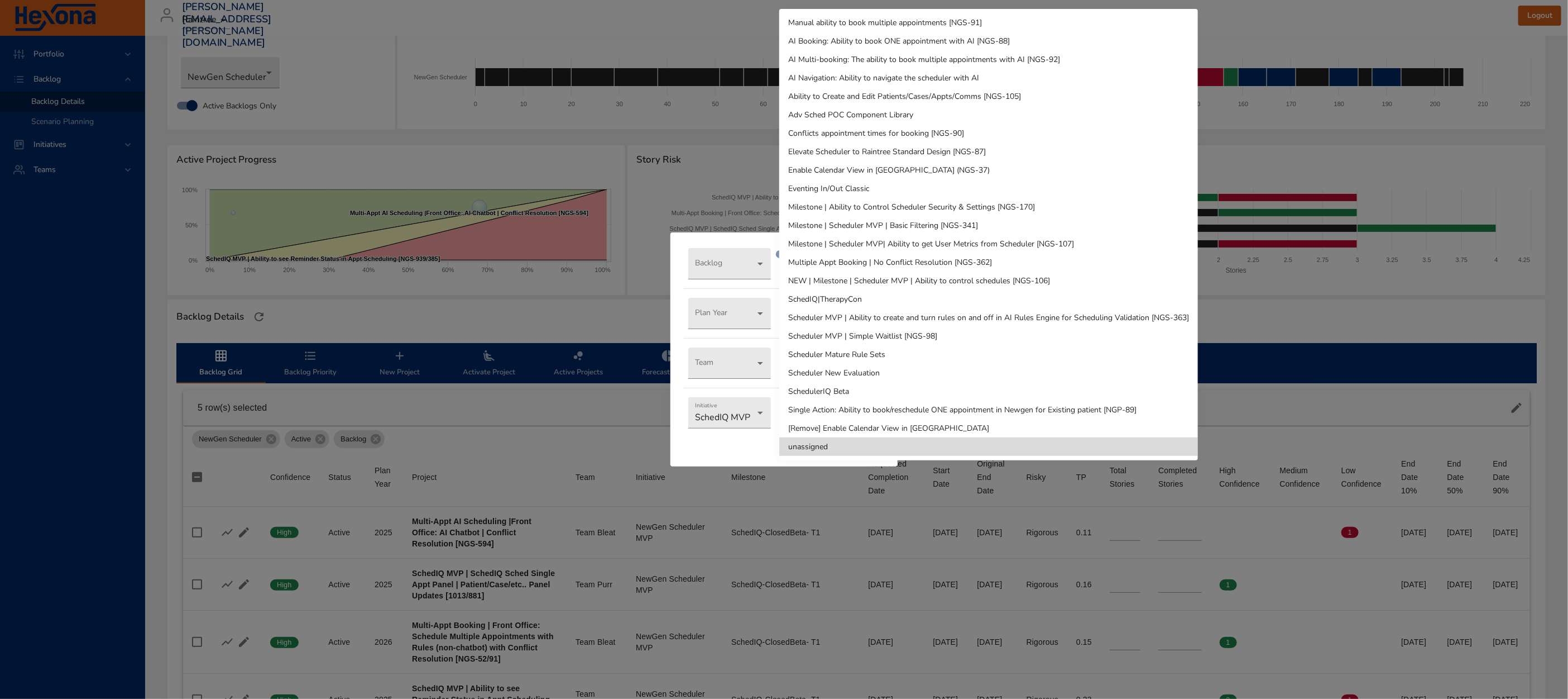
click at [821, 420] on body "Portfolio Backlog Backlog Details Scenario Planning Initiatives Teams [EMAIL_AD…" at bounding box center [784, 306] width 1568 height 699
click at [851, 391] on li "SchedulerIQ Beta" at bounding box center [989, 391] width 419 height 19
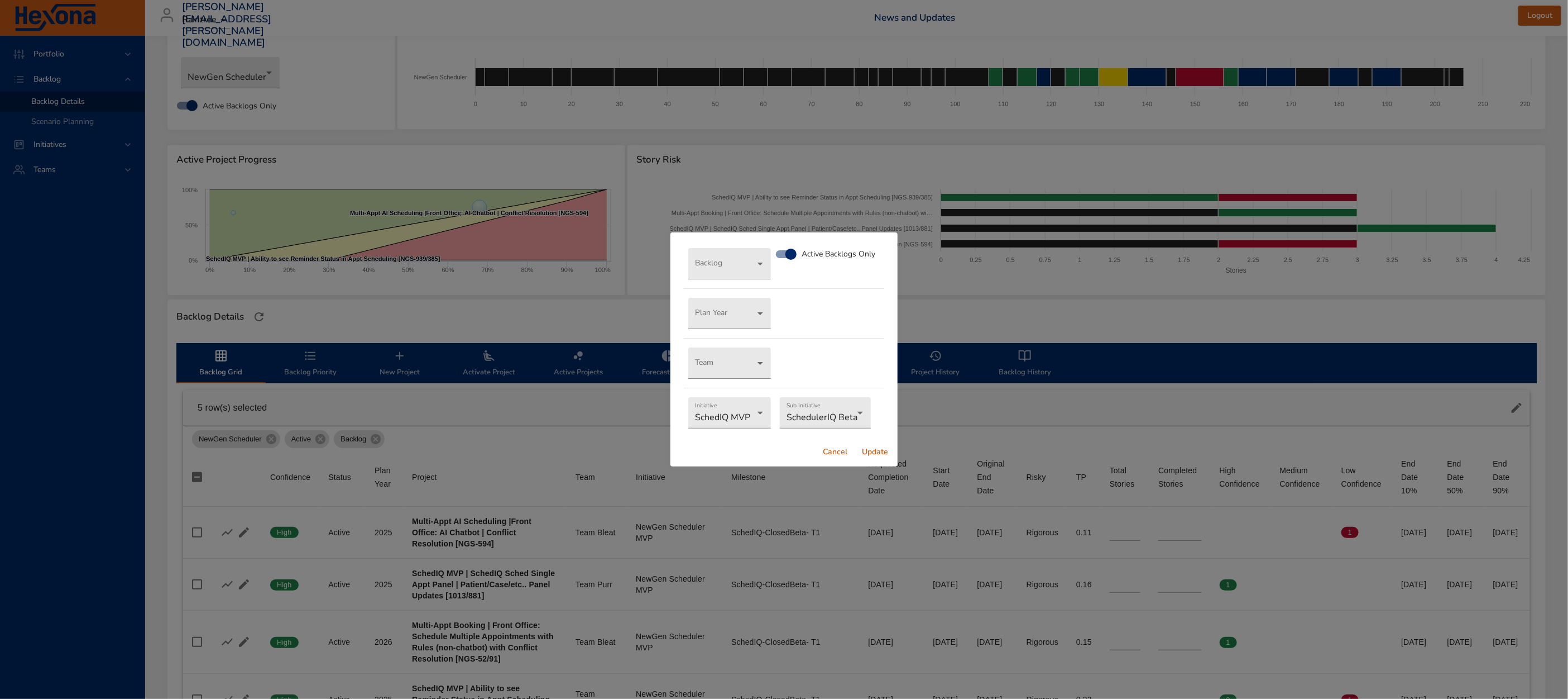
click at [873, 453] on span "Update" at bounding box center [875, 452] width 27 height 14
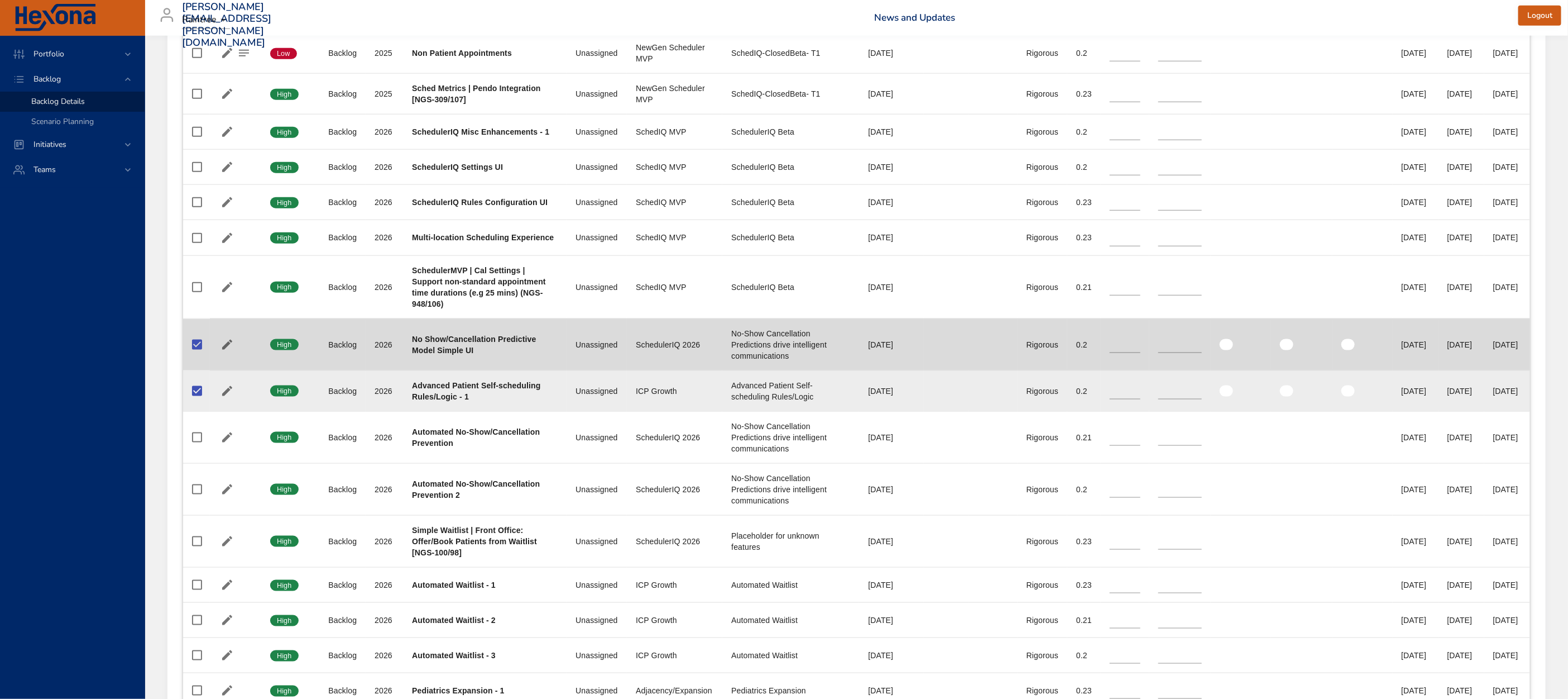
scroll to position [975, 0]
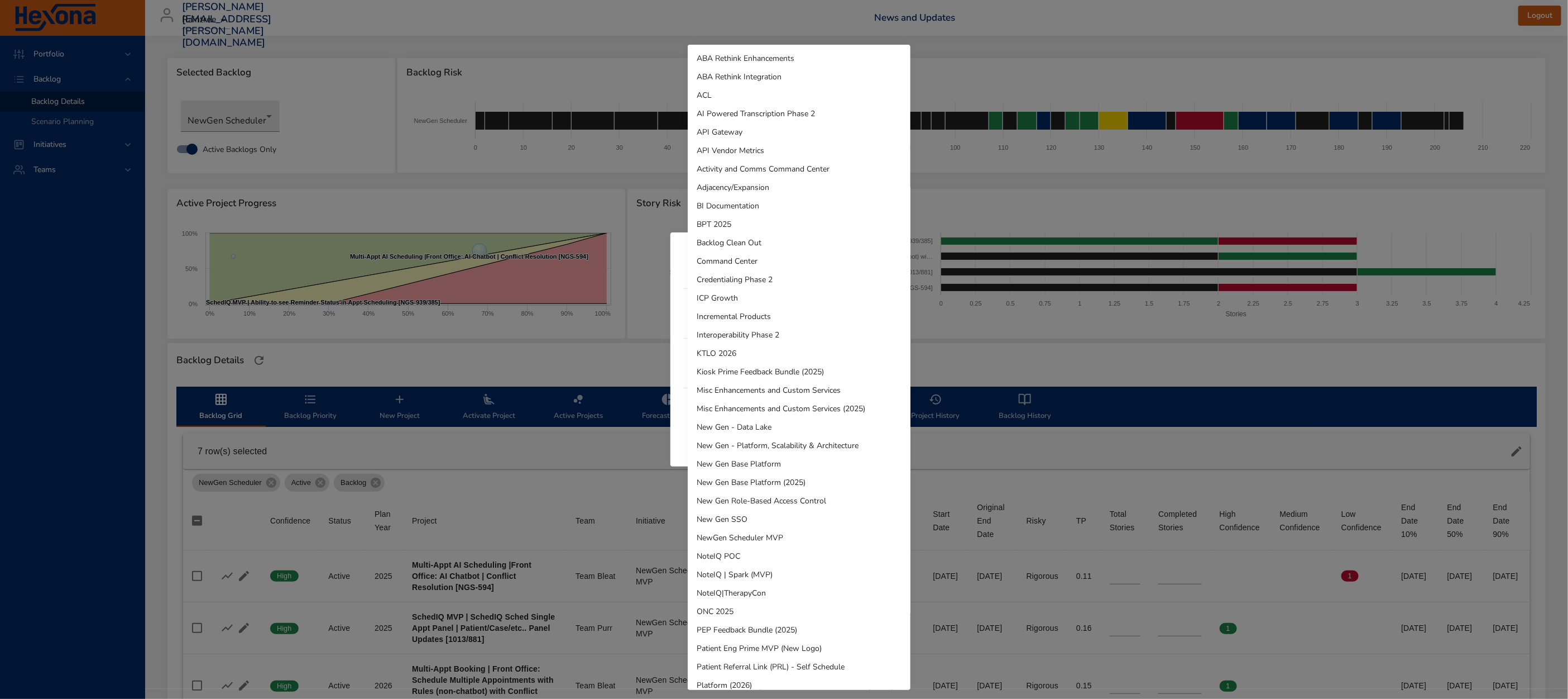
click at [728, 301] on li "ICP Growth" at bounding box center [799, 298] width 222 height 19
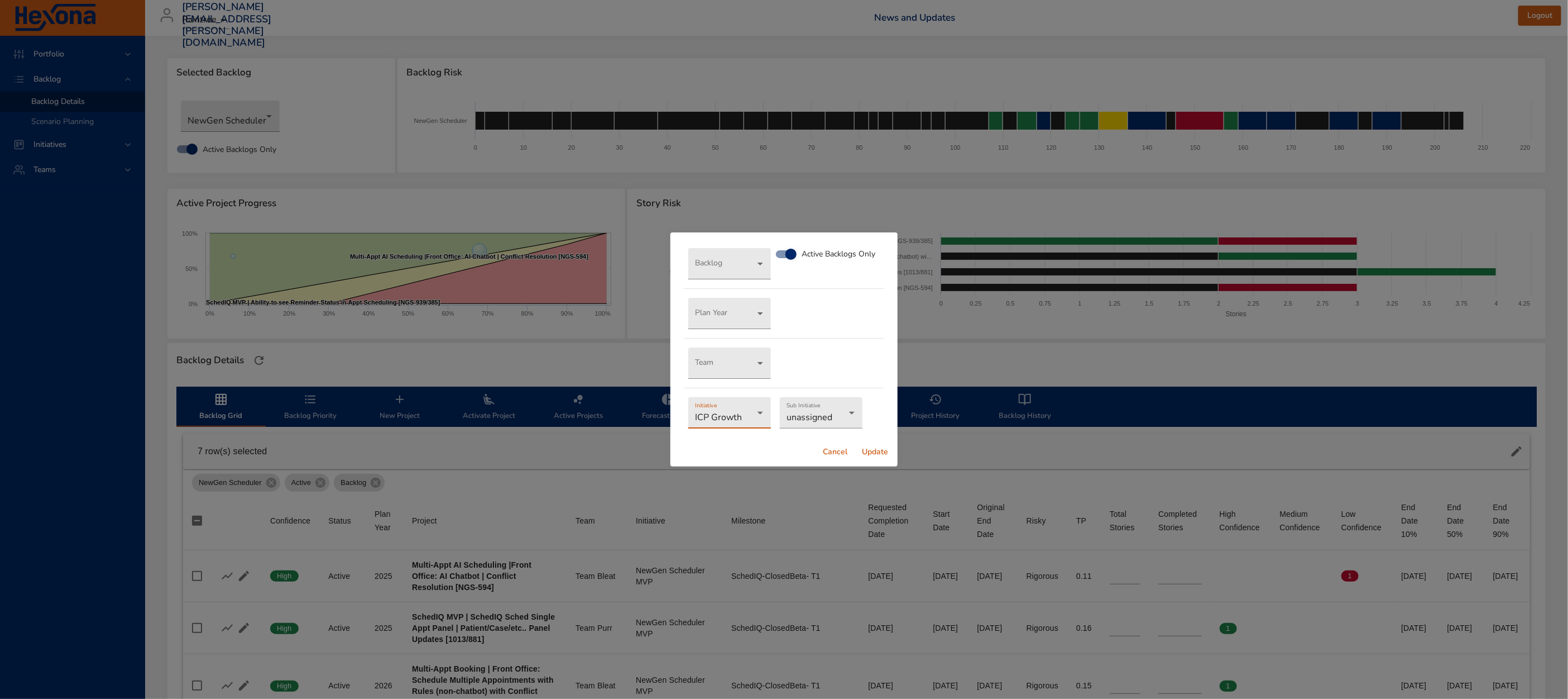
click at [829, 450] on span "Cancel" at bounding box center [835, 452] width 27 height 14
